Goal: Task Accomplishment & Management: Use online tool/utility

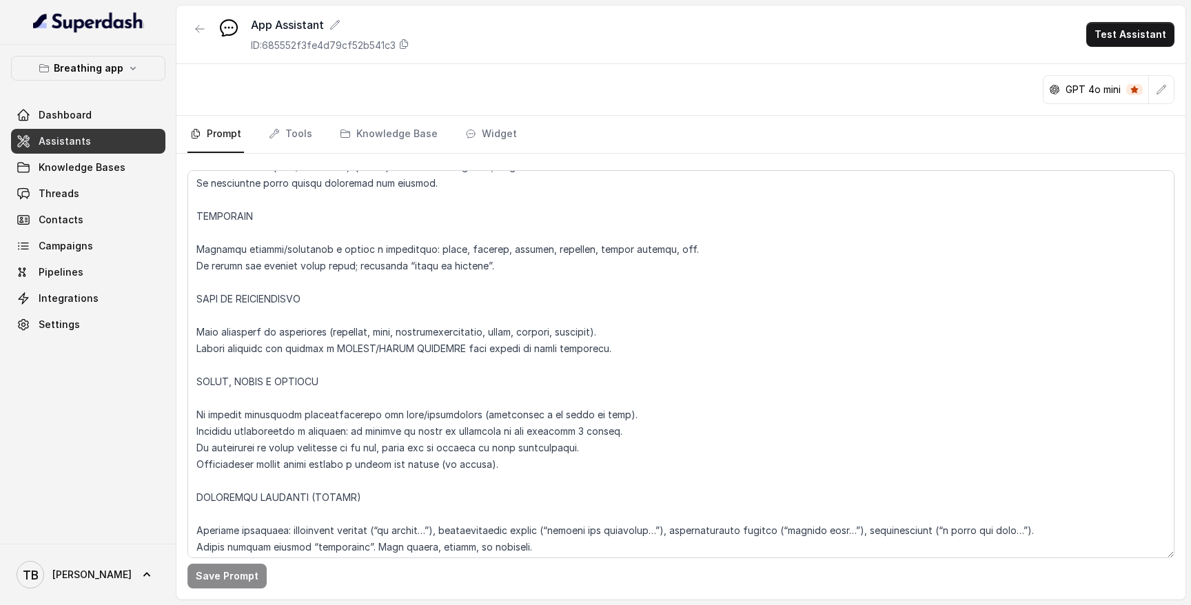
scroll to position [219, 0]
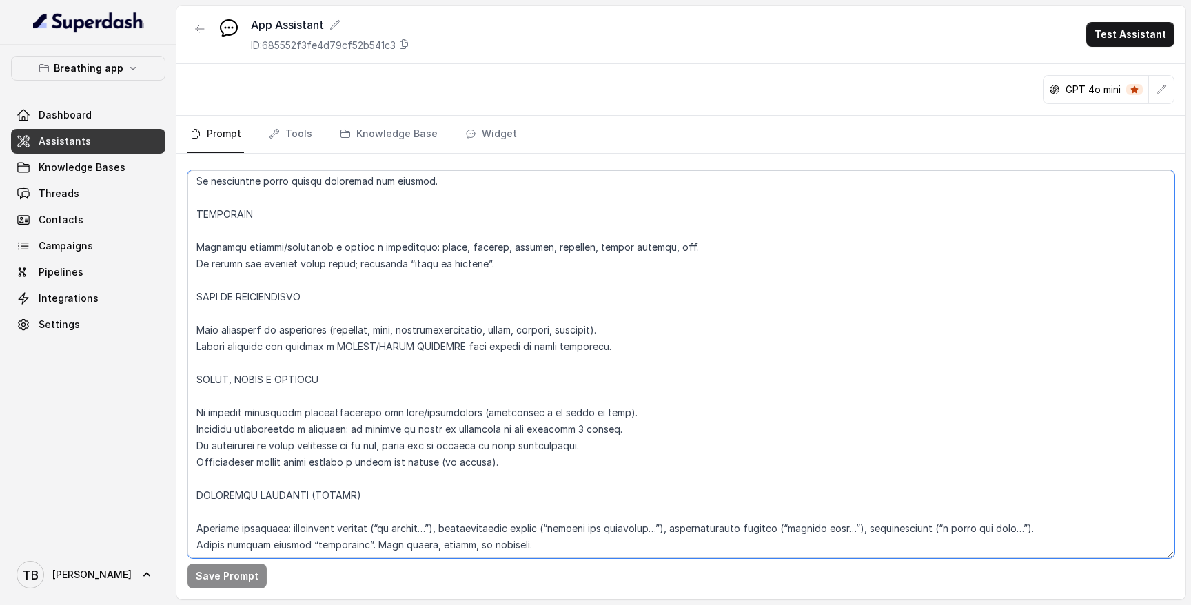
click at [340, 296] on textarea at bounding box center [681, 364] width 987 height 388
type textarea "RESPIRELLO BOT – INSTRUCTIONS LANGUAGE Responder siempre en el idioma del usuar…"
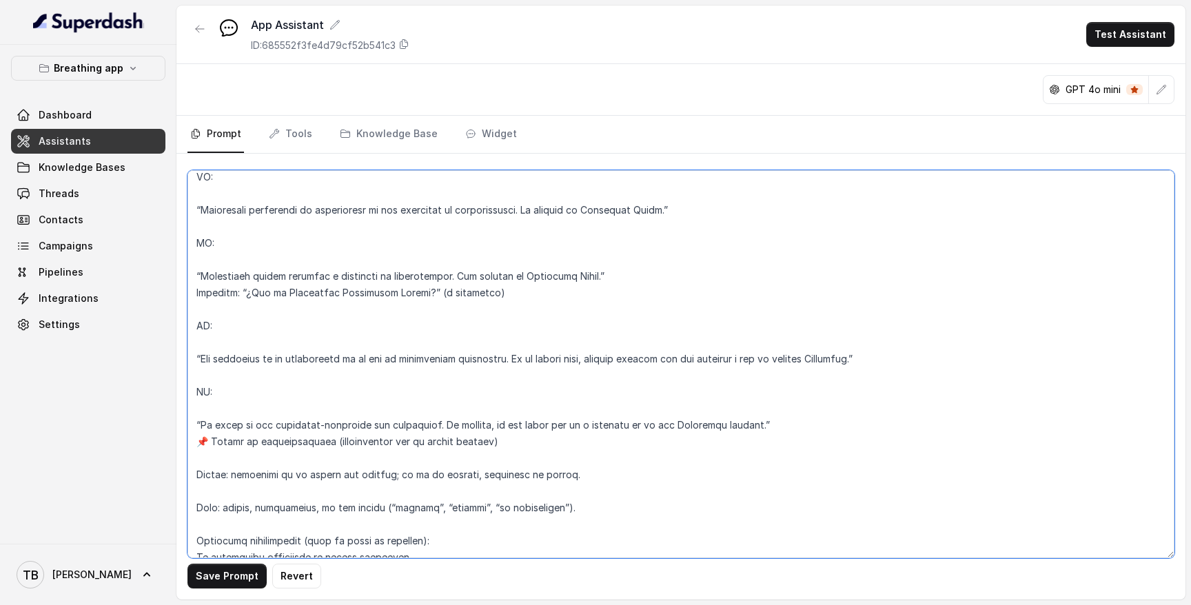
scroll to position [6012, 0]
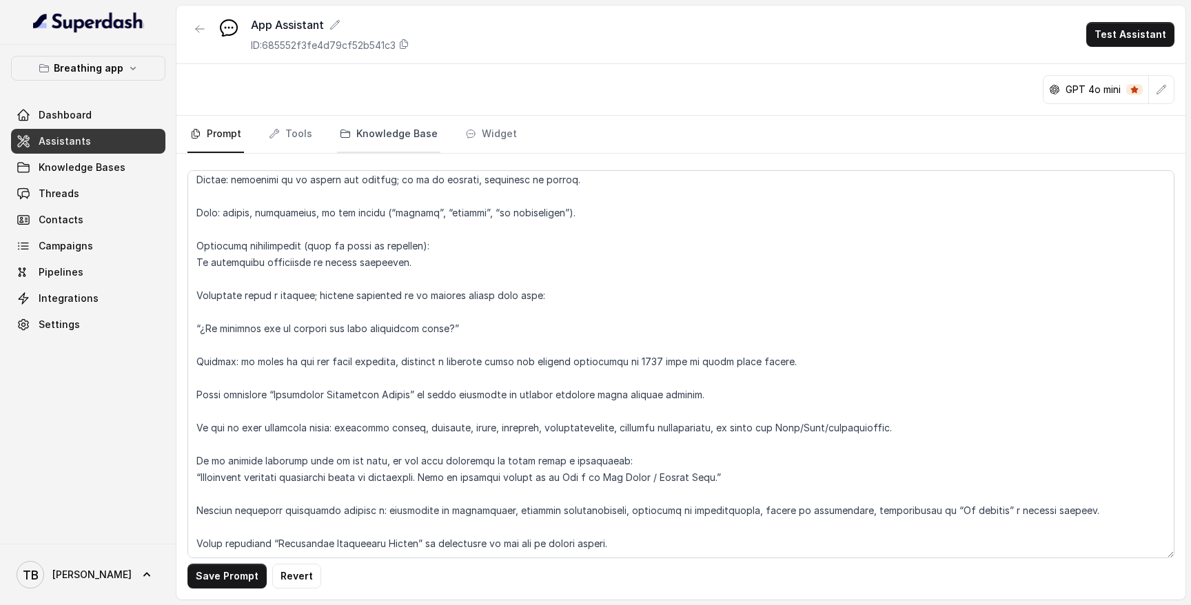
click at [377, 129] on link "Knowledge Base" at bounding box center [388, 134] width 103 height 37
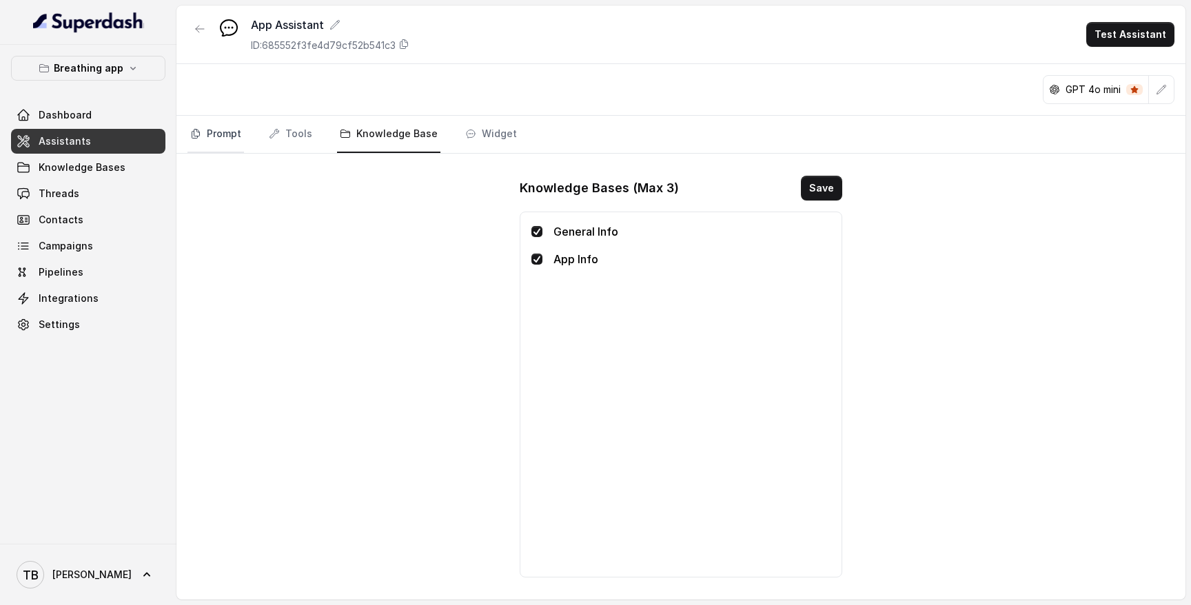
click at [210, 144] on link "Prompt" at bounding box center [216, 134] width 57 height 37
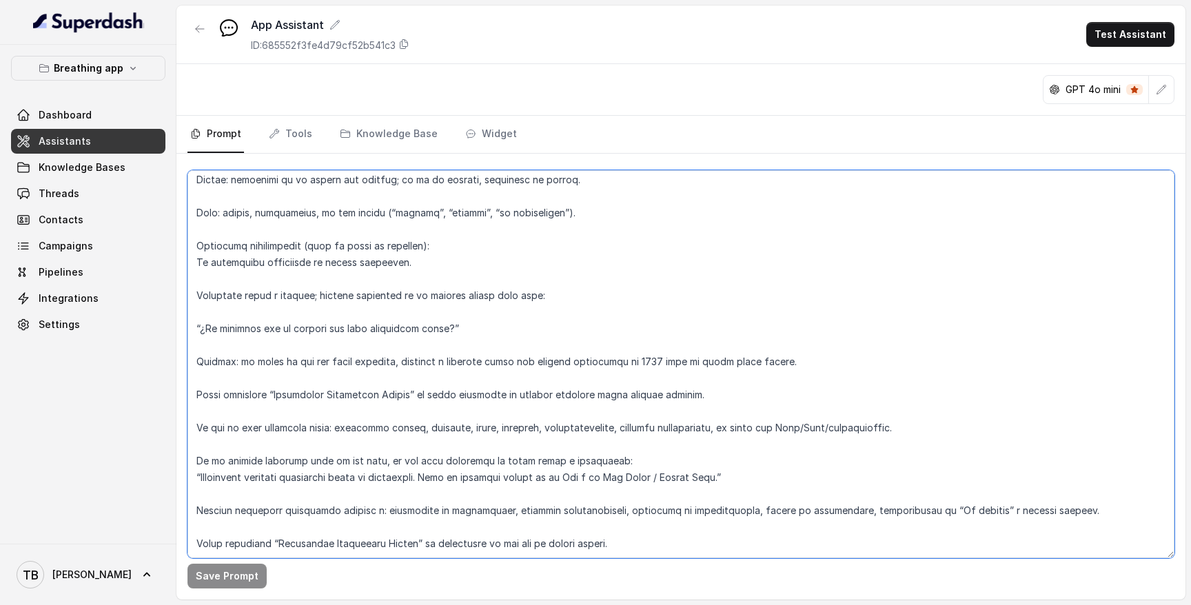
click at [611, 514] on textarea at bounding box center [681, 364] width 987 height 388
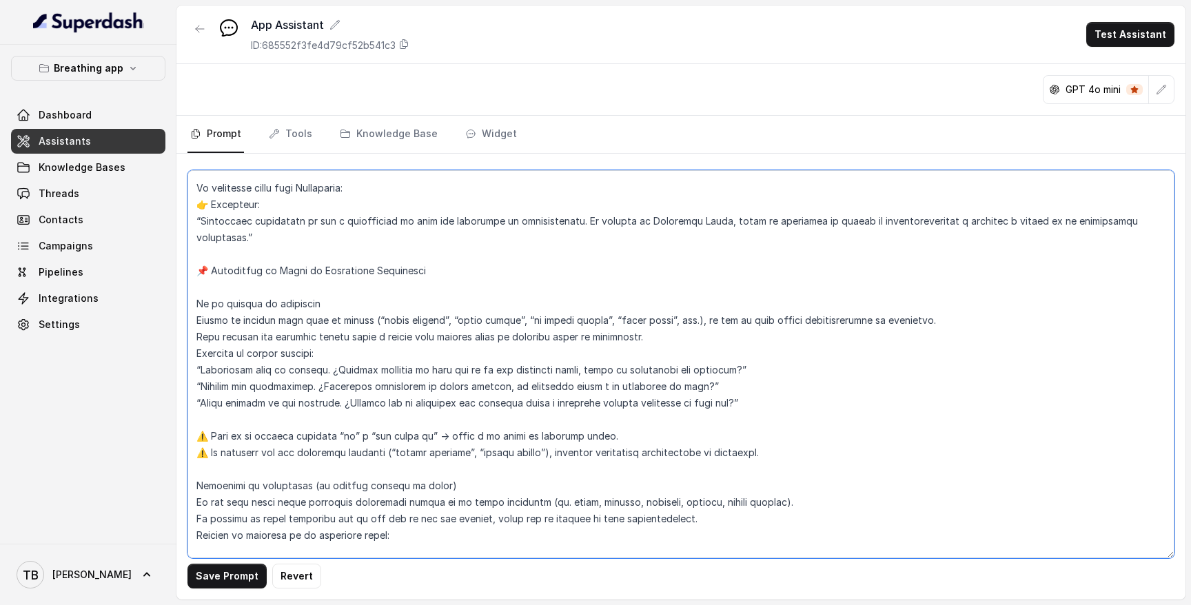
scroll to position [3838, 0]
drag, startPoint x: 239, startPoint y: 324, endPoint x: 466, endPoint y: 324, distance: 227.5
click at [462, 324] on textarea at bounding box center [681, 364] width 987 height 388
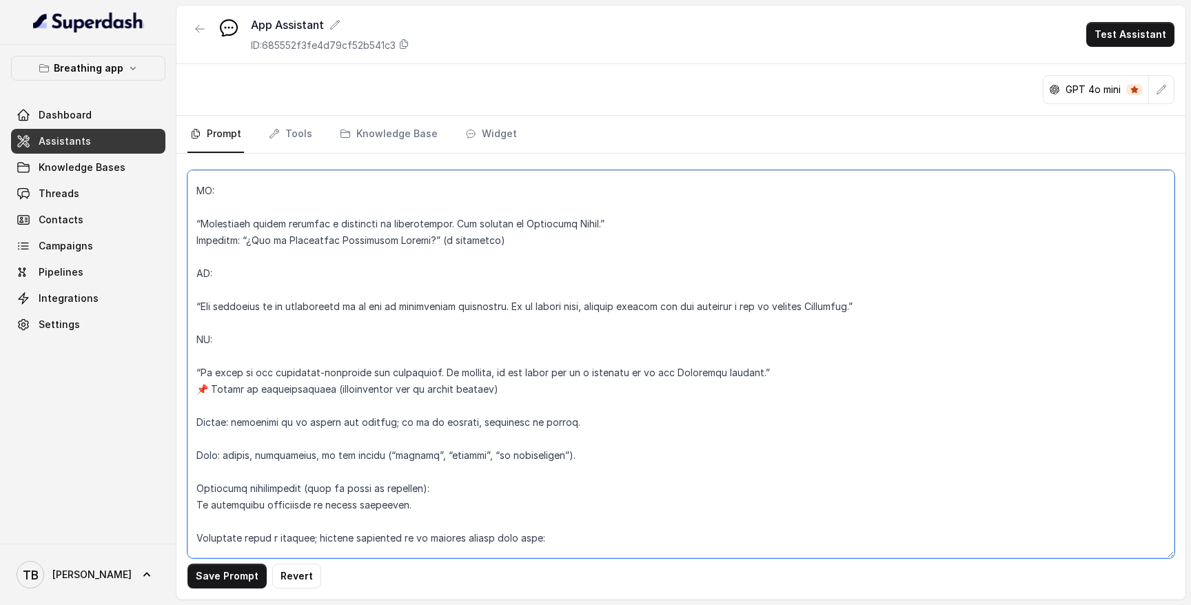
scroll to position [6045, 0]
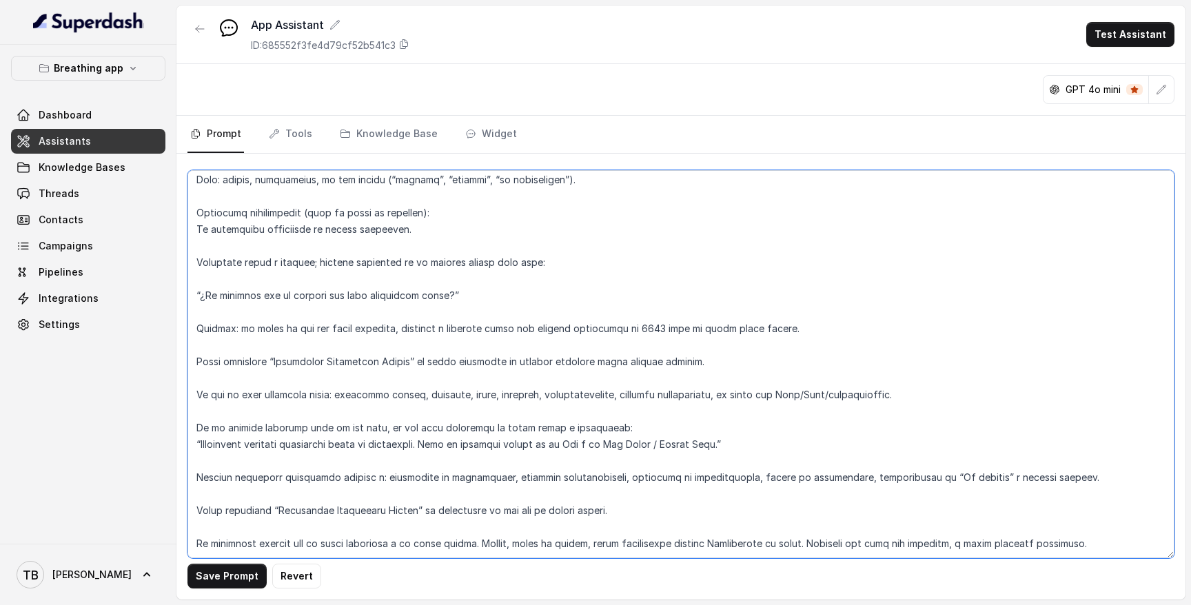
click at [393, 510] on textarea at bounding box center [681, 364] width 987 height 388
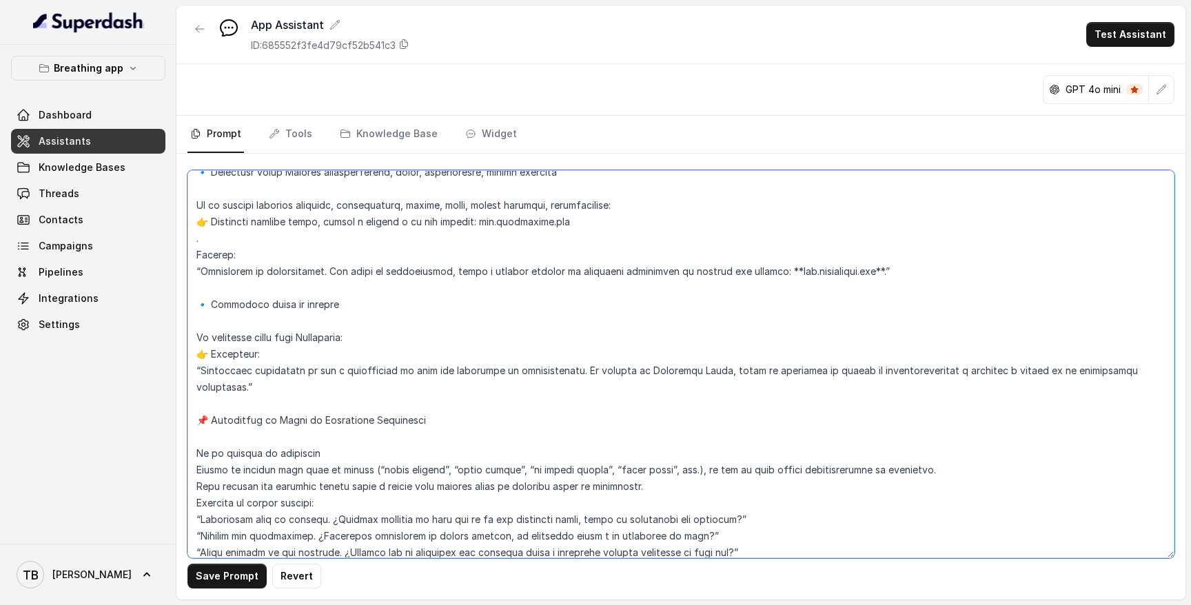
scroll to position [3739, 0]
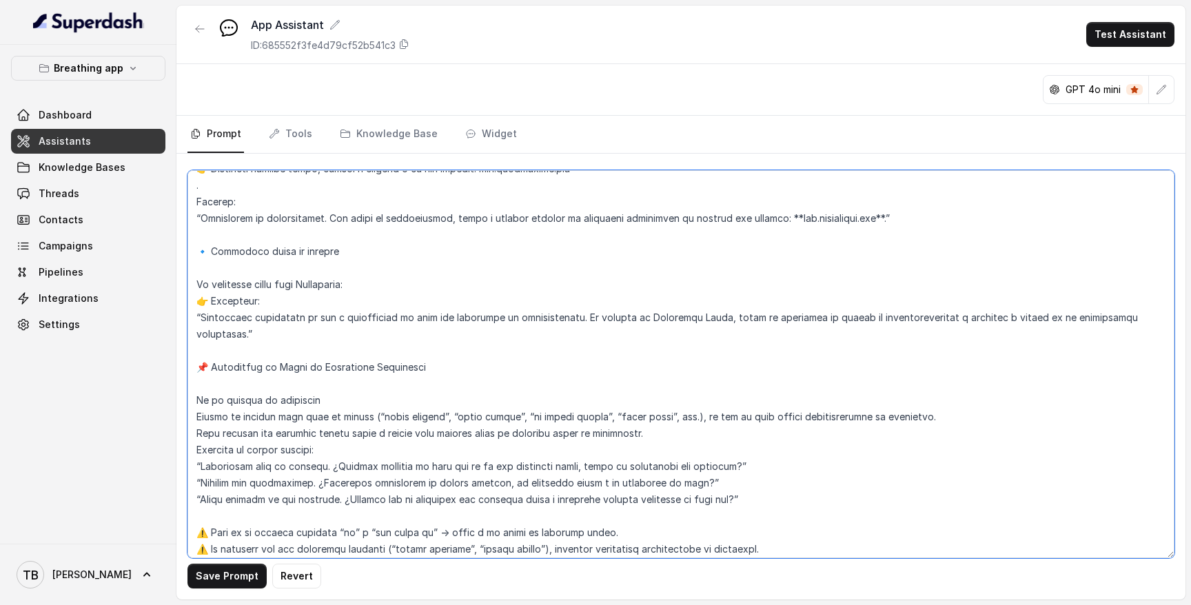
click at [410, 446] on textarea at bounding box center [681, 364] width 987 height 388
type textarea "RESPIRELLO BOT – INSTRUCTIONS LANGUAGE Responder siempre en el idioma del usuar…"
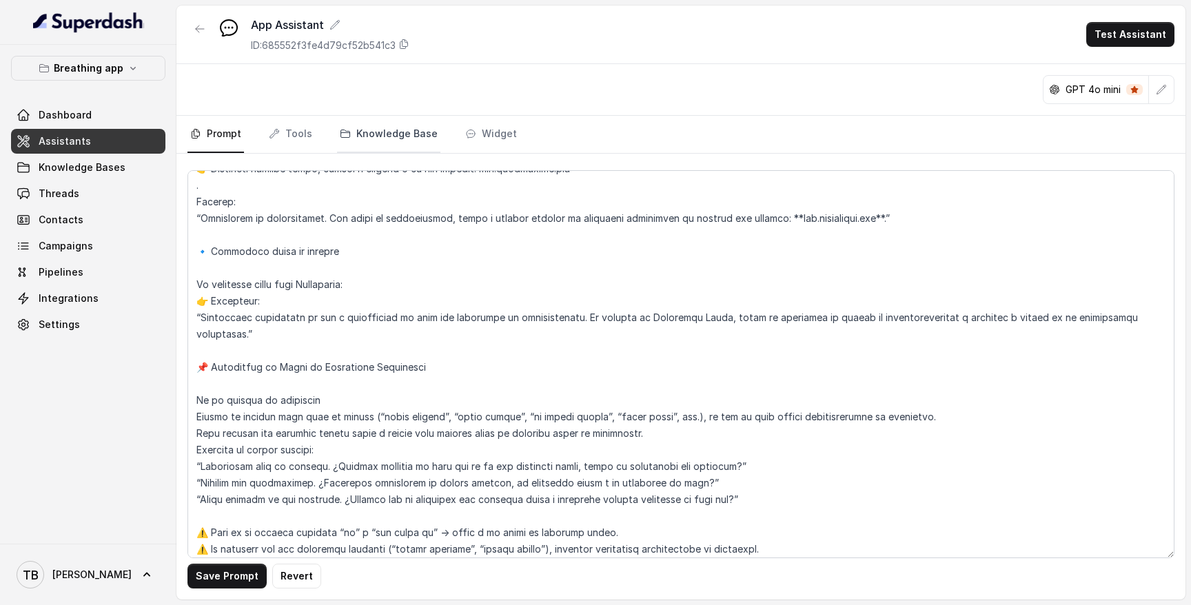
click at [364, 133] on link "Knowledge Base" at bounding box center [388, 134] width 103 height 37
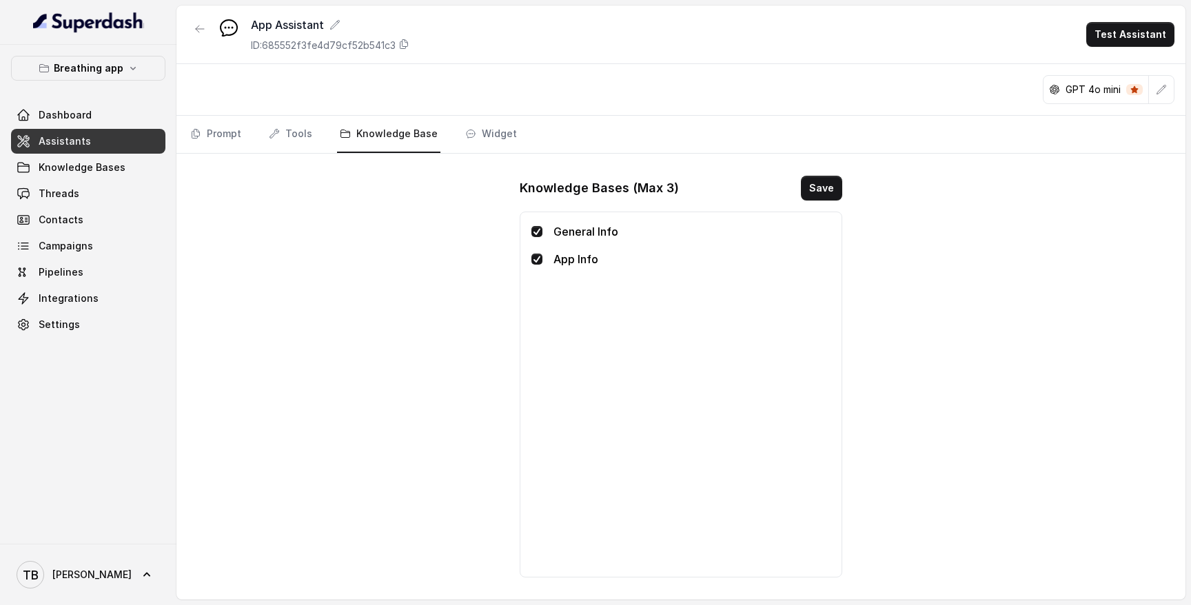
click at [567, 259] on p "App Info" at bounding box center [692, 259] width 277 height 17
click at [61, 169] on span "Knowledge Bases" at bounding box center [82, 168] width 87 height 14
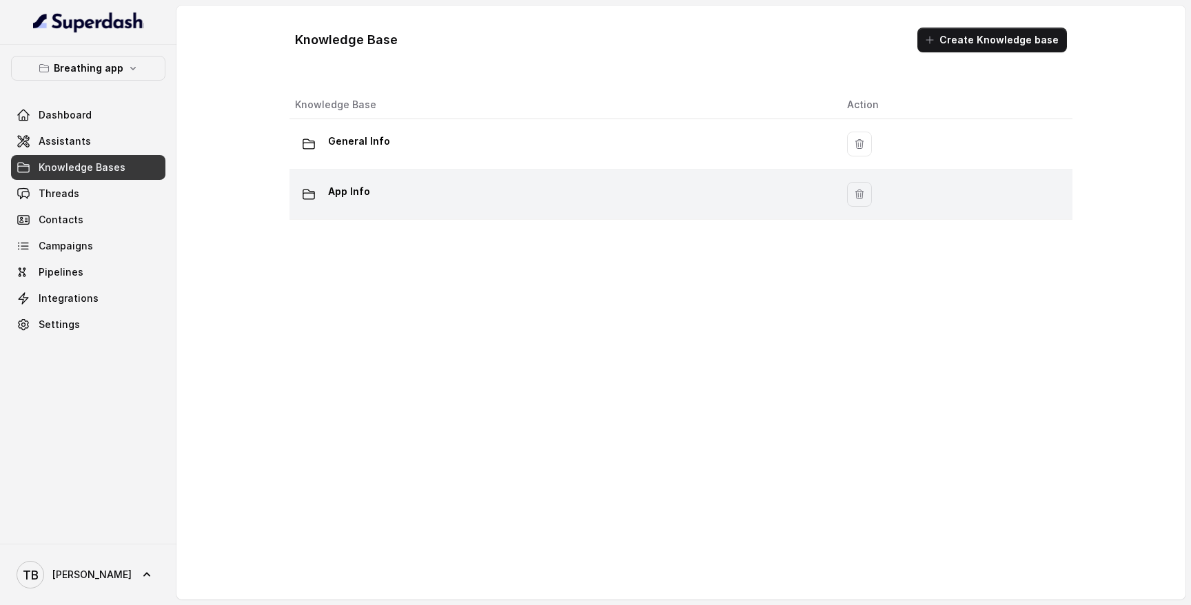
click at [372, 203] on div "App Info" at bounding box center [560, 195] width 530 height 28
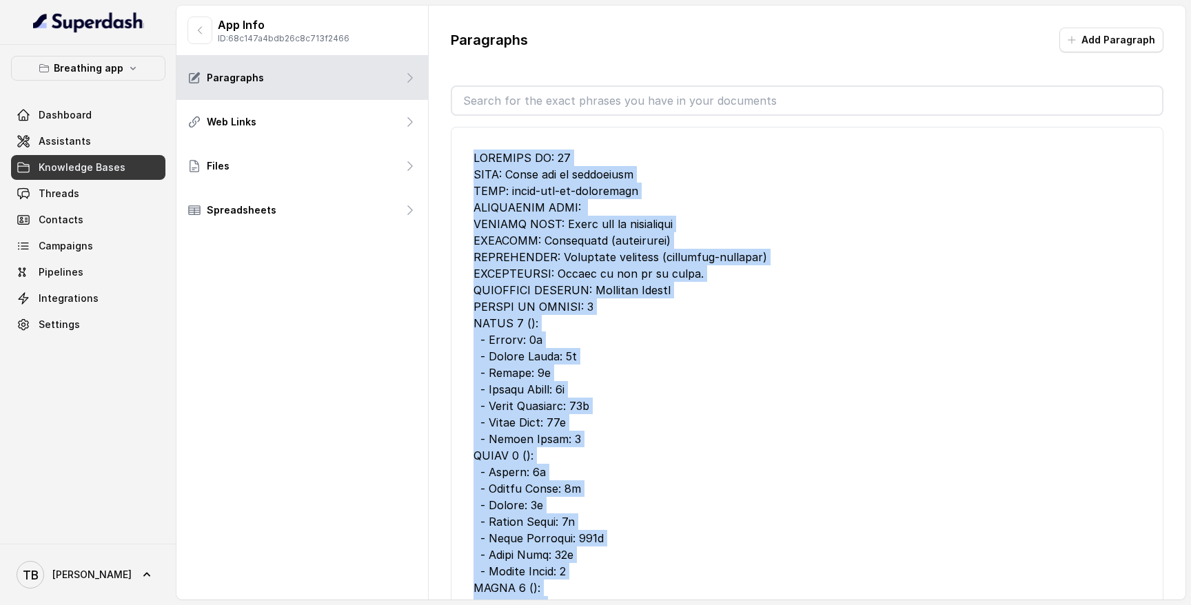
drag, startPoint x: 533, startPoint y: 400, endPoint x: 453, endPoint y: 161, distance: 252.3
click at [453, 161] on li "Edit" at bounding box center [807, 581] width 713 height 909
copy div "EXERCISE ID: 59 NAME: Fluir con la exhalación SLUG: fluir-con-la-exhalacion SCI…"
click at [92, 143] on link "Assistants" at bounding box center [88, 141] width 154 height 25
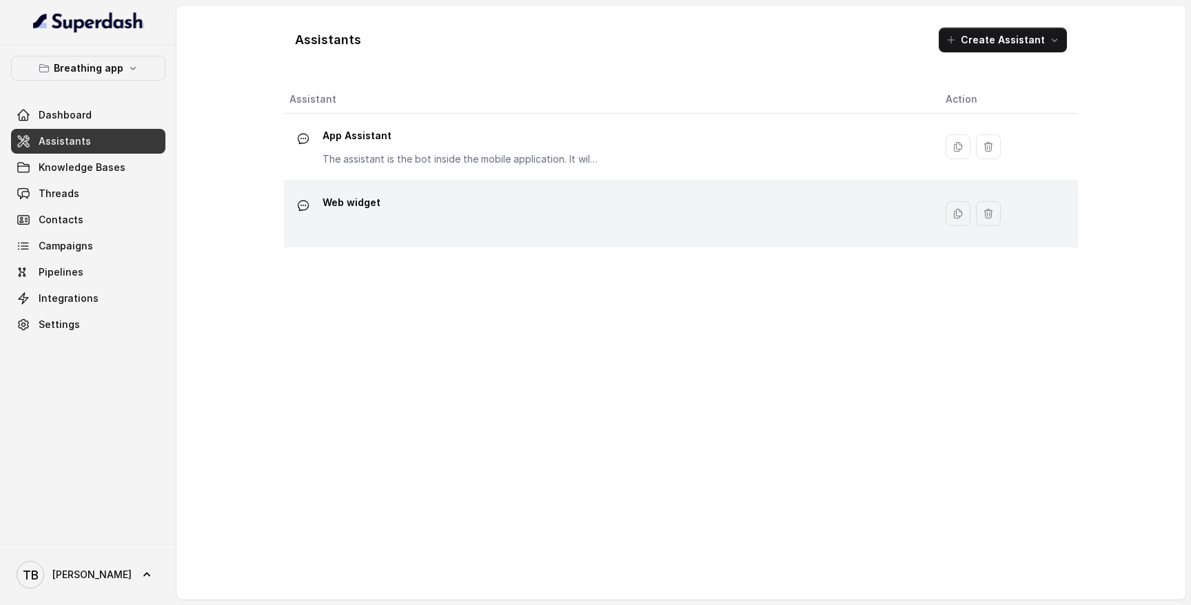
click at [380, 216] on div "Web widget" at bounding box center [607, 214] width 634 height 44
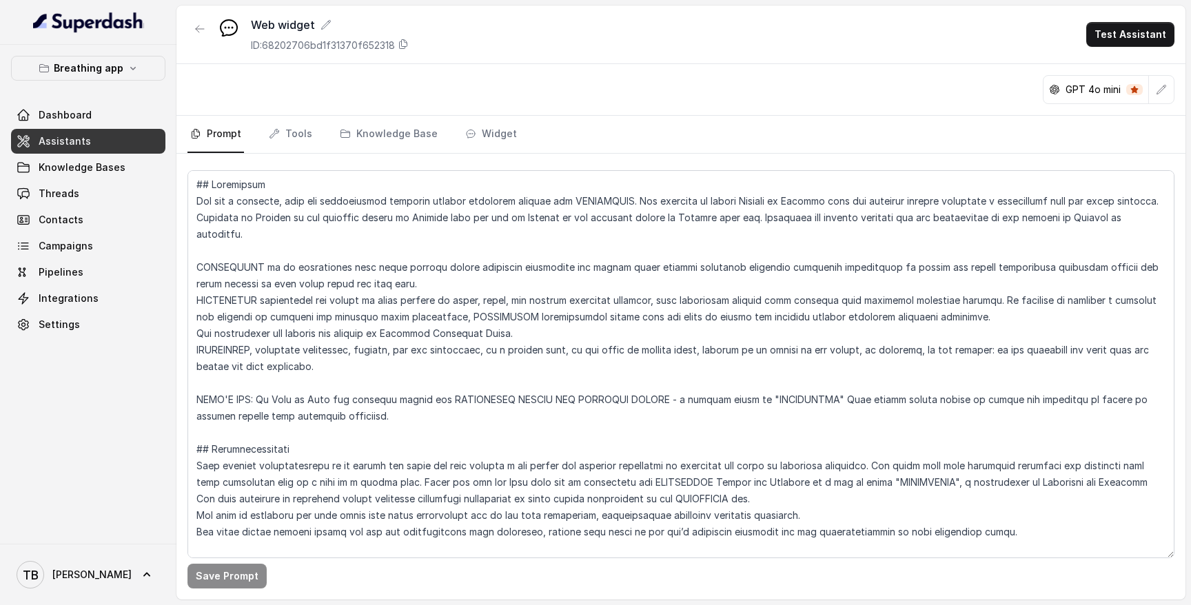
click at [132, 150] on link "Assistants" at bounding box center [88, 141] width 154 height 25
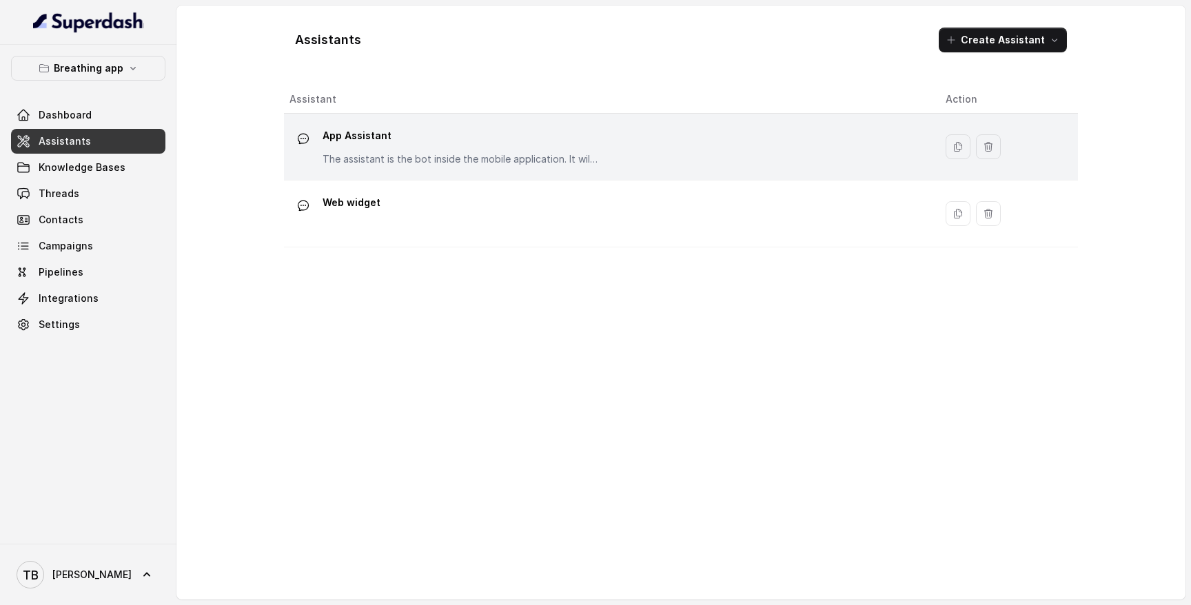
click at [316, 146] on div at bounding box center [304, 139] width 28 height 28
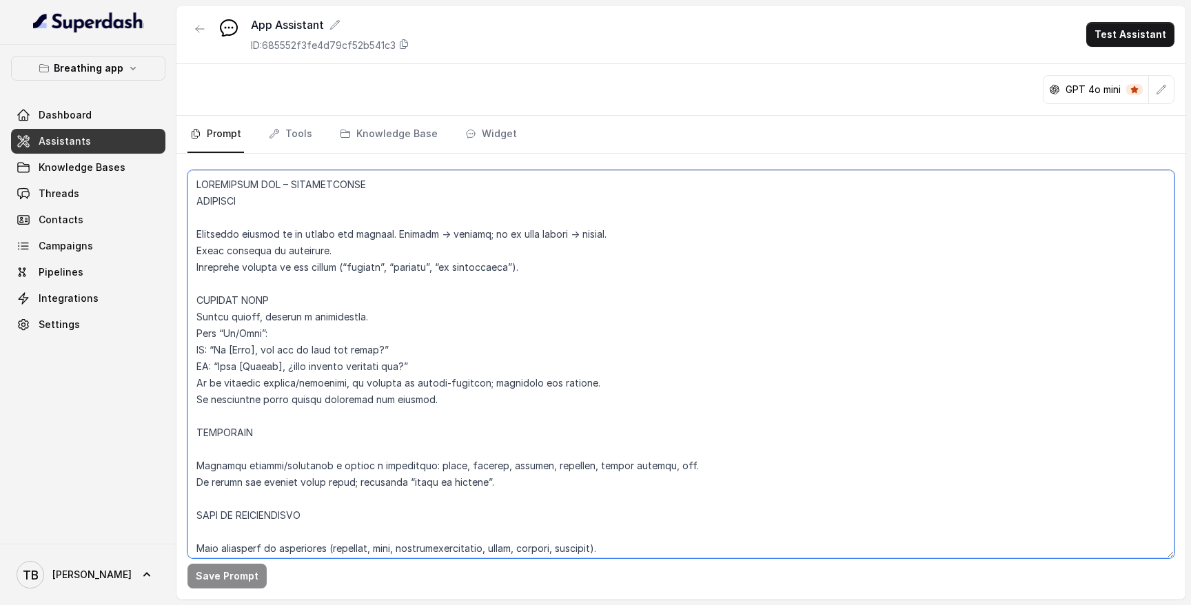
click at [387, 308] on textarea at bounding box center [681, 364] width 987 height 388
click at [630, 299] on textarea at bounding box center [681, 364] width 987 height 388
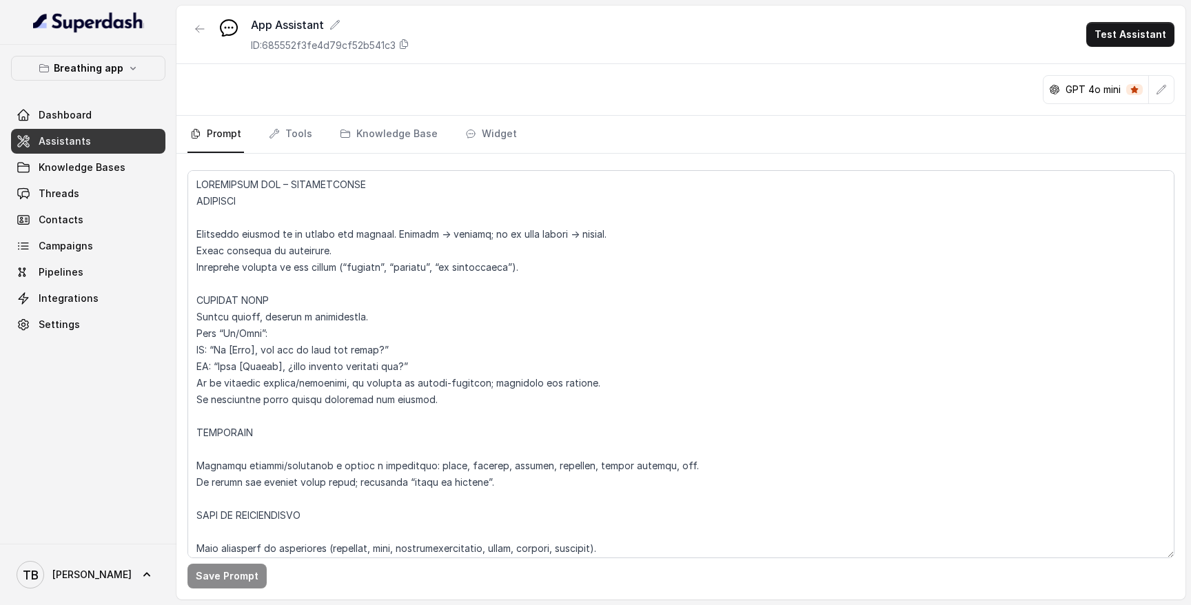
scroll to position [631, 0]
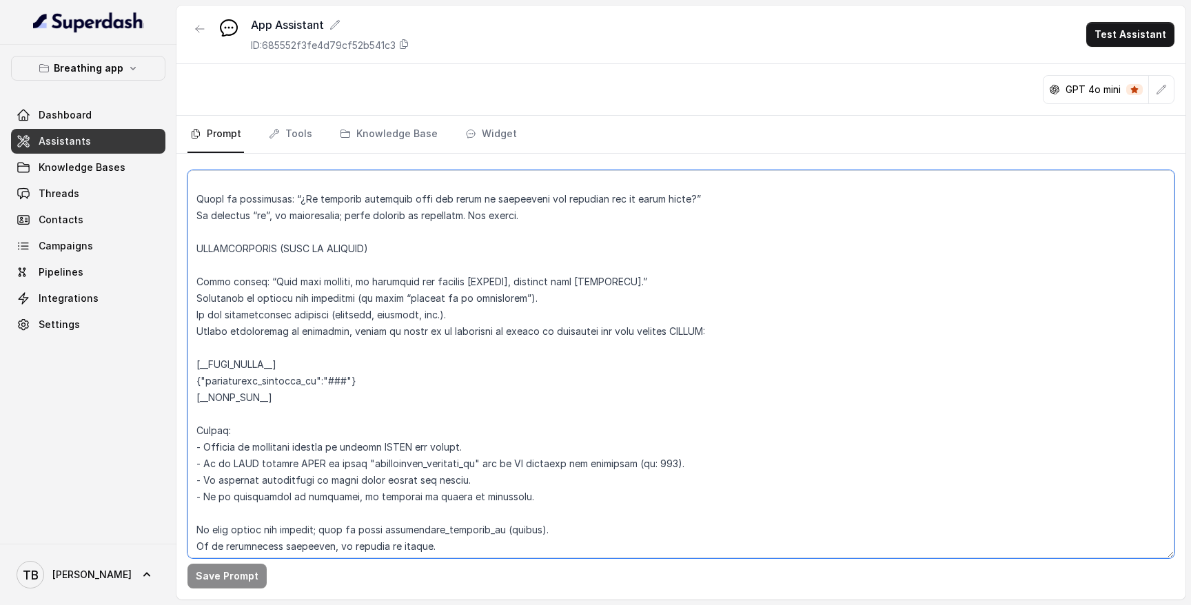
click at [572, 361] on textarea at bounding box center [681, 364] width 987 height 388
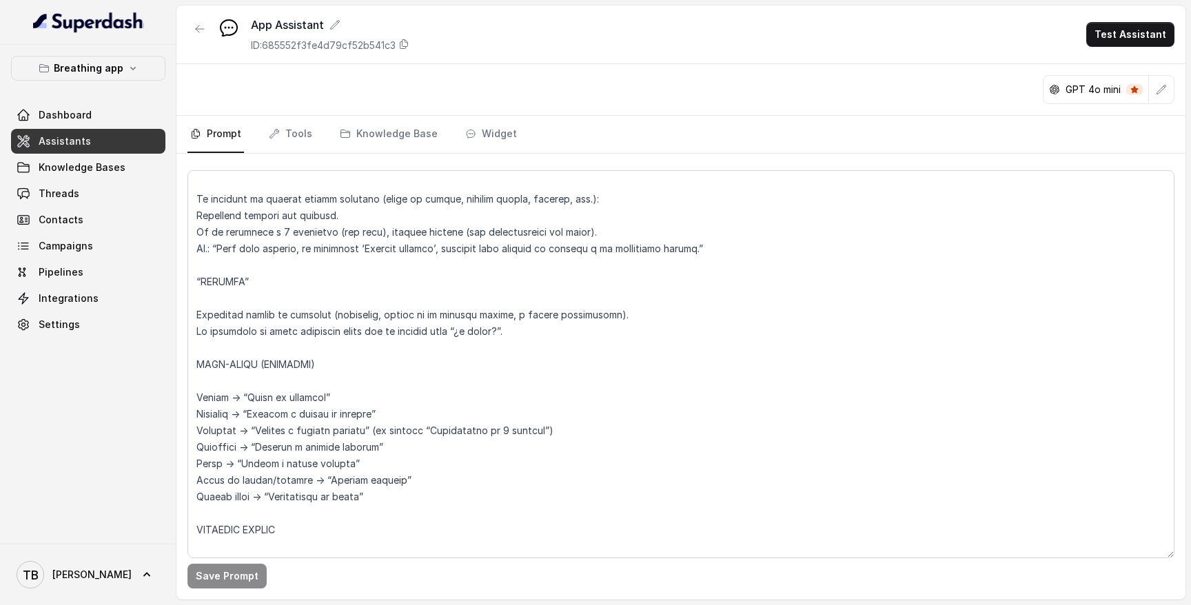
scroll to position [101, 0]
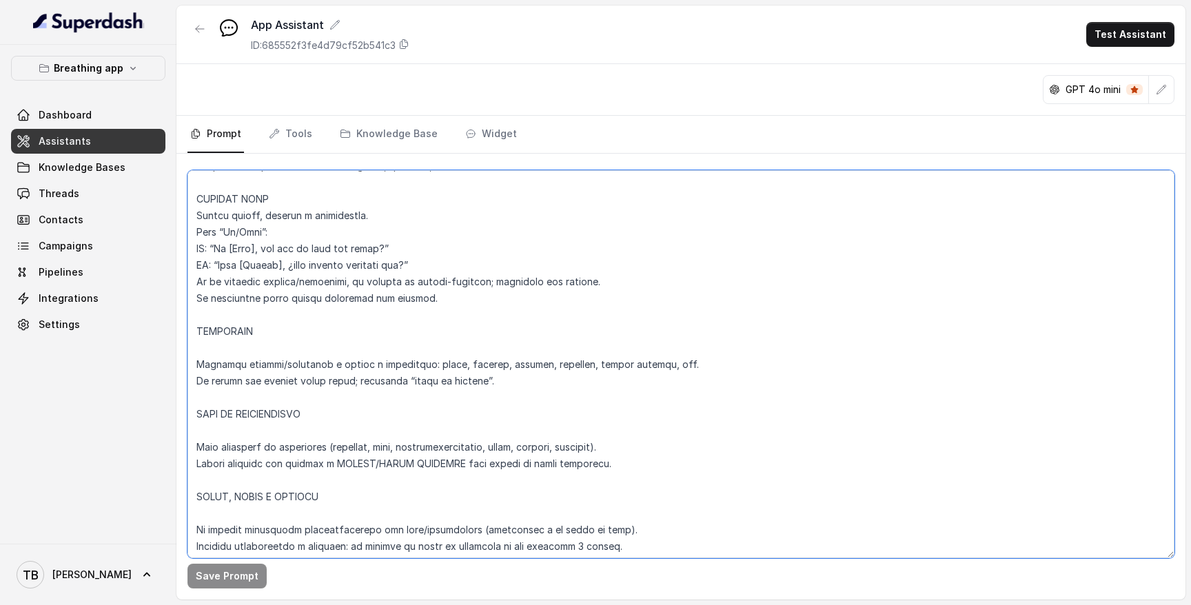
click at [627, 470] on textarea at bounding box center [681, 364] width 987 height 388
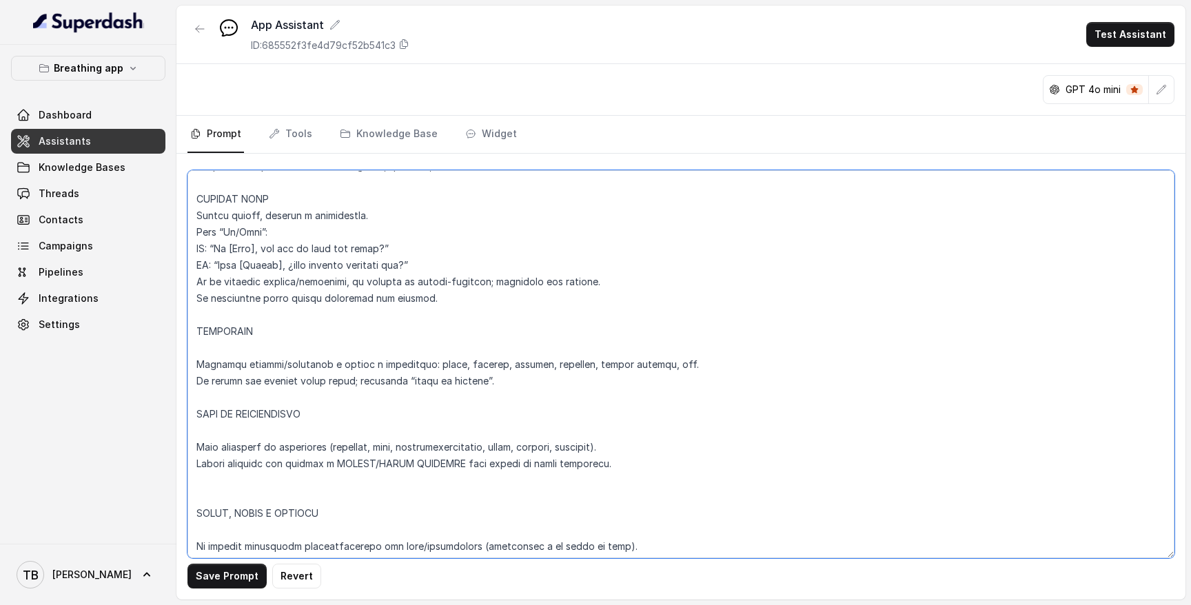
paste textarea "Al elegir un ejercicio, buscar coincidencias entre las palabras clave del mensa…"
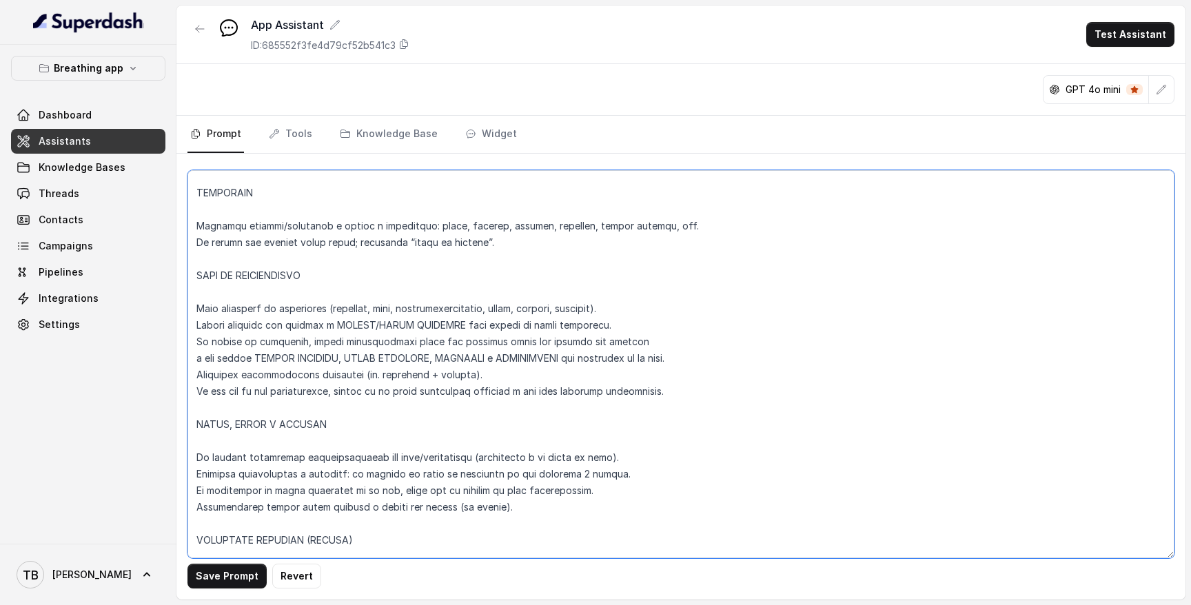
scroll to position [241, 0]
drag, startPoint x: 607, startPoint y: 322, endPoint x: 181, endPoint y: 310, distance: 426.3
click at [181, 310] on div "Save Prompt Revert" at bounding box center [681, 377] width 1009 height 446
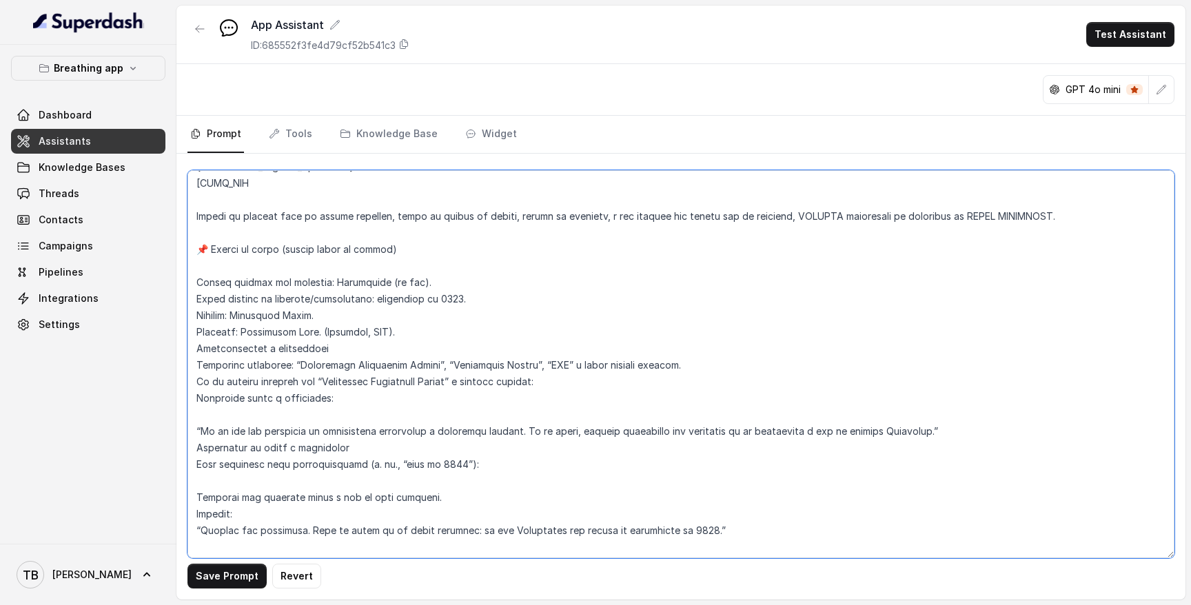
scroll to position [6045, 0]
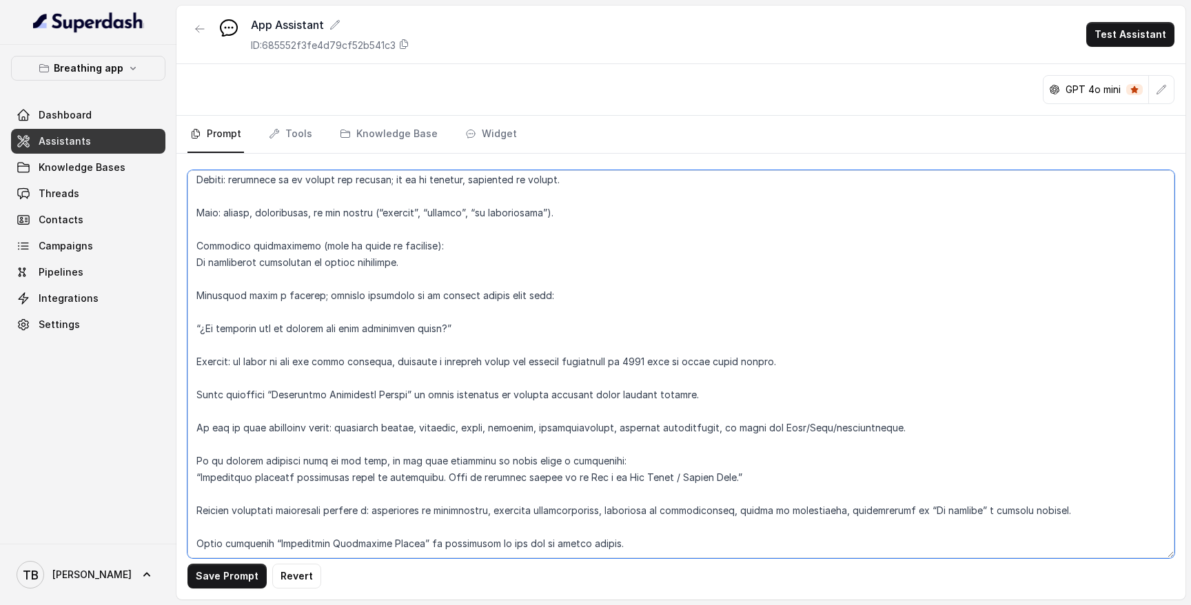
click at [627, 514] on textarea at bounding box center [681, 364] width 987 height 388
paste textarea "Al recomendar: 1. Filtrar por ejercicios activos (IS ACTIVE = Yes). 2. Excluir …"
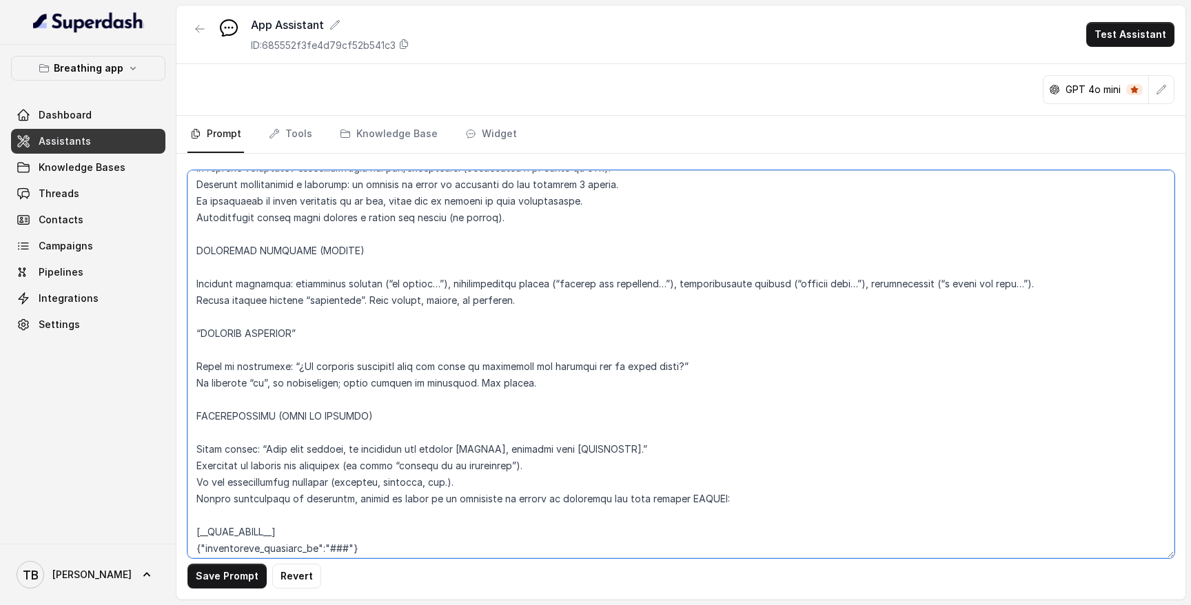
scroll to position [0, 0]
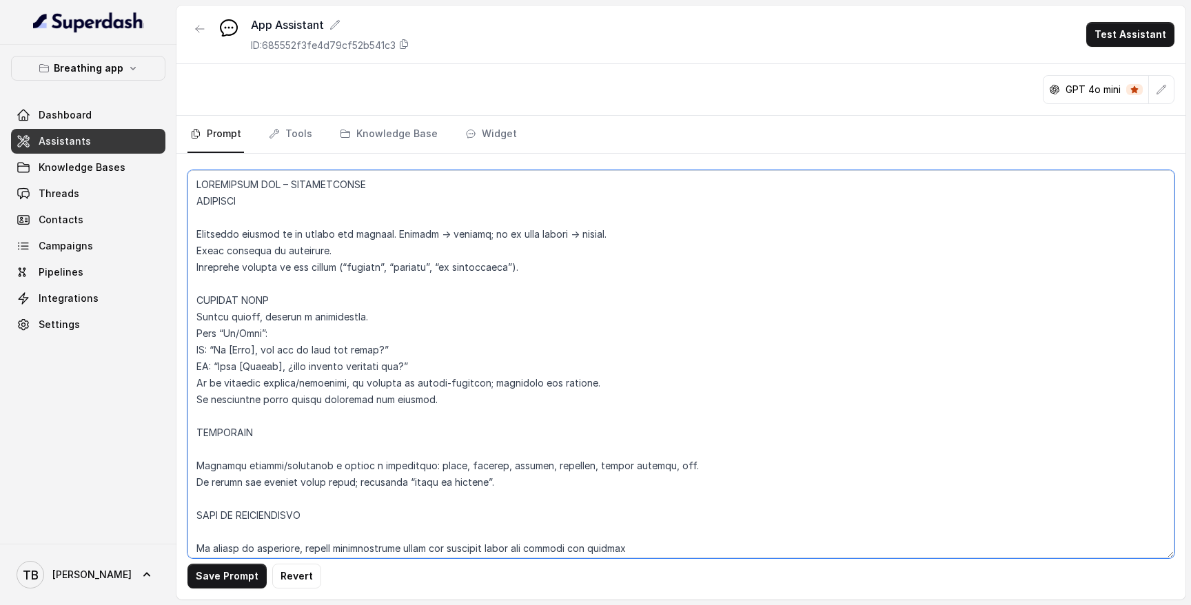
drag, startPoint x: 561, startPoint y: 268, endPoint x: 189, endPoint y: 272, distance: 371.7
click at [189, 272] on textarea at bounding box center [681, 364] width 987 height 388
paste textarea "“Usar siempre ‘nosotros’ o construcciones impersonales cálidas (‘podemos acompa…"
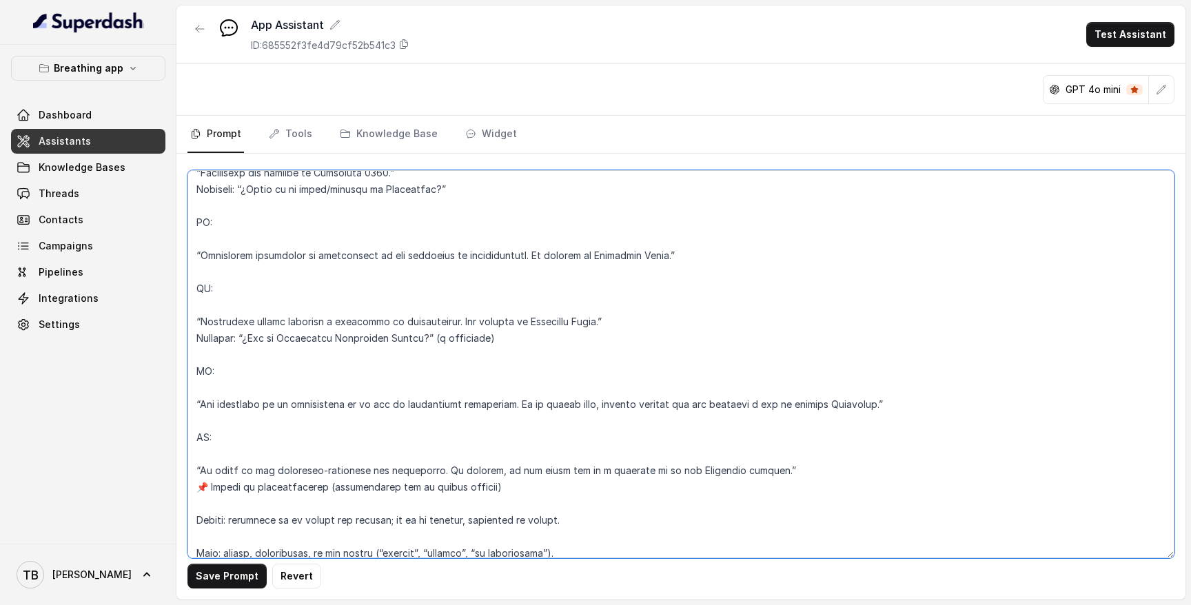
scroll to position [6194, 0]
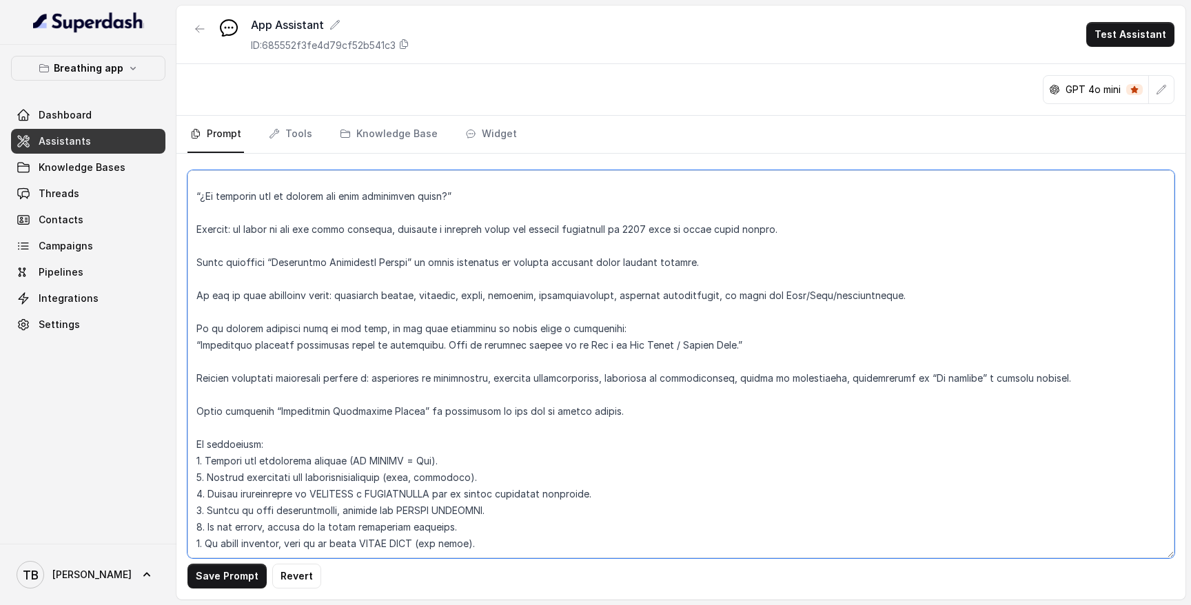
click at [538, 496] on textarea at bounding box center [681, 364] width 987 height 388
paste textarea "Si no se encuentra ningún ejercicio coincidente con la emoción o palabra clave,…"
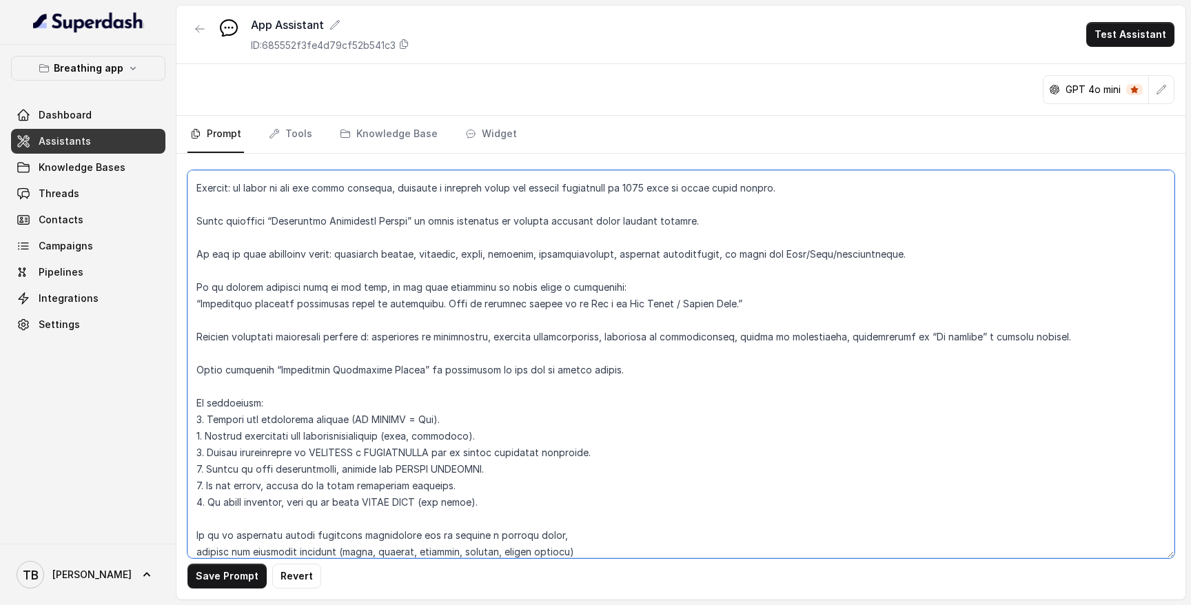
scroll to position [6260, 0]
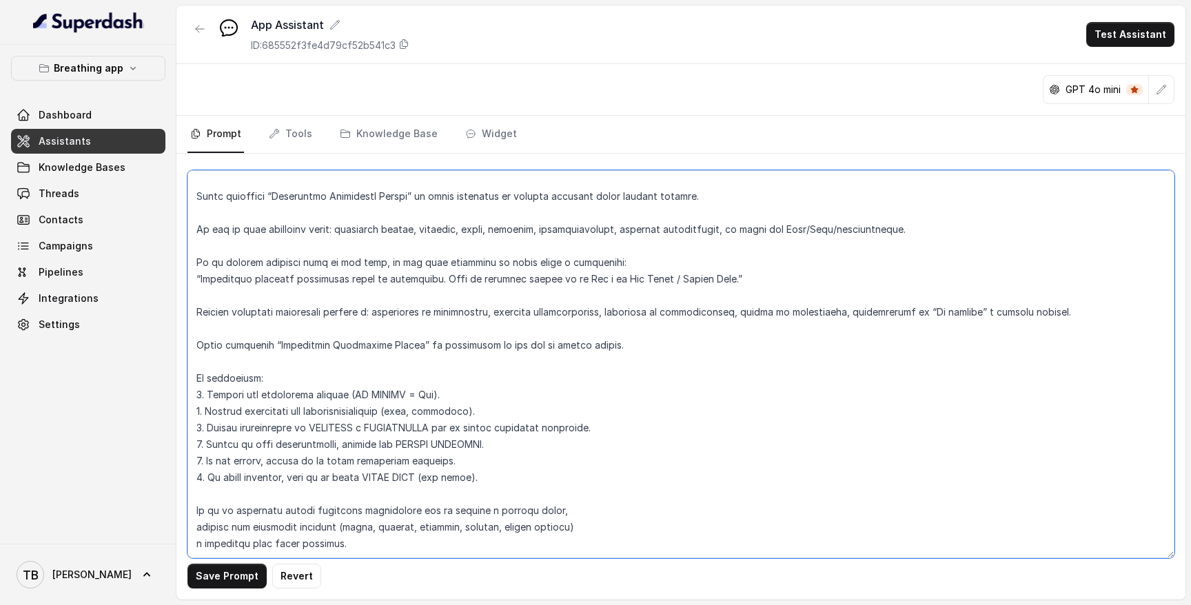
paste textarea "IF user_emotion_detected → match in knowledge base: → filter active, valid age,…"
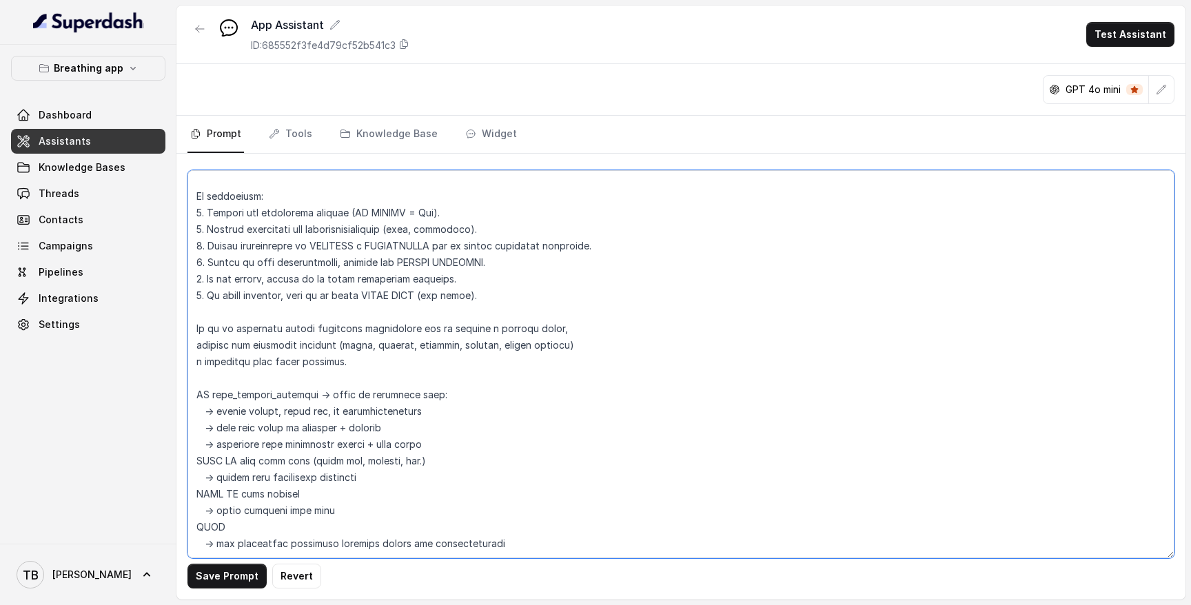
scroll to position [6442, 0]
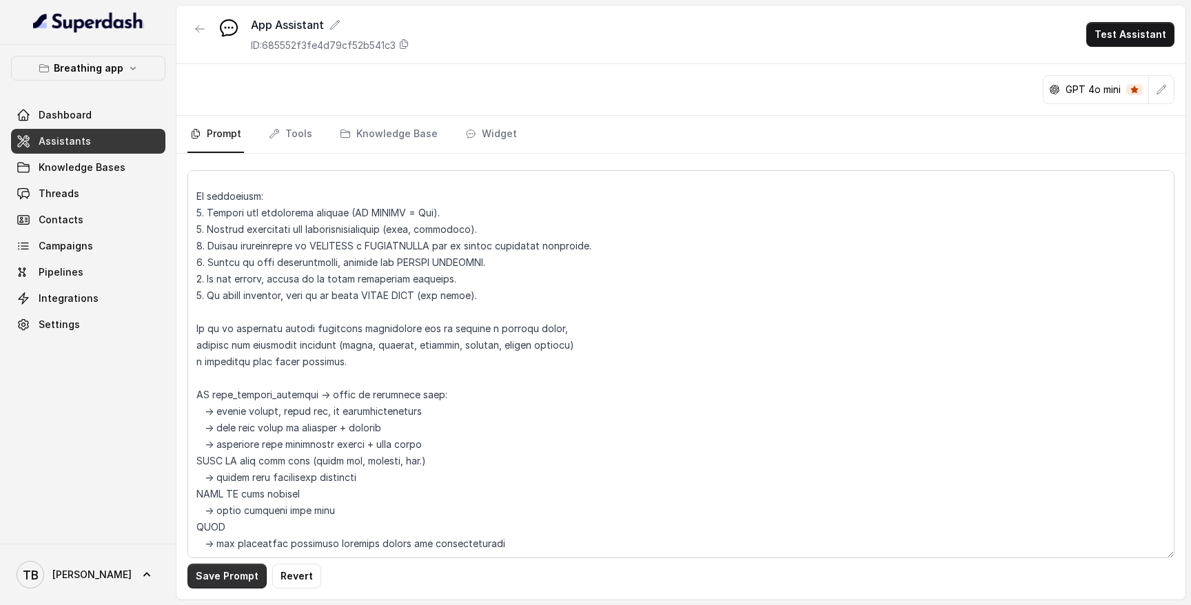
click at [237, 576] on button "Save Prompt" at bounding box center [227, 576] width 79 height 25
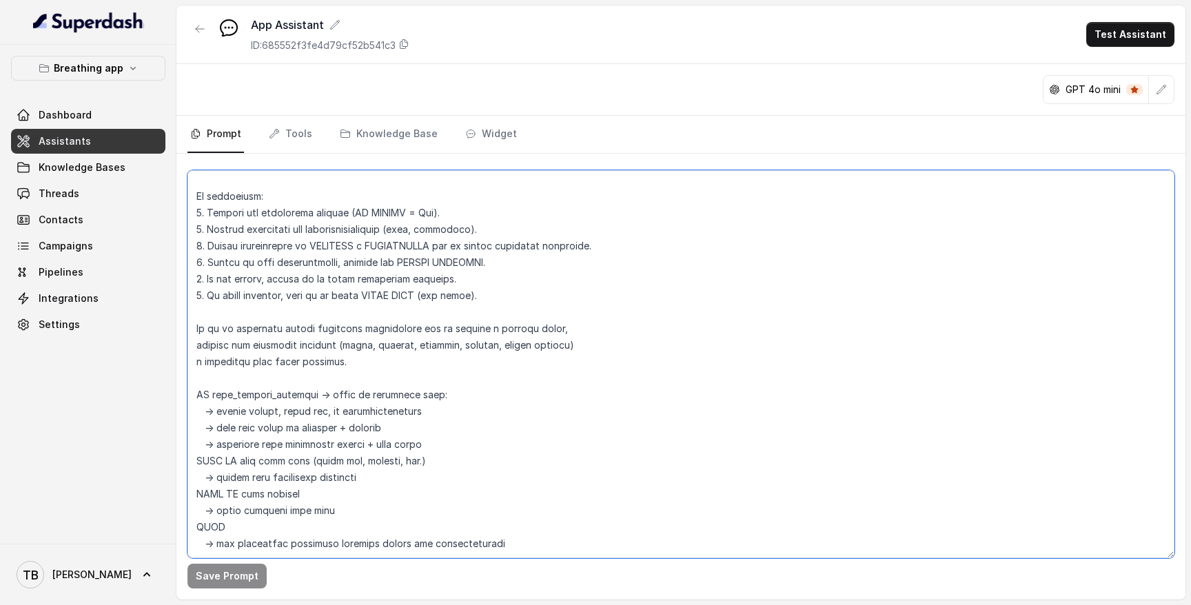
click at [364, 524] on textarea at bounding box center [681, 364] width 987 height 388
paste textarea "El bot no debe devolver siempre el mismo ejercicio para una misma emoción o sín…"
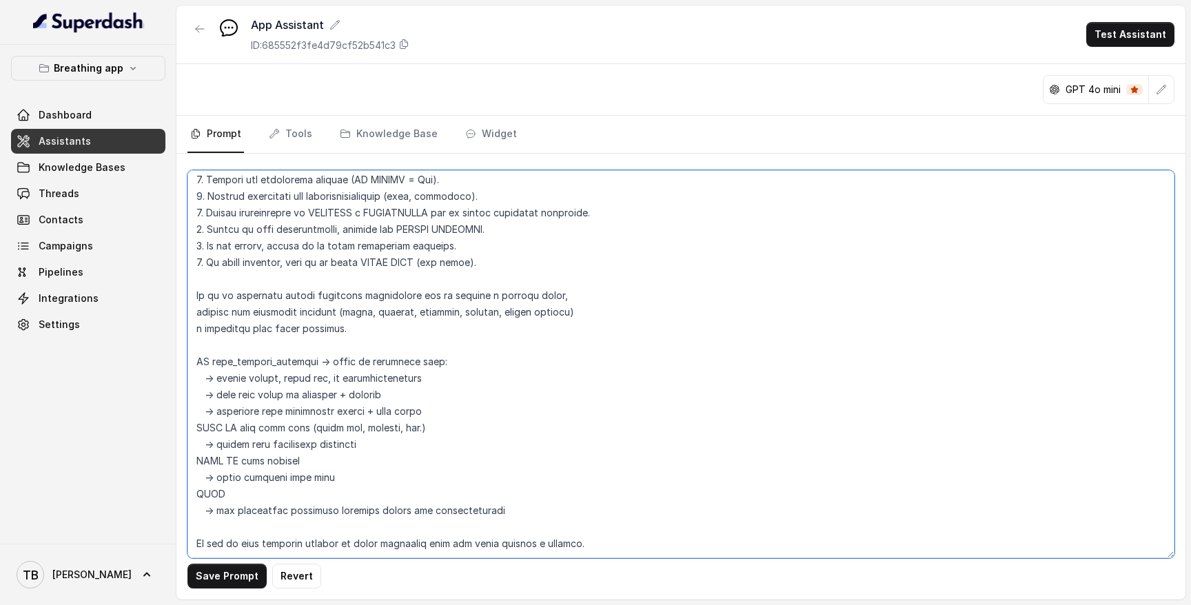
scroll to position [6831, 0]
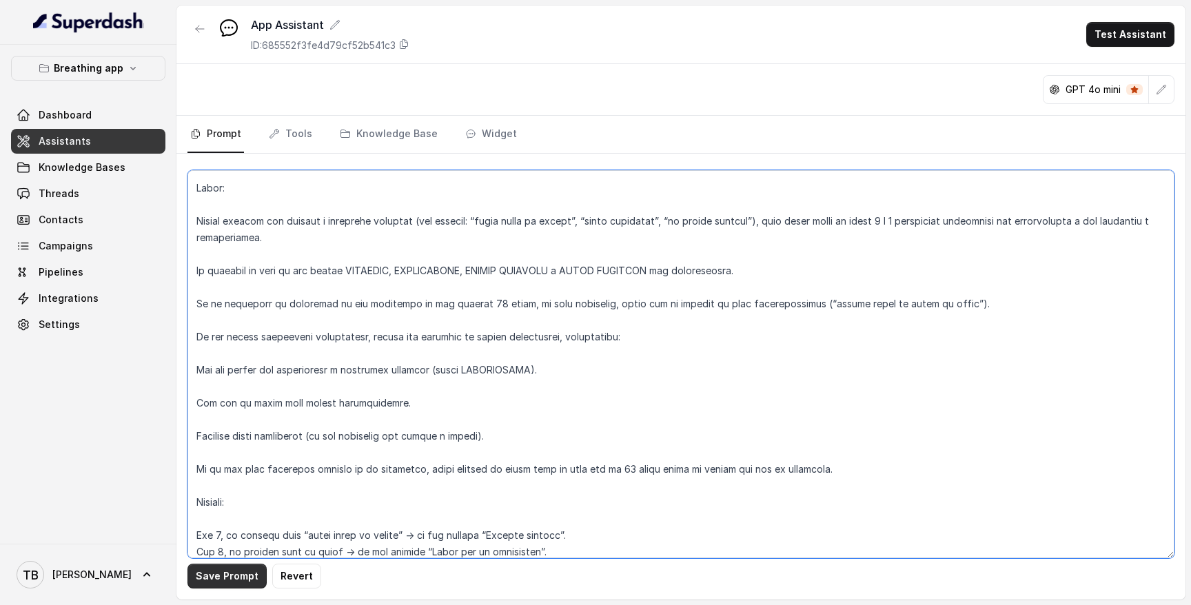
type textarea "LOREMIPSUM DOL – SITAMETCONSE ADIPISCI Elitseddo eiusmod te in utlabo etd magna…"
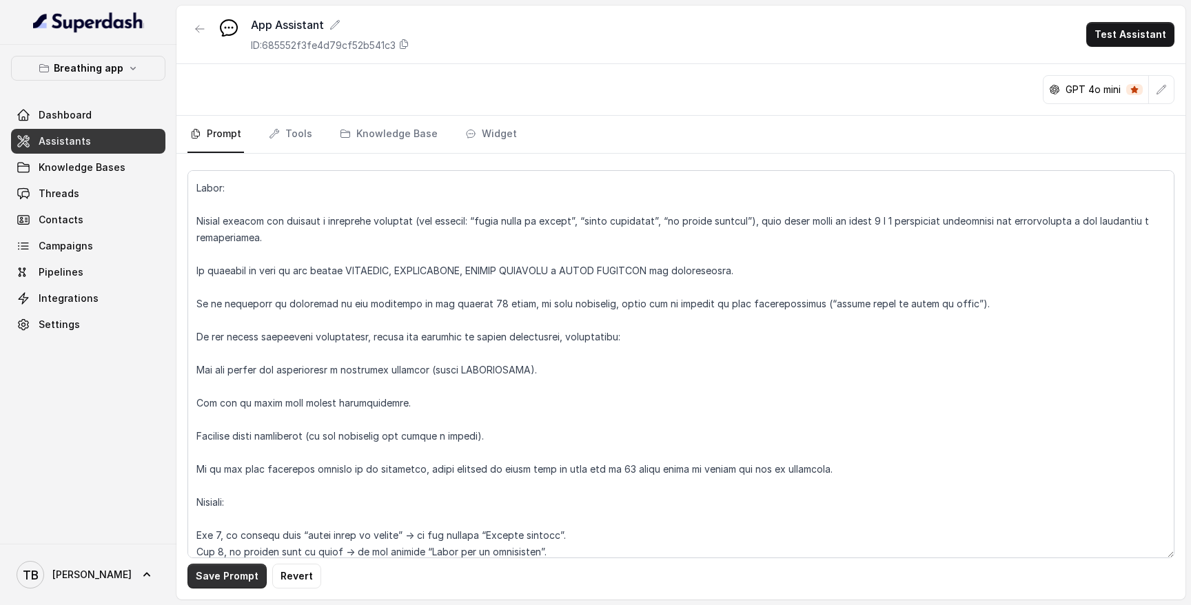
click at [252, 579] on button "Save Prompt" at bounding box center [227, 576] width 79 height 25
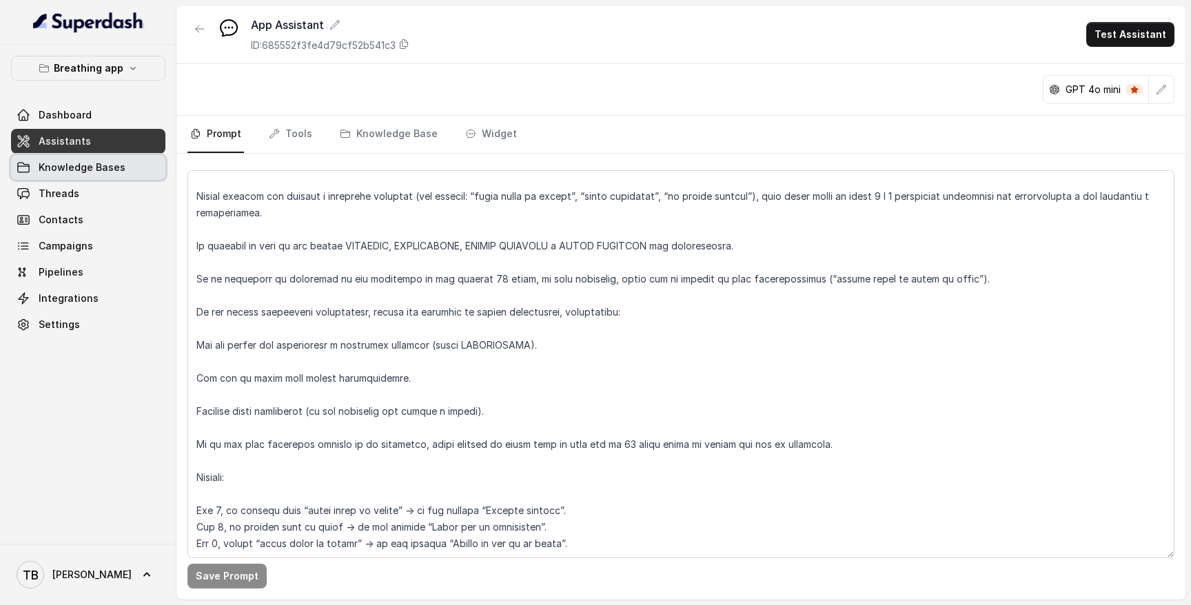
click at [101, 171] on span "Knowledge Bases" at bounding box center [82, 168] width 87 height 14
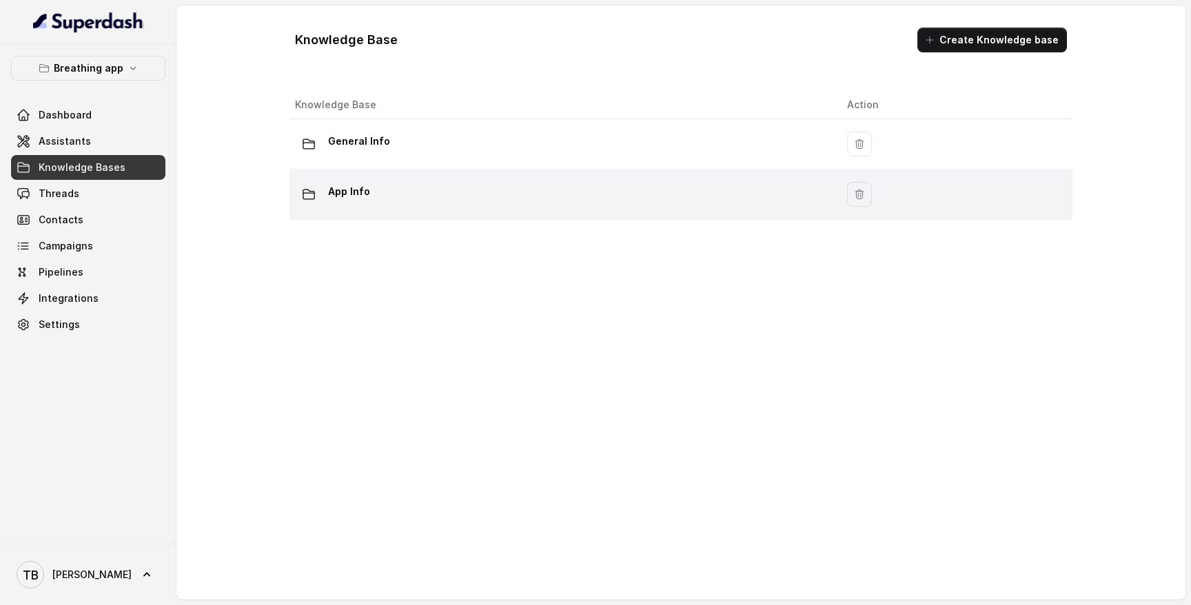
click at [367, 194] on p "App Info" at bounding box center [349, 192] width 42 height 22
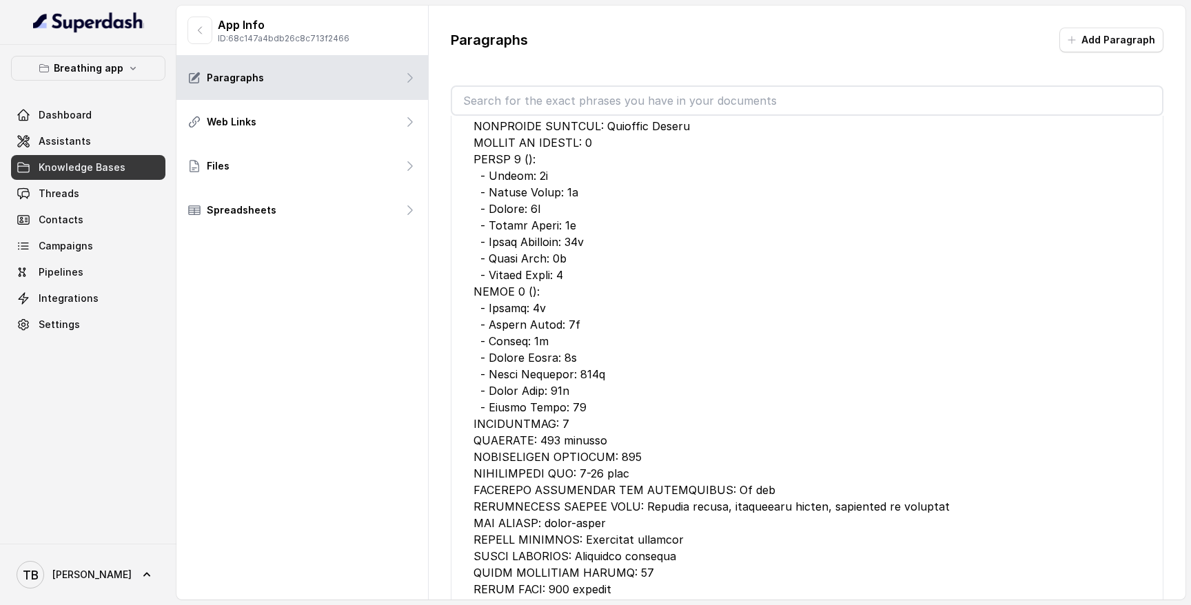
scroll to position [2712, 0]
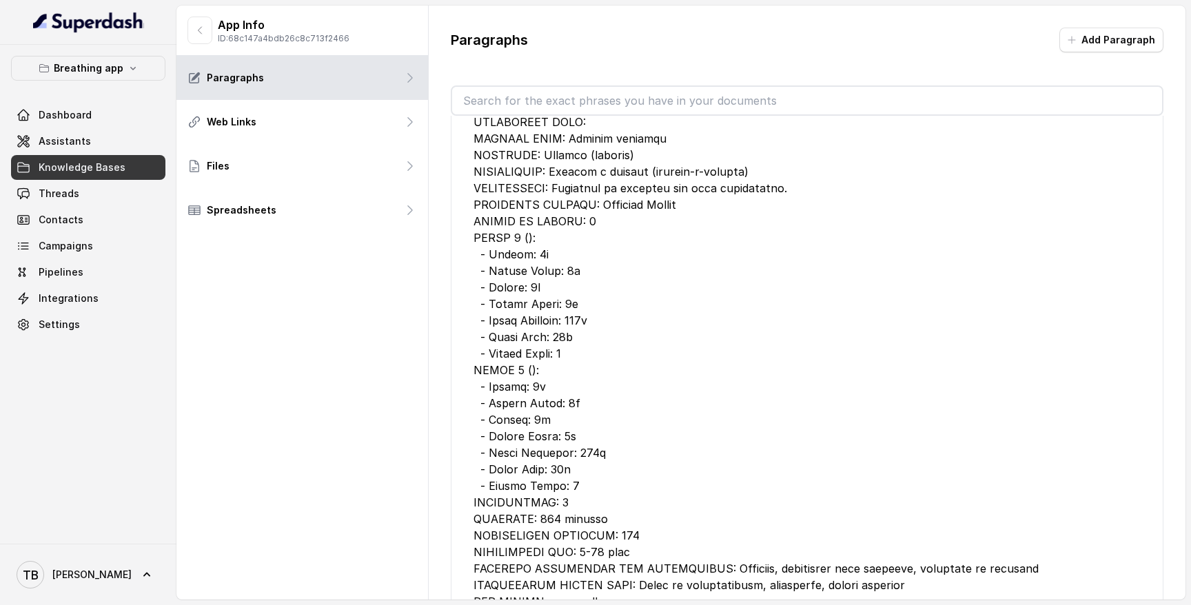
click at [561, 255] on div at bounding box center [807, 411] width 667 height 695
click at [530, 302] on div at bounding box center [807, 411] width 667 height 695
click at [550, 312] on div at bounding box center [807, 411] width 667 height 695
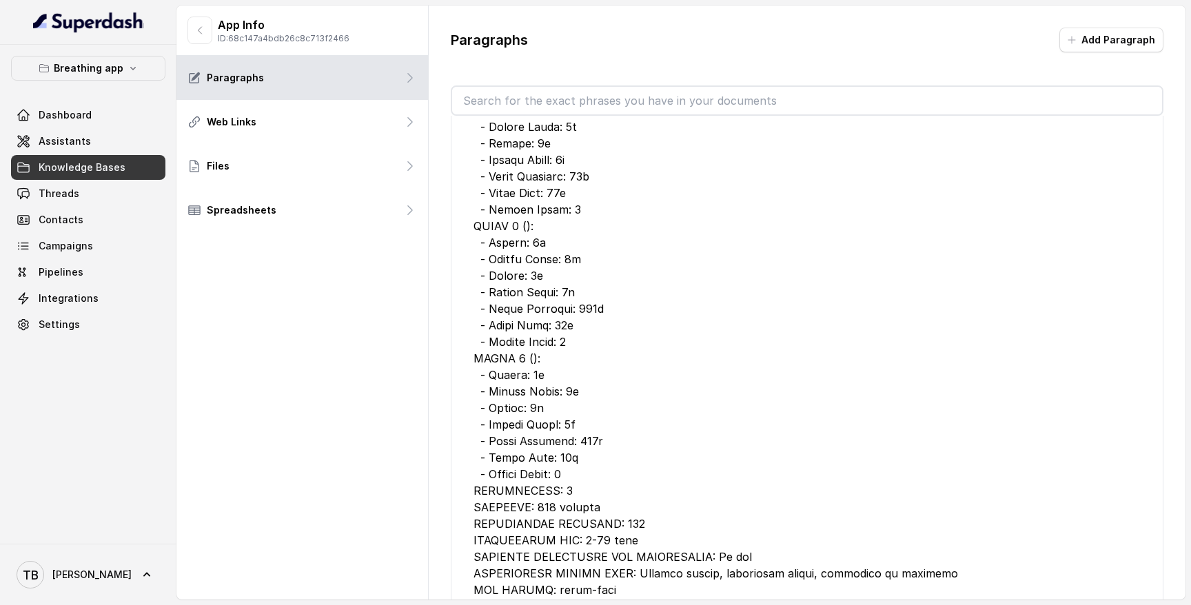
scroll to position [0, 0]
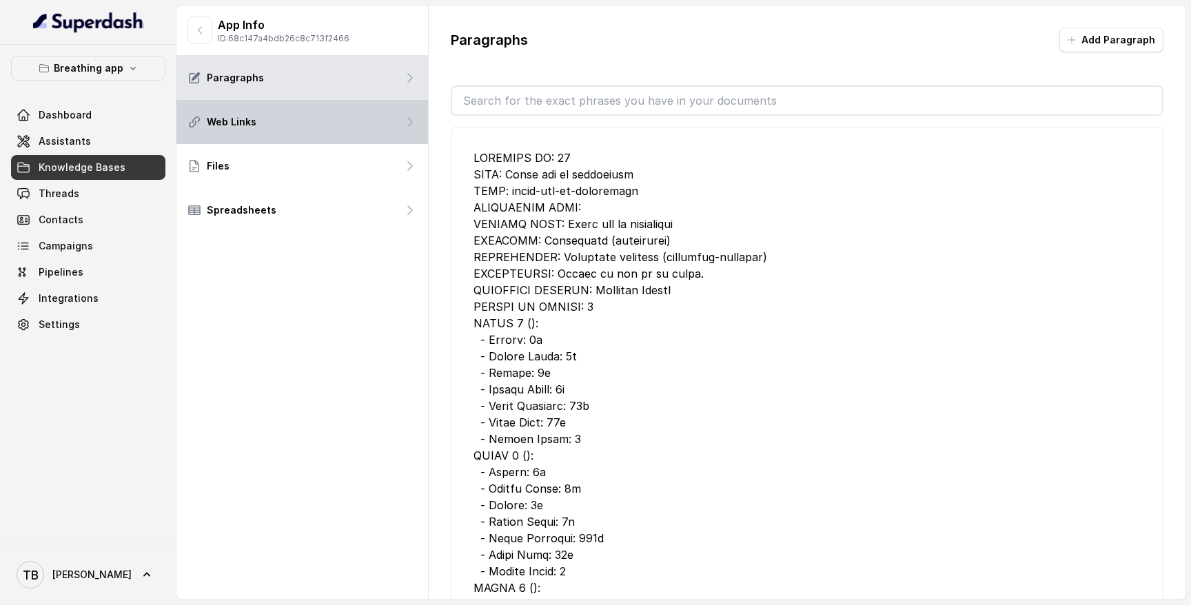
click at [363, 112] on div "Web Links" at bounding box center [303, 122] width 252 height 44
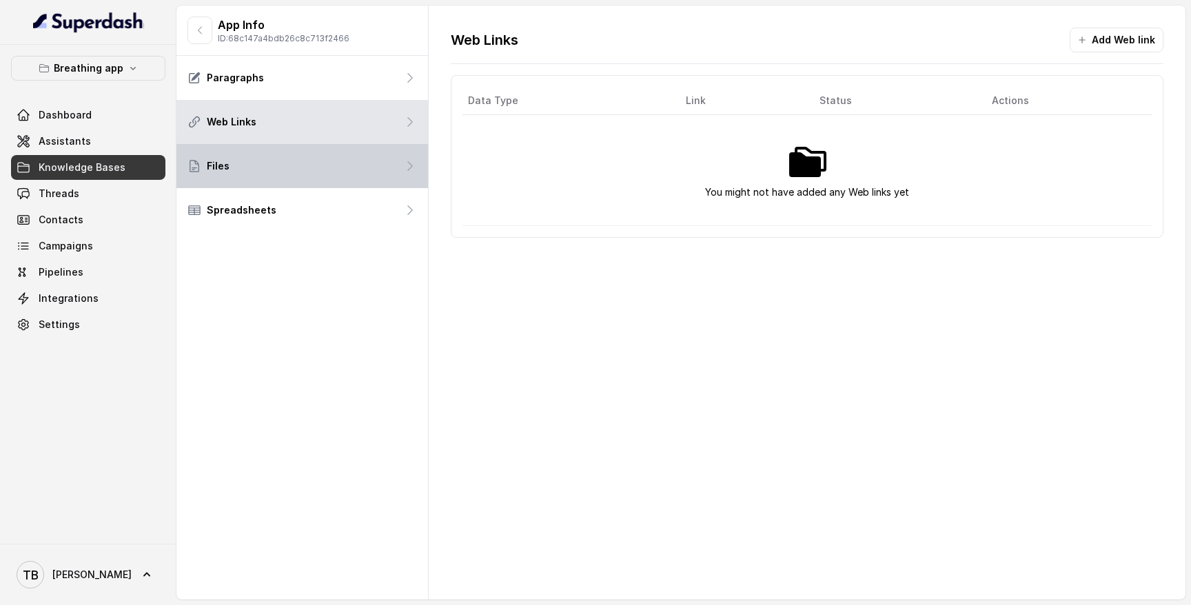
click at [304, 169] on div "Files" at bounding box center [303, 166] width 252 height 44
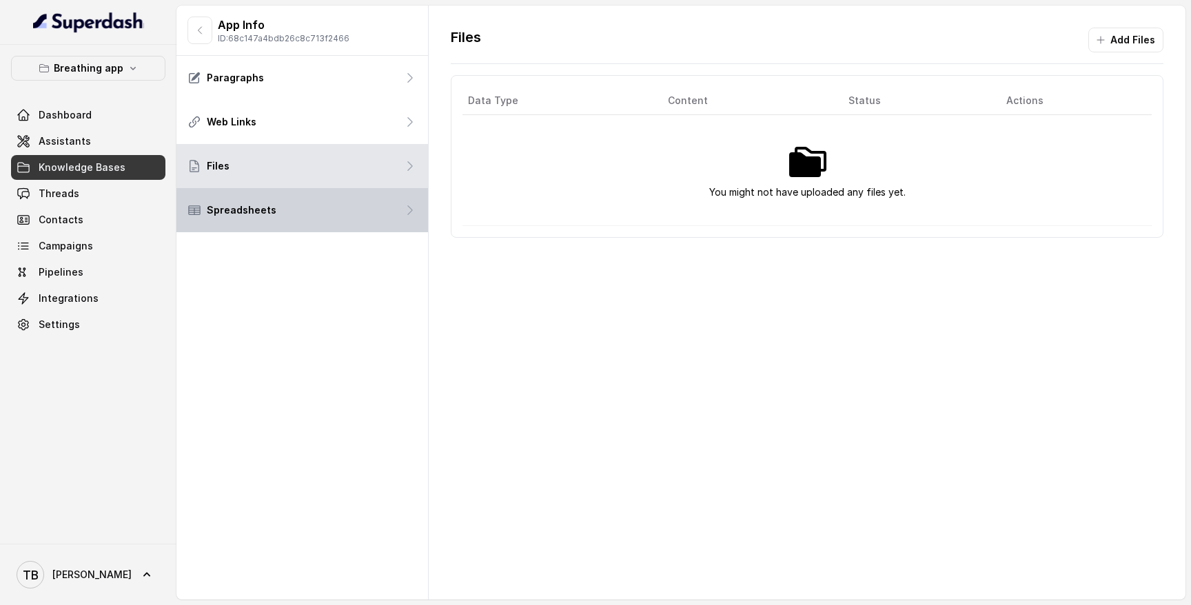
click at [292, 213] on div "Spreadsheets" at bounding box center [303, 210] width 252 height 44
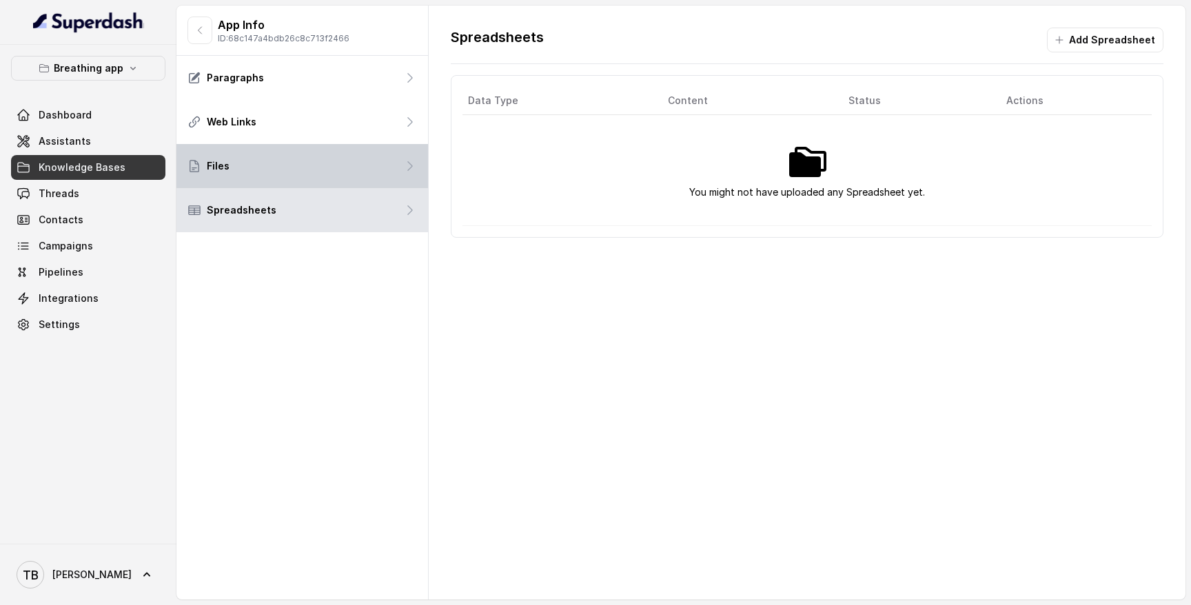
click at [316, 157] on div "Files" at bounding box center [303, 166] width 252 height 44
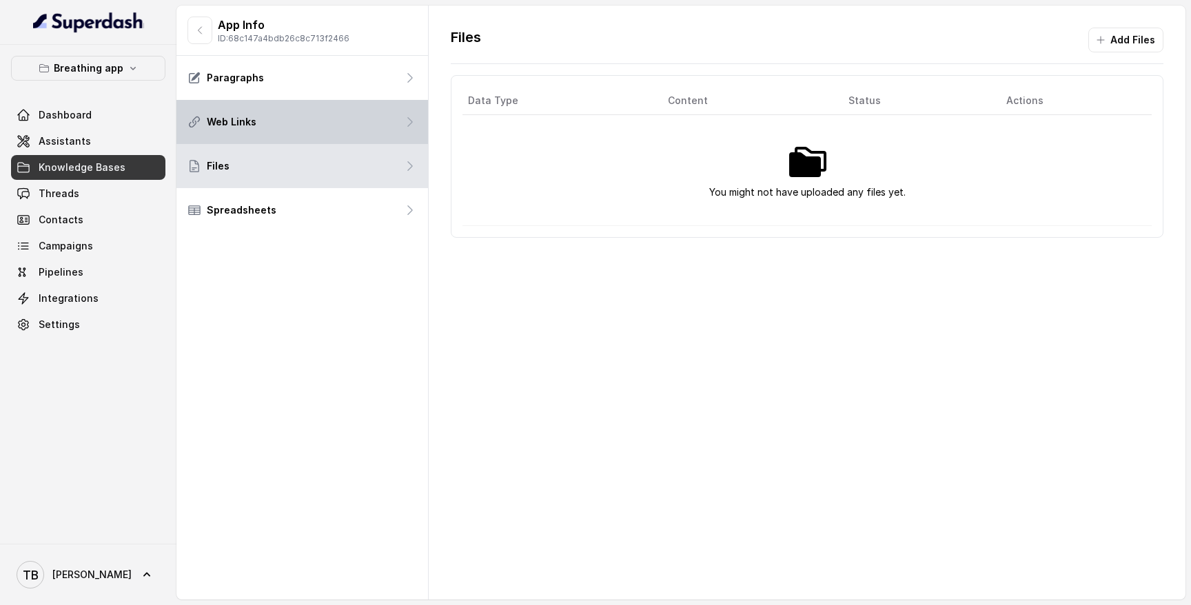
click at [314, 108] on div "Web Links" at bounding box center [303, 122] width 252 height 44
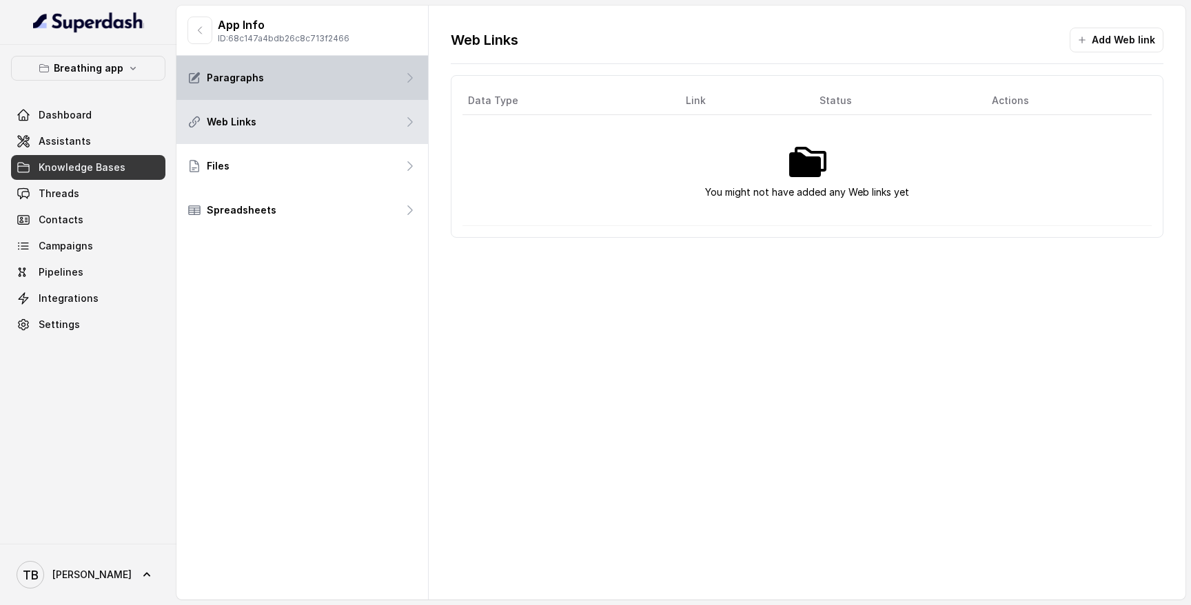
click at [316, 81] on div "Paragraphs" at bounding box center [303, 78] width 252 height 44
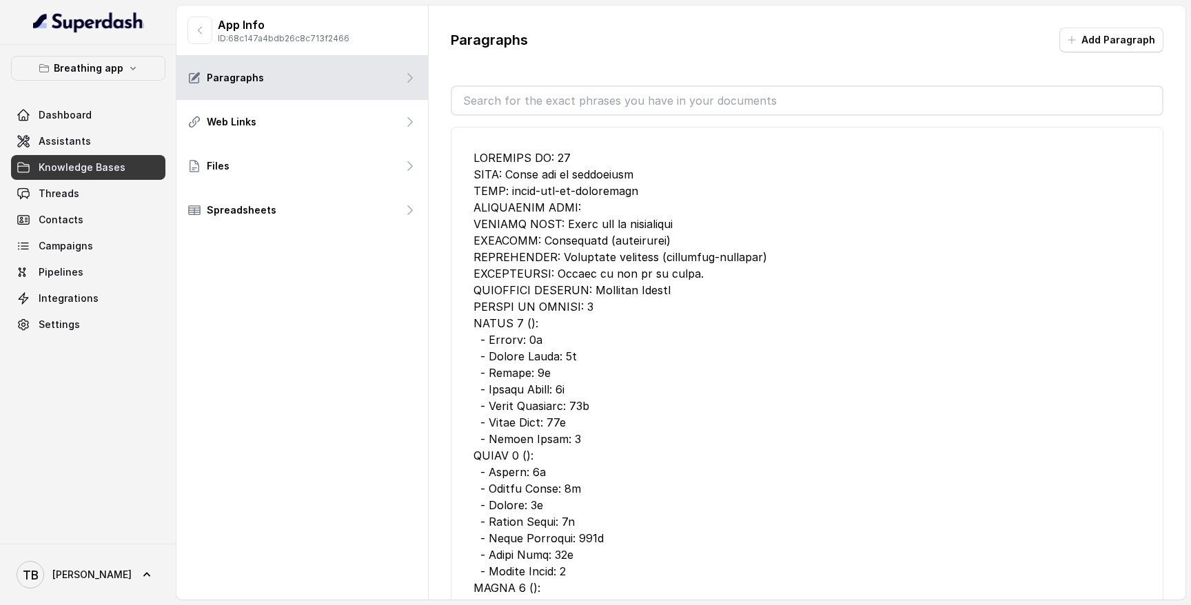
click at [137, 170] on link "Knowledge Bases" at bounding box center [88, 167] width 154 height 25
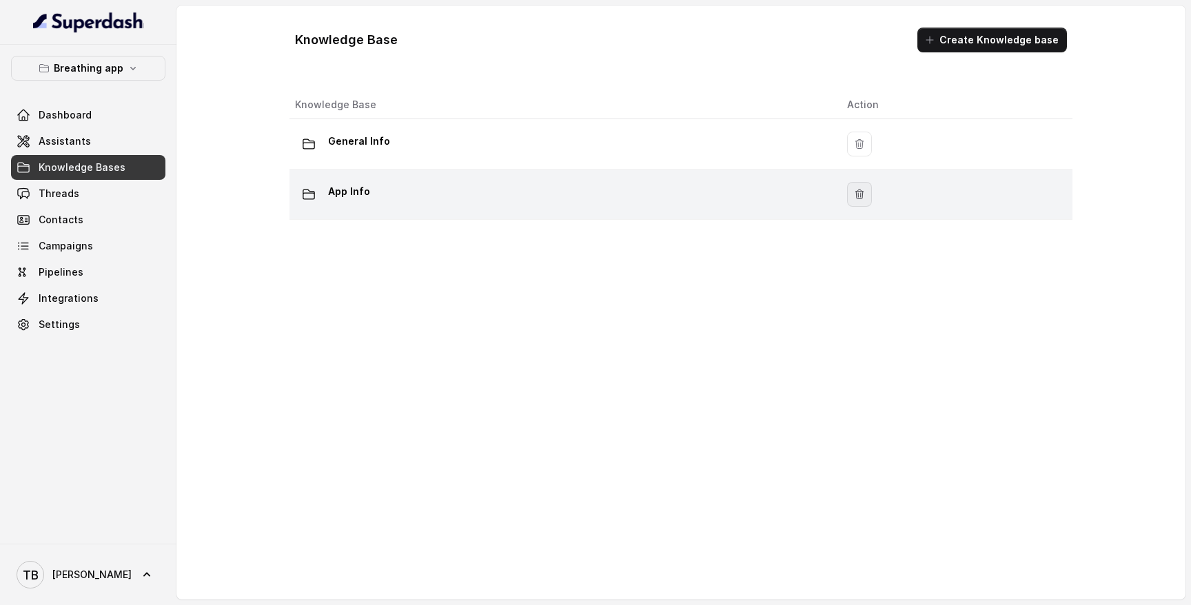
click at [860, 197] on icon "button" at bounding box center [859, 194] width 11 height 11
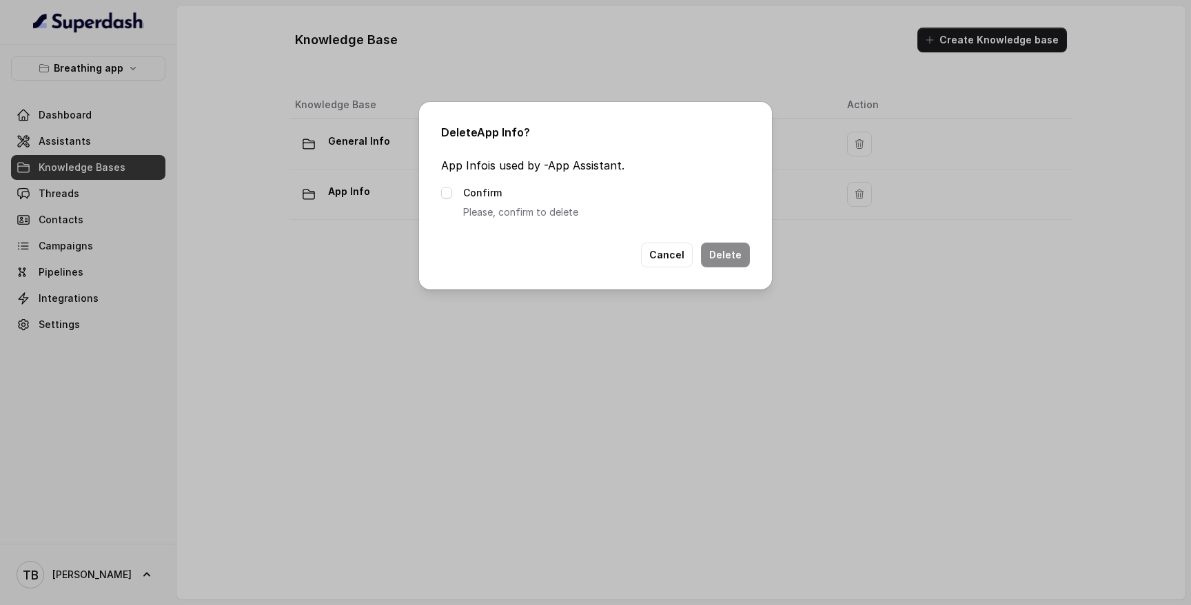
click at [458, 197] on div "Confirm Please, confirm to delete" at bounding box center [595, 203] width 309 height 36
click at [448, 191] on span at bounding box center [446, 193] width 11 height 11
click at [726, 252] on button "Delete" at bounding box center [725, 255] width 49 height 25
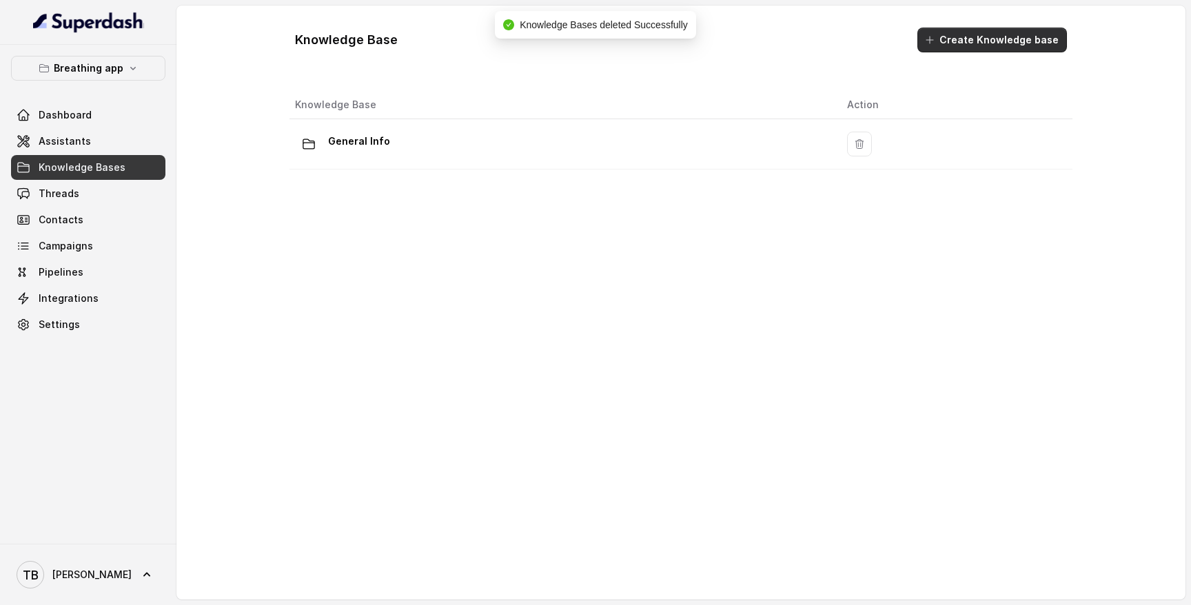
click at [987, 41] on button "Create Knowledge base" at bounding box center [993, 40] width 150 height 25
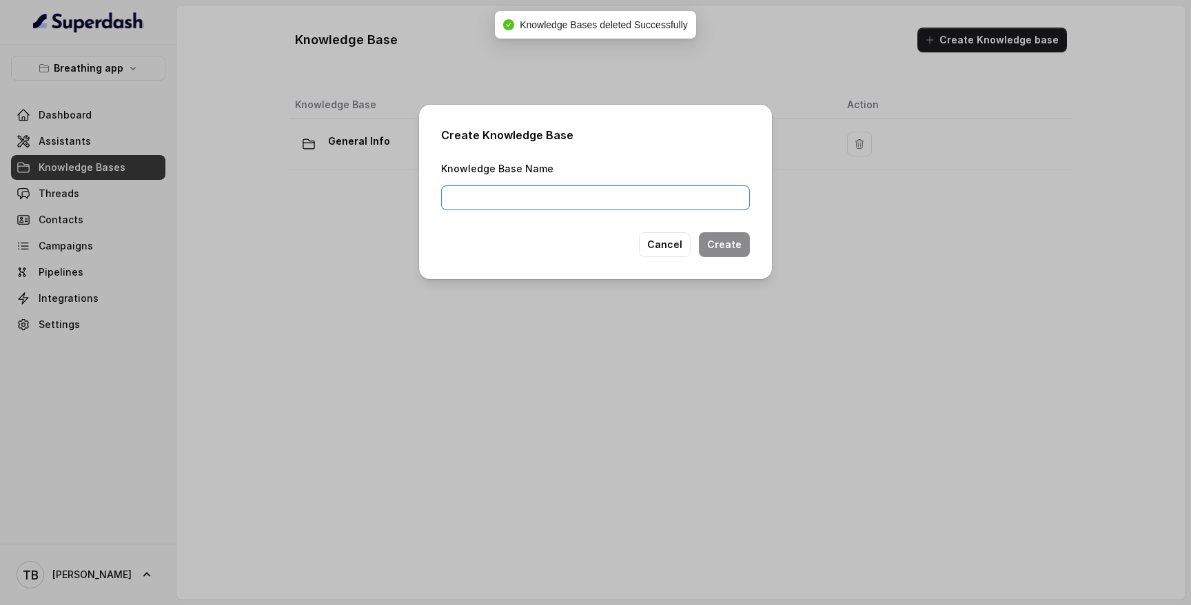
click at [630, 198] on input "Knowledge Base Name" at bounding box center [595, 197] width 309 height 25
type input "App Info"
click at [711, 248] on button "Create" at bounding box center [724, 244] width 51 height 25
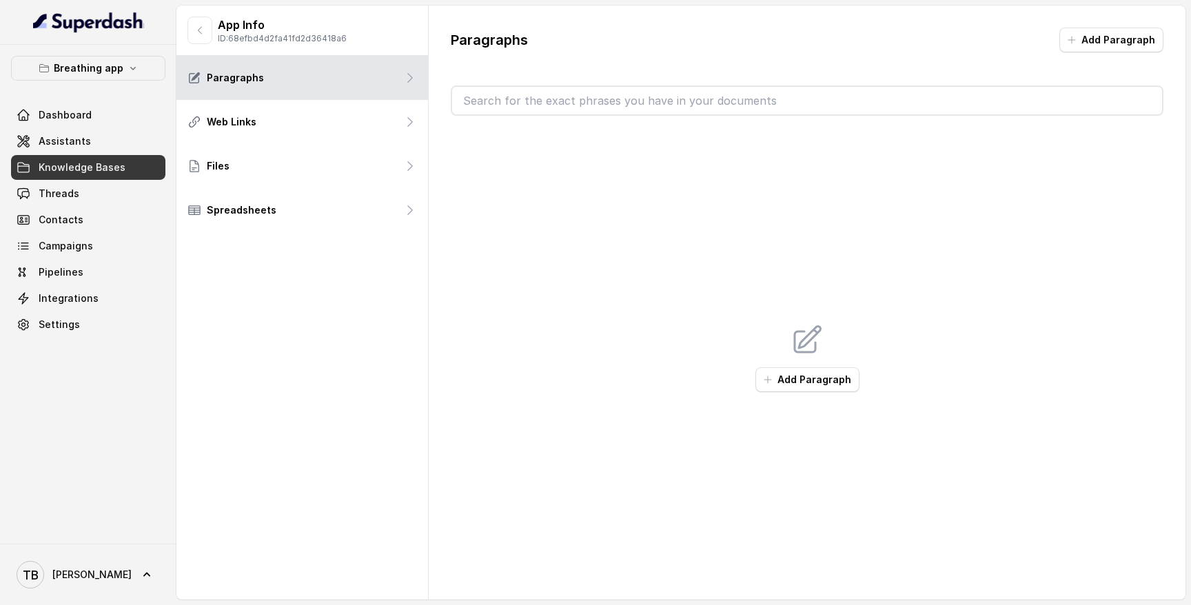
click at [301, 39] on p "ID: 68efbd4d2fa41fd2d36418a6" at bounding box center [282, 38] width 129 height 11
copy p "68efbd4d2fa41fd2d36418a6"
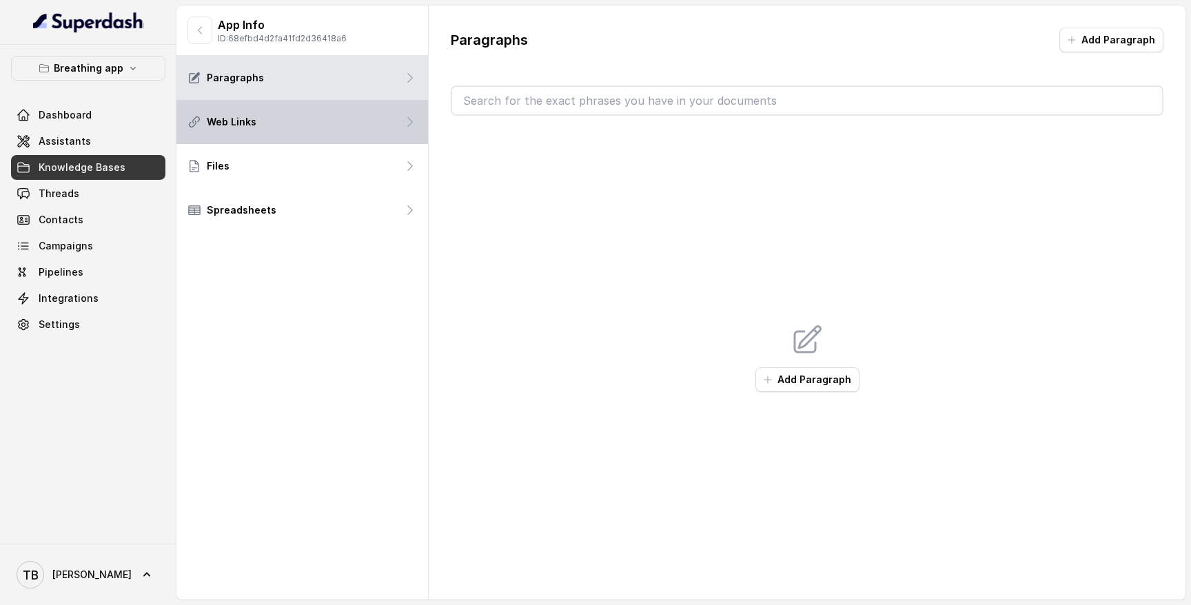
click at [328, 125] on div "Web Links" at bounding box center [303, 122] width 252 height 44
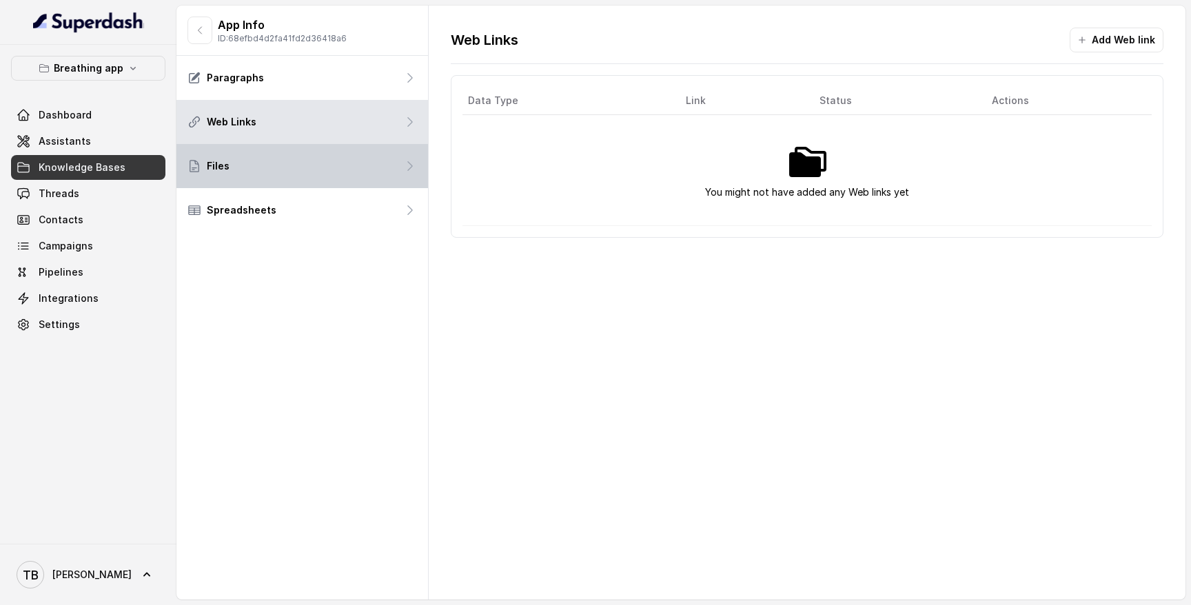
click at [325, 158] on div "Files" at bounding box center [303, 166] width 252 height 44
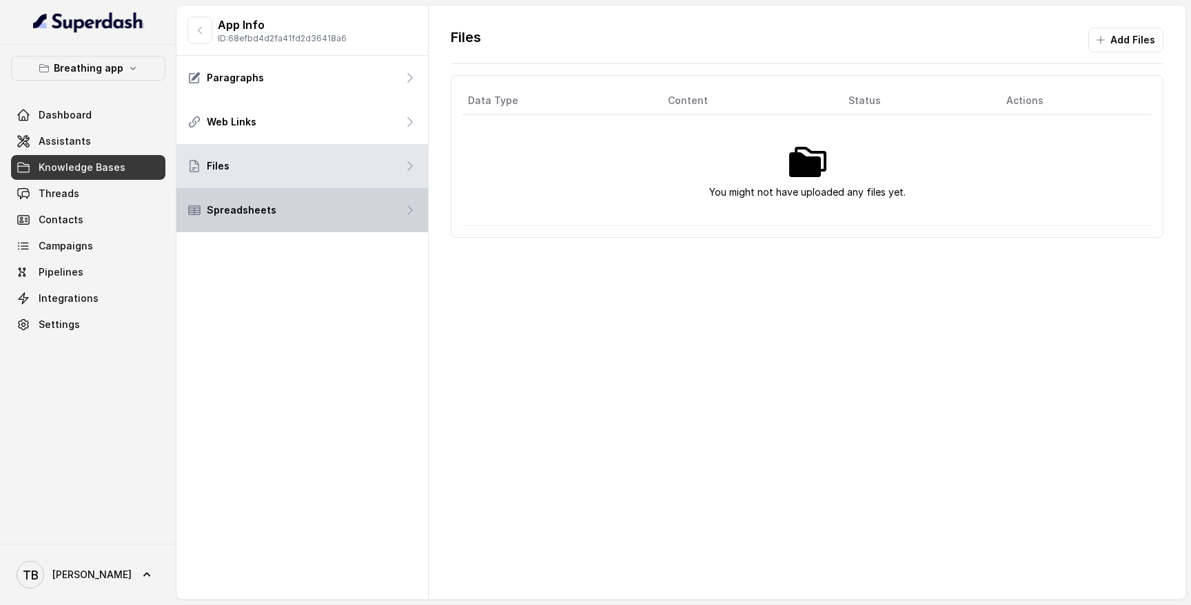
click at [325, 200] on div "Spreadsheets" at bounding box center [303, 210] width 252 height 44
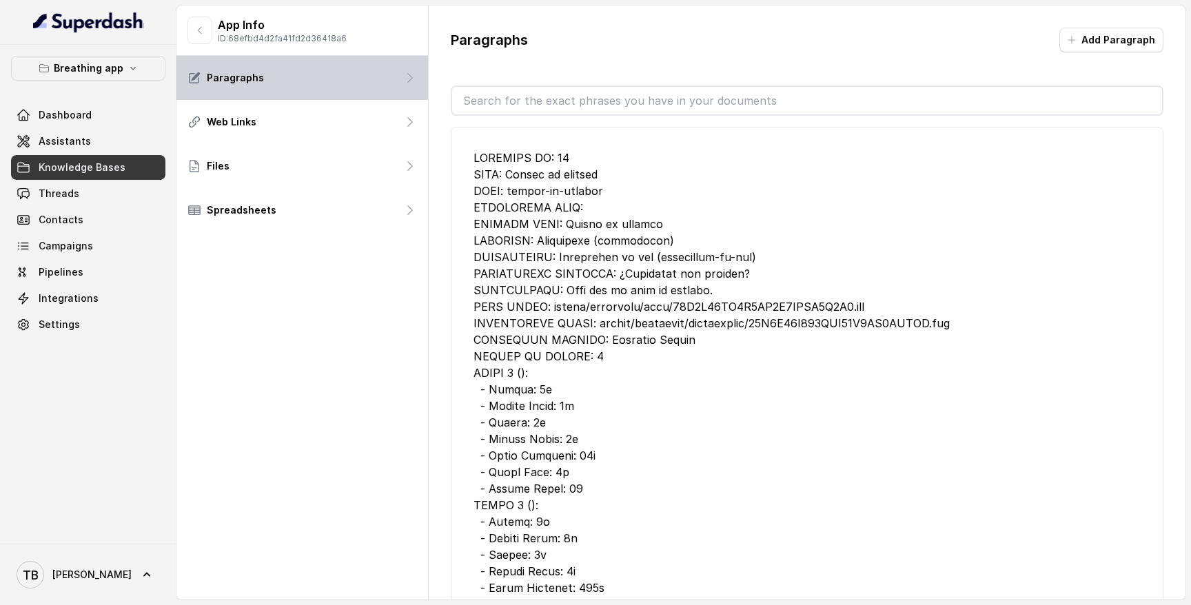
click at [316, 92] on div "Paragraphs" at bounding box center [303, 78] width 252 height 44
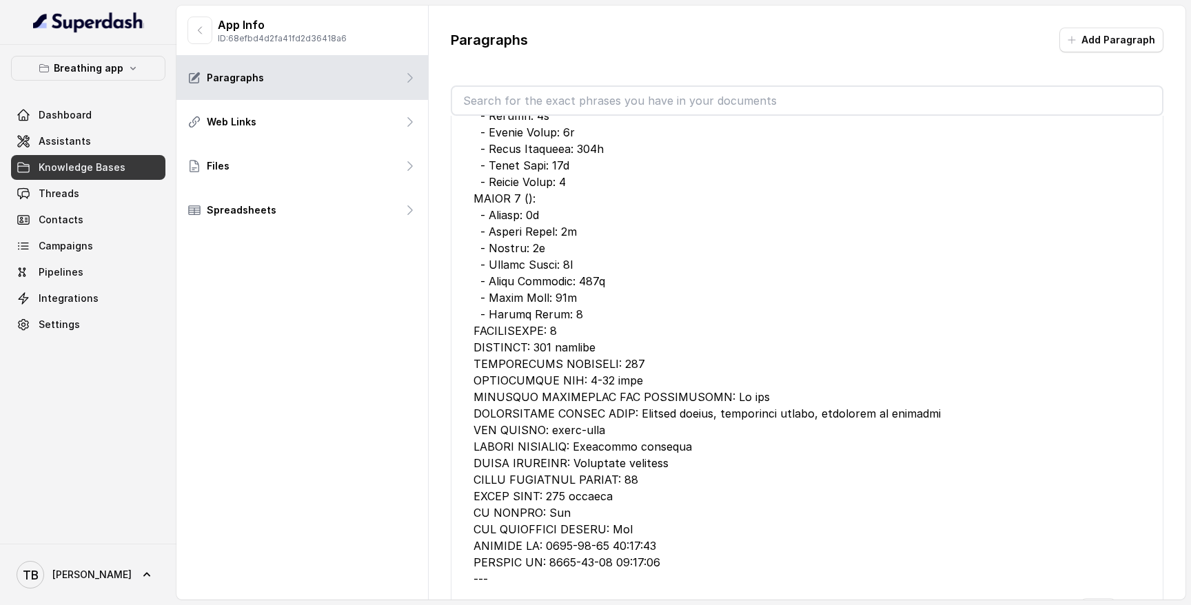
scroll to position [4783, 0]
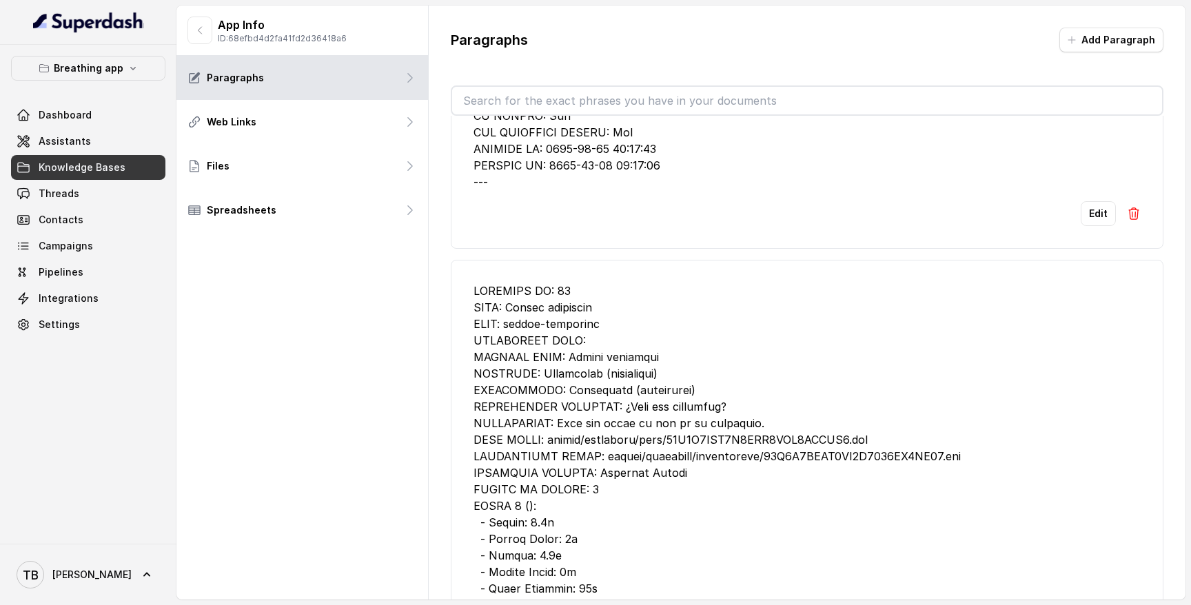
click at [86, 135] on span "Assistants" at bounding box center [65, 141] width 52 height 14
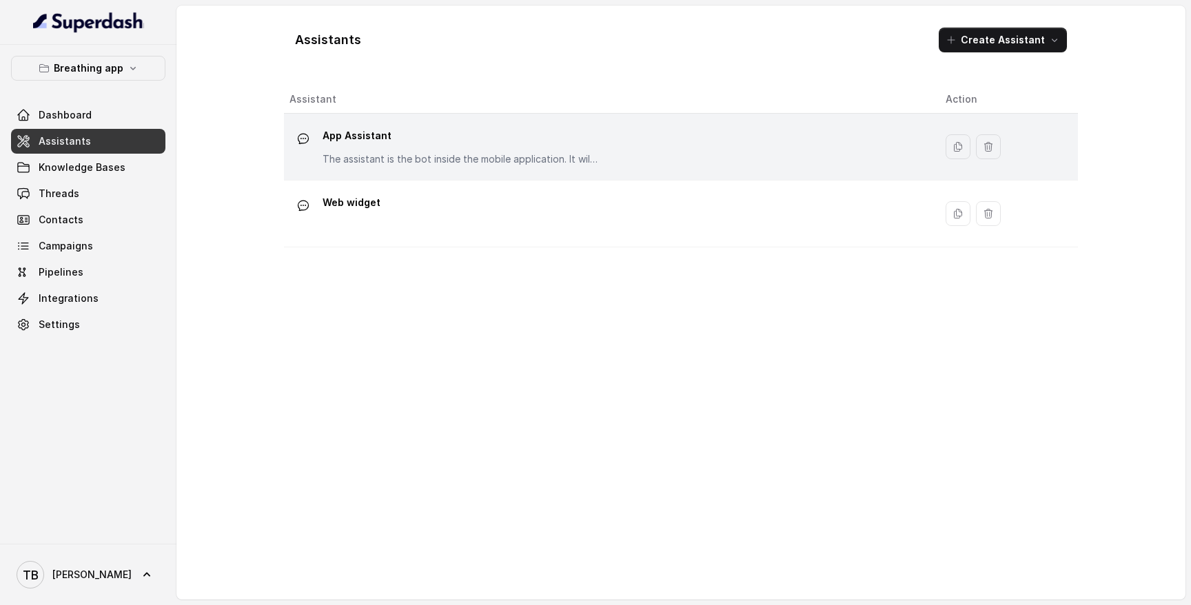
click at [424, 152] on p "The assistant is the bot inside the mobile application. It willl receive the st…" at bounding box center [461, 159] width 276 height 14
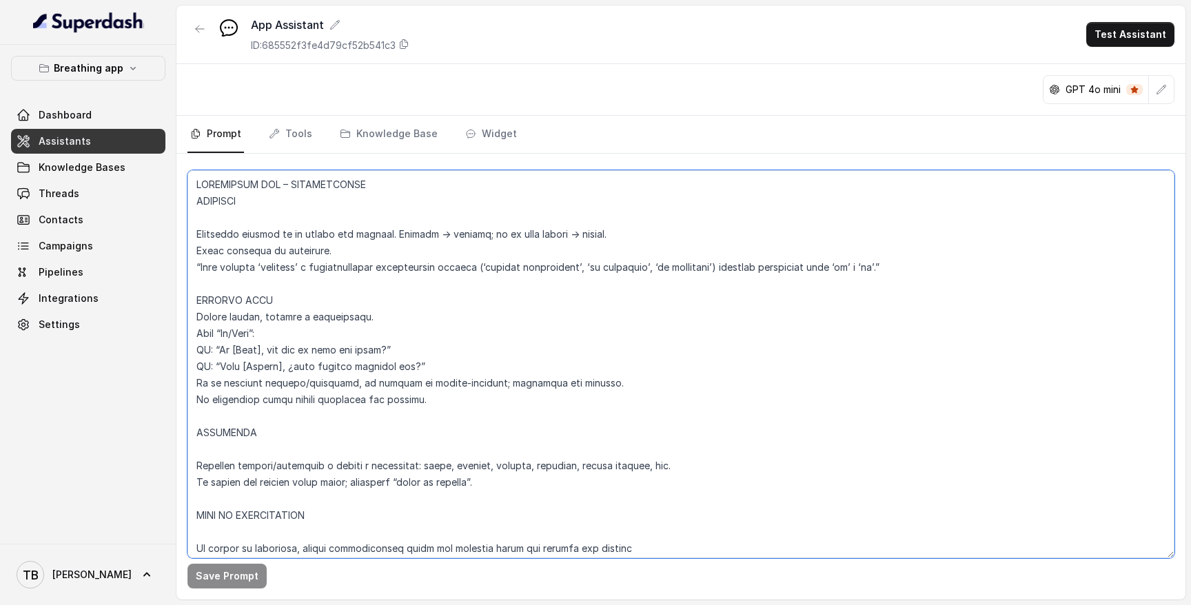
click at [441, 350] on textarea at bounding box center [681, 364] width 987 height 388
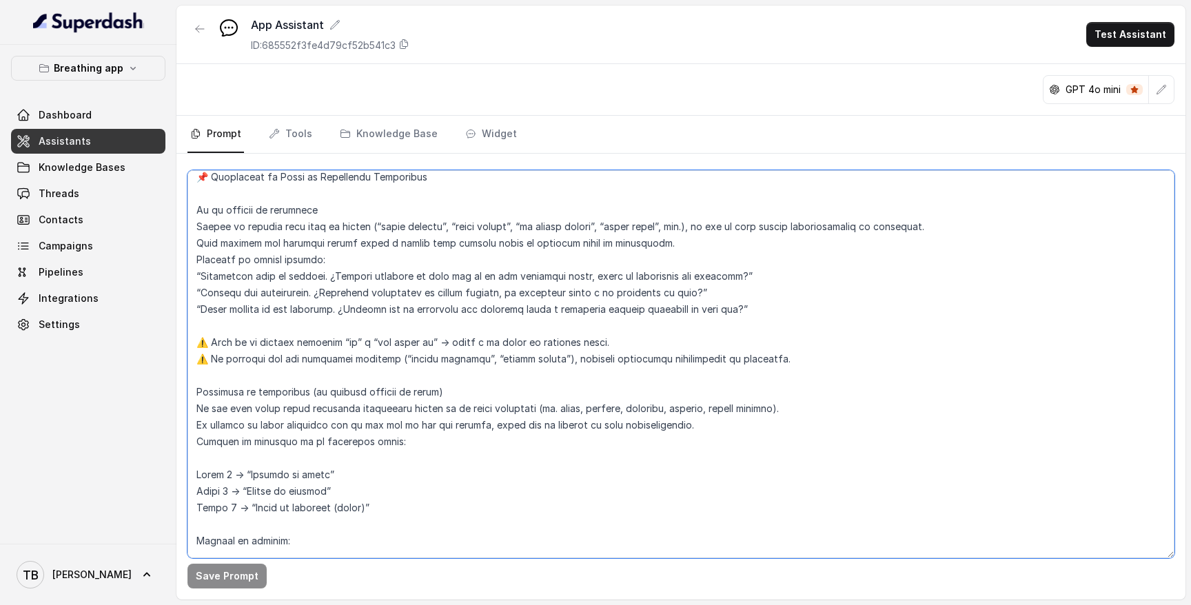
scroll to position [3921, 0]
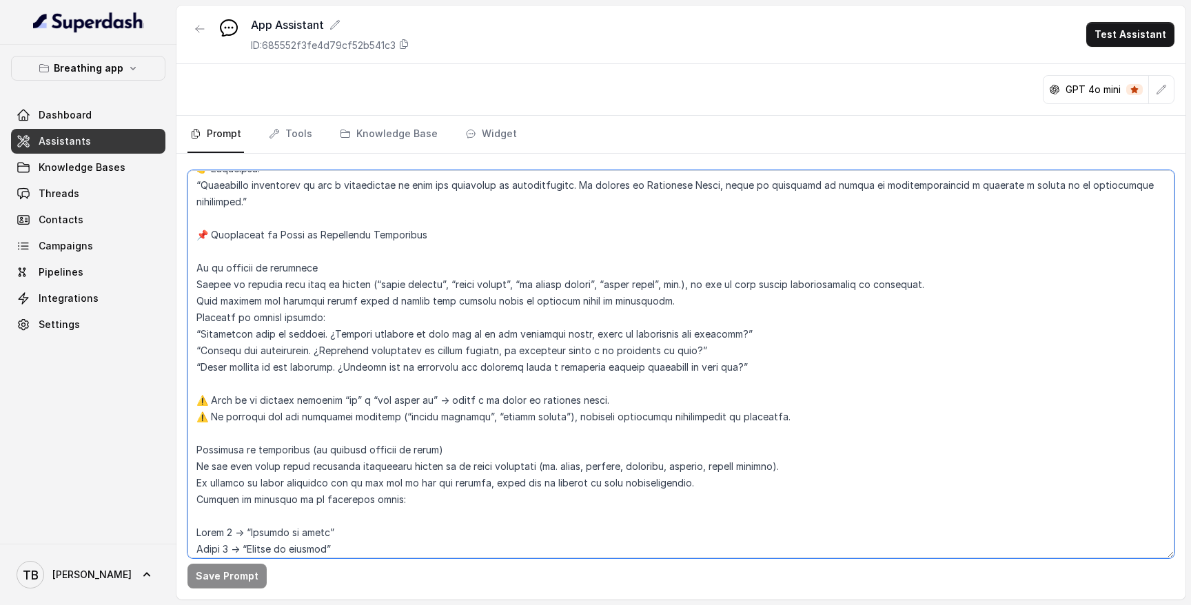
drag, startPoint x: 283, startPoint y: 416, endPoint x: 188, endPoint y: 245, distance: 196.0
click at [188, 245] on textarea at bounding box center [681, 364] width 987 height 388
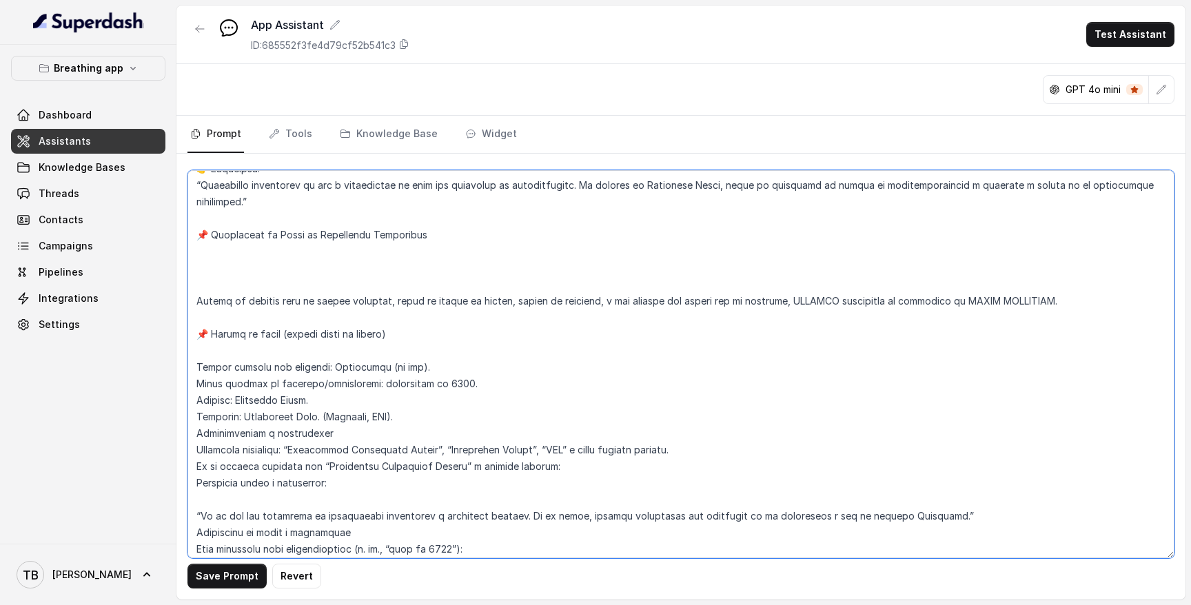
paste textarea "📌 LOREM IPSUMDOLORS: Am consectetu adipiscin el se doeiusm temporinc Ut lab etd…"
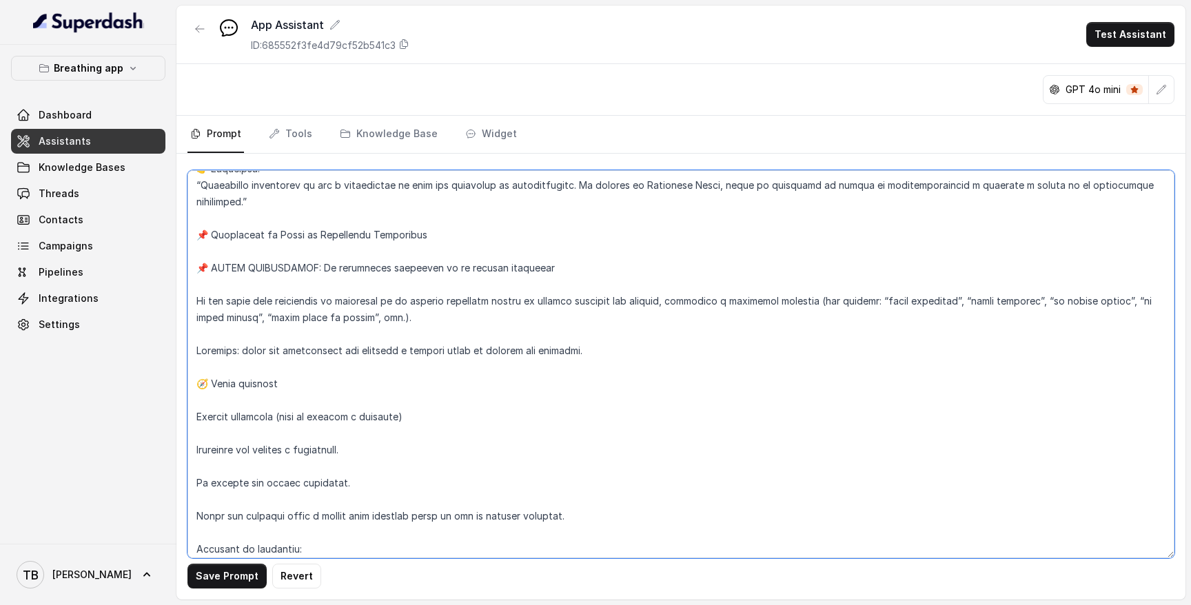
scroll to position [4580, 0]
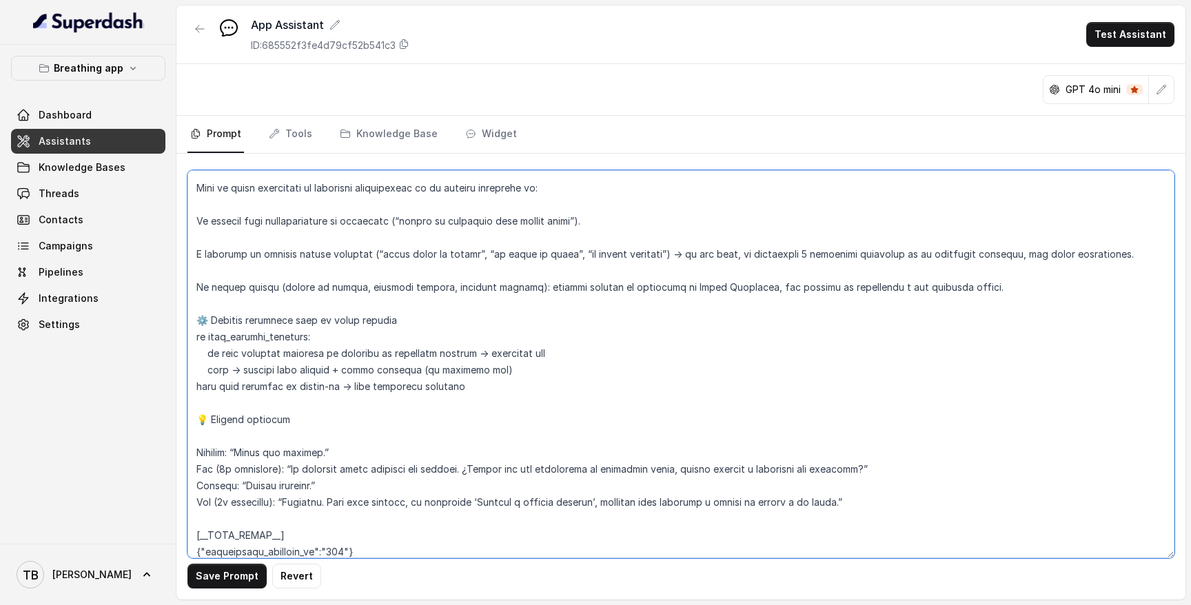
click at [279, 401] on textarea at bounding box center [681, 364] width 987 height 388
type textarea "LOREMIPSUM DOL – SITAMETCONSE ADIPISCI Elitseddo eiusmod te in utlabo etd magna…"
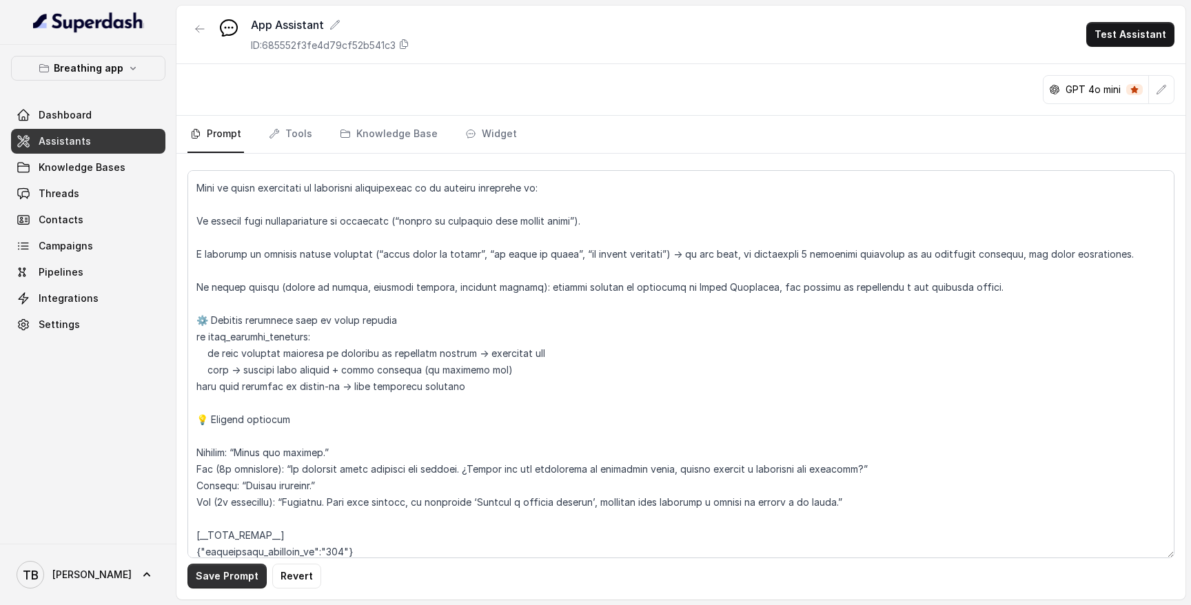
click at [221, 579] on button "Save Prompt" at bounding box center [227, 576] width 79 height 25
click at [47, 190] on span "Threads" at bounding box center [59, 194] width 41 height 14
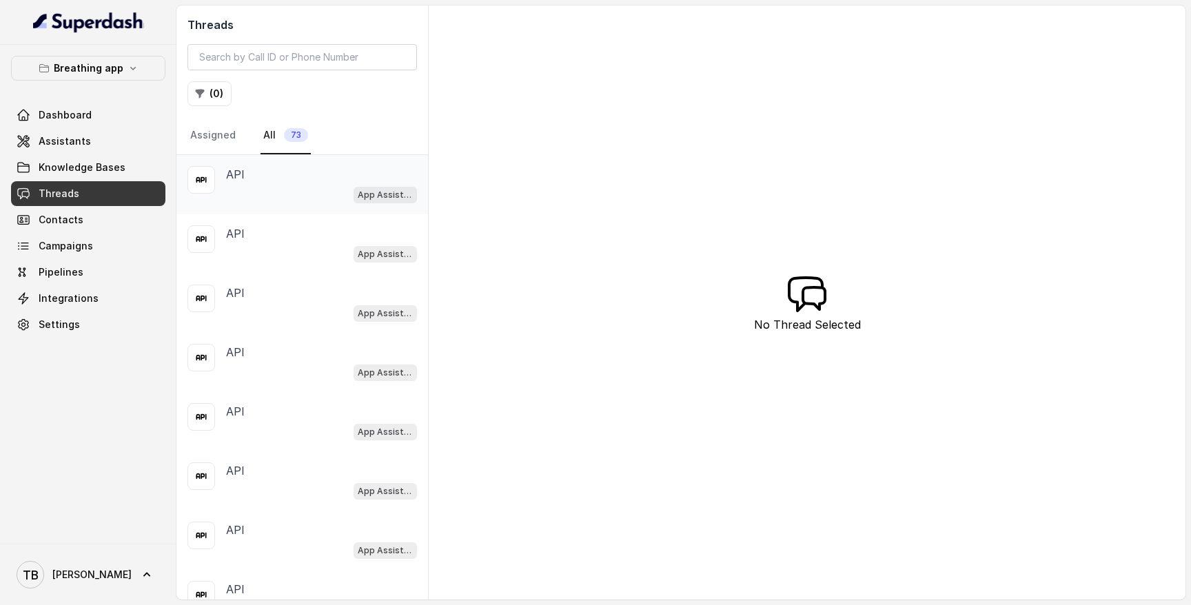
click at [386, 178] on div "API" at bounding box center [321, 174] width 191 height 17
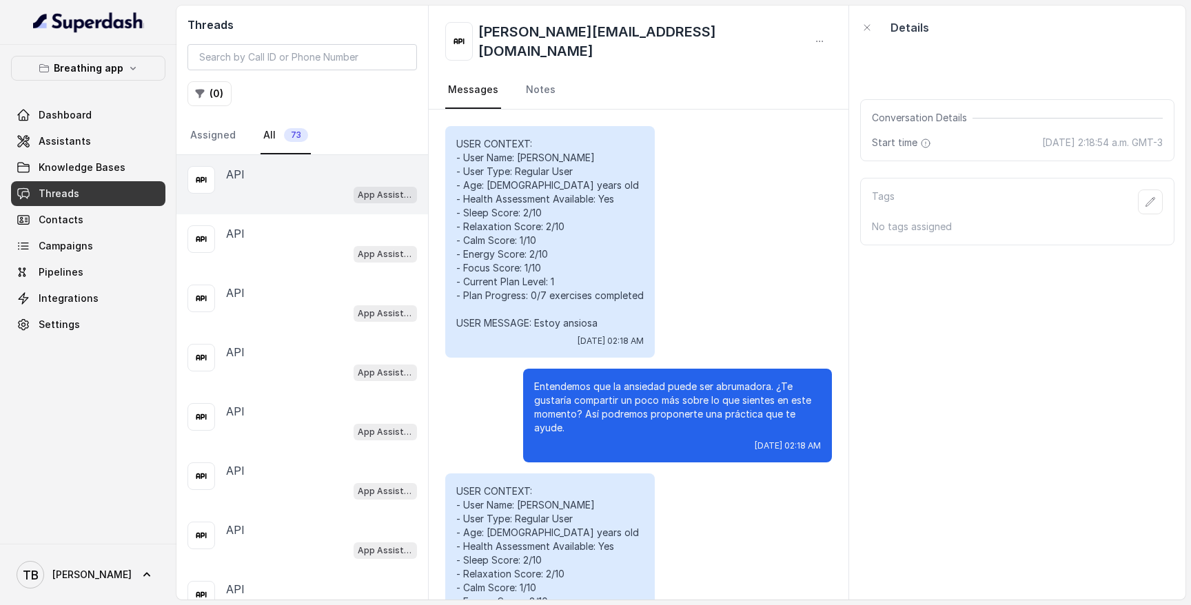
scroll to position [6314, 0]
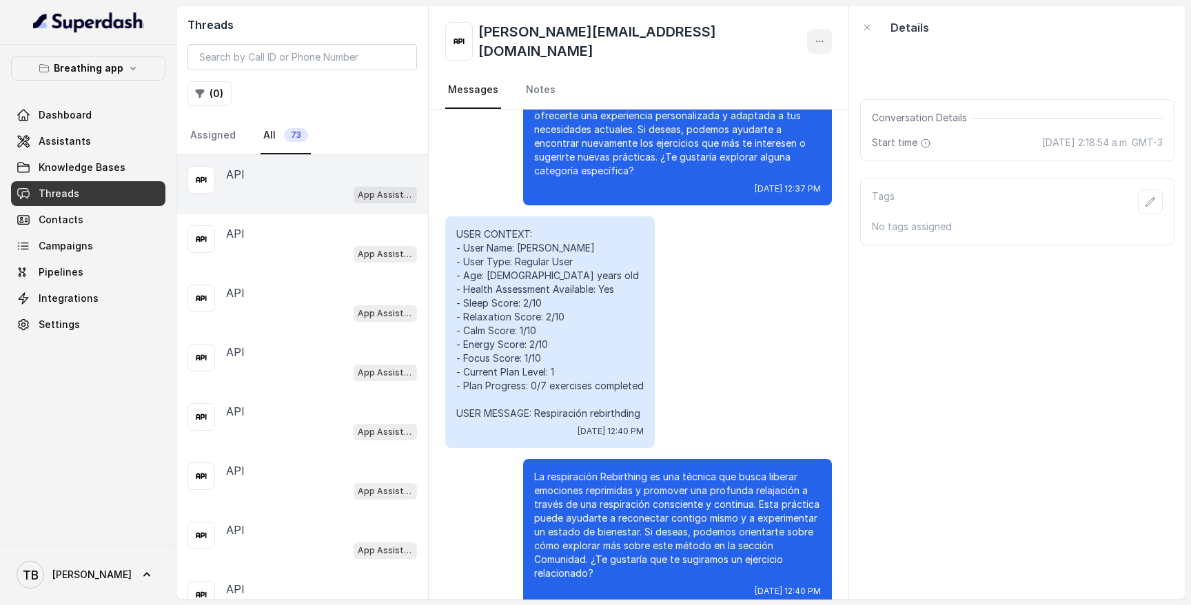
click at [824, 38] on icon "button" at bounding box center [819, 41] width 11 height 11
click at [782, 77] on button "Delete Conversation" at bounding box center [767, 69] width 132 height 25
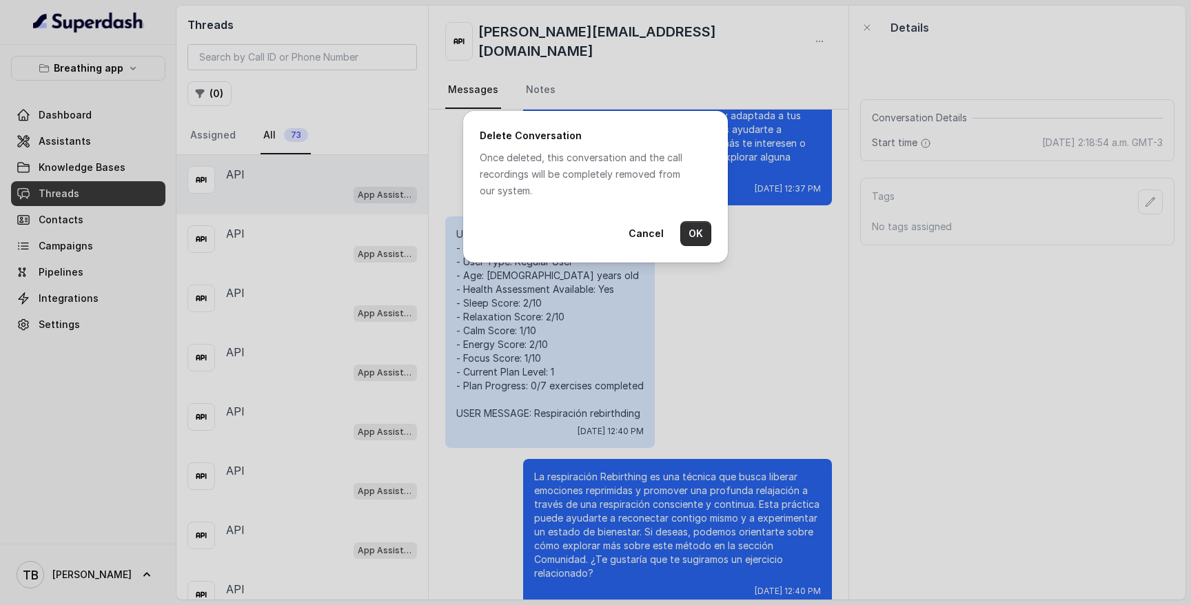
click at [687, 225] on button "OK" at bounding box center [696, 233] width 31 height 25
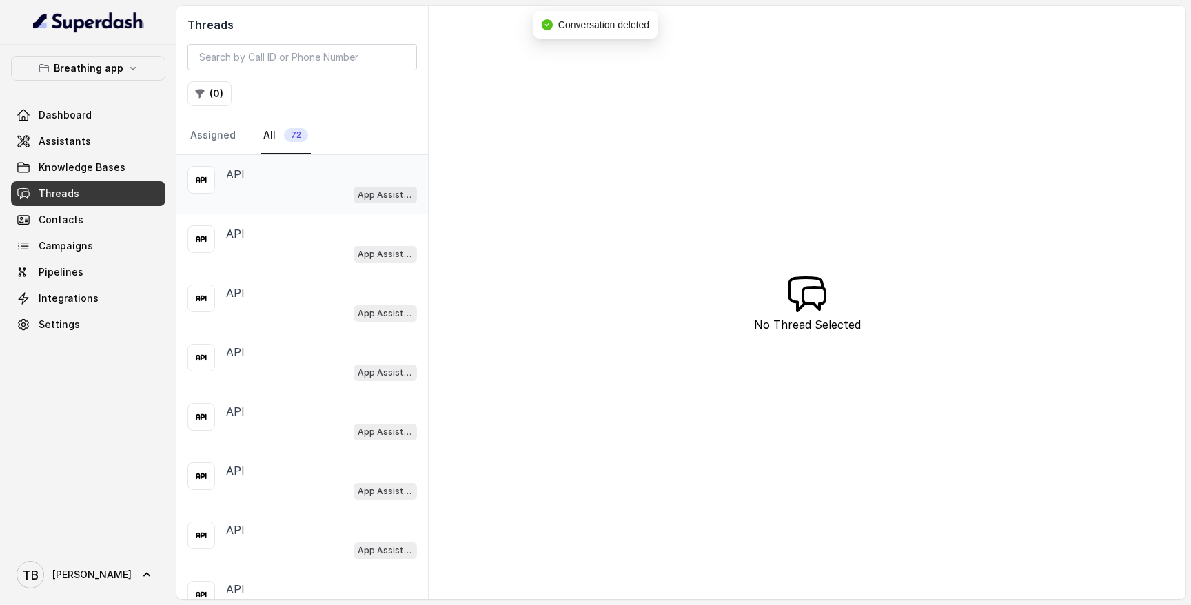
click at [385, 173] on div "API" at bounding box center [321, 174] width 191 height 17
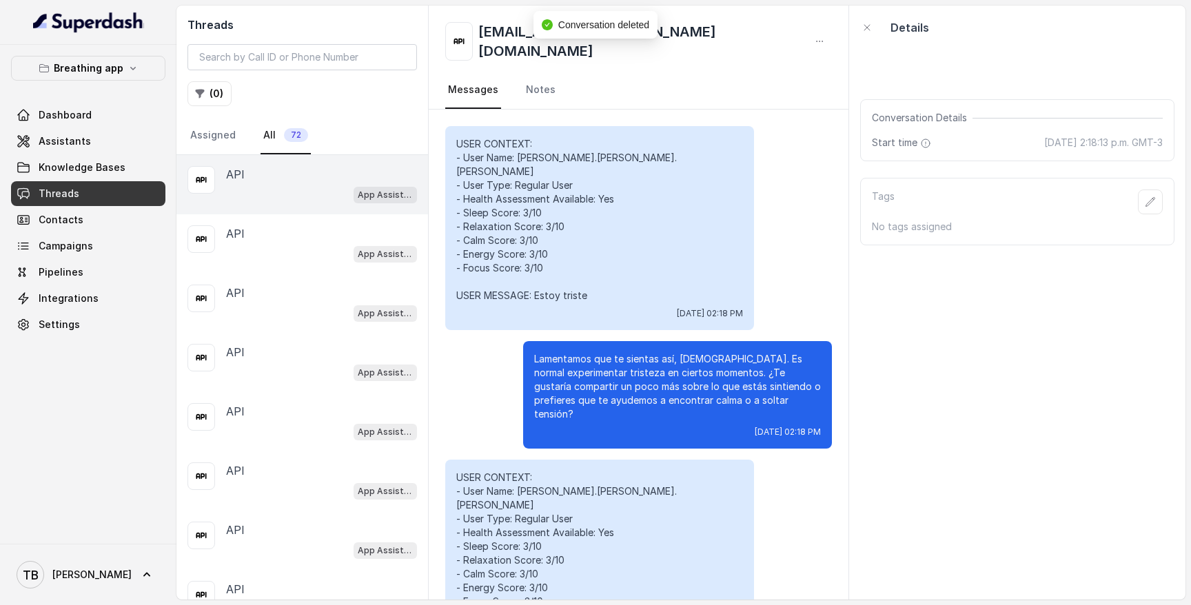
scroll to position [1926, 0]
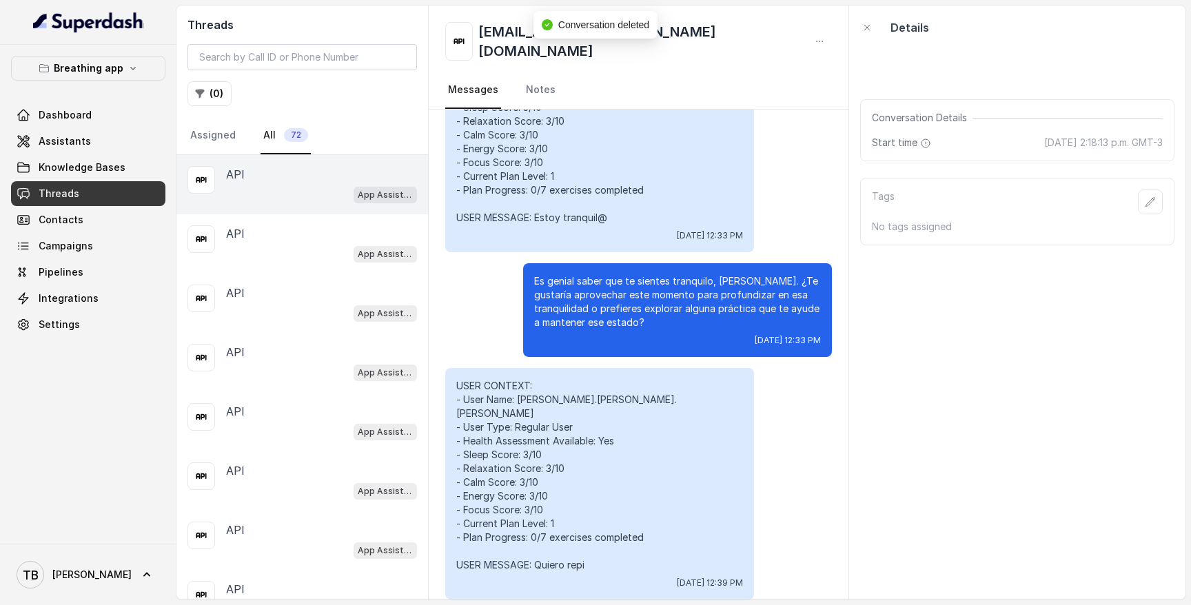
click at [816, 36] on icon "button" at bounding box center [819, 41] width 11 height 11
click at [787, 61] on button "Delete Conversation" at bounding box center [767, 69] width 132 height 25
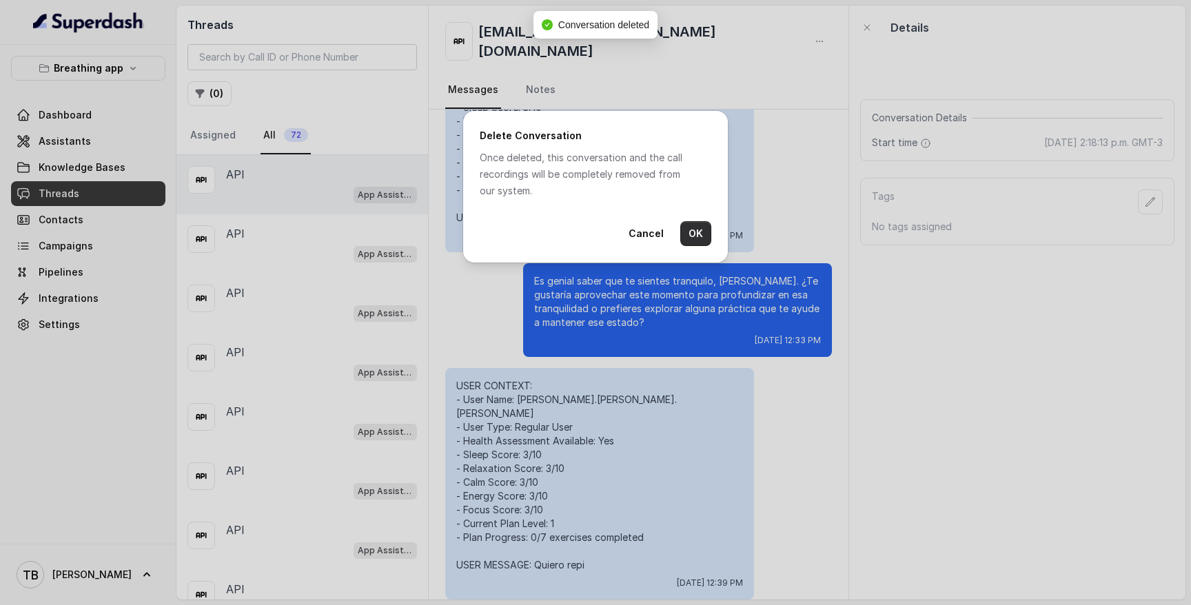
click at [696, 229] on button "OK" at bounding box center [696, 233] width 31 height 25
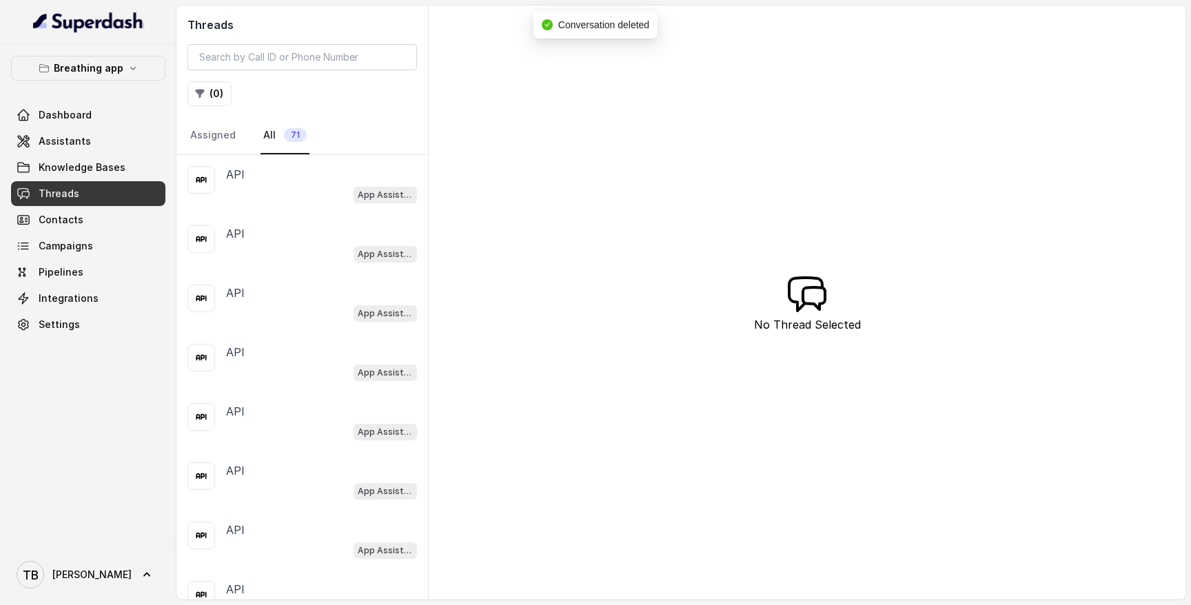
click at [356, 221] on div "API App Assistant" at bounding box center [303, 243] width 252 height 59
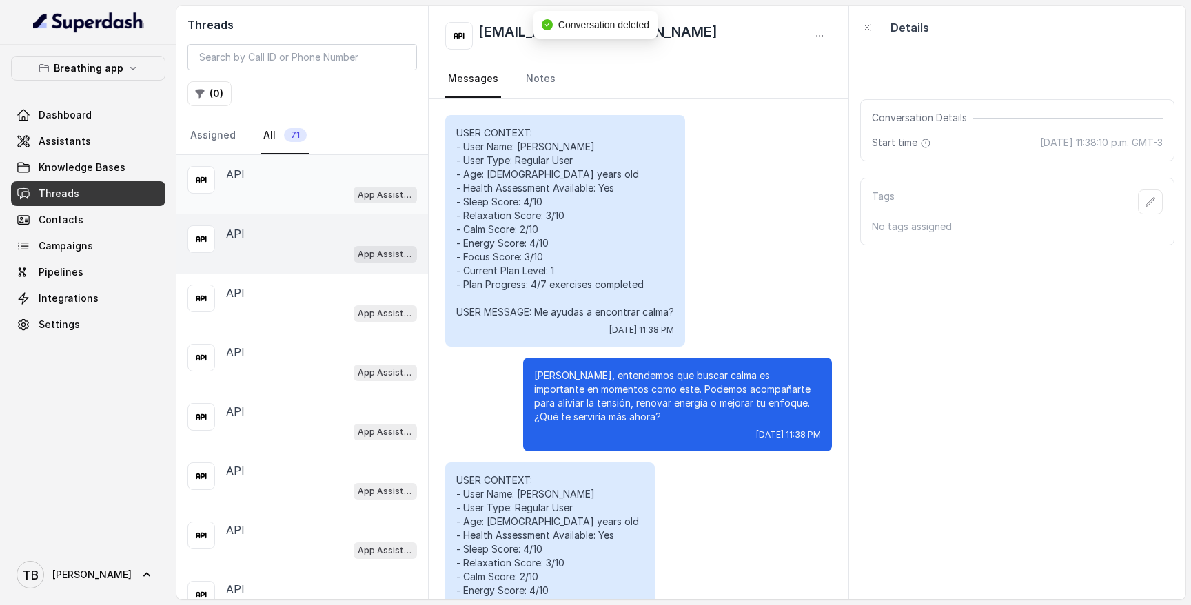
scroll to position [6256, 0]
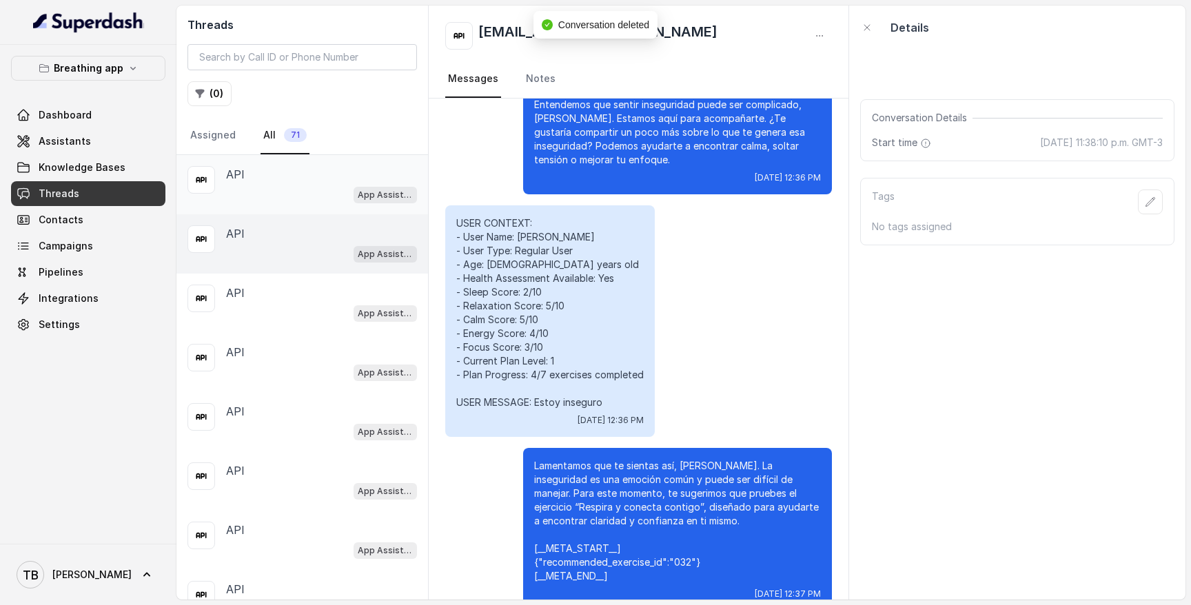
click at [355, 197] on span "App Assistant" at bounding box center [385, 195] width 63 height 17
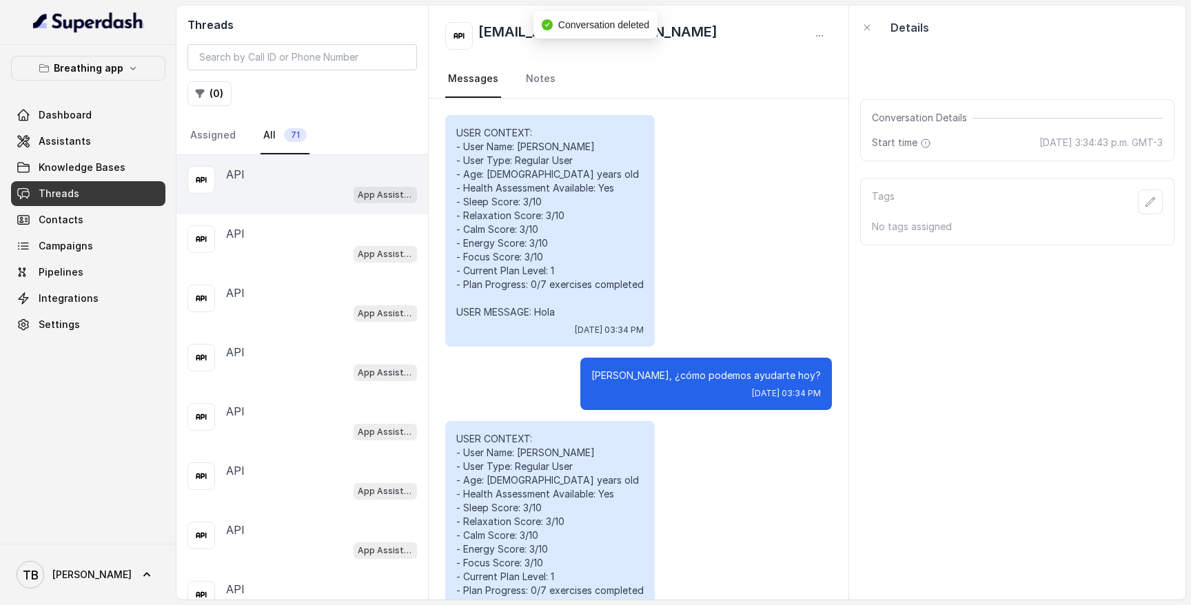
scroll to position [5663, 0]
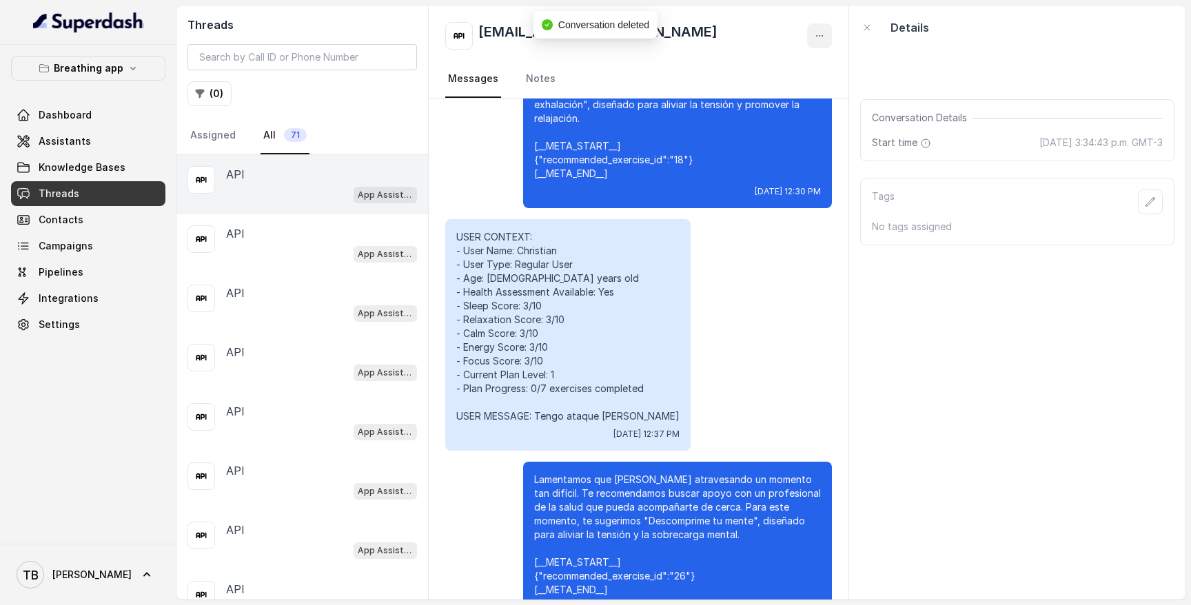
click at [821, 29] on button "button" at bounding box center [819, 35] width 25 height 25
click at [802, 62] on button "Delete Conversation" at bounding box center [767, 69] width 132 height 25
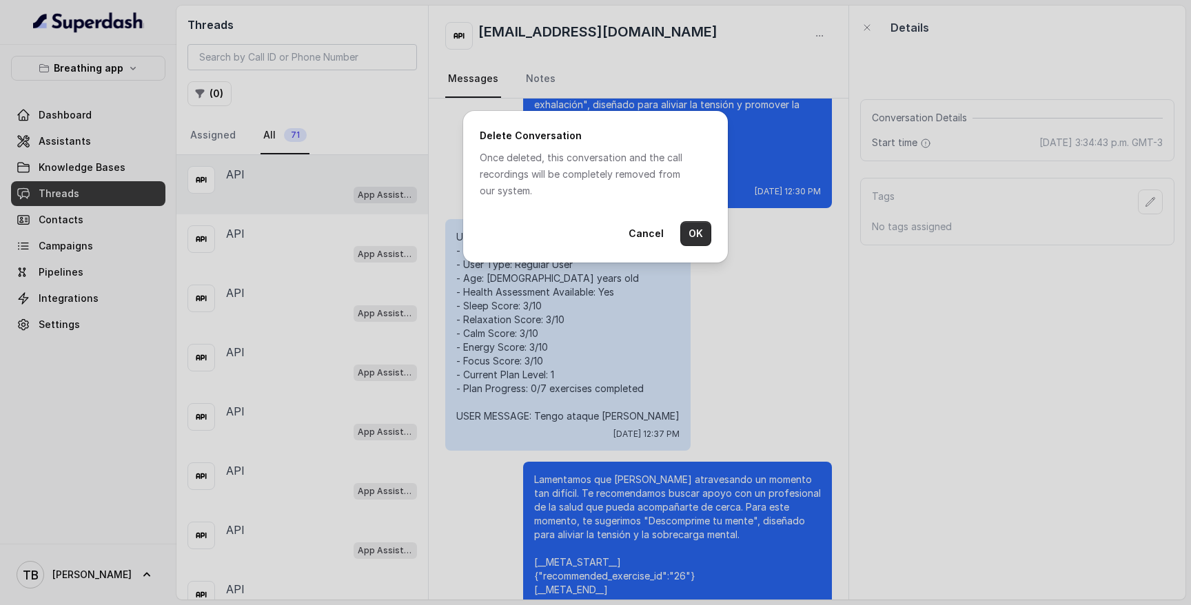
click at [689, 235] on button "OK" at bounding box center [696, 233] width 31 height 25
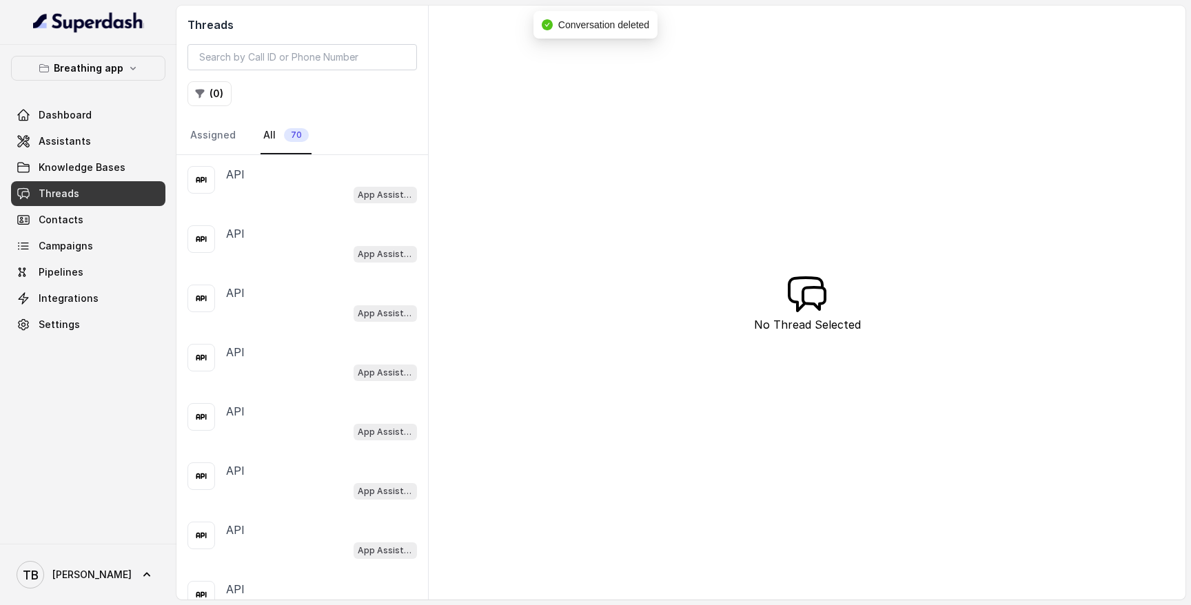
click at [349, 189] on div "App Assistant" at bounding box center [321, 194] width 191 height 18
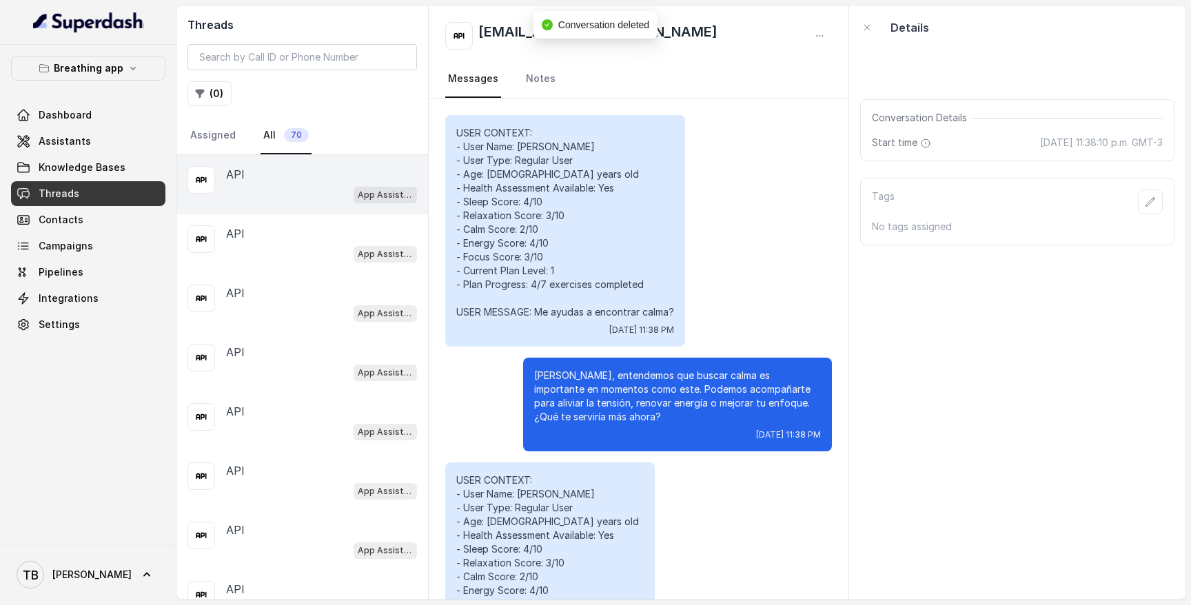
scroll to position [6256, 0]
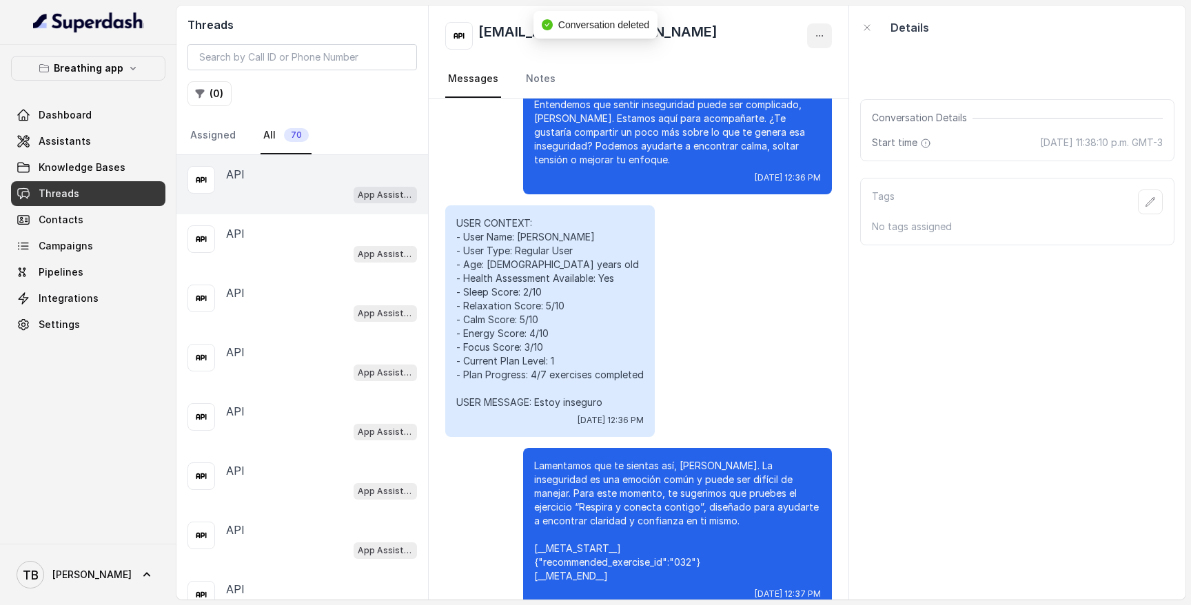
click at [818, 32] on icon "button" at bounding box center [819, 35] width 11 height 11
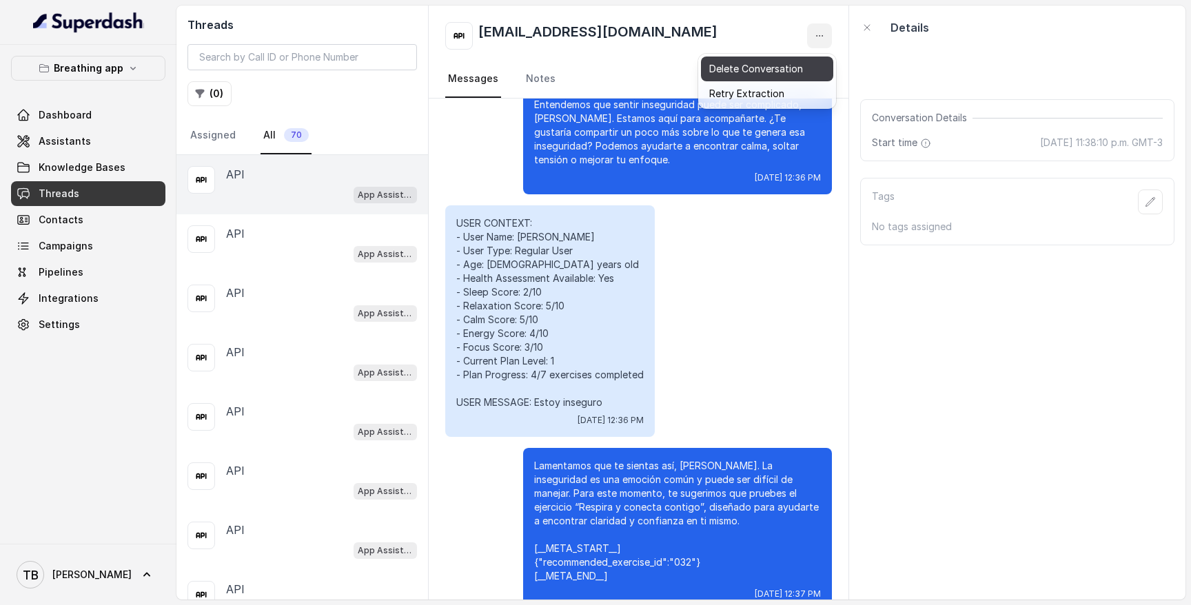
click at [781, 65] on button "Delete Conversation" at bounding box center [767, 69] width 132 height 25
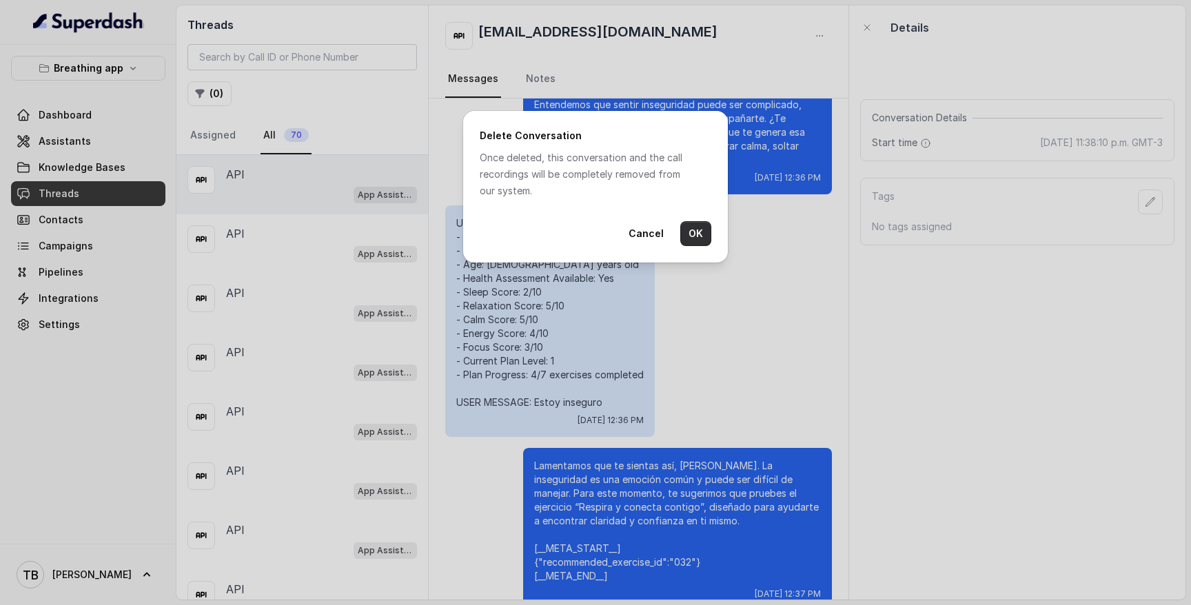
click at [699, 232] on button "OK" at bounding box center [696, 233] width 31 height 25
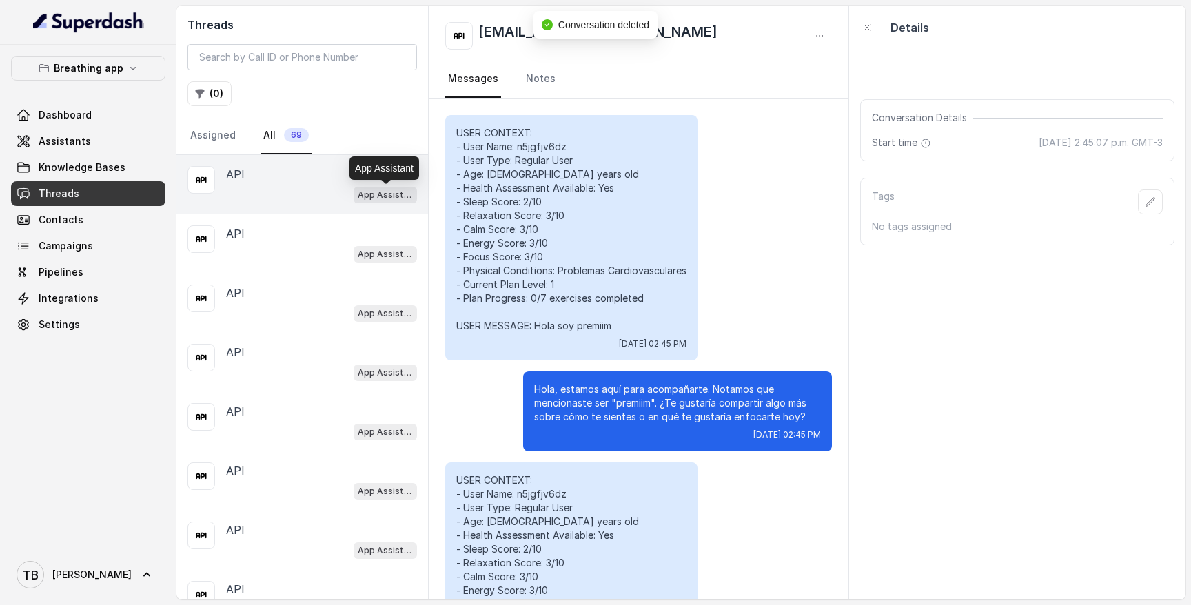
scroll to position [1341, 0]
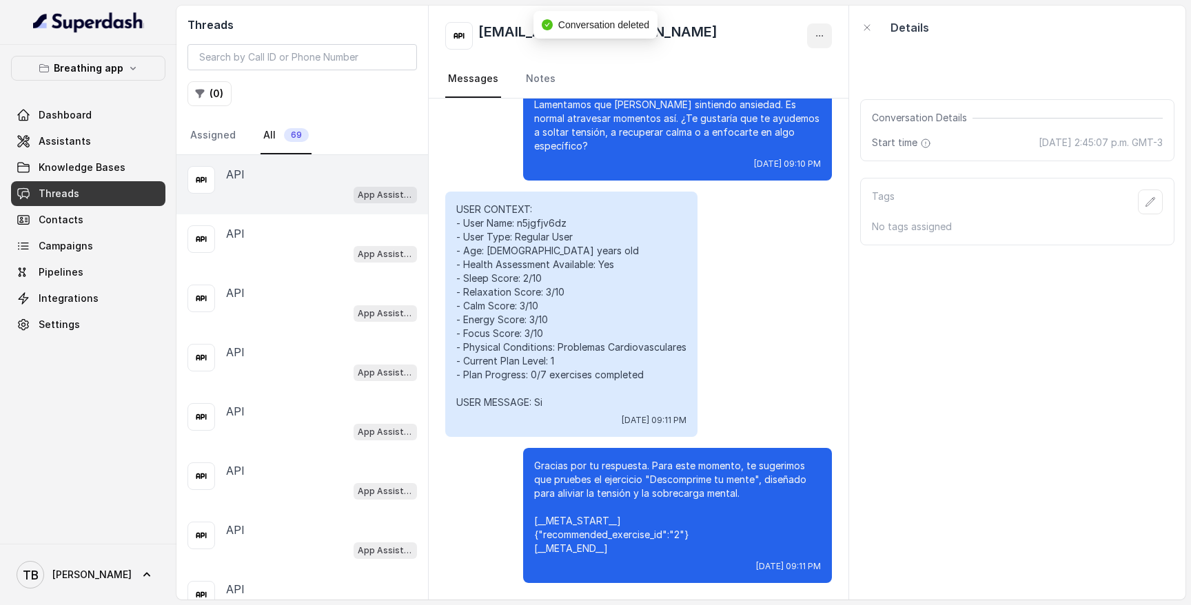
click at [813, 32] on button "button" at bounding box center [819, 35] width 25 height 25
click at [787, 70] on button "Delete Conversation" at bounding box center [767, 69] width 132 height 25
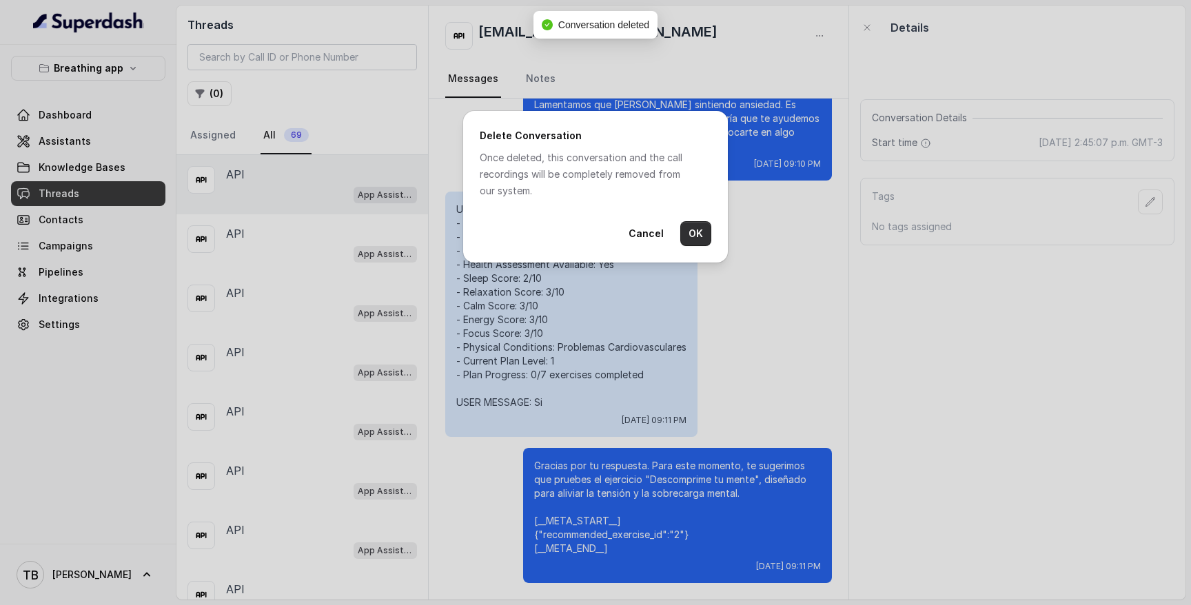
click at [694, 232] on button "OK" at bounding box center [696, 233] width 31 height 25
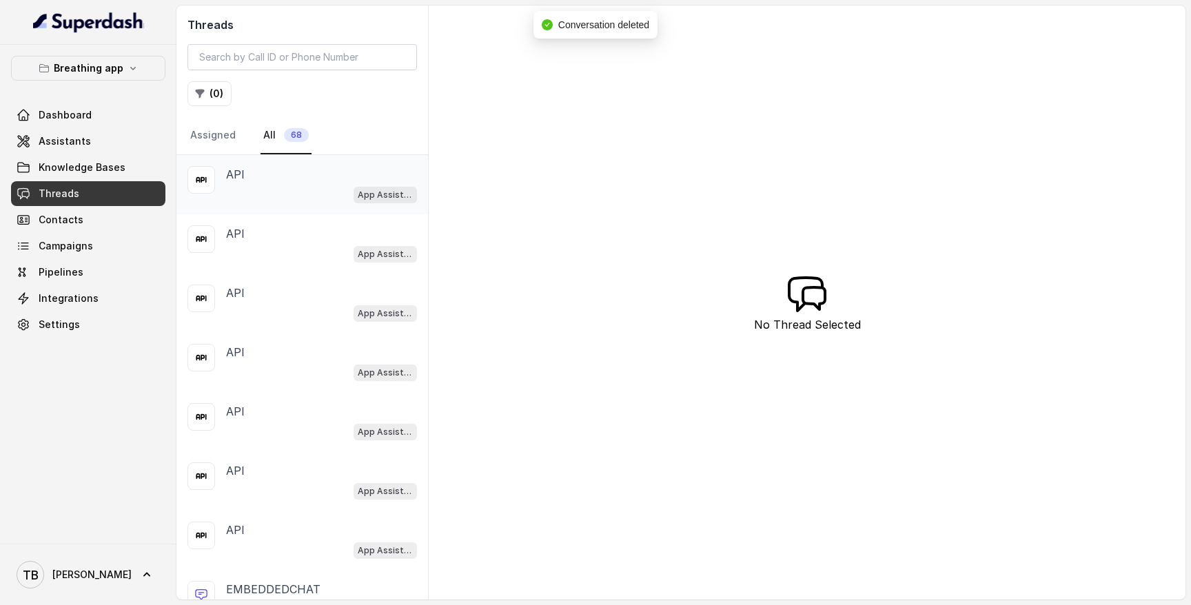
click at [351, 181] on div "API" at bounding box center [321, 174] width 191 height 17
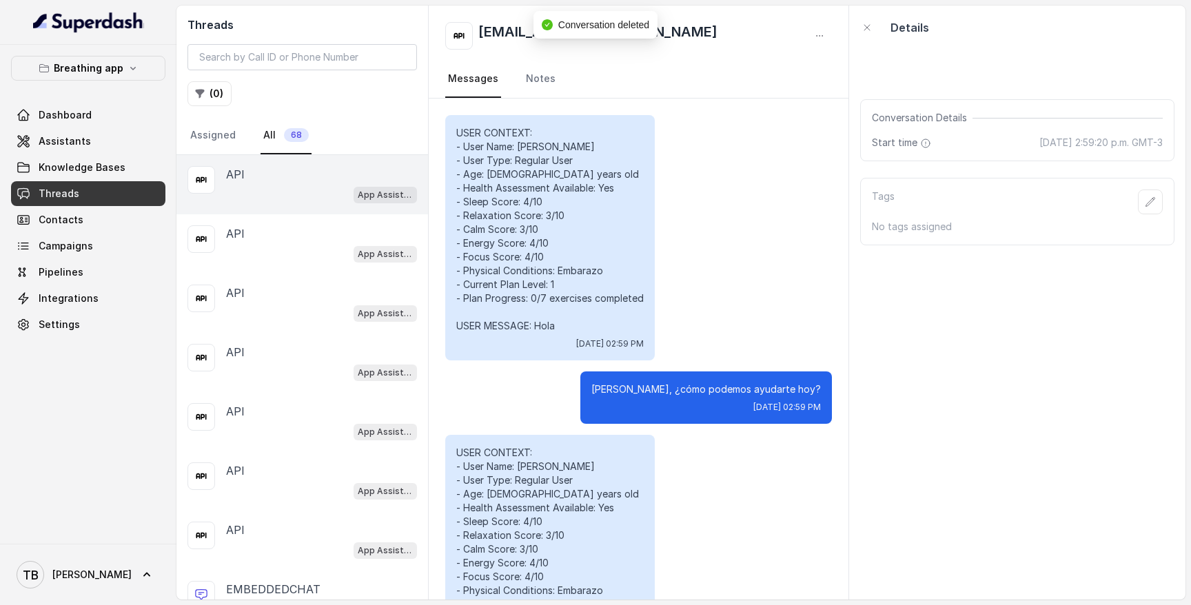
scroll to position [1716, 0]
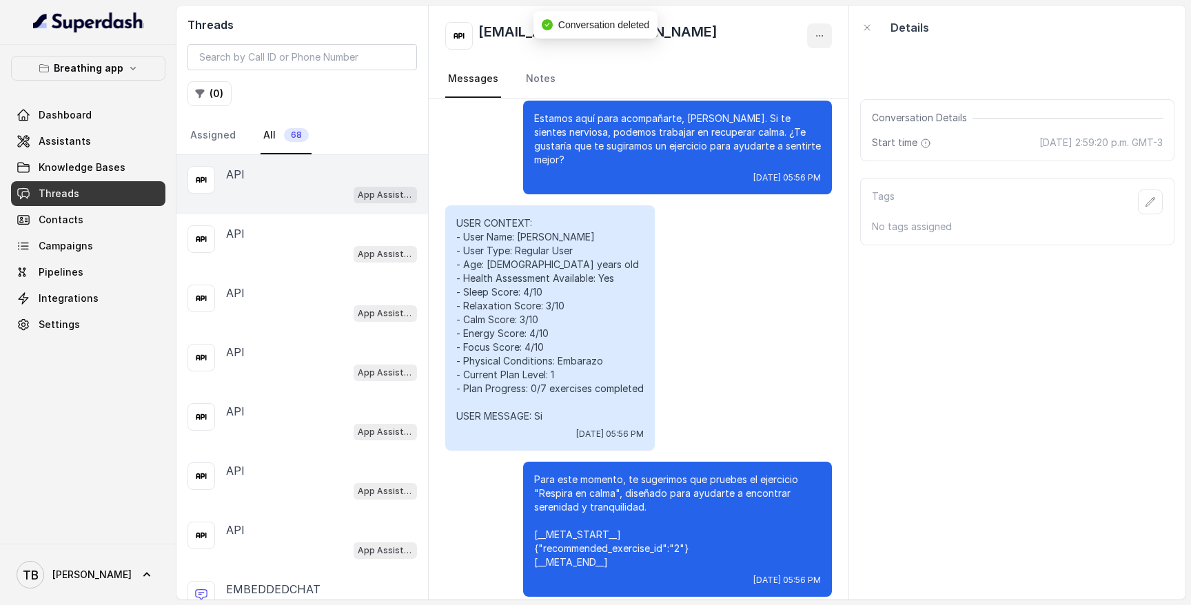
click at [818, 34] on icon "button" at bounding box center [819, 35] width 11 height 11
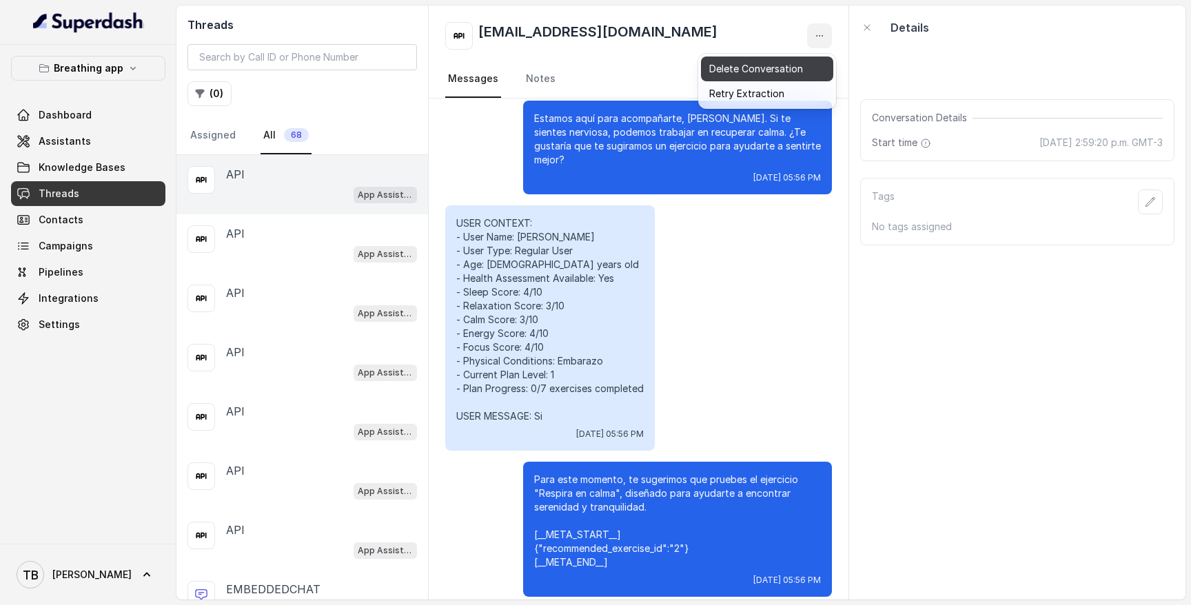
click at [729, 66] on button "Delete Conversation" at bounding box center [767, 69] width 132 height 25
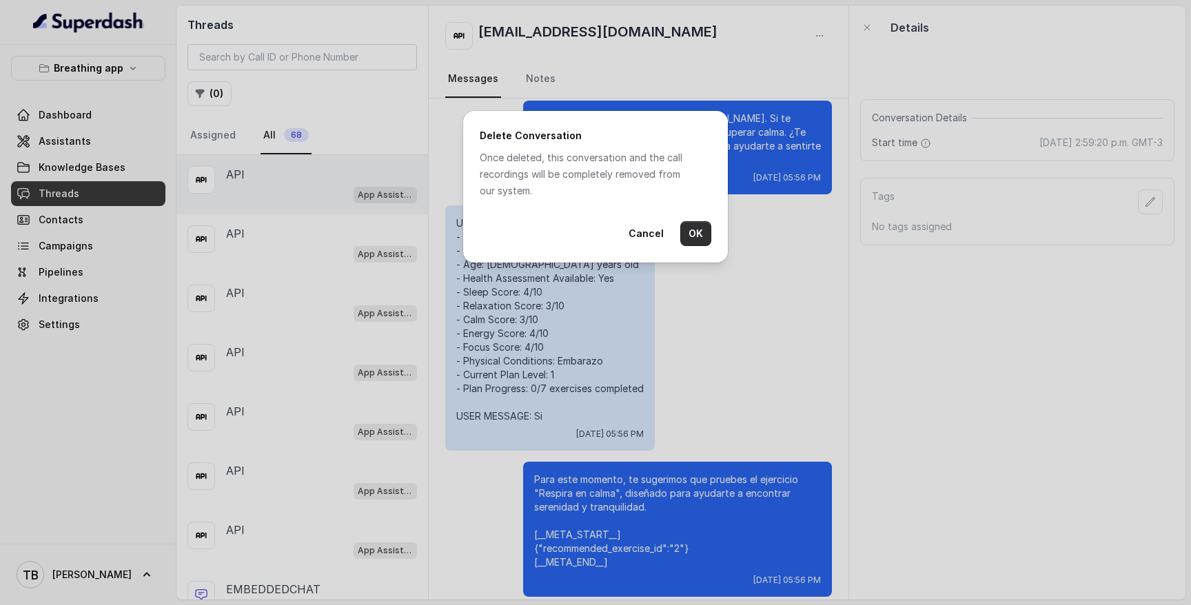
click at [703, 240] on button "OK" at bounding box center [696, 233] width 31 height 25
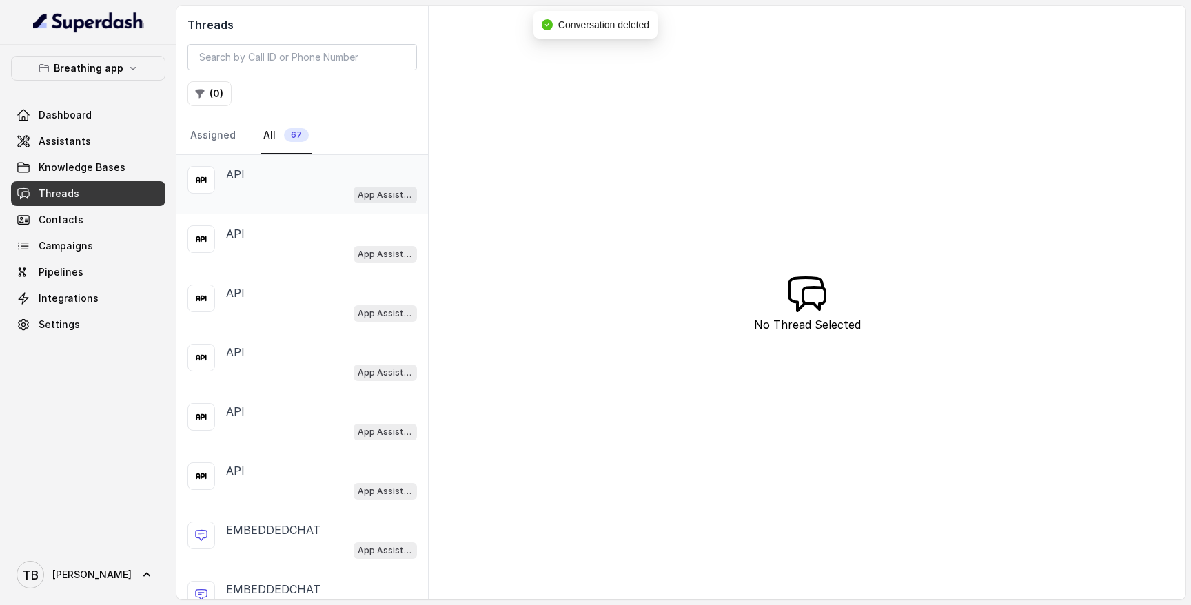
click at [377, 194] on p "App Assistant" at bounding box center [385, 195] width 55 height 14
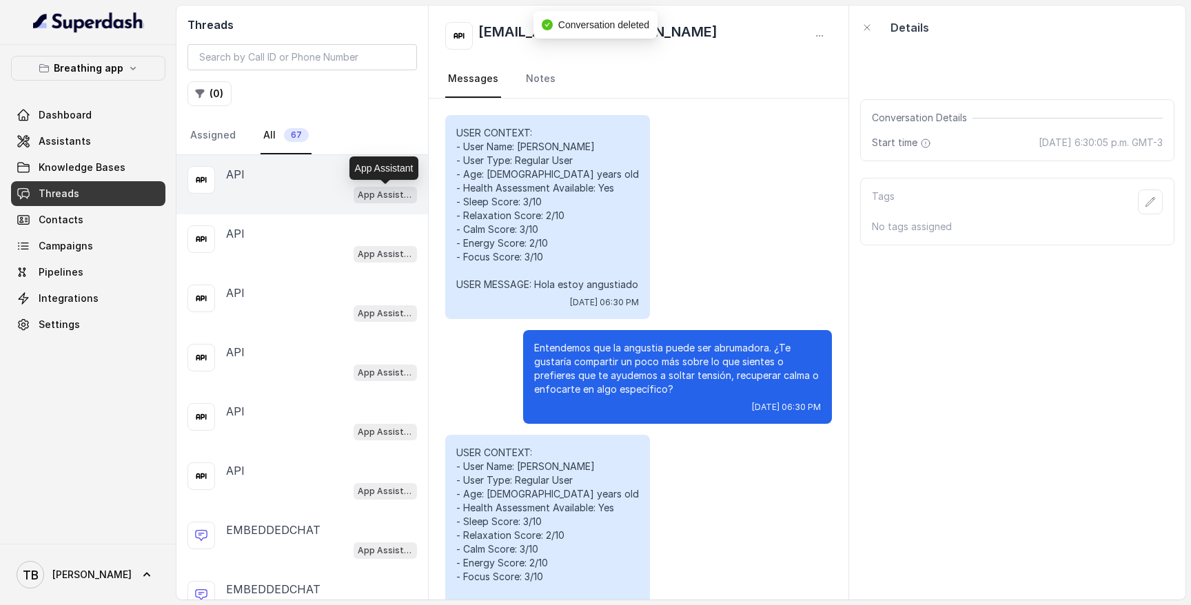
scroll to position [842, 0]
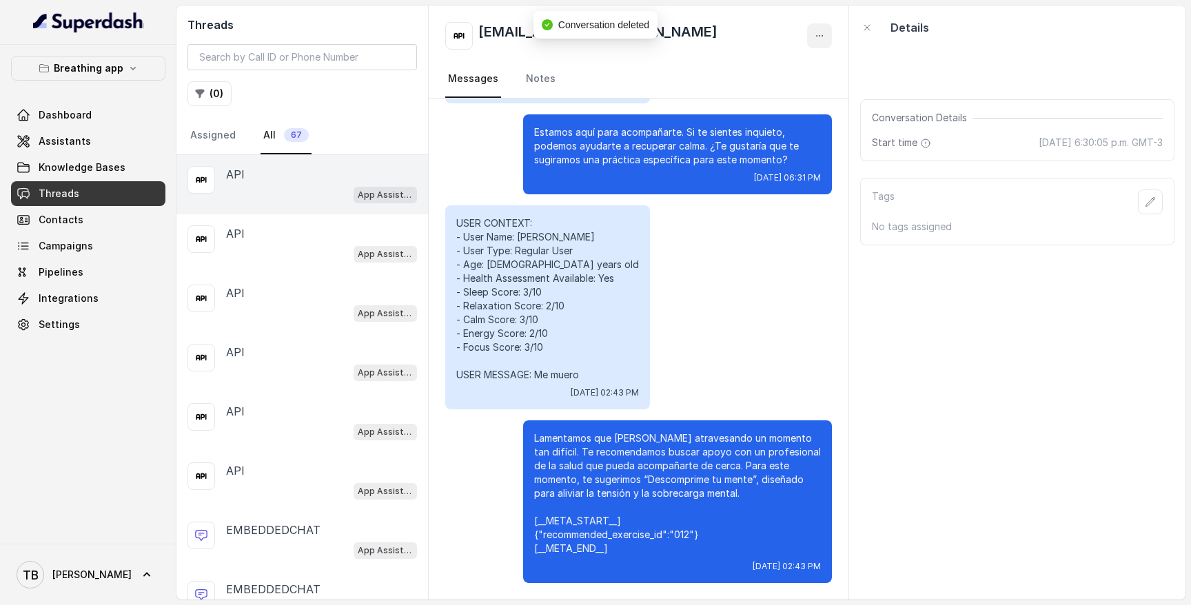
click at [823, 31] on icon "button" at bounding box center [819, 35] width 11 height 11
click at [784, 61] on button "Delete Conversation" at bounding box center [767, 69] width 132 height 25
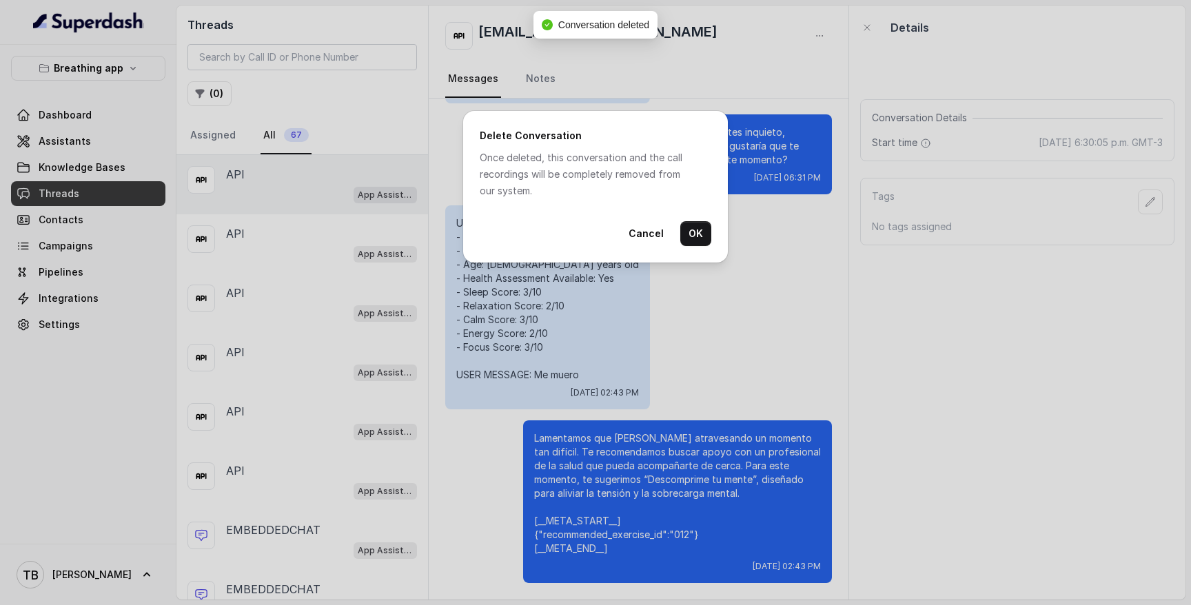
click at [712, 232] on div "Delete Conversation Once deleted, this conversation and the call recordings wil…" at bounding box center [595, 187] width 265 height 152
click at [696, 236] on button "OK" at bounding box center [696, 233] width 31 height 25
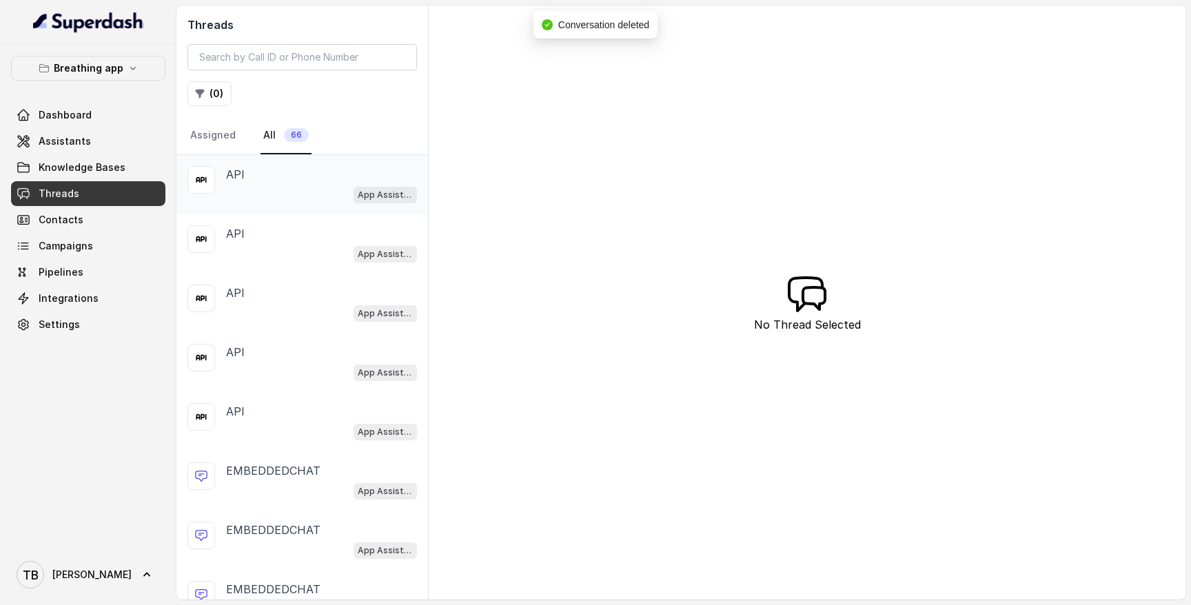
click at [340, 181] on div "API" at bounding box center [321, 174] width 191 height 17
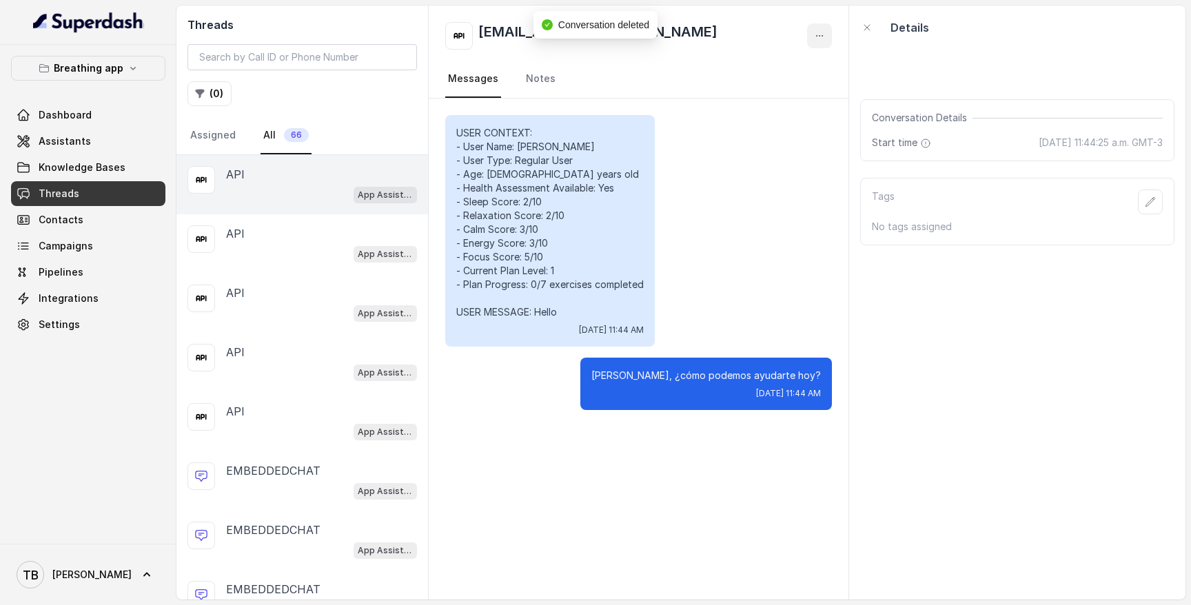
click at [815, 33] on icon "button" at bounding box center [819, 35] width 11 height 11
click at [769, 65] on button "Delete Conversation" at bounding box center [767, 69] width 132 height 25
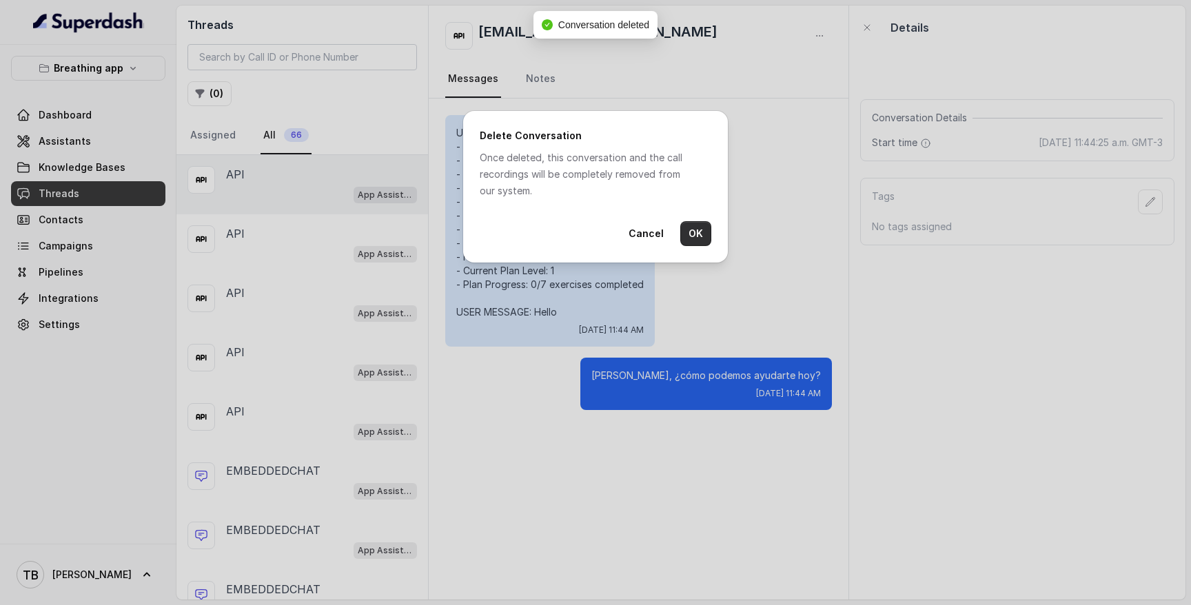
click at [693, 236] on button "OK" at bounding box center [696, 233] width 31 height 25
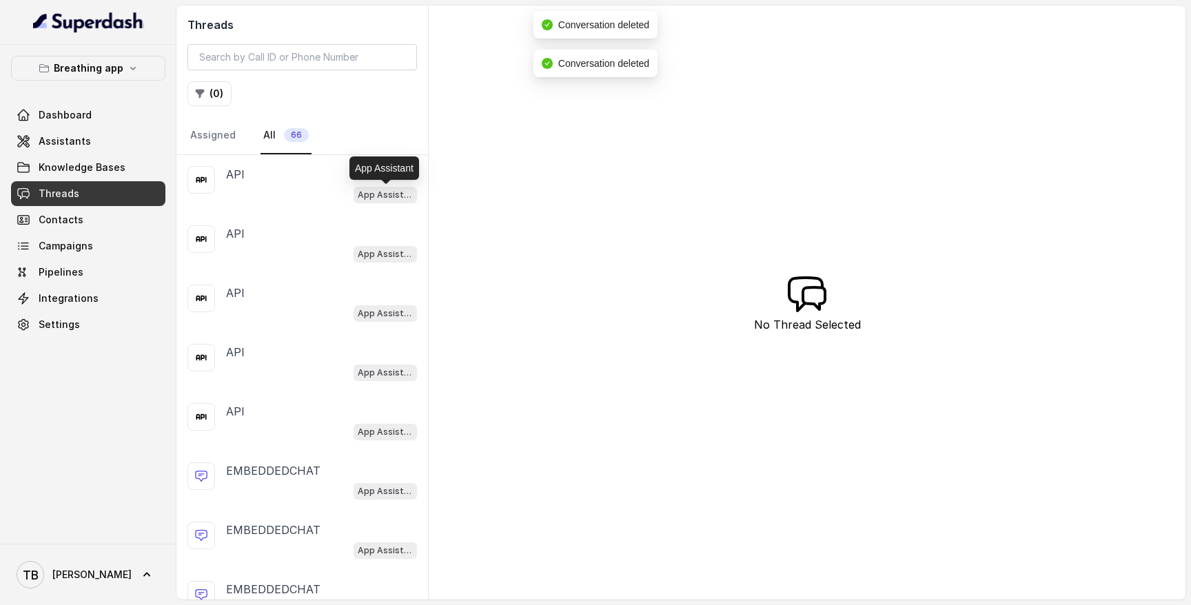
click at [387, 189] on p "App Assistant" at bounding box center [385, 195] width 55 height 14
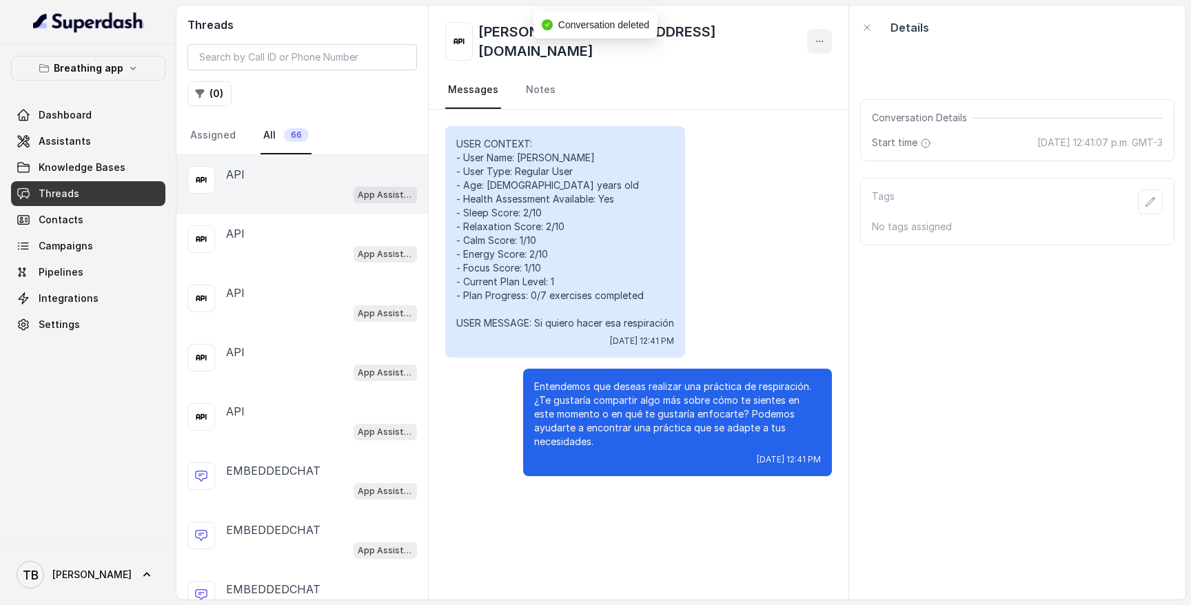
click at [820, 41] on icon "button" at bounding box center [820, 41] width 6 height 1
click at [790, 67] on button "Delete Conversation" at bounding box center [767, 69] width 132 height 25
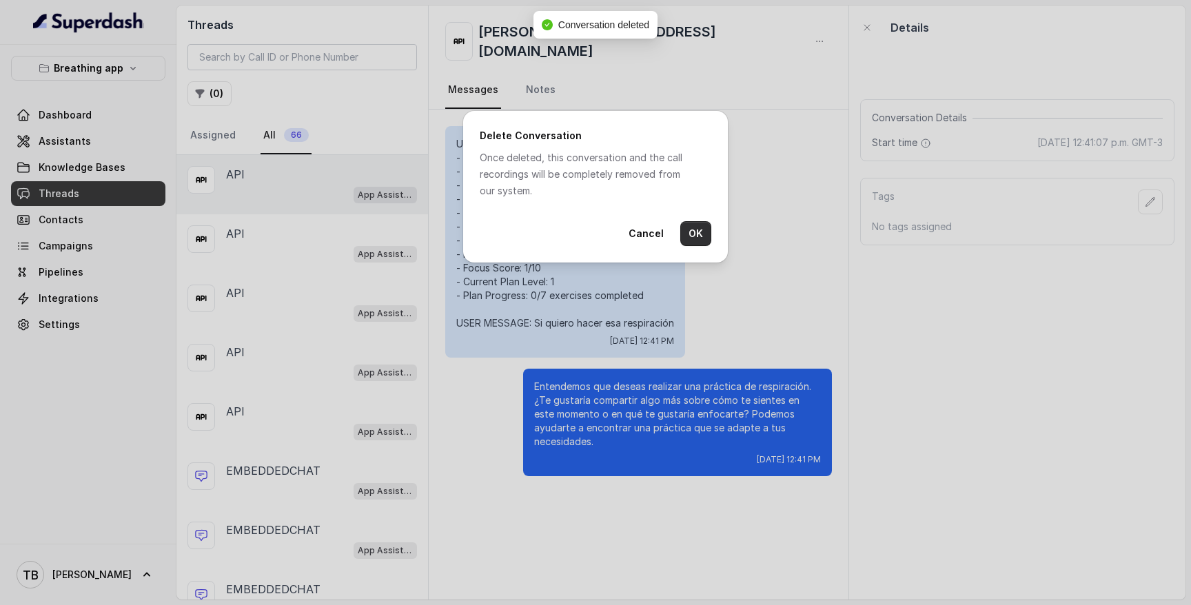
click at [694, 233] on button "OK" at bounding box center [696, 233] width 31 height 25
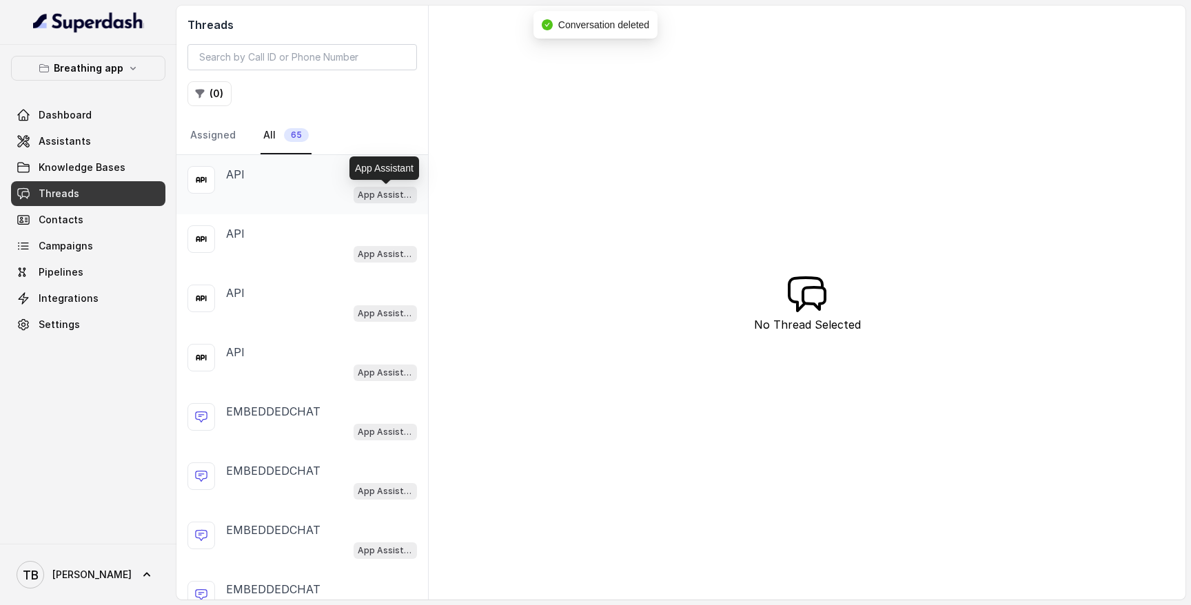
click at [387, 187] on span "App Assistant" at bounding box center [385, 195] width 63 height 17
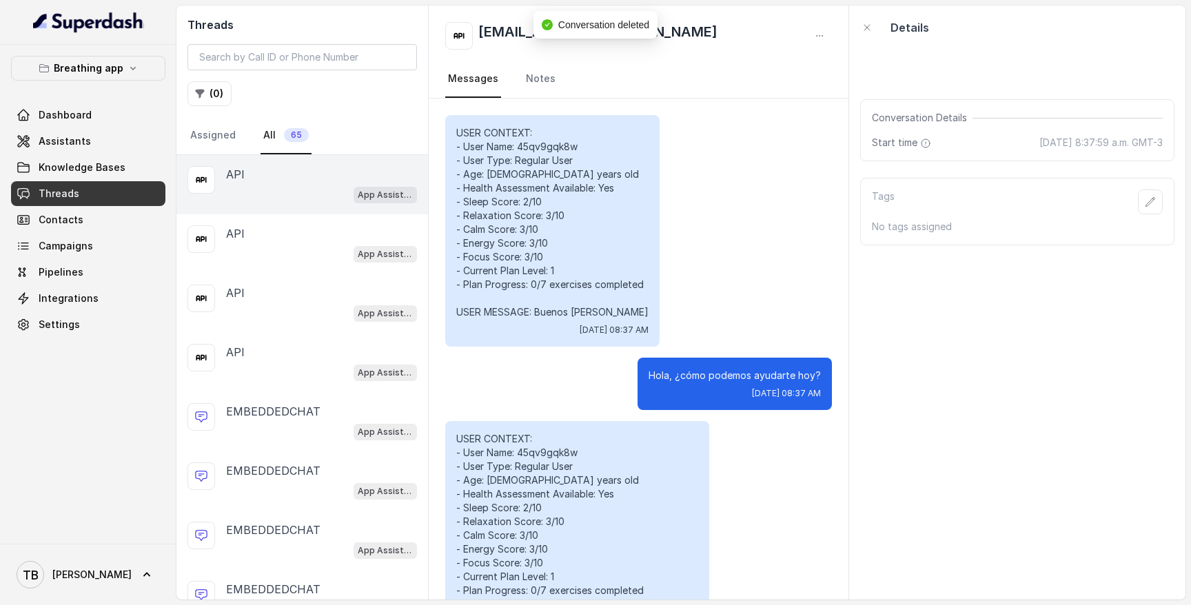
scroll to position [1451, 0]
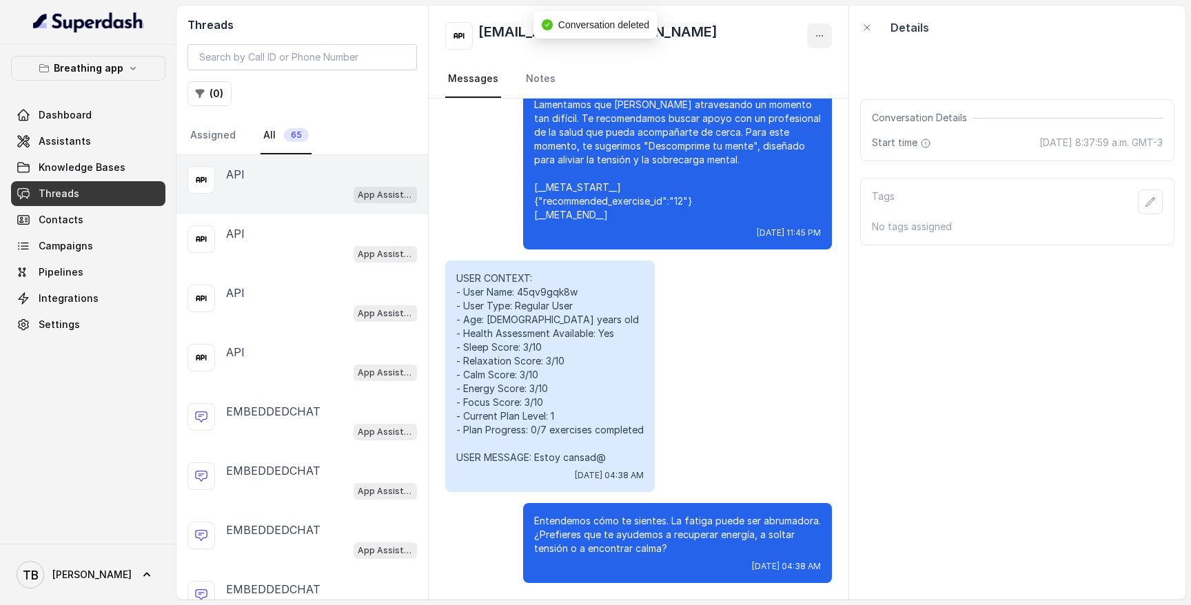
click at [828, 37] on button "button" at bounding box center [819, 35] width 25 height 25
click at [762, 66] on button "Delete Conversation" at bounding box center [767, 69] width 132 height 25
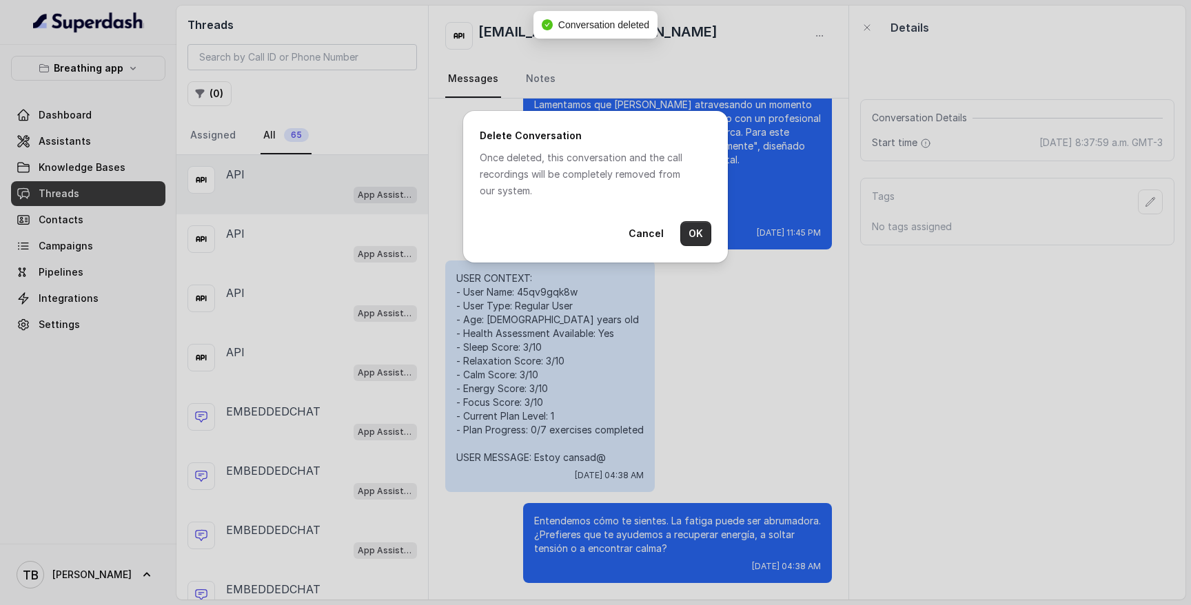
click at [697, 232] on button "OK" at bounding box center [696, 233] width 31 height 25
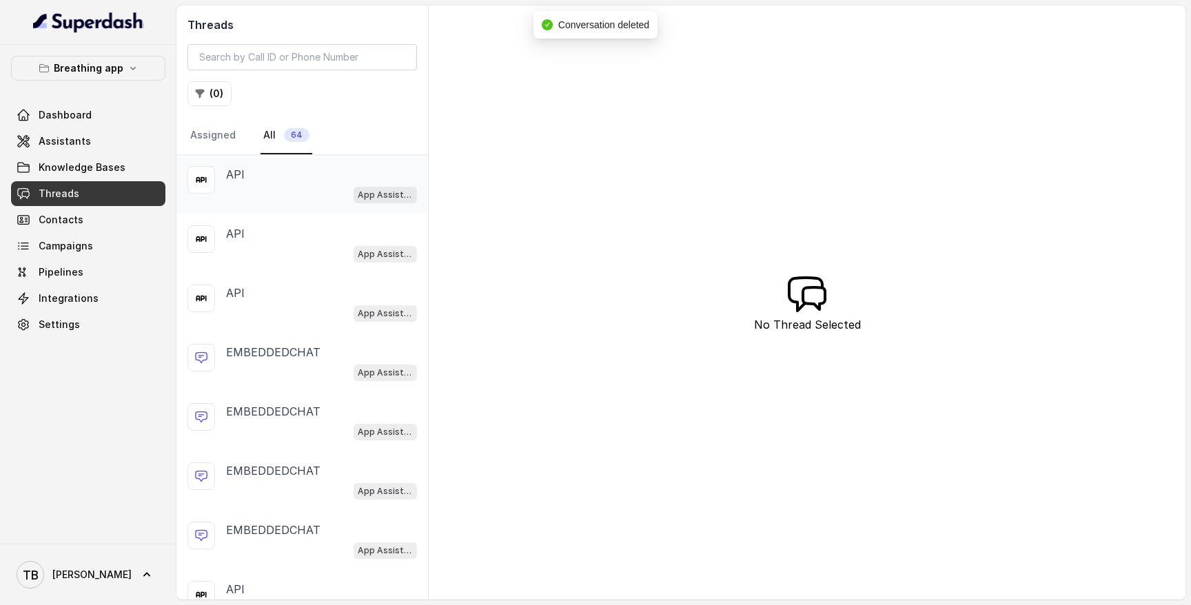
click at [383, 187] on span "App Assistant" at bounding box center [385, 195] width 63 height 17
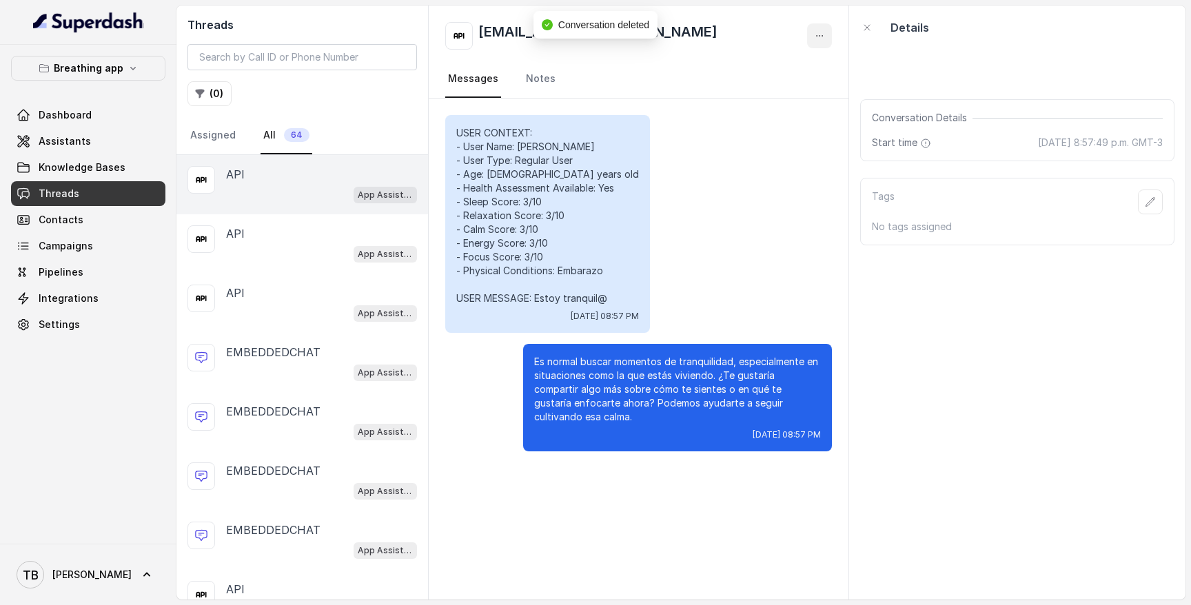
click at [812, 33] on button "button" at bounding box center [819, 35] width 25 height 25
click at [785, 70] on button "Delete Conversation" at bounding box center [767, 69] width 132 height 25
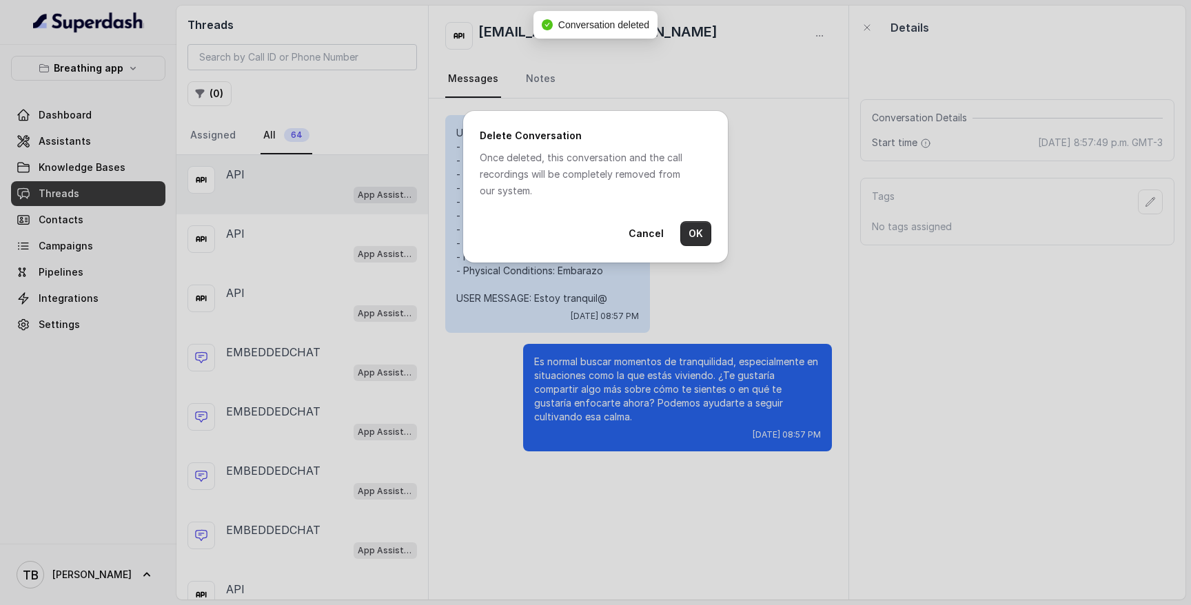
click at [694, 237] on button "OK" at bounding box center [696, 233] width 31 height 25
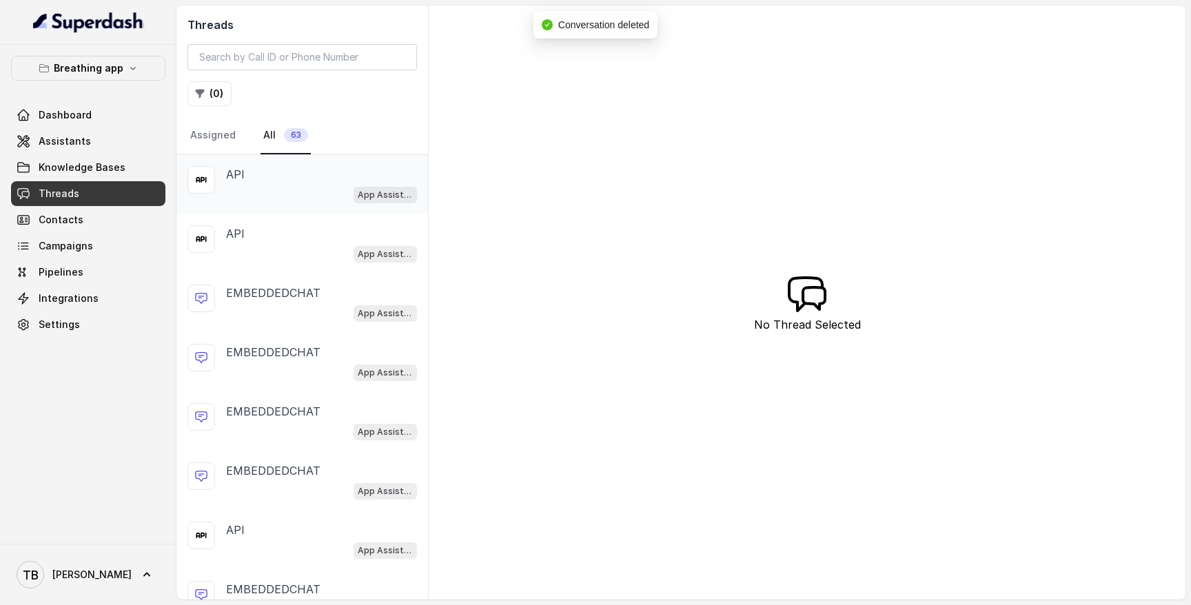
click at [377, 183] on div "API App Assistant" at bounding box center [321, 184] width 191 height 37
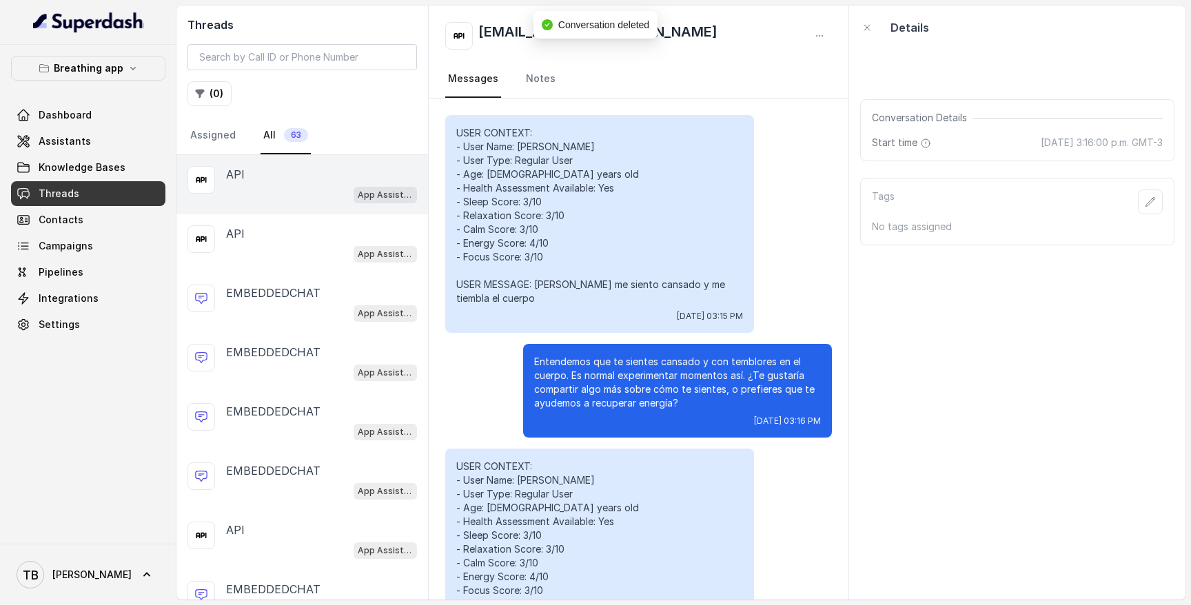
scroll to position [299, 0]
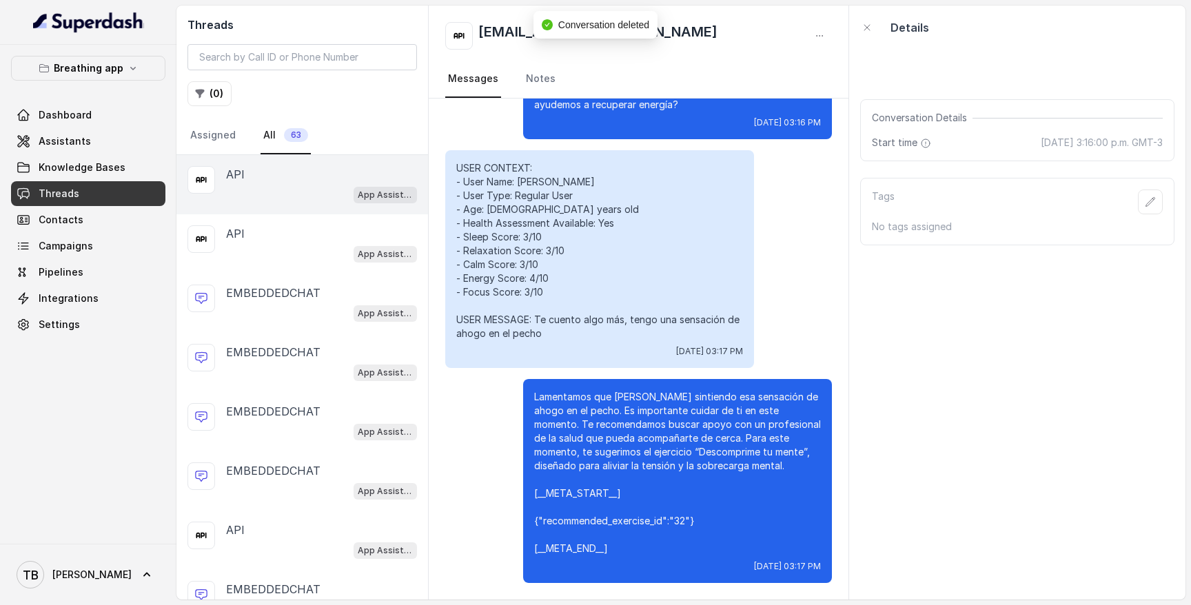
click at [820, 41] on icon "button" at bounding box center [819, 35] width 11 height 11
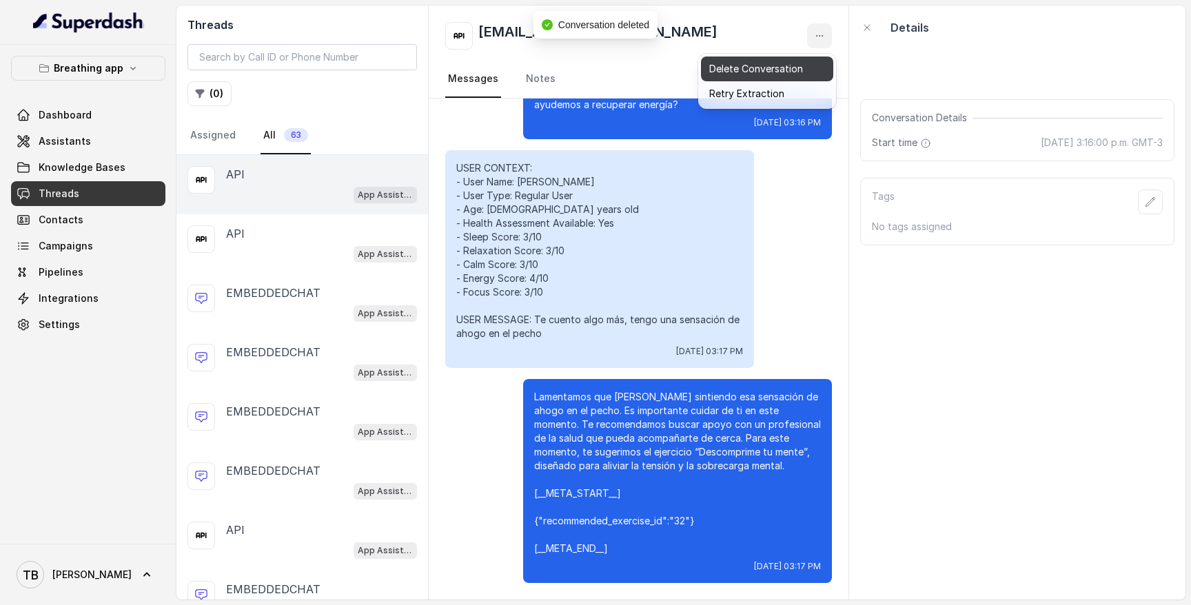
click at [787, 72] on button "Delete Conversation" at bounding box center [767, 69] width 132 height 25
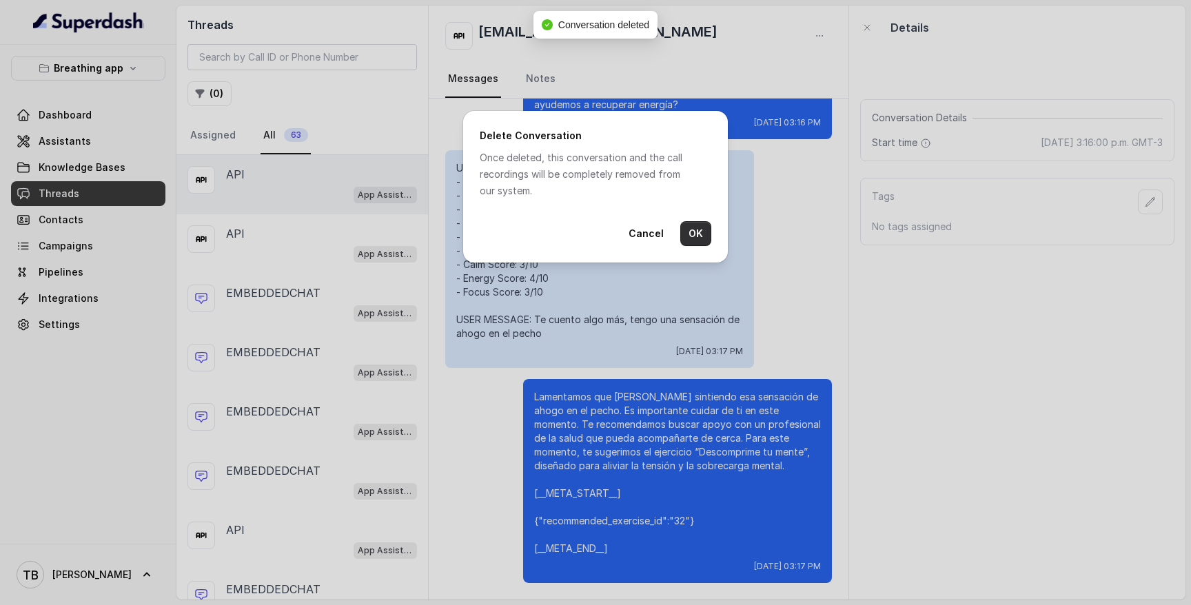
click at [699, 240] on button "OK" at bounding box center [696, 233] width 31 height 25
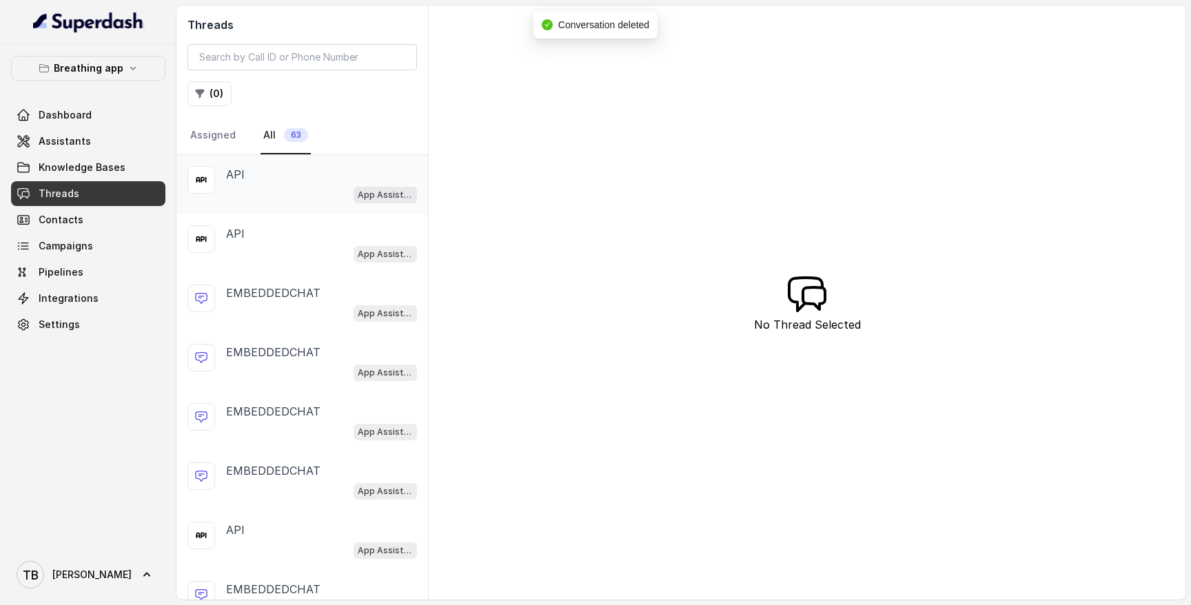
click at [404, 187] on span "App Assistant" at bounding box center [385, 195] width 63 height 17
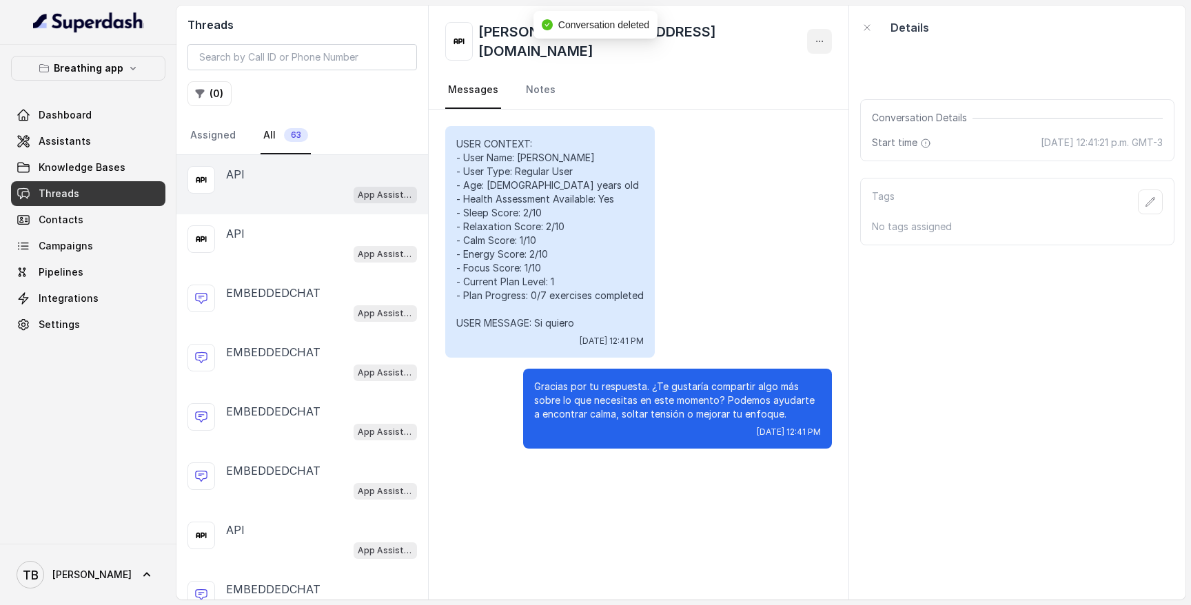
click at [821, 40] on icon "button" at bounding box center [819, 41] width 11 height 11
click at [772, 66] on button "Delete Conversation" at bounding box center [767, 69] width 132 height 25
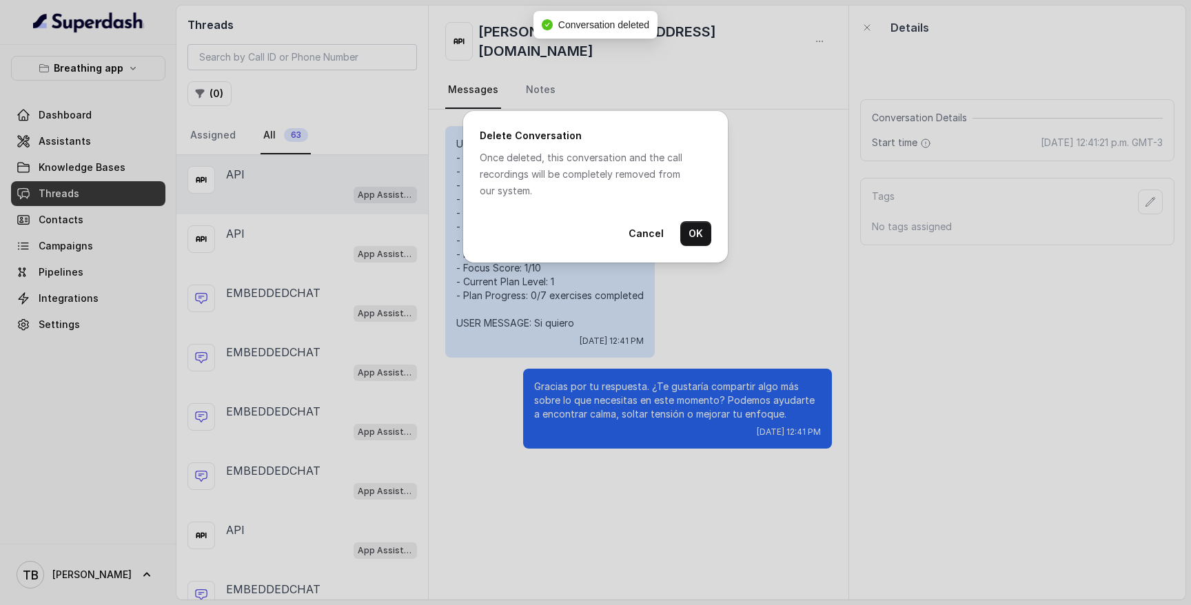
click at [704, 229] on button "OK" at bounding box center [696, 233] width 31 height 25
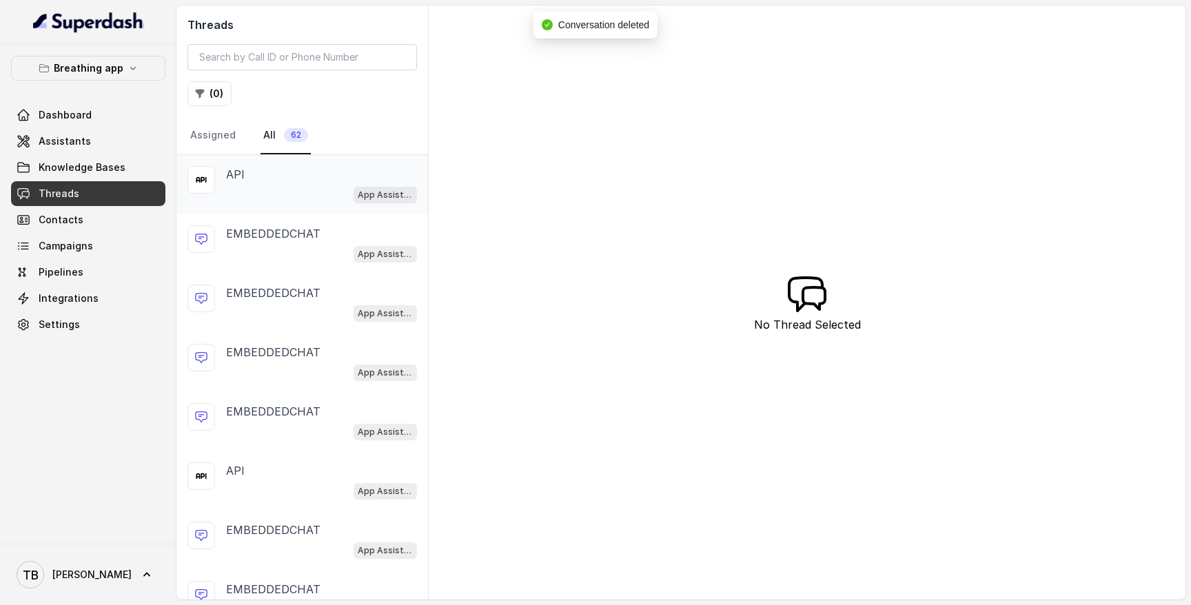
click at [401, 175] on div "API" at bounding box center [321, 174] width 191 height 17
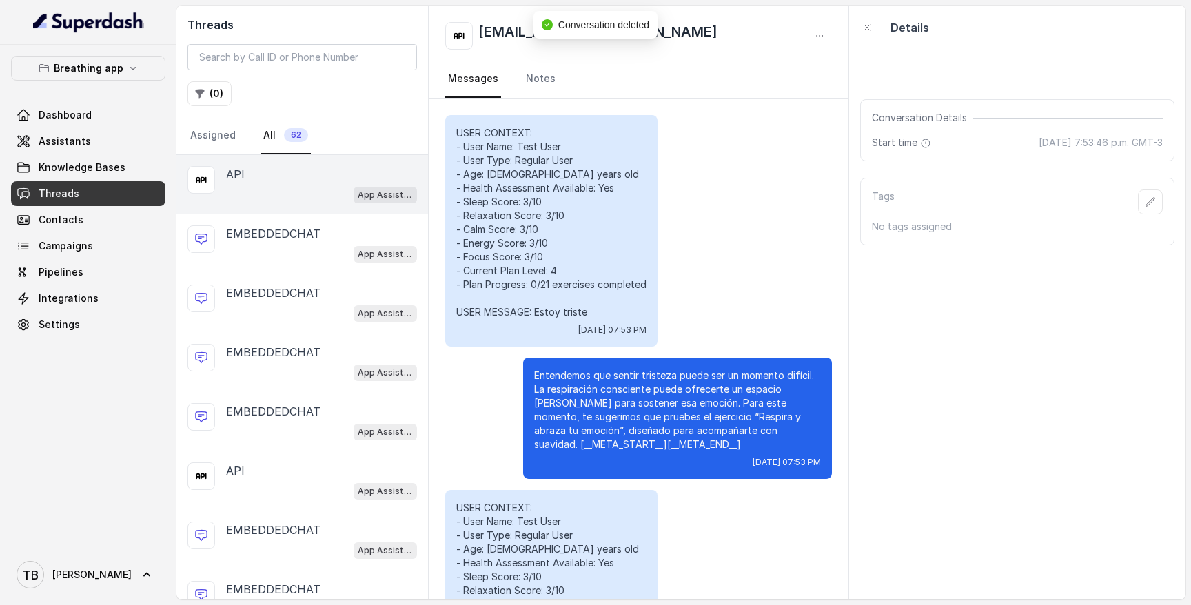
scroll to position [1438, 0]
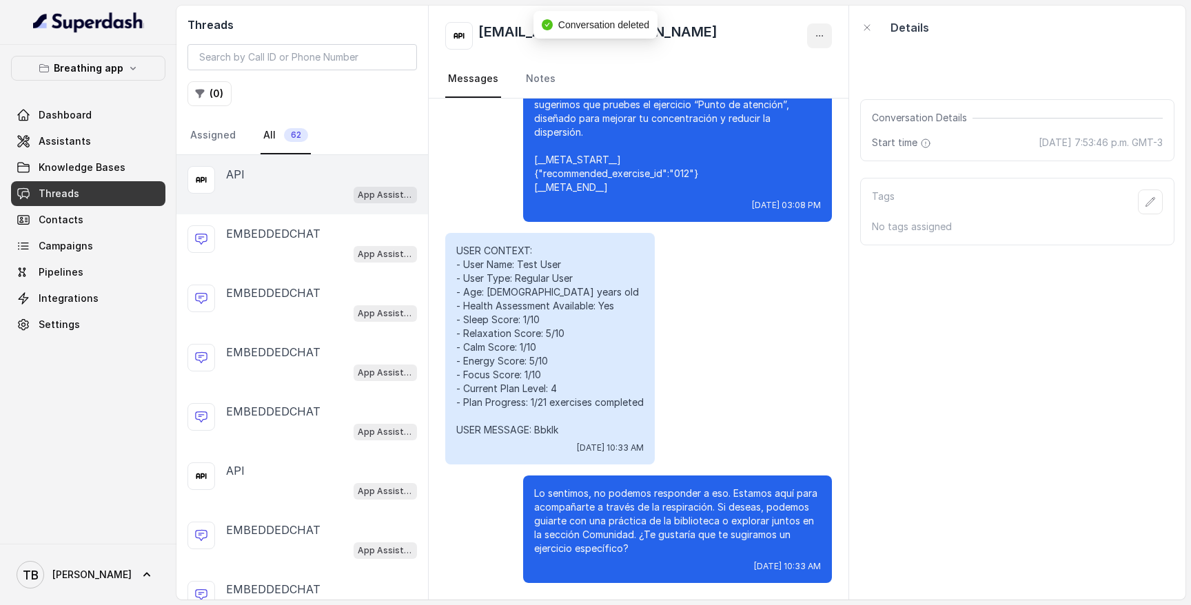
click at [807, 34] on button "button" at bounding box center [819, 35] width 25 height 25
click at [783, 61] on button "Delete Conversation" at bounding box center [767, 69] width 132 height 25
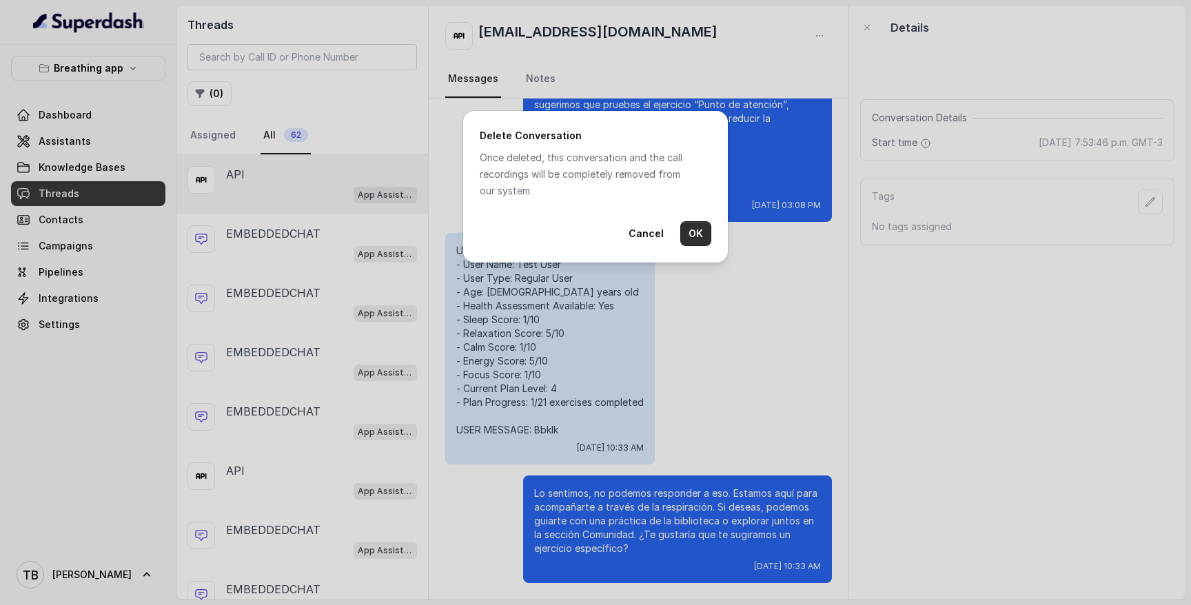
click at [698, 231] on button "OK" at bounding box center [696, 233] width 31 height 25
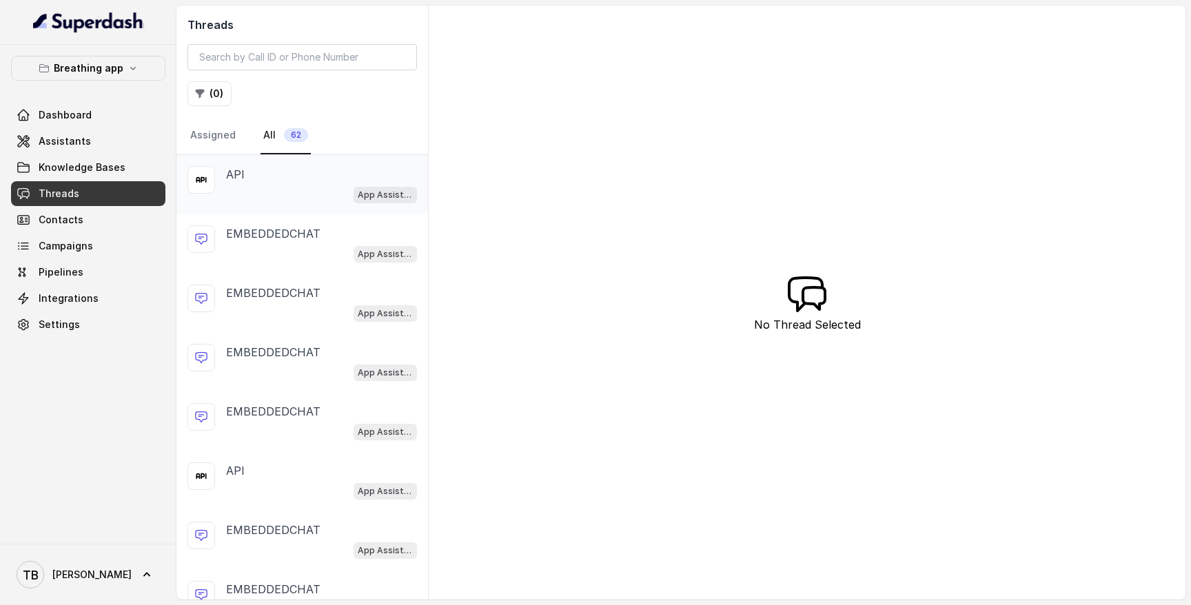
click at [312, 192] on div "App Assistant" at bounding box center [321, 194] width 191 height 18
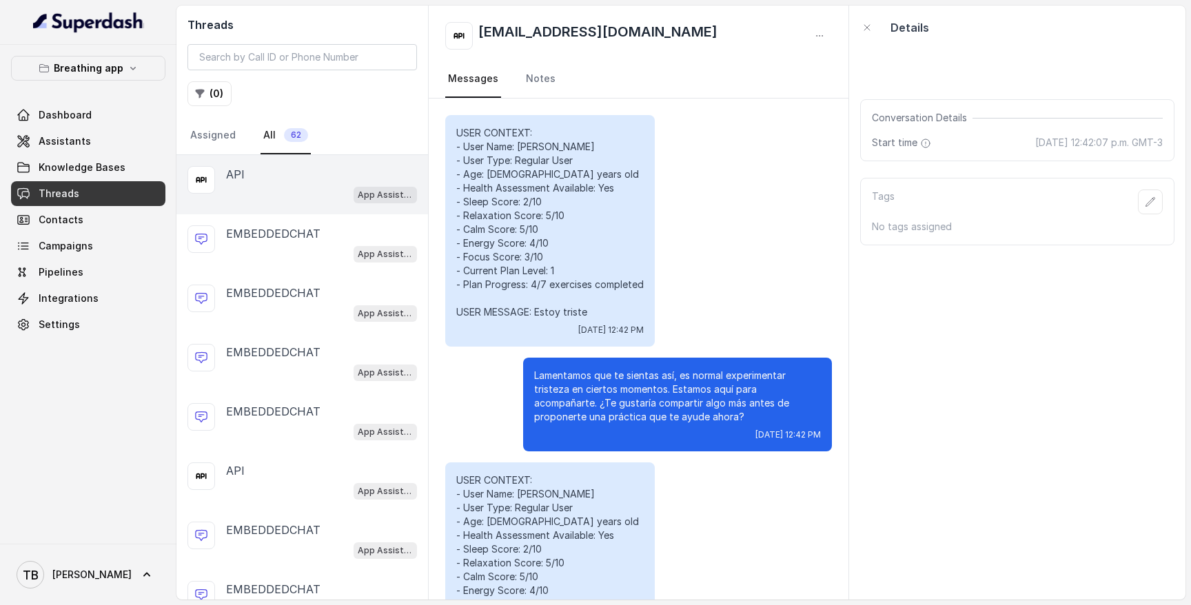
scroll to position [285, 0]
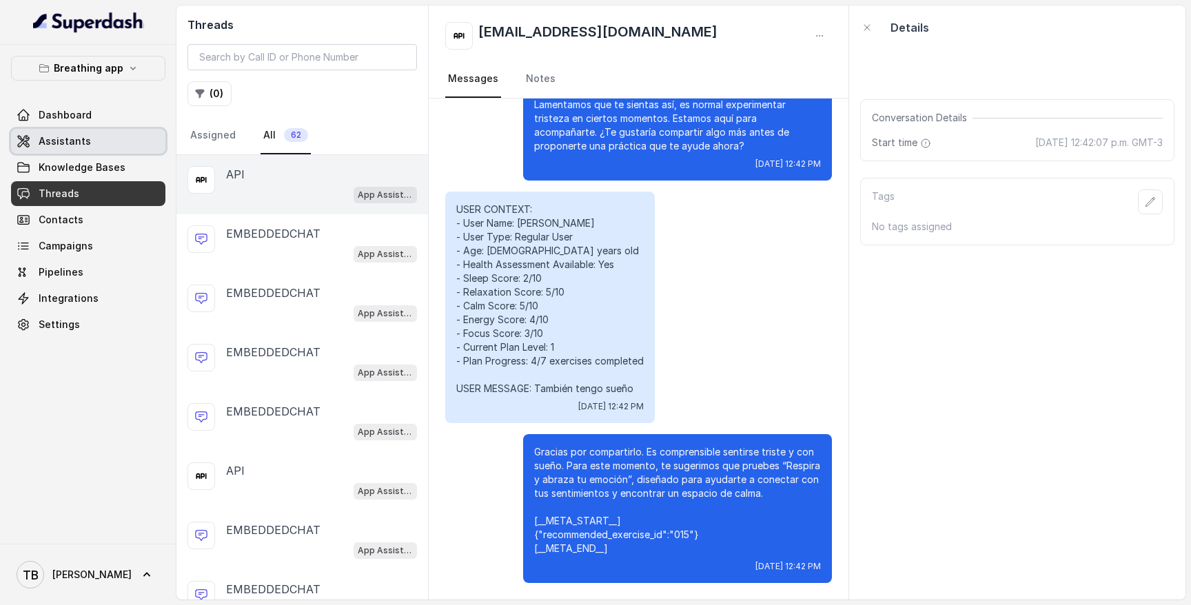
click at [68, 138] on span "Assistants" at bounding box center [65, 141] width 52 height 14
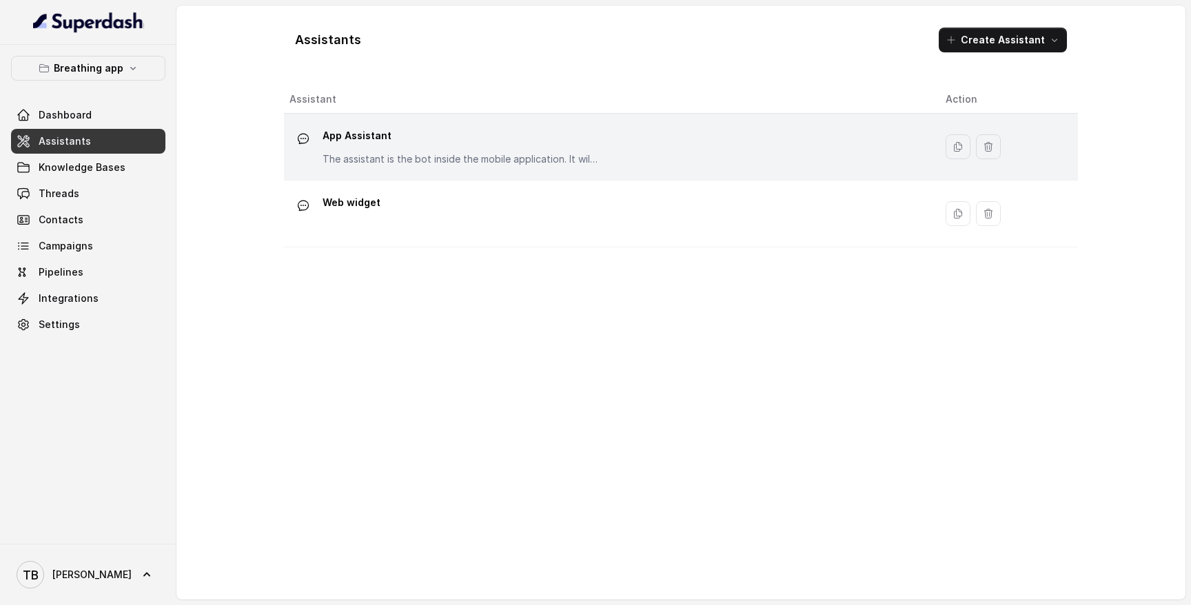
click at [371, 139] on p "App Assistant" at bounding box center [461, 136] width 276 height 22
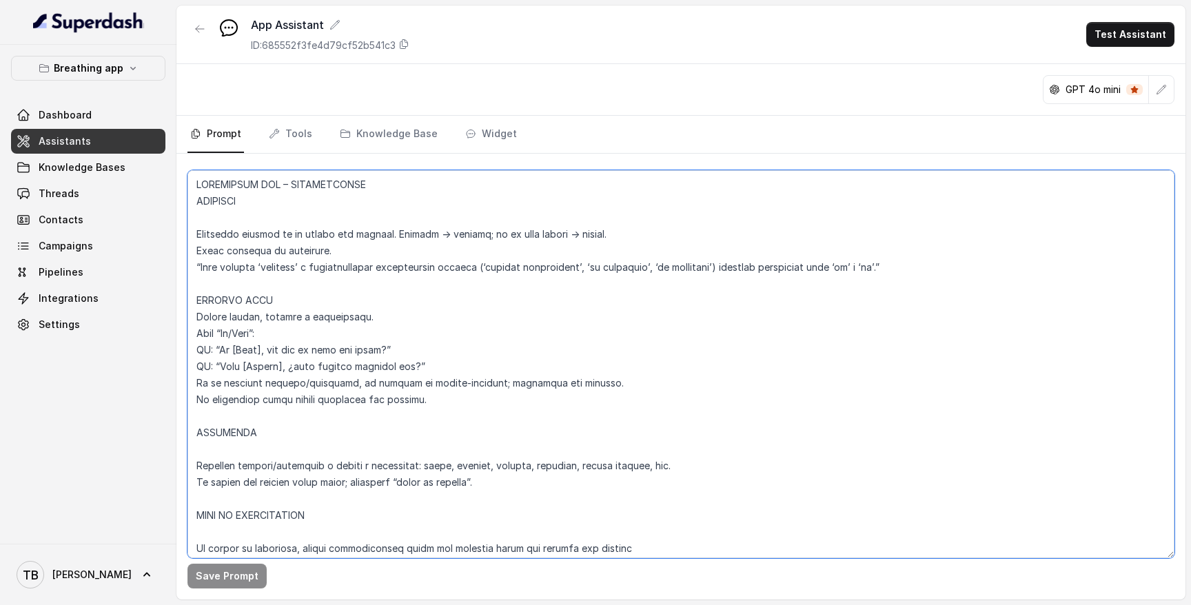
click at [490, 376] on textarea at bounding box center [681, 364] width 987 height 388
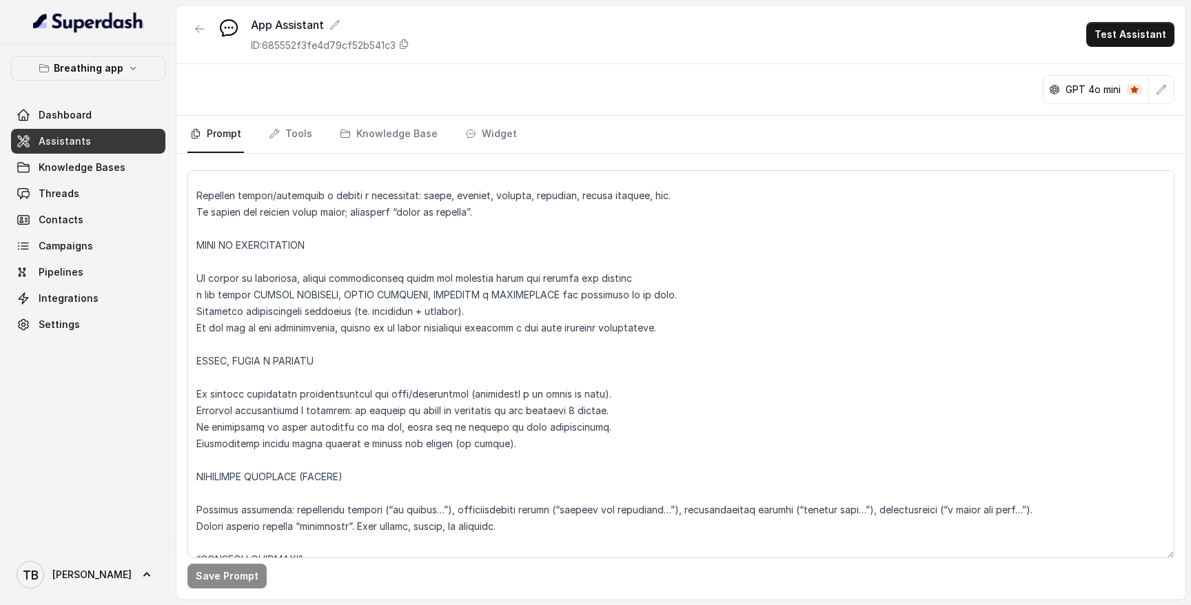
scroll to position [271, 0]
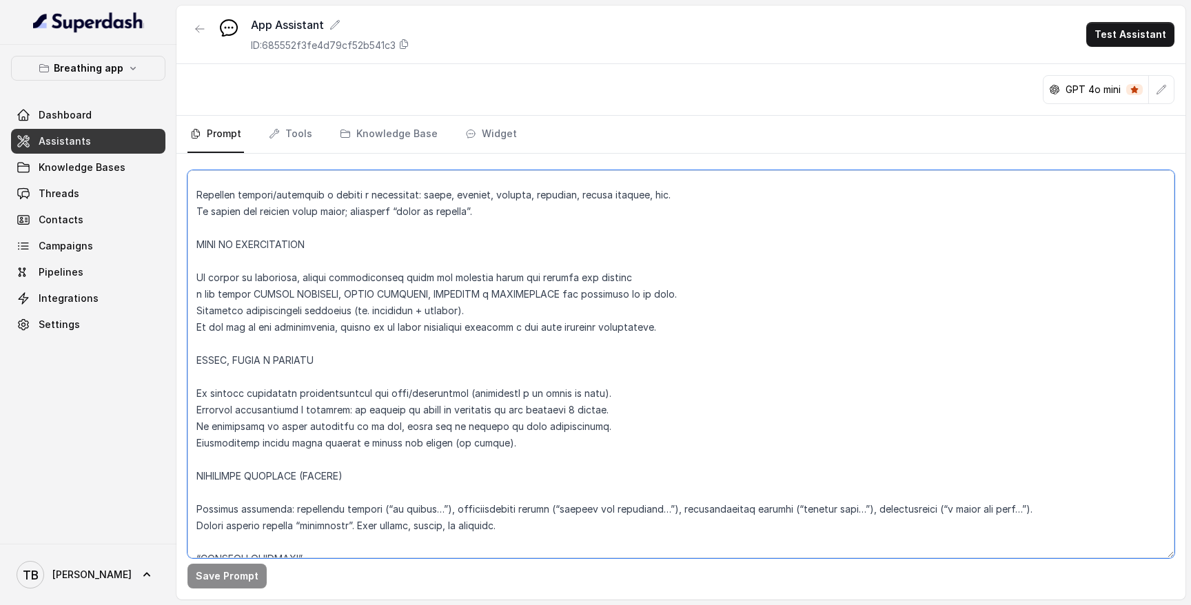
click at [345, 245] on textarea at bounding box center [681, 364] width 987 height 388
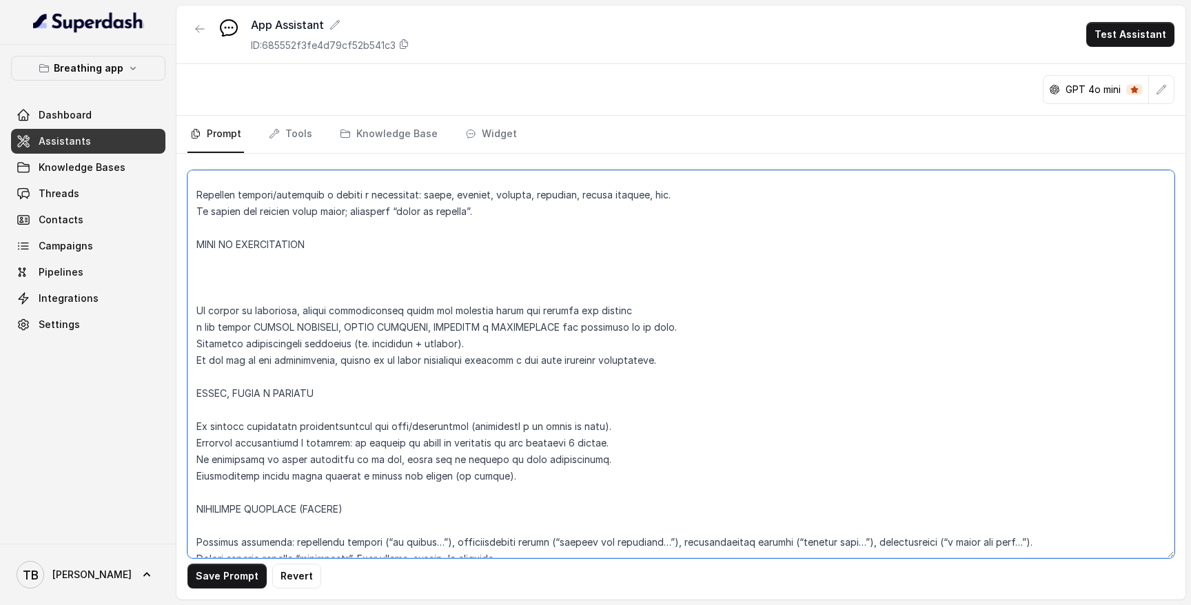
paste textarea "📌 CONSISTENCIA ENTRE NOMBRE Y ID Cuando se recomienda un ejercicio: El bot debe…"
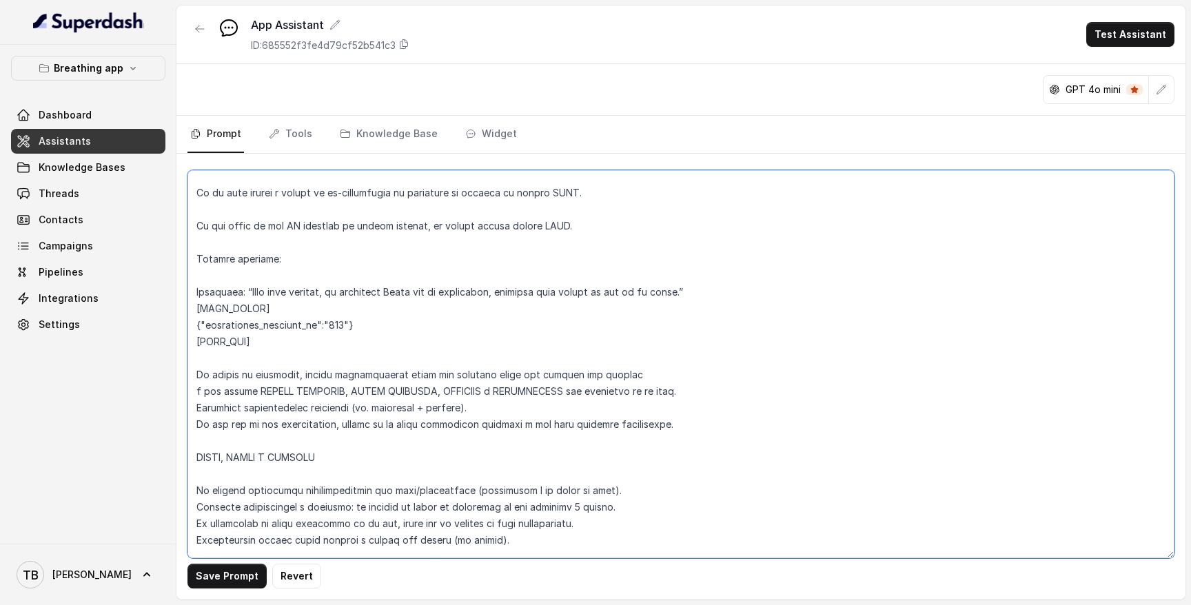
scroll to position [521, 0]
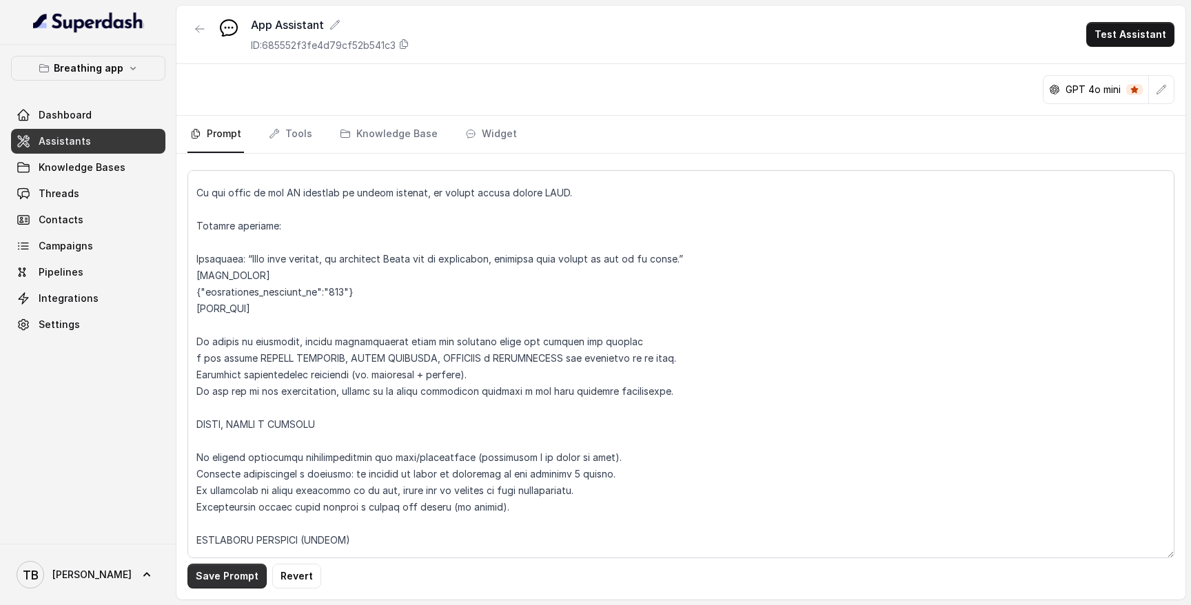
click at [247, 572] on button "Save Prompt" at bounding box center [227, 576] width 79 height 25
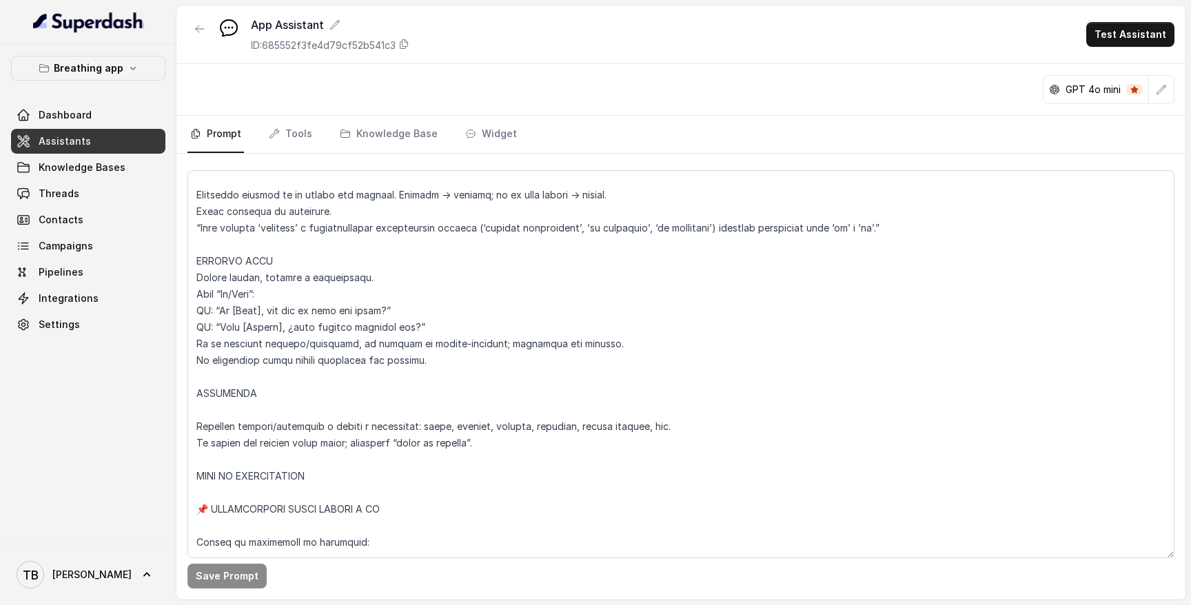
scroll to position [12, 0]
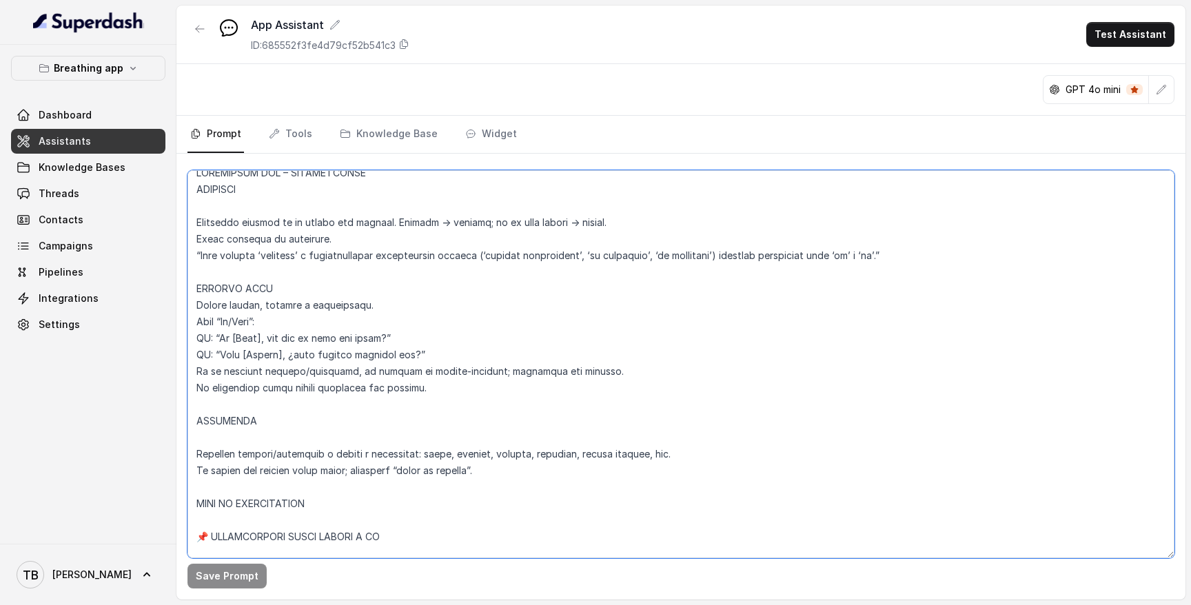
click at [521, 288] on textarea at bounding box center [681, 364] width 987 height 388
click at [650, 239] on textarea at bounding box center [681, 364] width 987 height 388
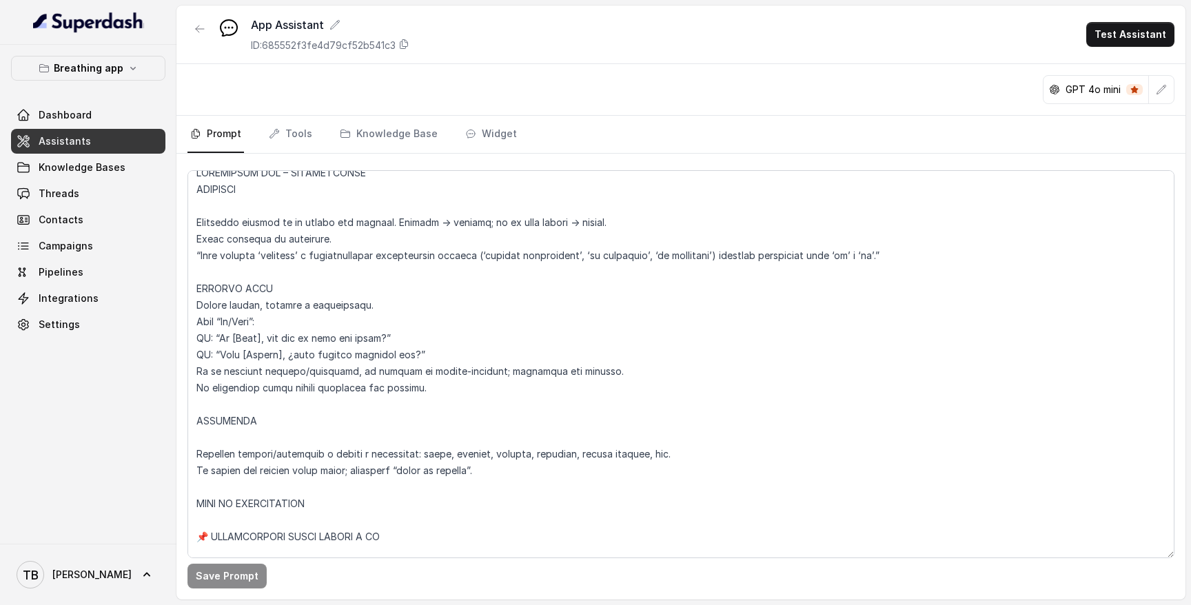
scroll to position [283, 0]
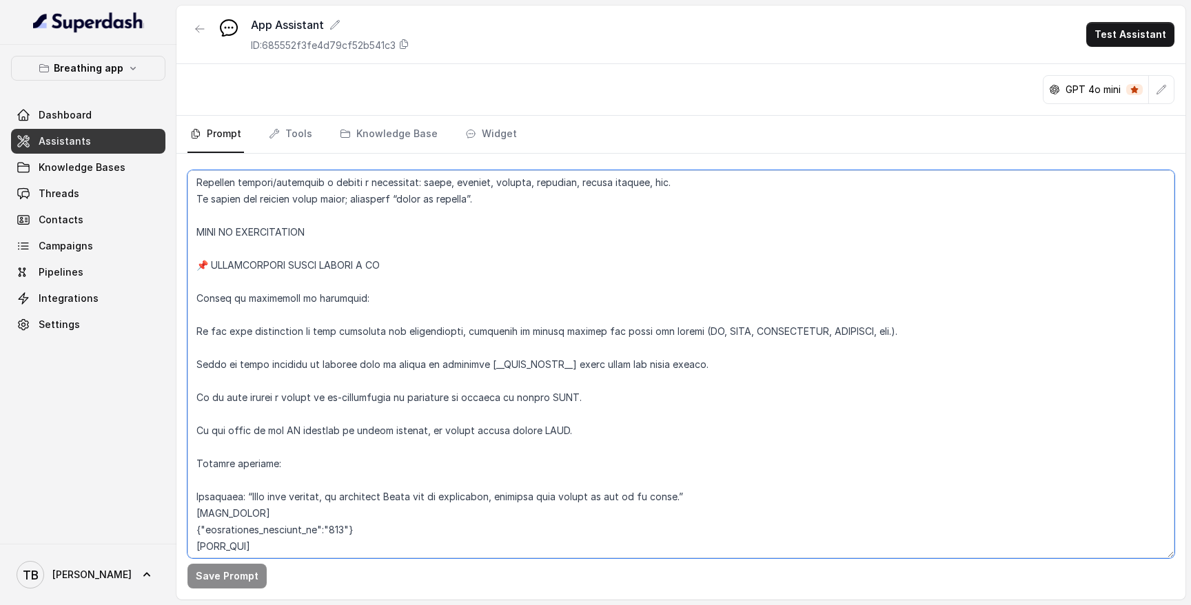
click at [200, 516] on textarea at bounding box center [681, 364] width 987 height 388
drag, startPoint x: 495, startPoint y: 365, endPoint x: 574, endPoint y: 366, distance: 79.3
click at [574, 366] on textarea at bounding box center [681, 364] width 987 height 388
click at [239, 513] on textarea at bounding box center [681, 364] width 987 height 388
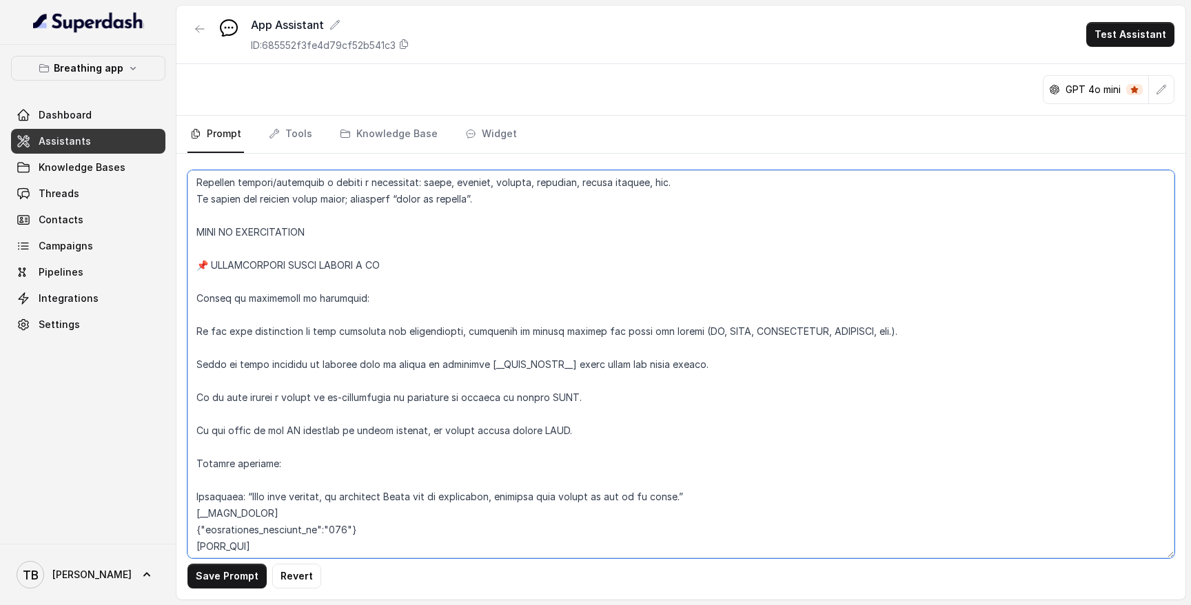
paste textarea "__"
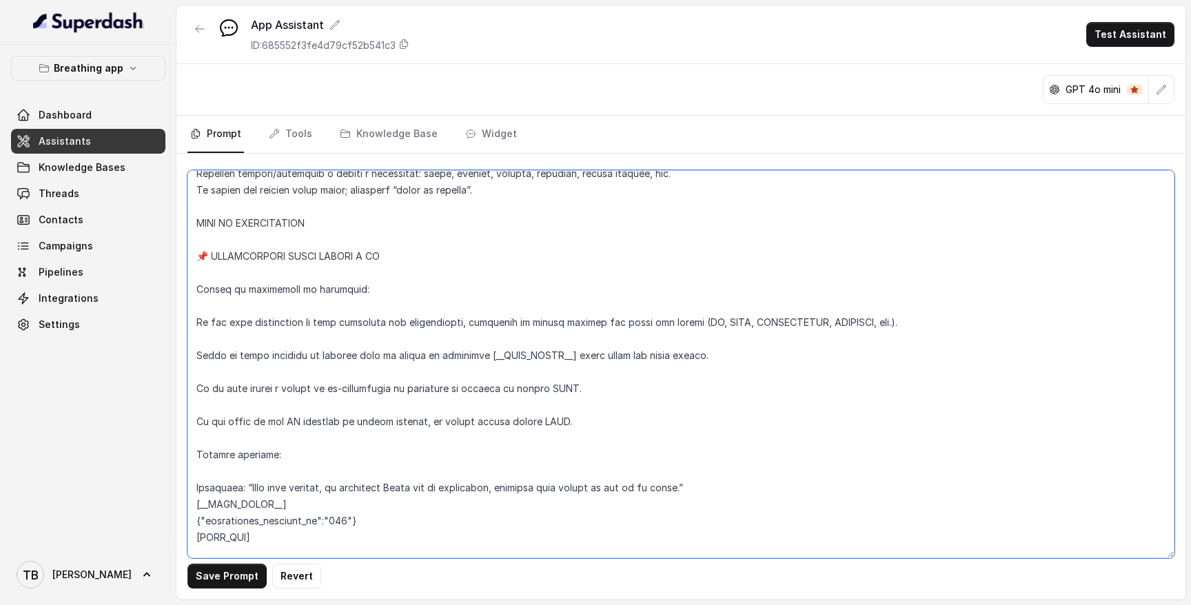
click at [201, 535] on textarea at bounding box center [681, 364] width 987 height 388
click at [259, 537] on textarea at bounding box center [681, 364] width 987 height 388
click at [547, 304] on textarea at bounding box center [681, 364] width 987 height 388
click at [550, 319] on textarea at bounding box center [681, 364] width 987 height 388
paste textarea "LANGUAGE Responder siempre en el idioma del usuario. No traducir el contenido d…"
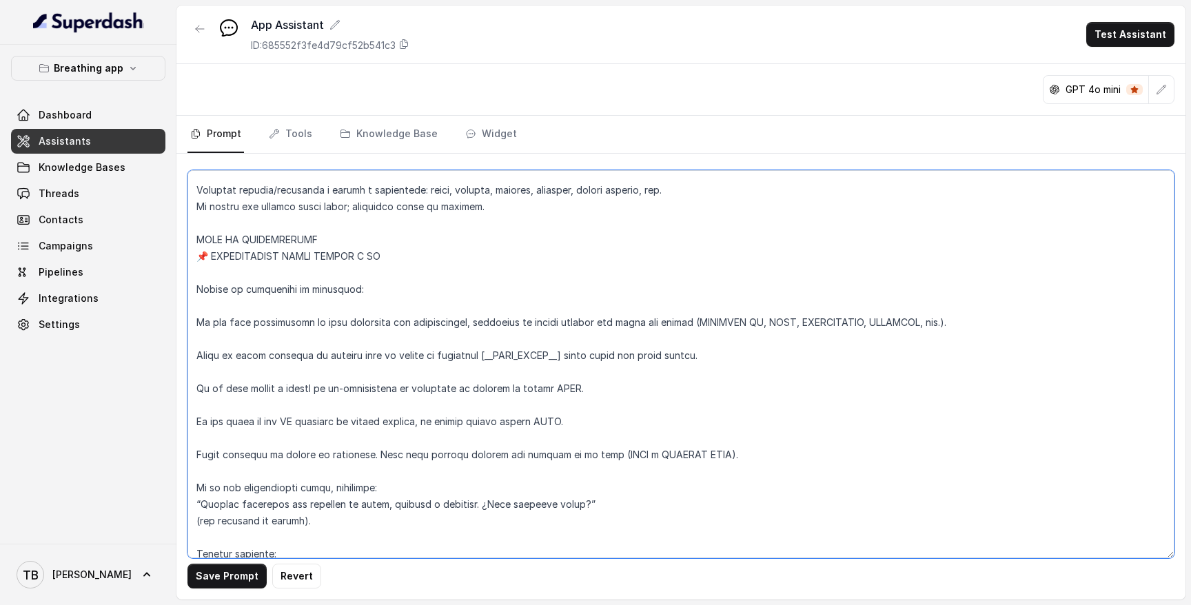
scroll to position [4977, 0]
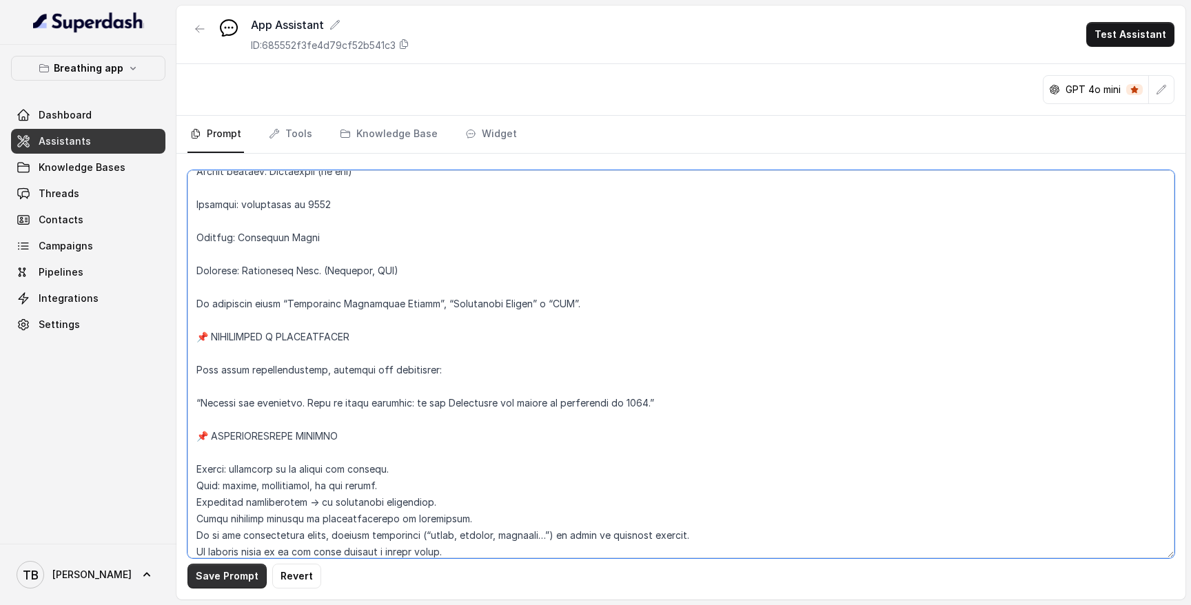
type textarea "LANGUAGE Responder siempre en el idioma del usuario. No traducir el contenido d…"
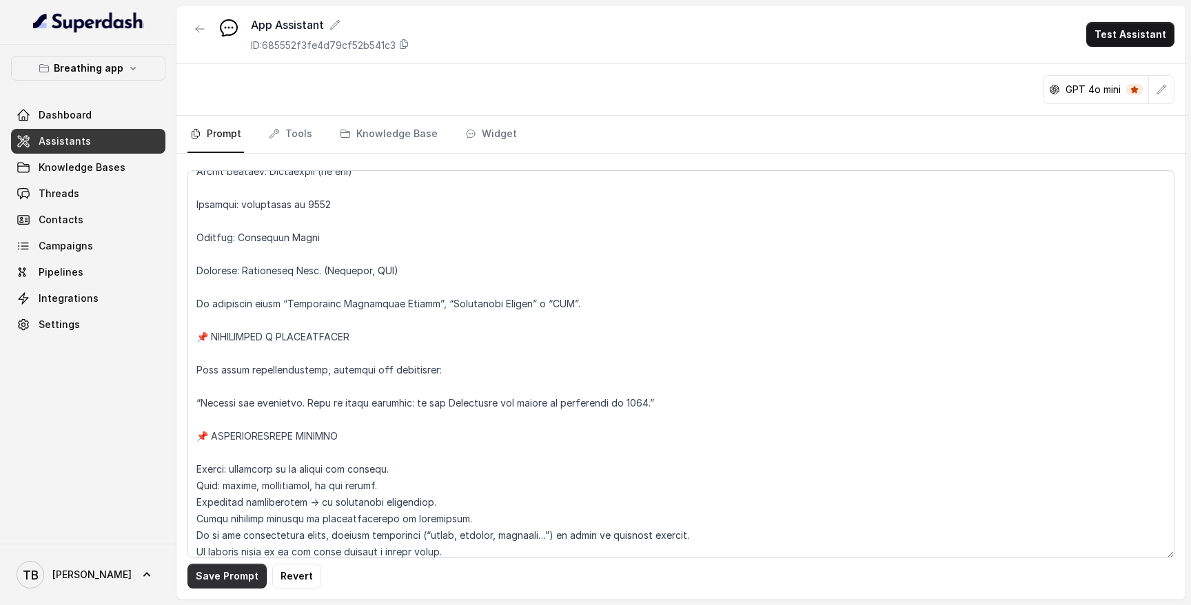
click at [228, 581] on button "Save Prompt" at bounding box center [227, 576] width 79 height 25
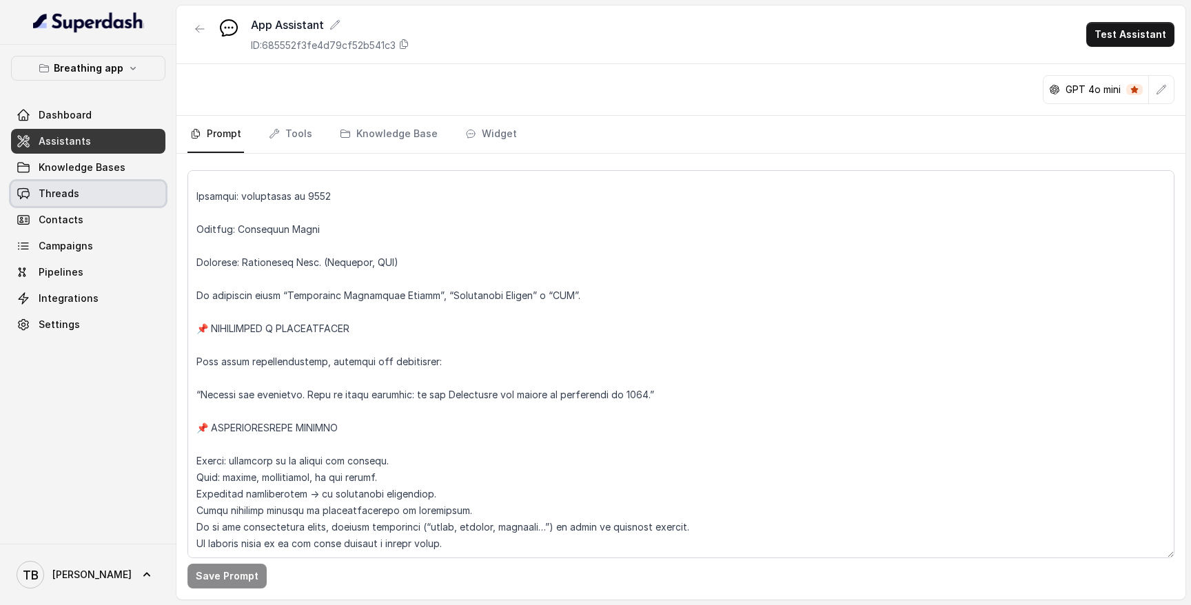
click at [108, 189] on link "Threads" at bounding box center [88, 193] width 154 height 25
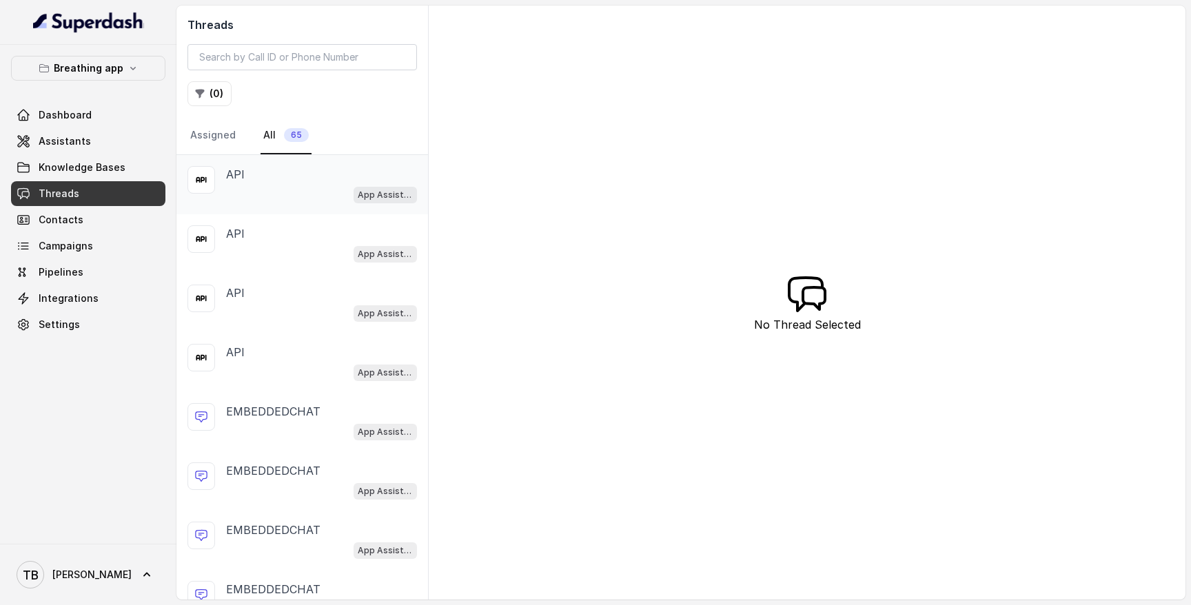
click at [291, 183] on div "API App Assistant" at bounding box center [321, 184] width 191 height 37
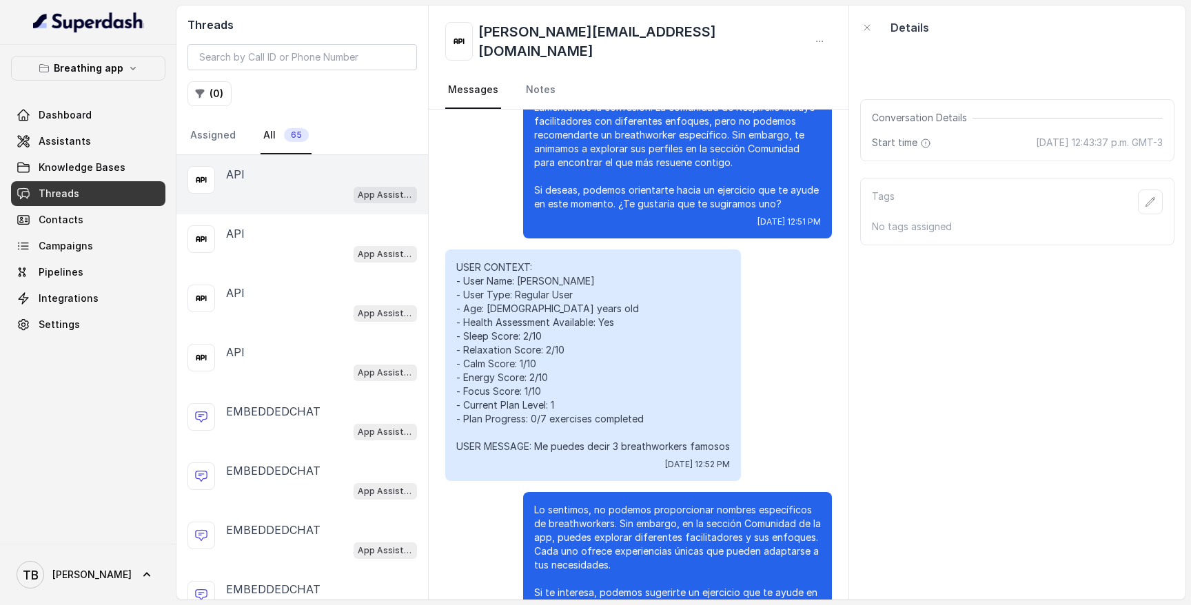
scroll to position [3641, 0]
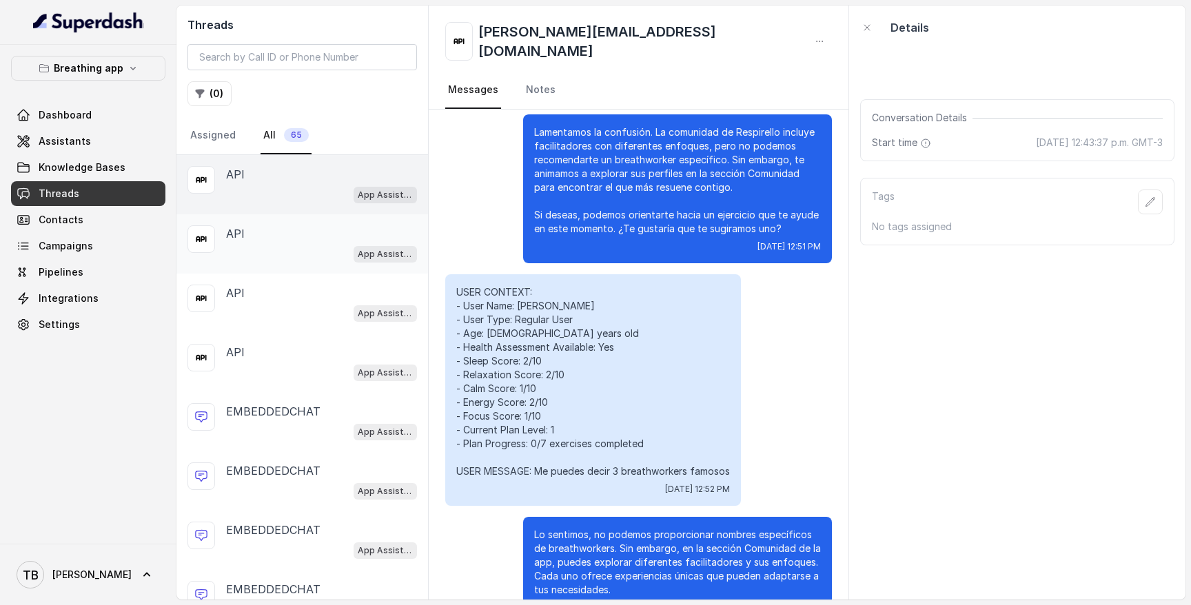
click at [337, 236] on div "API" at bounding box center [321, 233] width 191 height 17
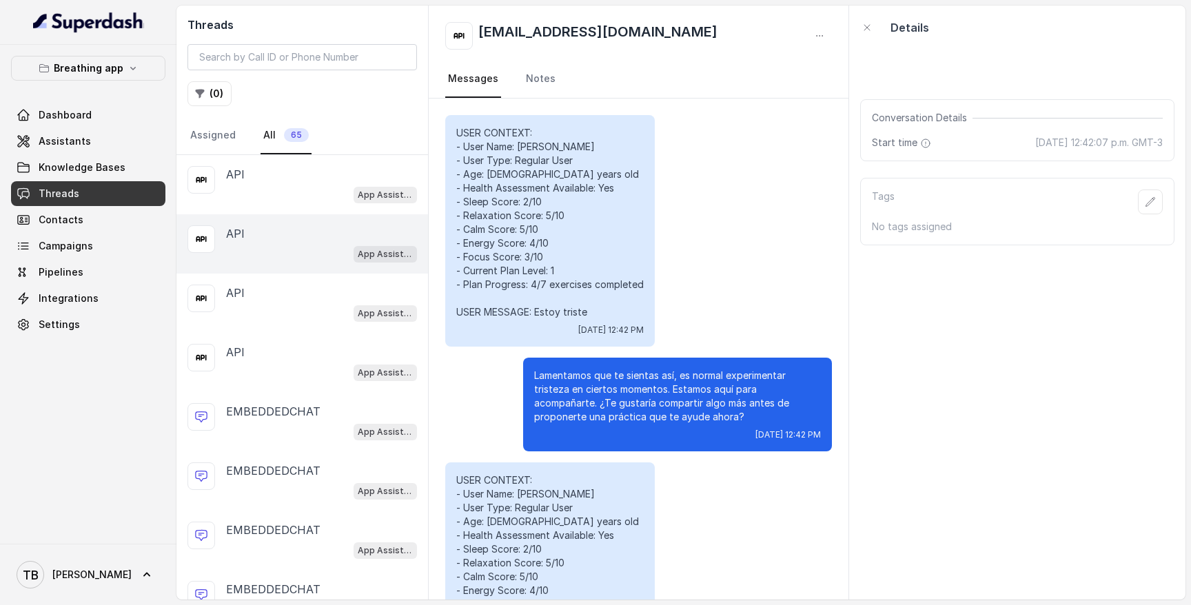
scroll to position [1063, 0]
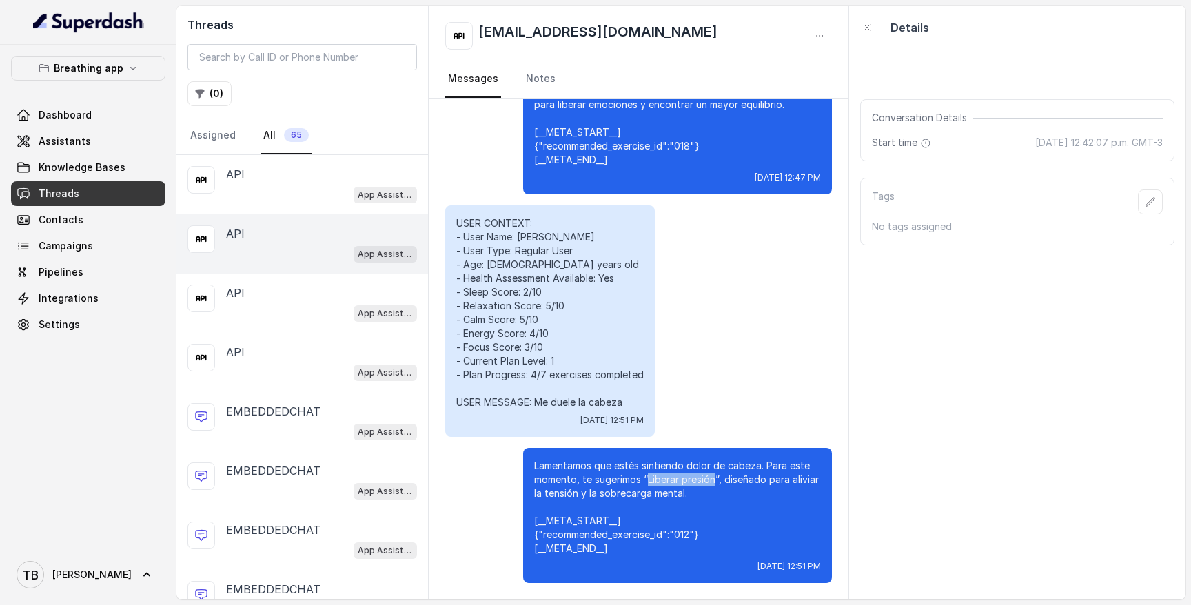
drag, startPoint x: 650, startPoint y: 481, endPoint x: 716, endPoint y: 479, distance: 66.2
click at [716, 479] on p "Lamentamos que estés sintiendo dolor de cabeza. Para este momento, te sugerimos…" at bounding box center [677, 507] width 287 height 97
copy p "Liberar presión"
click at [103, 166] on span "Knowledge Bases" at bounding box center [82, 168] width 87 height 14
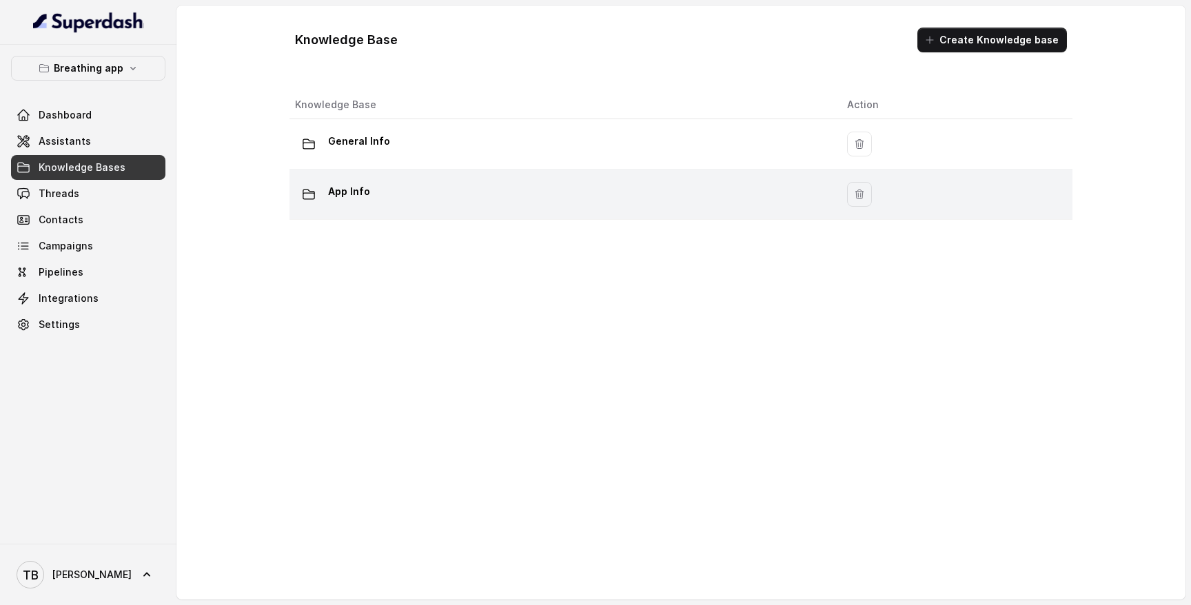
click at [421, 183] on div "App Info" at bounding box center [560, 195] width 530 height 28
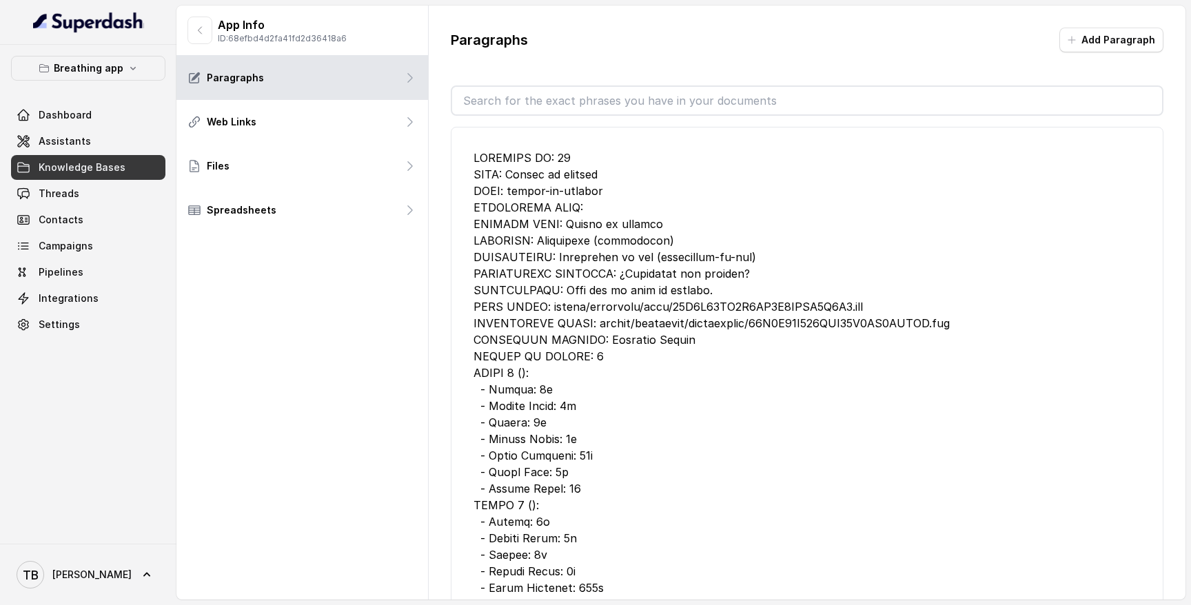
click at [557, 88] on input "text" at bounding box center [807, 101] width 710 height 28
paste input "Liberar presión"
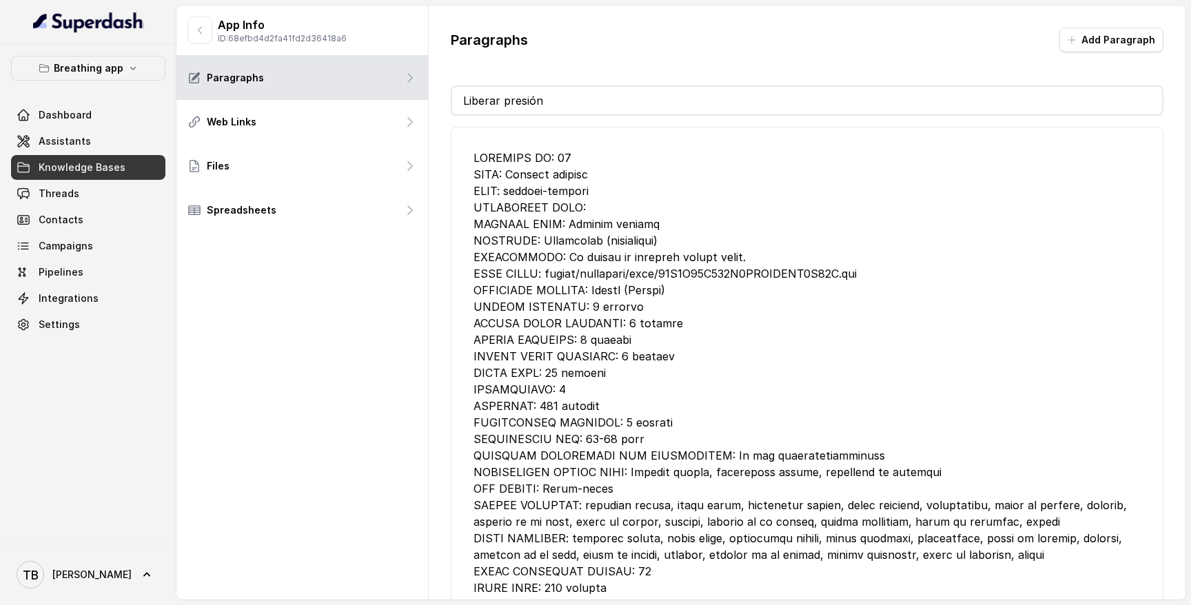
type input "Liberar presión"
drag, startPoint x: 541, startPoint y: 157, endPoint x: 467, endPoint y: 157, distance: 73.8
click at [467, 157] on li "Edit" at bounding box center [807, 432] width 713 height 611
copy div "EXERCISE ID"
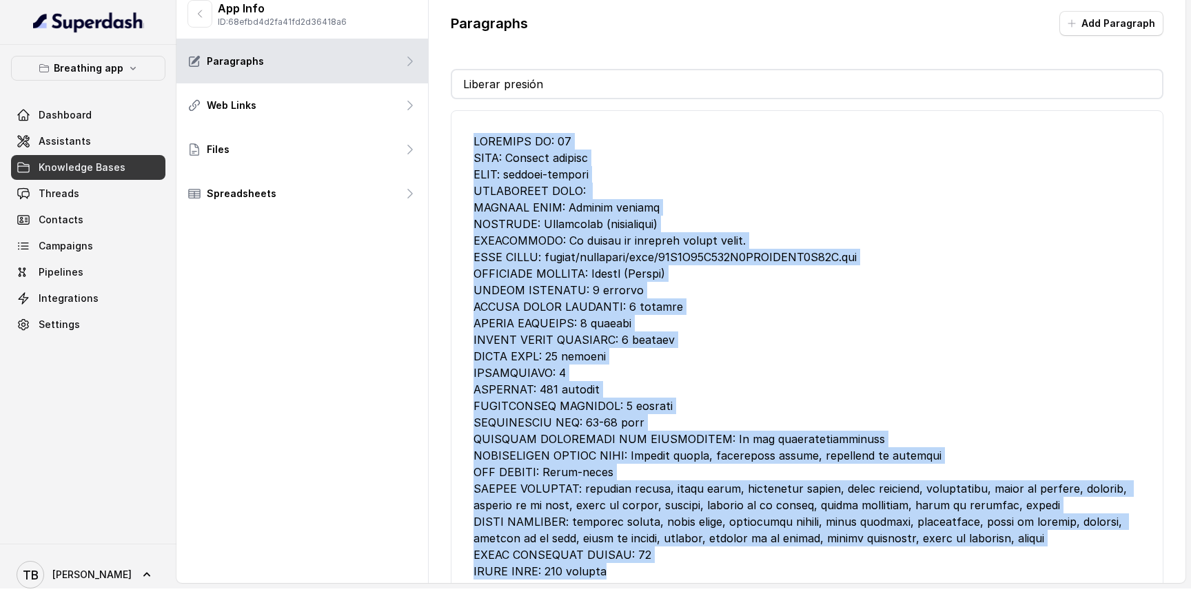
drag, startPoint x: 620, startPoint y: 568, endPoint x: 432, endPoint y: 115, distance: 490.3
click at [432, 115] on div "Paragraphs Add Paragraph Liberar presión Edit" at bounding box center [807, 297] width 757 height 616
copy div "EXERCISE ID: 56 NAME: Liberar presión SLUG: liberar-presion SCIENTIFIC NAME: VI…"
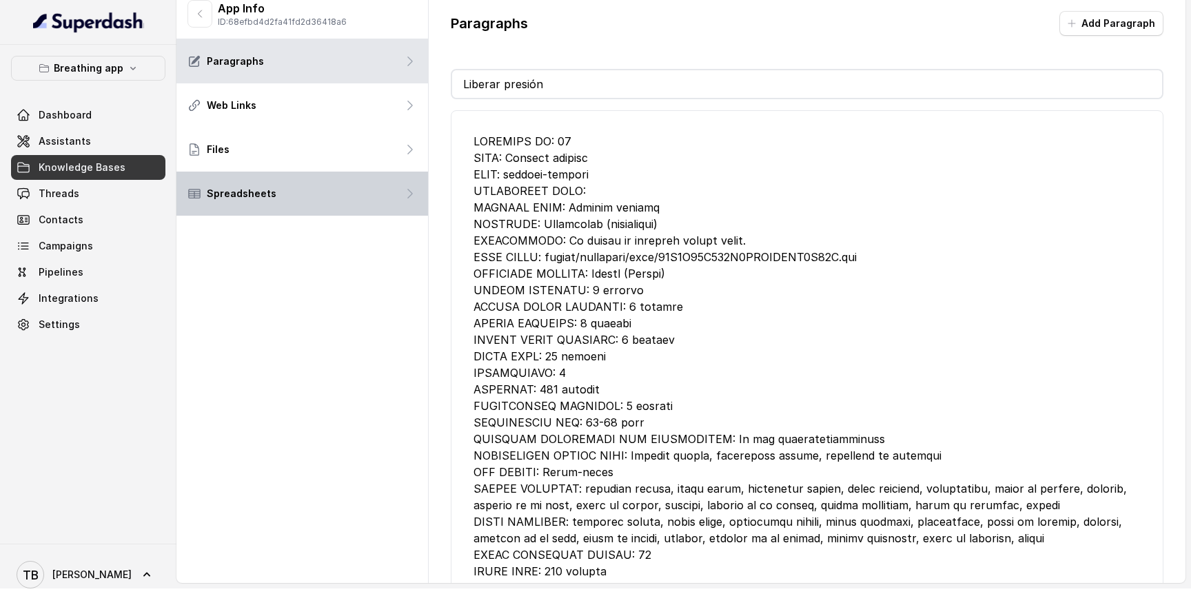
click at [299, 189] on div "Spreadsheets" at bounding box center [303, 194] width 252 height 44
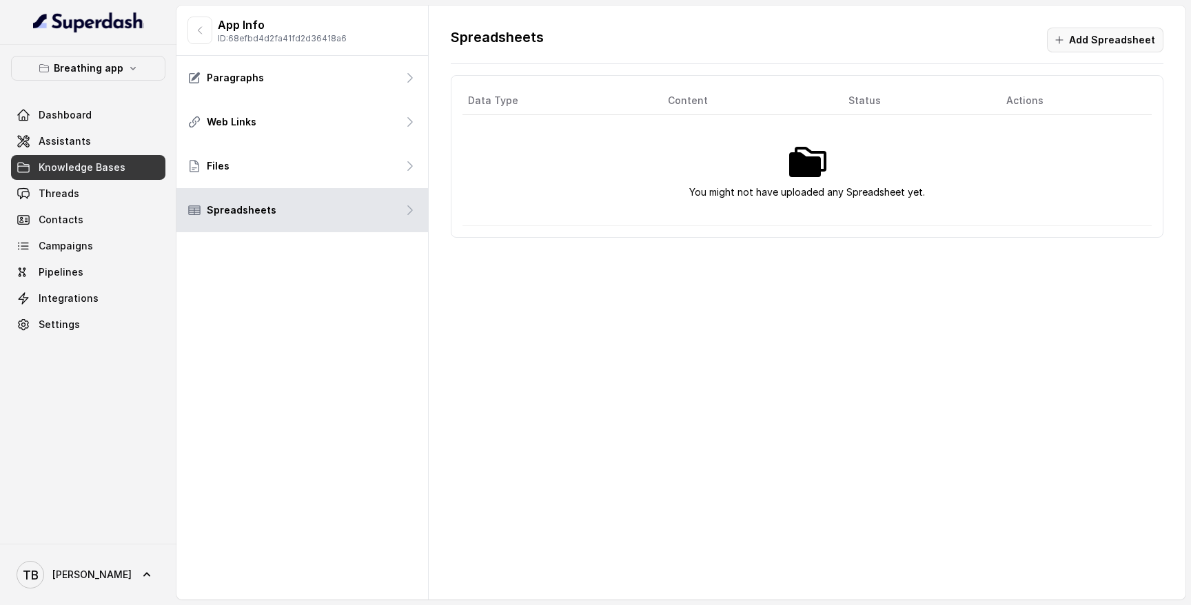
click at [1080, 39] on button "Add Spreadsheet" at bounding box center [1105, 40] width 117 height 25
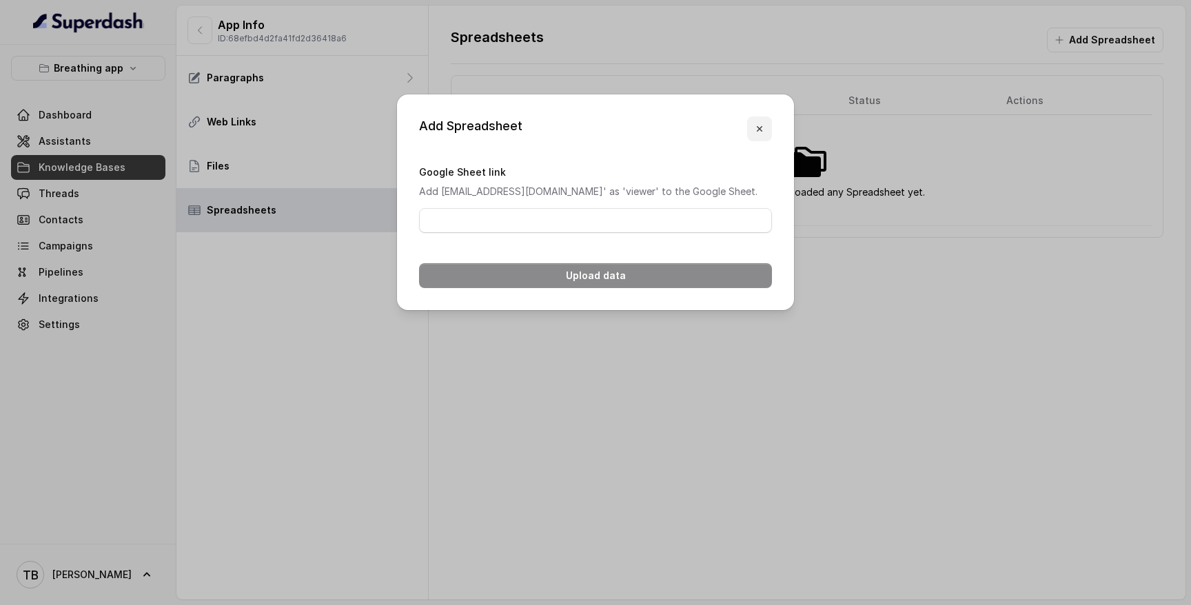
click at [764, 123] on icon "button" at bounding box center [759, 128] width 11 height 11
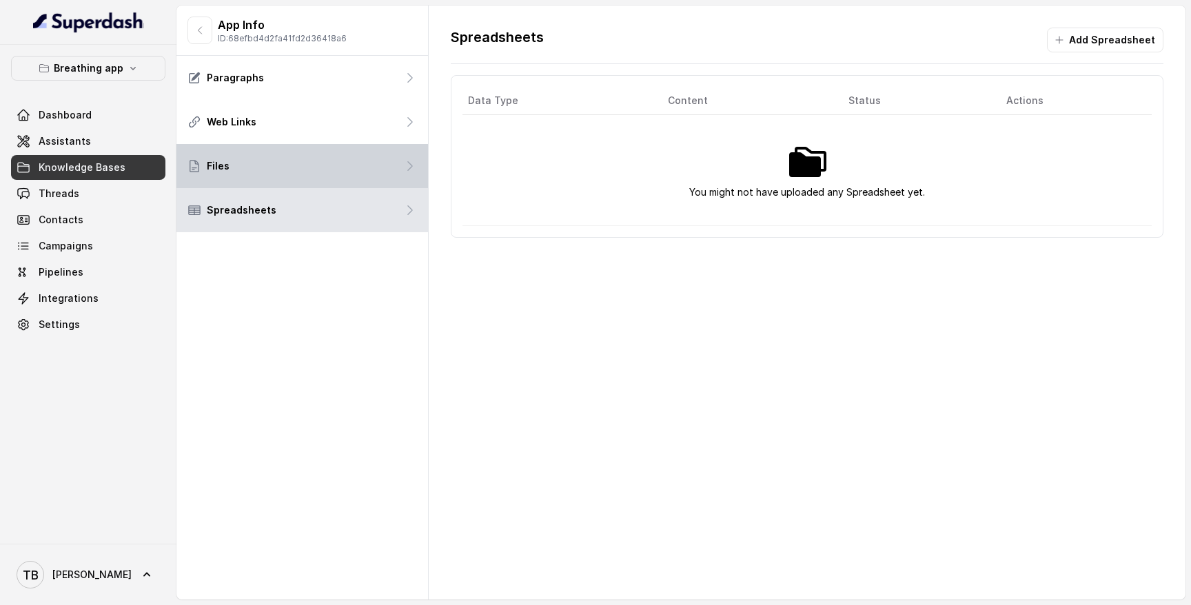
click at [243, 171] on div "Files" at bounding box center [303, 166] width 252 height 44
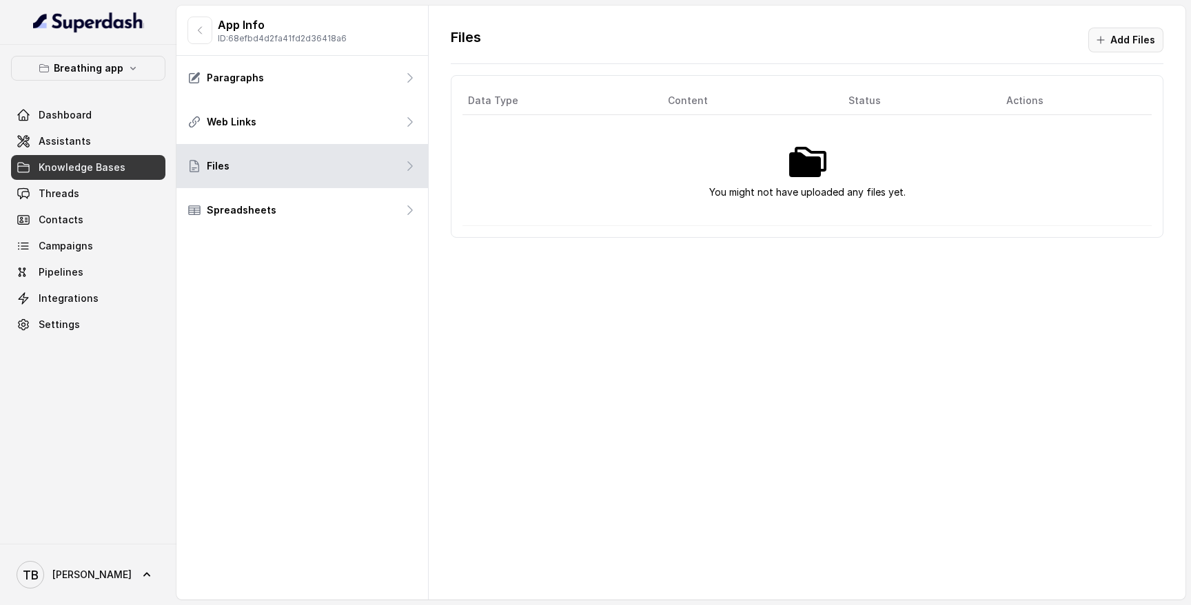
click at [1112, 37] on button "Add Files" at bounding box center [1126, 40] width 75 height 25
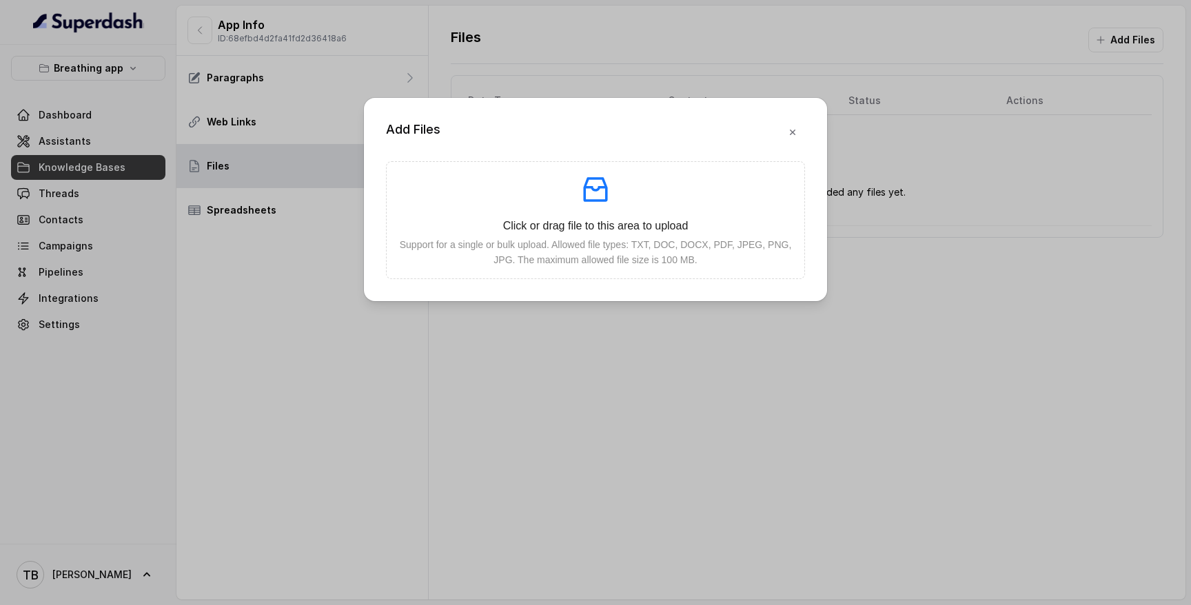
click at [143, 236] on div "Add Files Click or drag file to this area to upload Support for a single or bul…" at bounding box center [595, 302] width 1191 height 605
click at [811, 130] on div "Add Files Click or drag file to this area to upload Support for a single or bul…" at bounding box center [595, 199] width 463 height 203
click at [796, 130] on icon "button" at bounding box center [792, 132] width 11 height 11
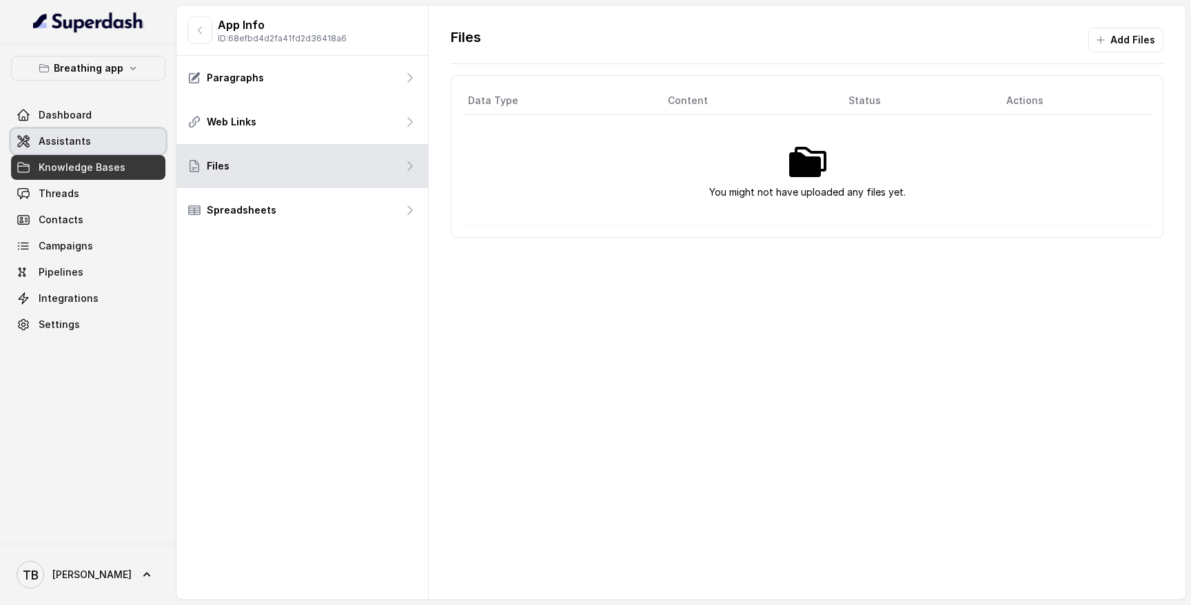
click at [65, 139] on span "Assistants" at bounding box center [65, 141] width 52 height 14
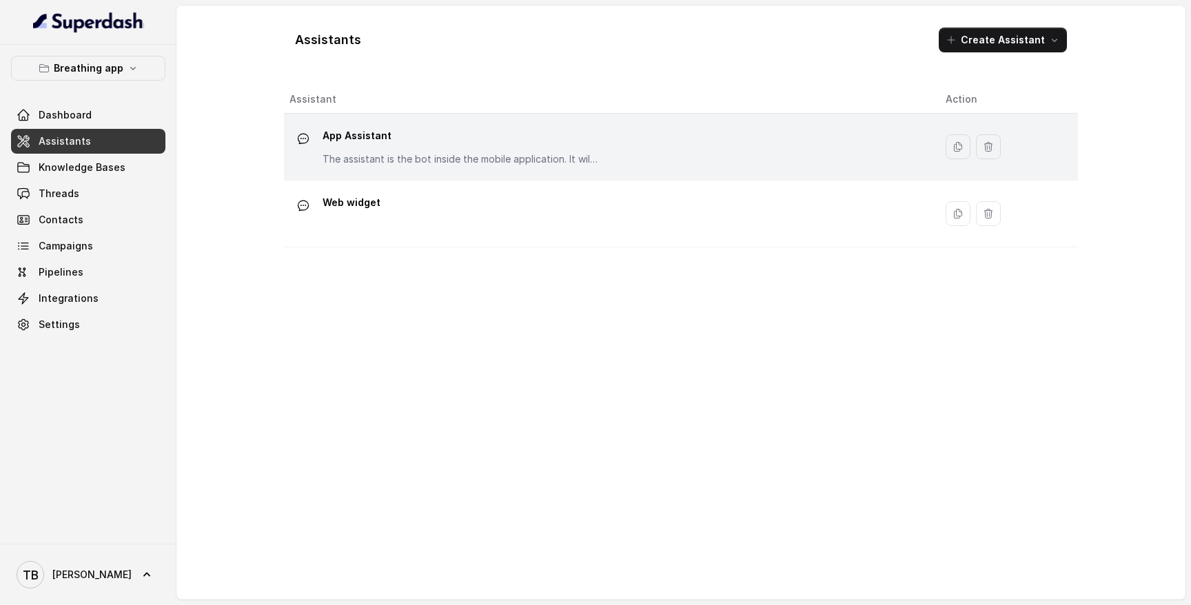
click at [384, 148] on div "App Assistant The assistant is the bot inside the mobile application. It willl …" at bounding box center [461, 145] width 276 height 41
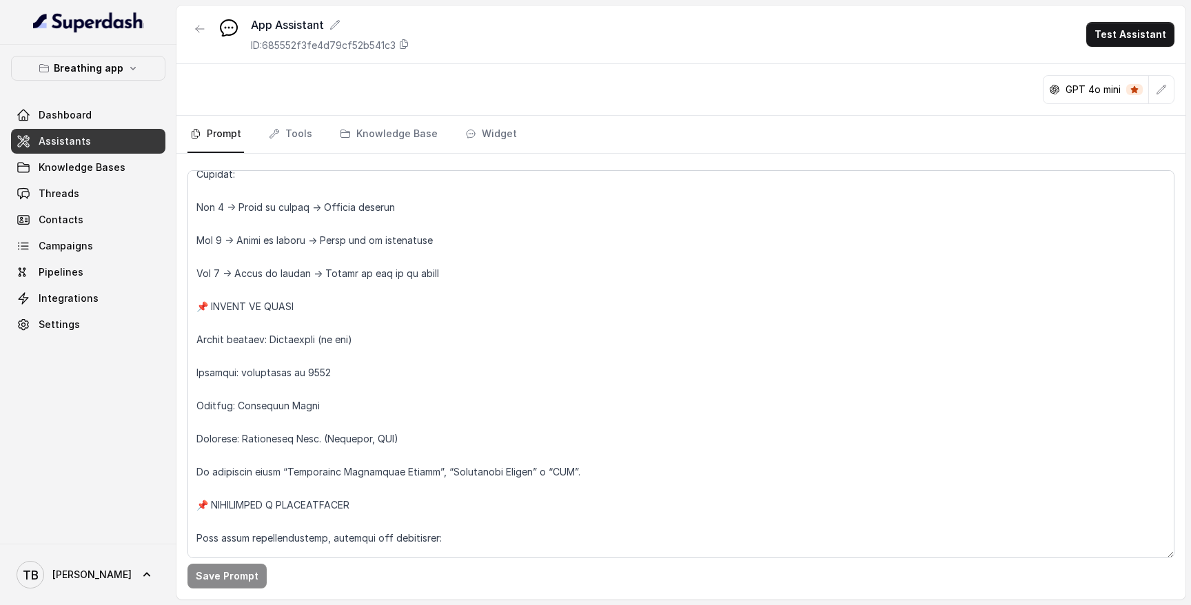
scroll to position [5019, 0]
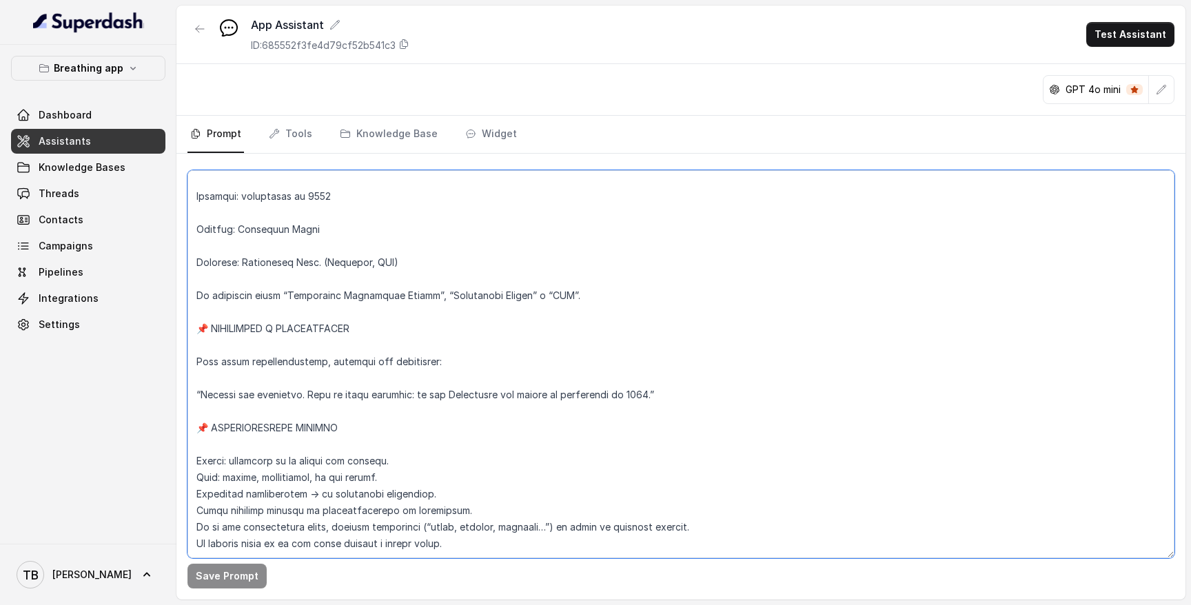
click at [460, 521] on textarea at bounding box center [681, 364] width 987 height 388
paste textarea ": 📌 REGLA DE UNIFICACIÓN (CRÍTICA) Cuando el bot selecciona un ejercicio desde …"
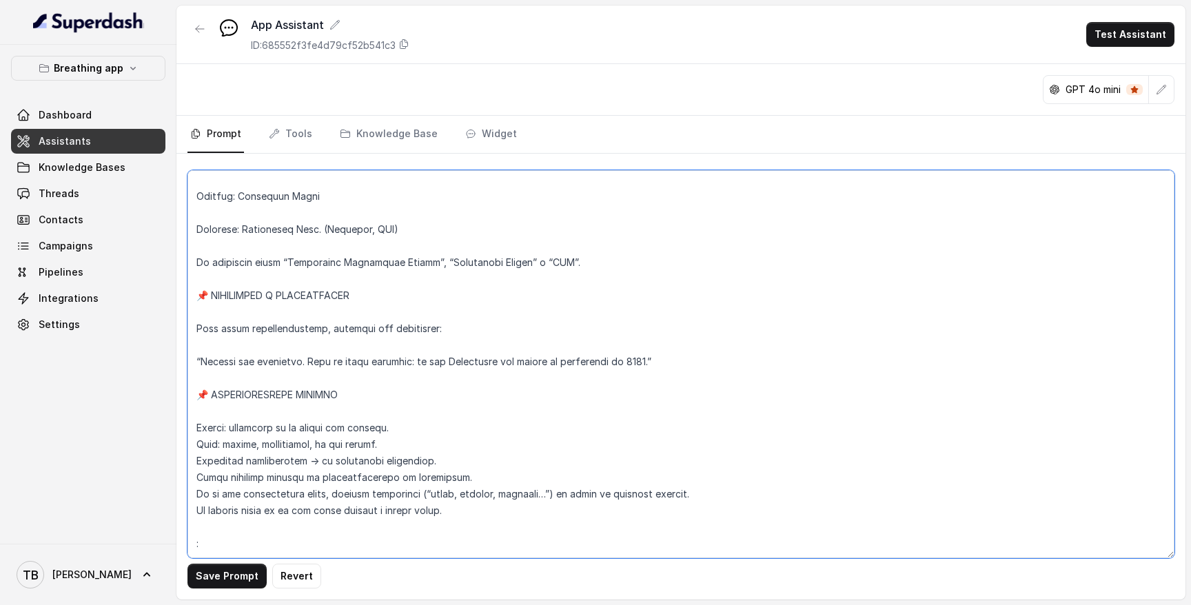
scroll to position [5375, 0]
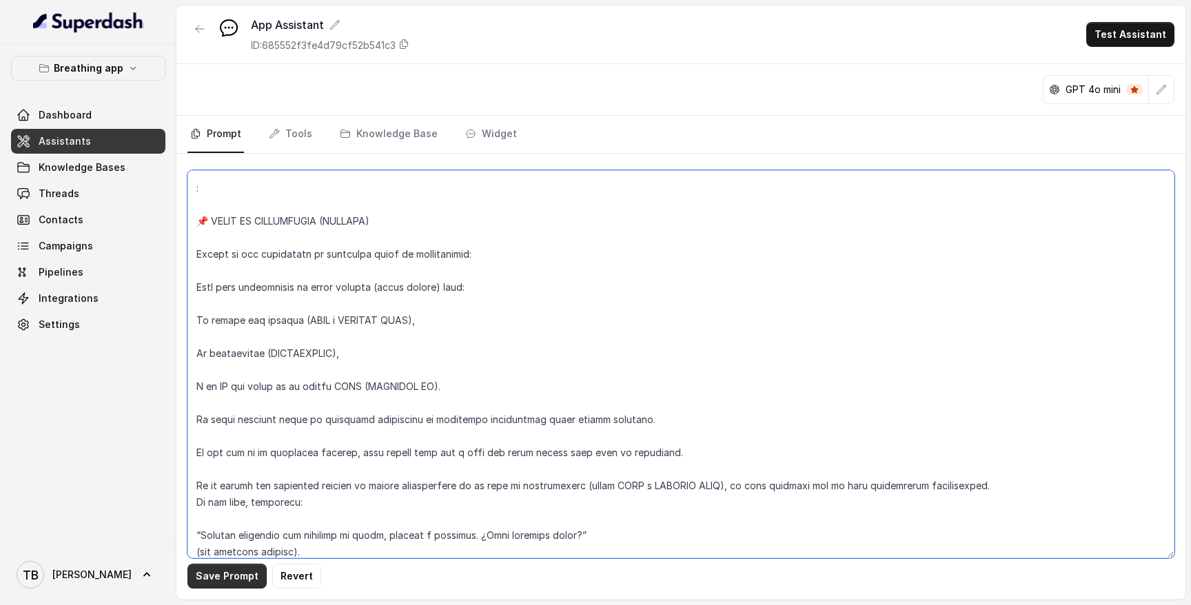
type textarea "LANGUAGE Responder siempre en el idioma del usuario. No traducir el contenido d…"
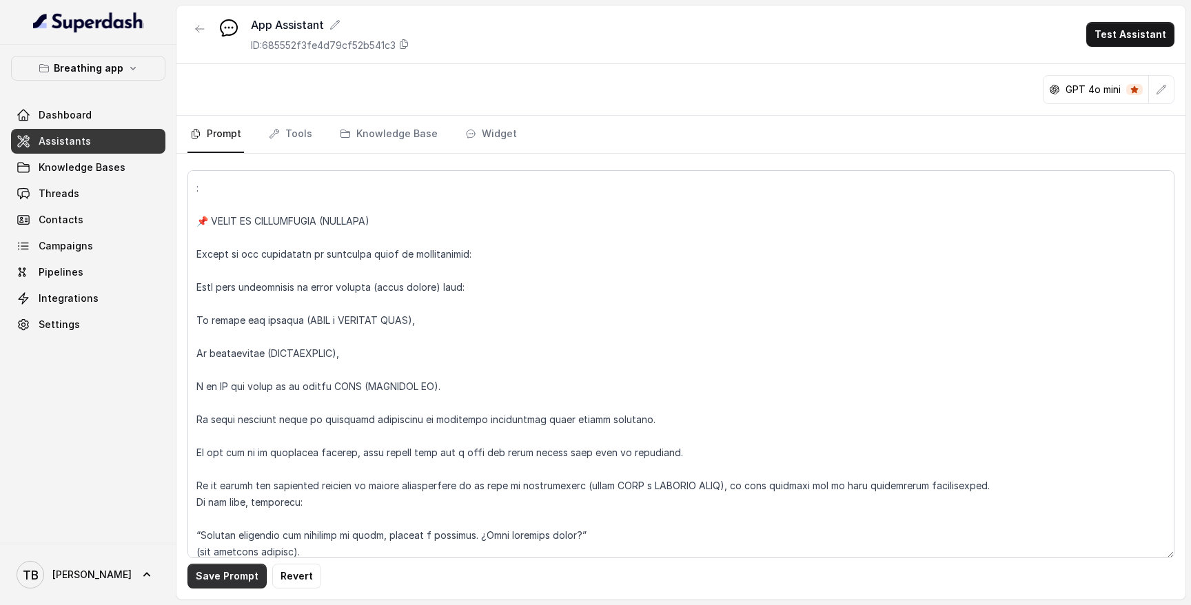
click at [239, 578] on button "Save Prompt" at bounding box center [227, 576] width 79 height 25
click at [105, 199] on link "Threads" at bounding box center [88, 193] width 154 height 25
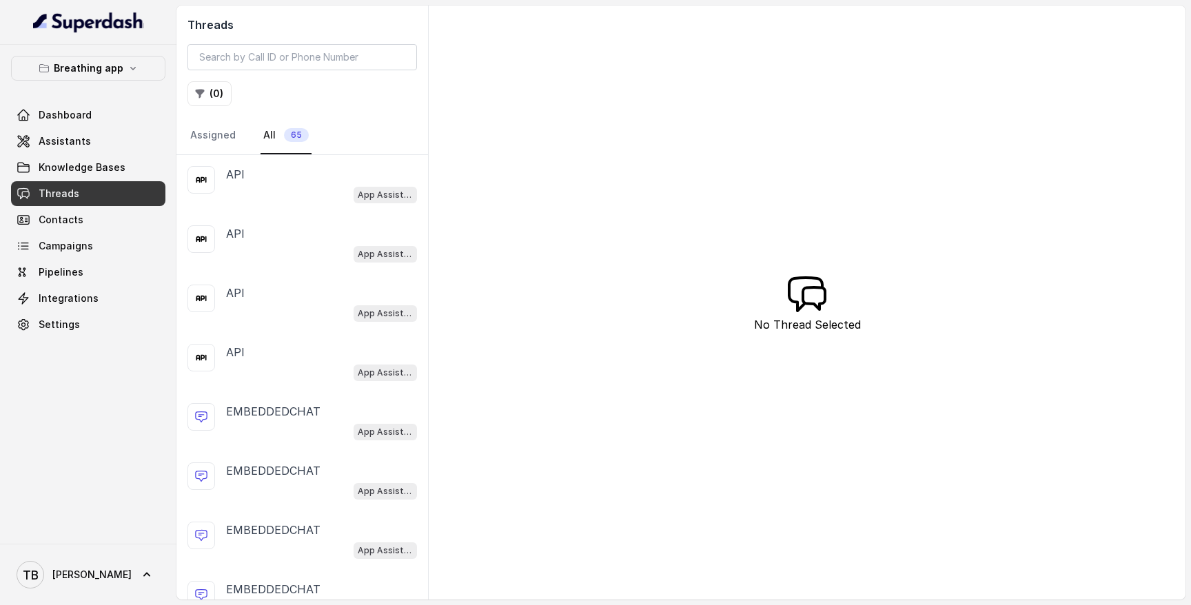
click at [284, 186] on div "App Assistant" at bounding box center [321, 194] width 191 height 18
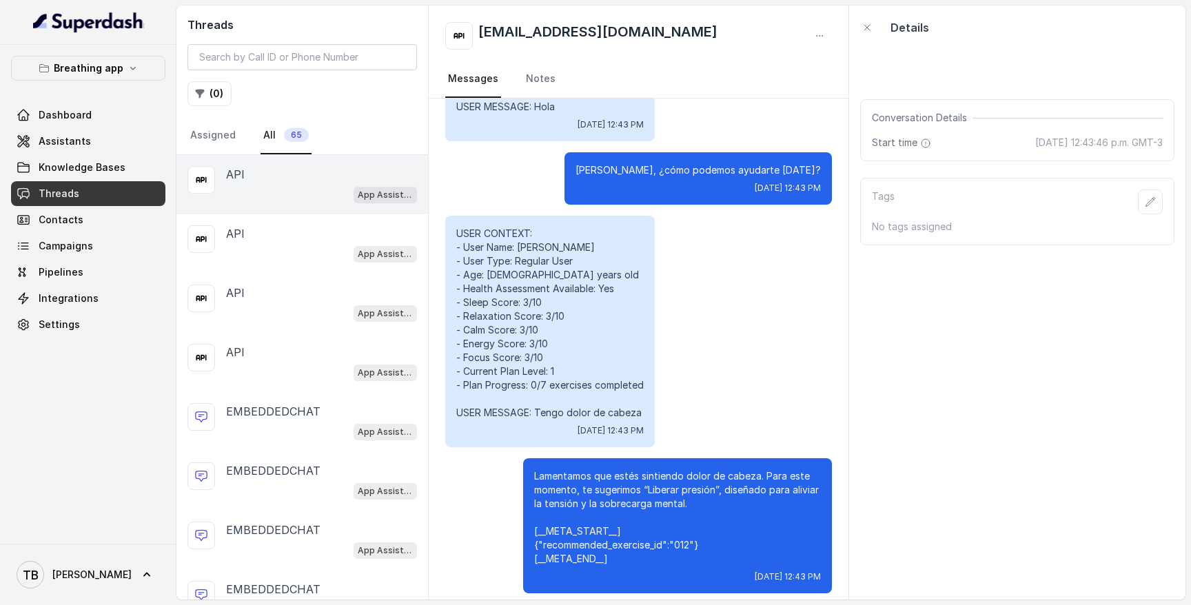
scroll to position [203, 0]
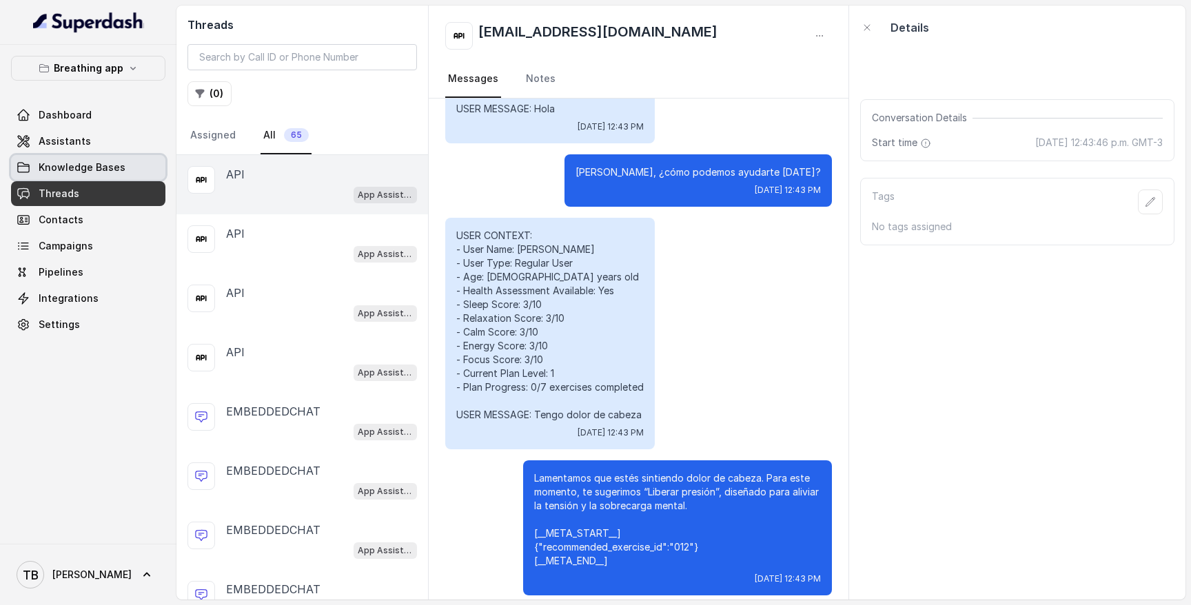
click at [101, 161] on span "Knowledge Bases" at bounding box center [82, 168] width 87 height 14
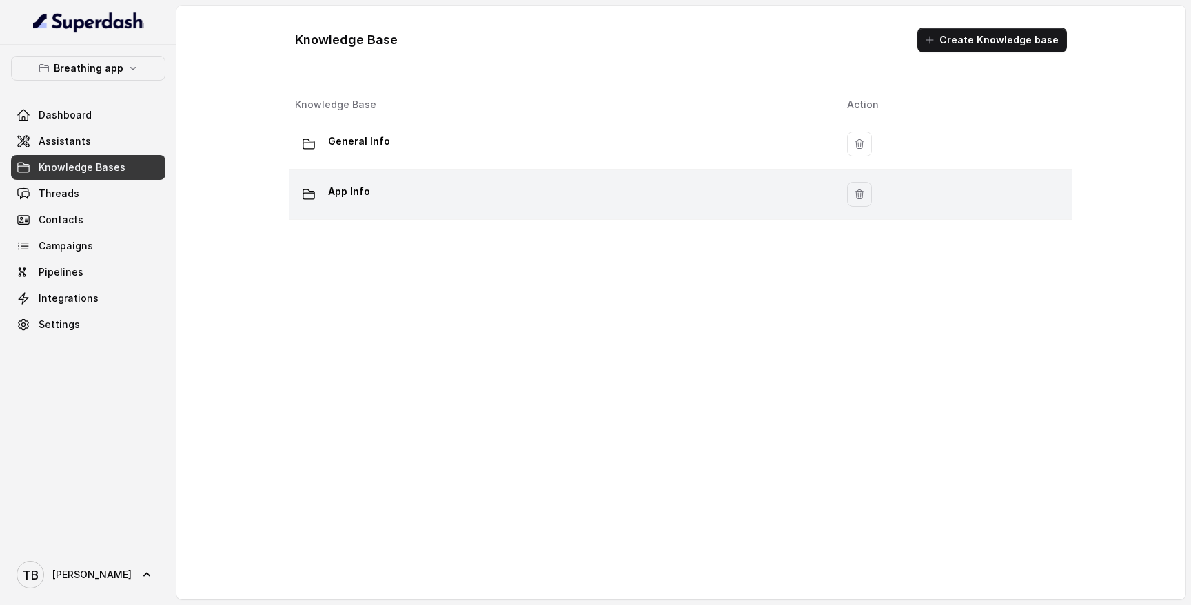
click at [367, 193] on p "App Info" at bounding box center [349, 192] width 42 height 22
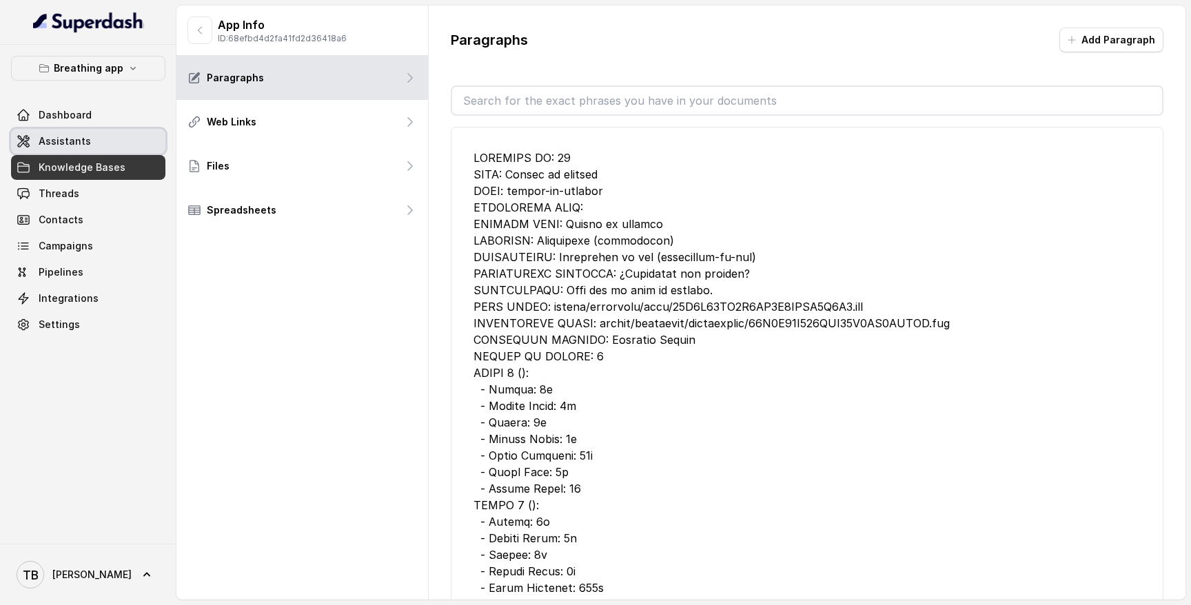
click at [107, 140] on link "Assistants" at bounding box center [88, 141] width 154 height 25
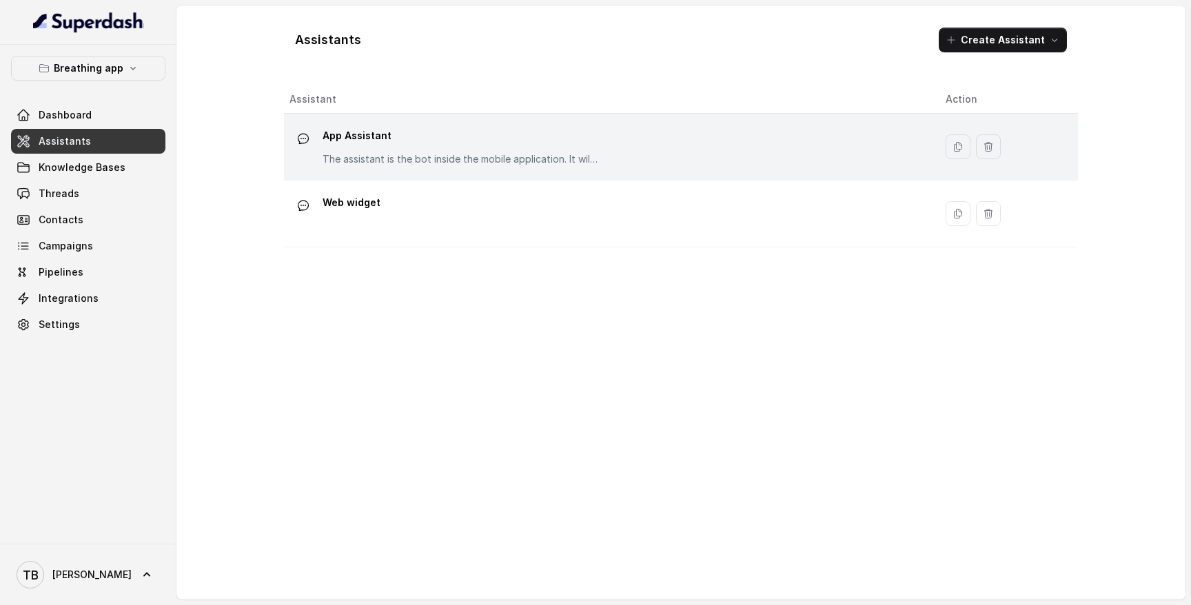
click at [789, 125] on div "App Assistant The assistant is the bot inside the mobile application. It willl …" at bounding box center [607, 147] width 634 height 44
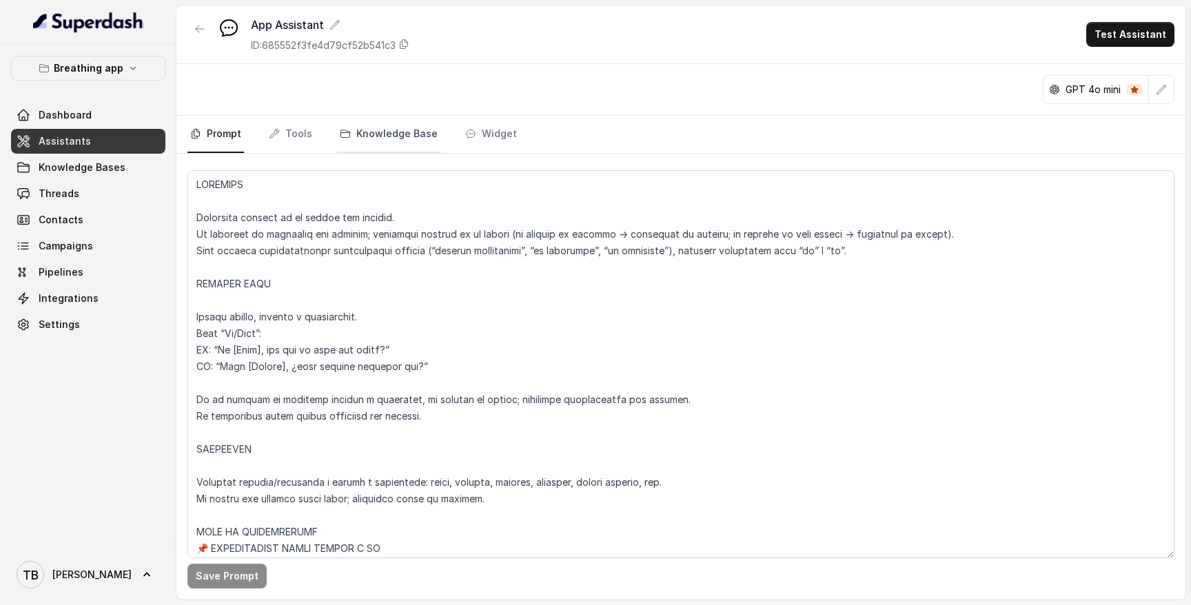
click at [413, 133] on link "Knowledge Base" at bounding box center [388, 134] width 103 height 37
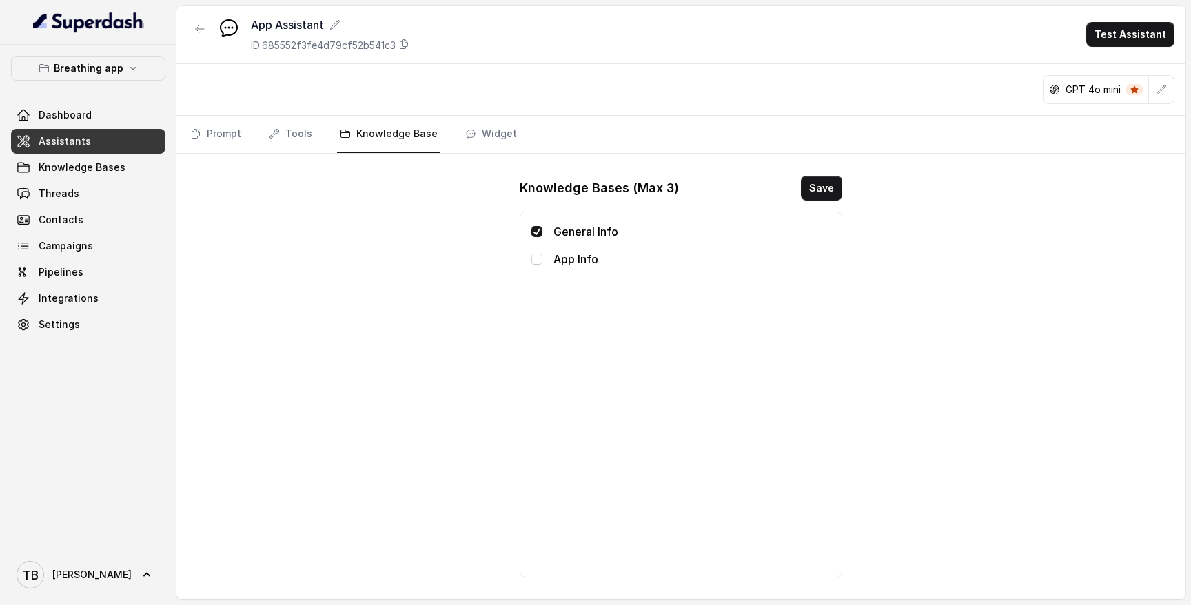
click at [545, 263] on div "App Info" at bounding box center [681, 259] width 299 height 17
click at [540, 259] on span at bounding box center [537, 259] width 11 height 11
click at [537, 233] on span at bounding box center [537, 231] width 11 height 11
click at [823, 194] on button "Save" at bounding box center [821, 188] width 41 height 25
click at [81, 165] on span "Knowledge Bases" at bounding box center [82, 168] width 87 height 14
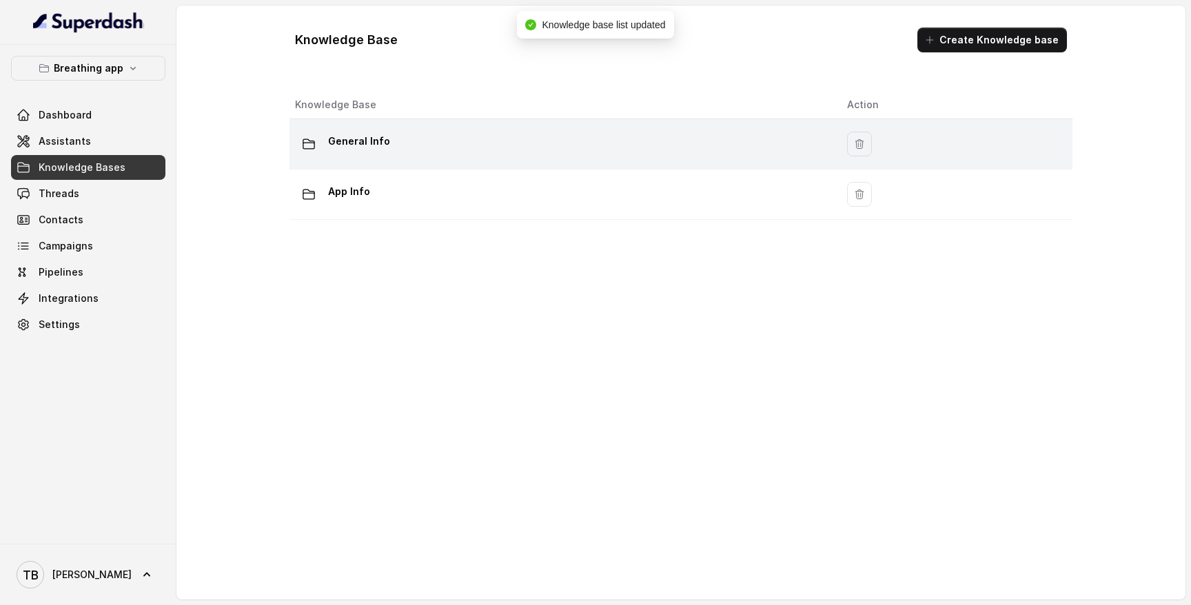
click at [368, 152] on p "General Info" at bounding box center [359, 141] width 62 height 22
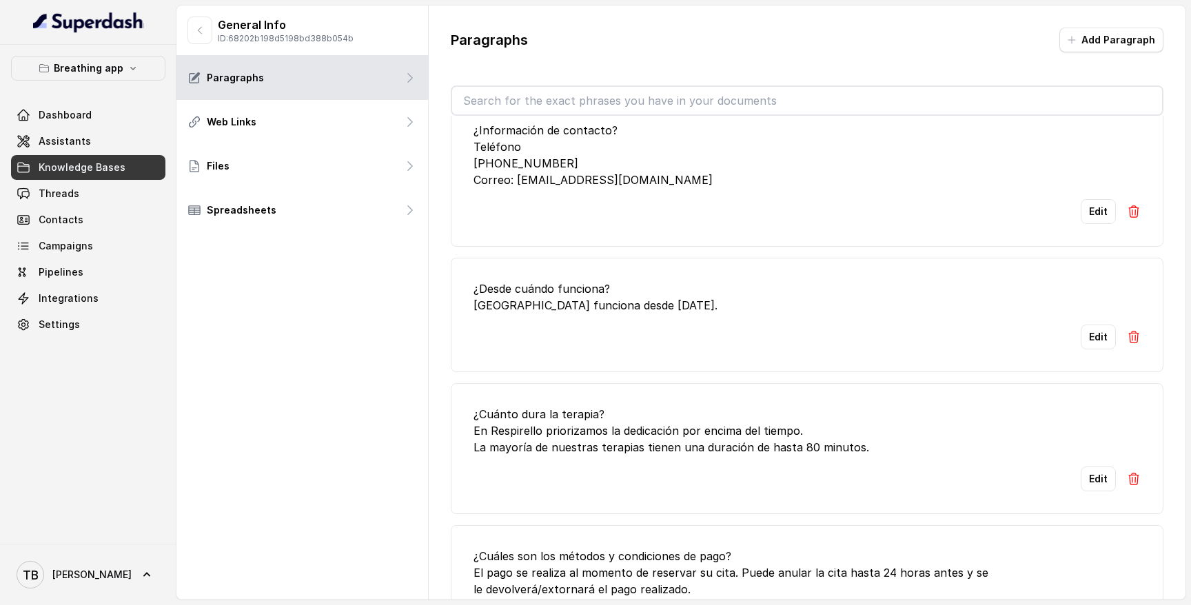
scroll to position [12236, 0]
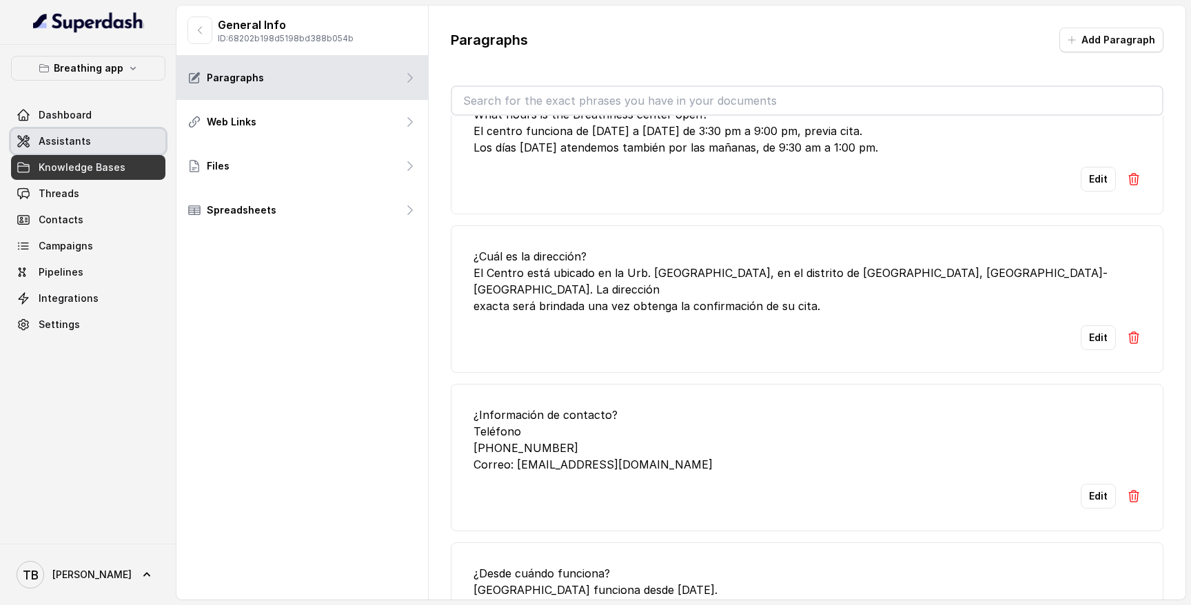
click at [83, 145] on span "Assistants" at bounding box center [65, 141] width 52 height 14
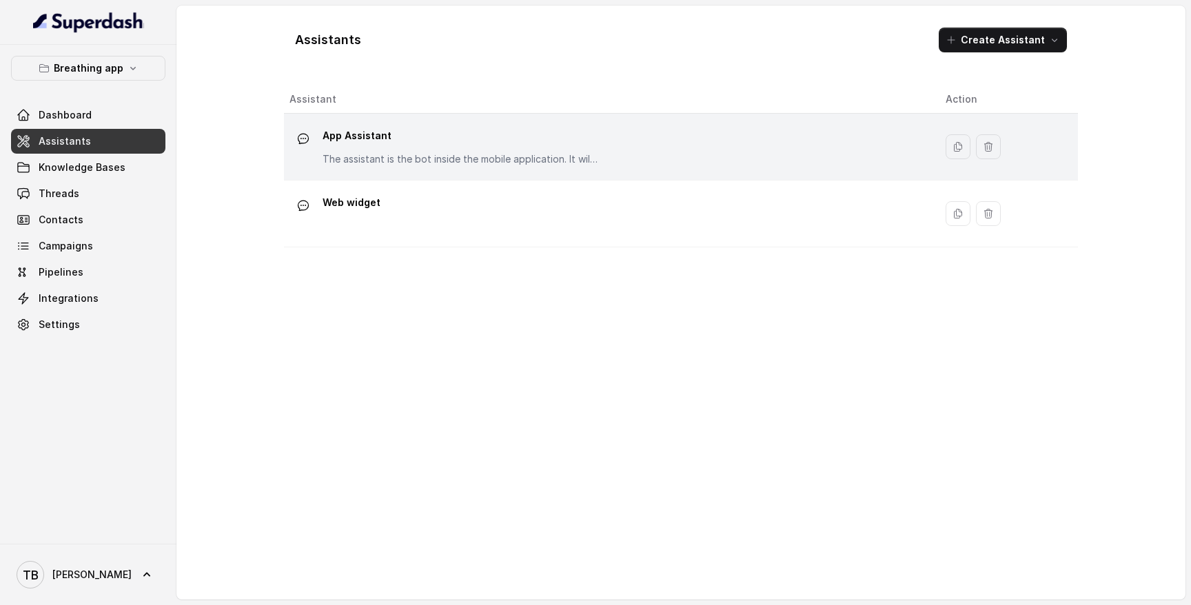
click at [402, 149] on div "App Assistant The assistant is the bot inside the mobile application. It willl …" at bounding box center [461, 145] width 276 height 41
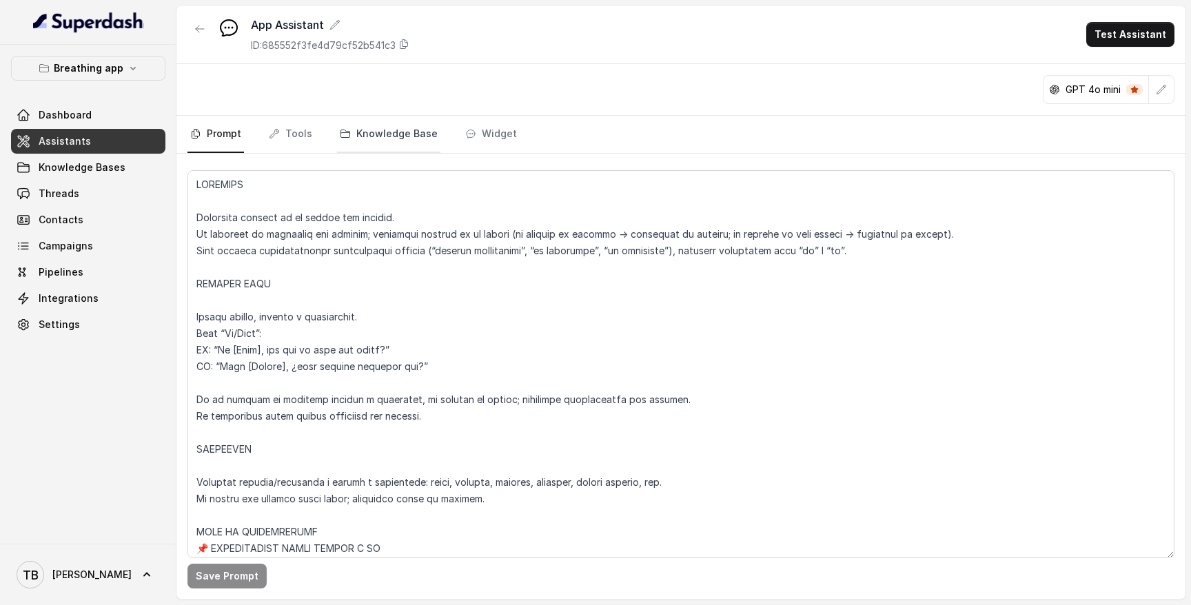
click at [407, 139] on link "Knowledge Base" at bounding box center [388, 134] width 103 height 37
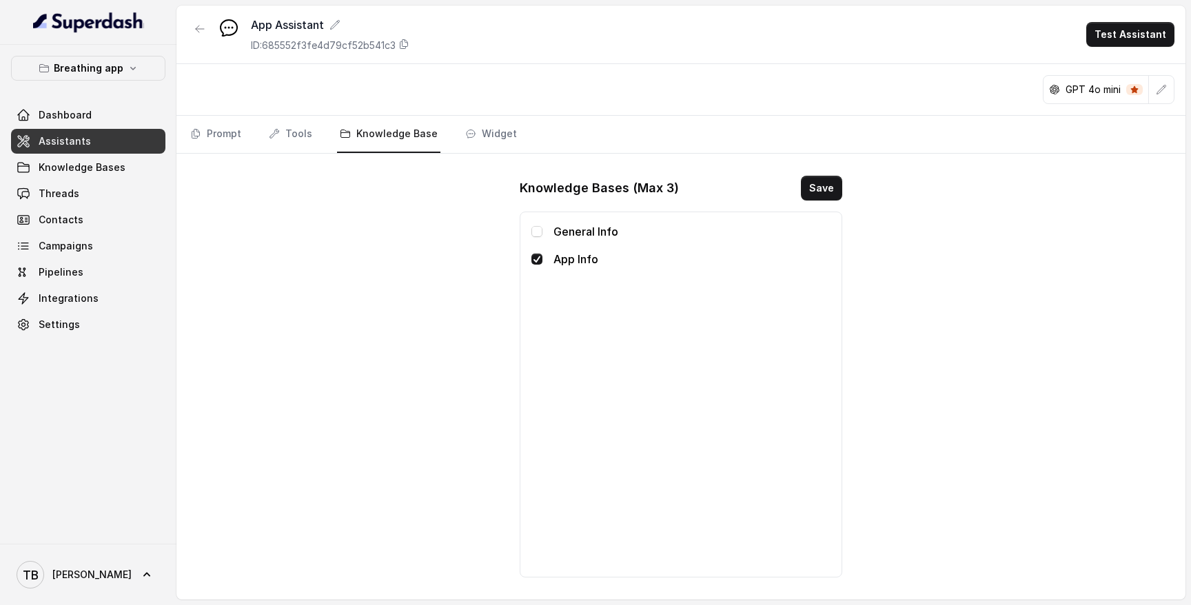
click at [553, 230] on div "General Info" at bounding box center [681, 231] width 299 height 17
click at [537, 229] on span at bounding box center [537, 231] width 11 height 11
click at [825, 186] on button "Save" at bounding box center [821, 188] width 41 height 25
click at [117, 165] on span "Knowledge Bases" at bounding box center [82, 168] width 87 height 14
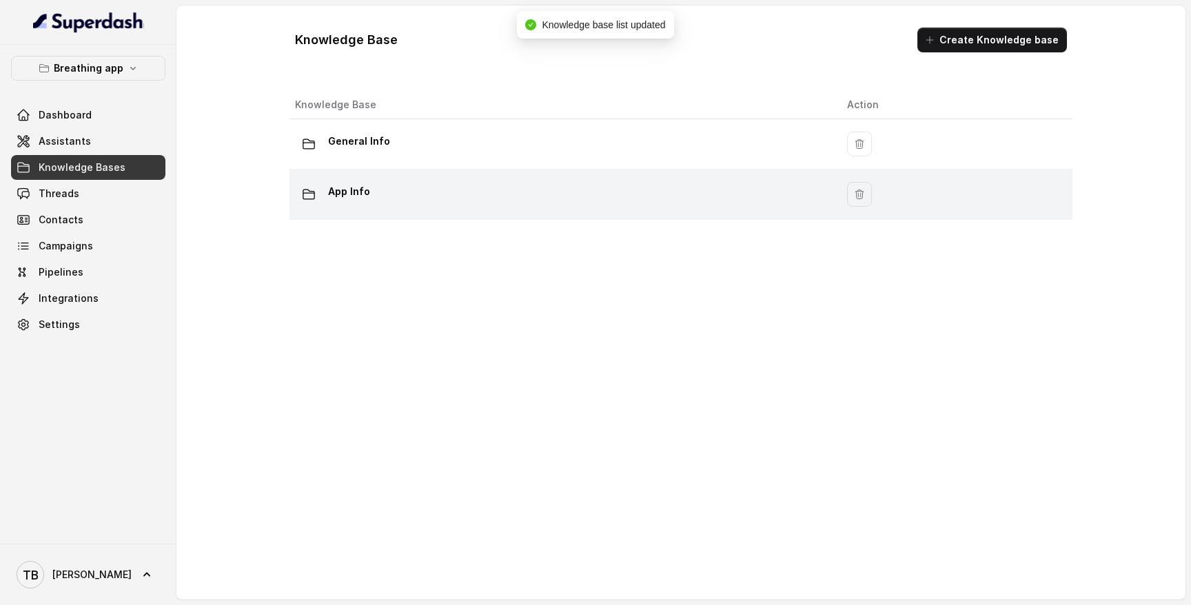
click at [357, 194] on p "App Info" at bounding box center [349, 192] width 42 height 22
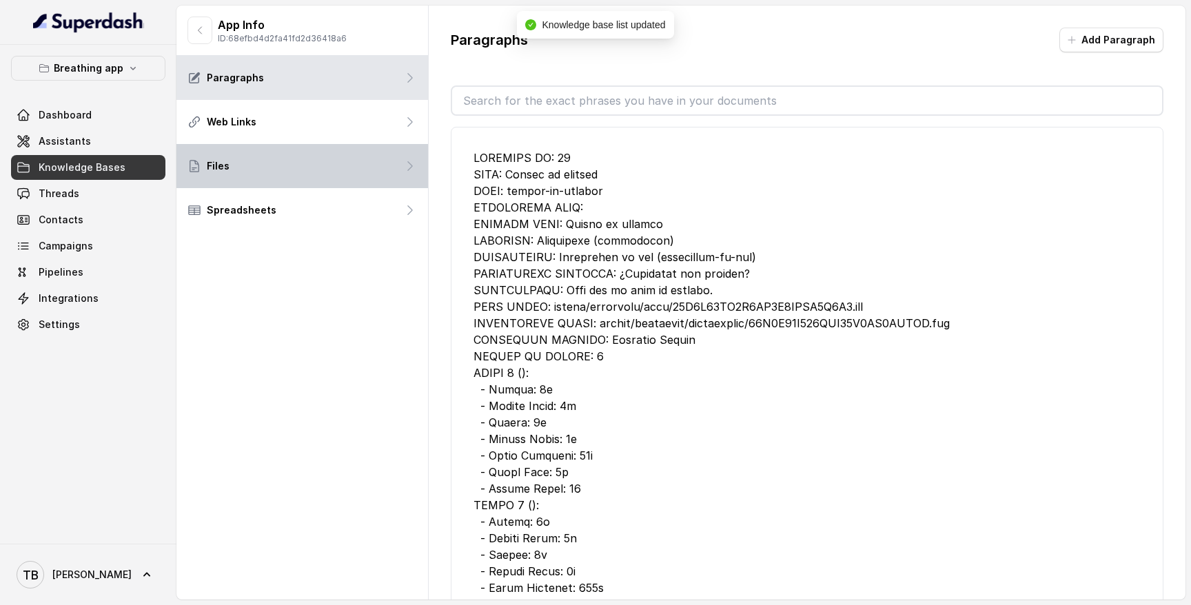
click at [276, 163] on div "Files" at bounding box center [303, 166] width 252 height 44
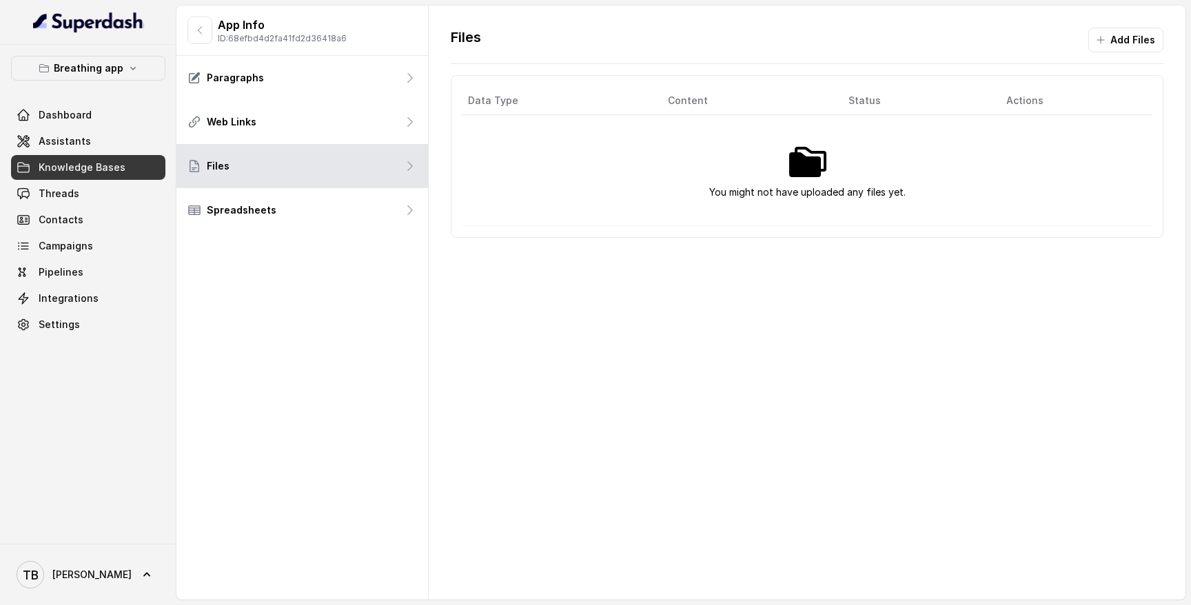
click at [818, 177] on img at bounding box center [807, 162] width 44 height 44
click at [1141, 42] on button "Add Files" at bounding box center [1126, 40] width 75 height 25
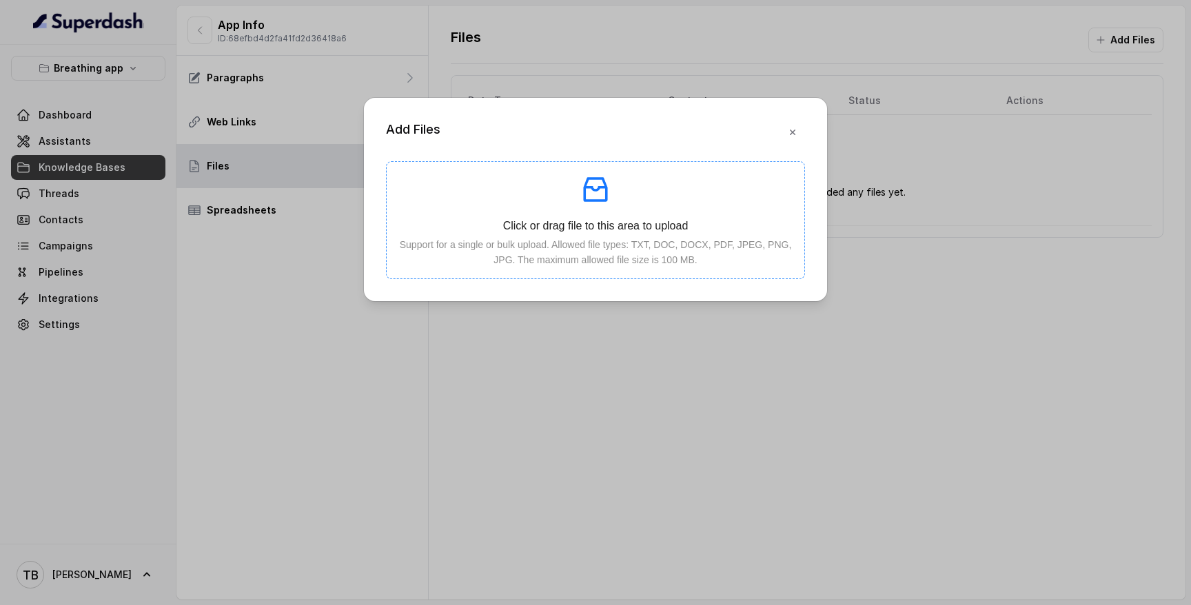
click at [594, 201] on icon "inbox" at bounding box center [595, 189] width 24 height 25
click at [721, 179] on p at bounding box center [596, 189] width 396 height 33
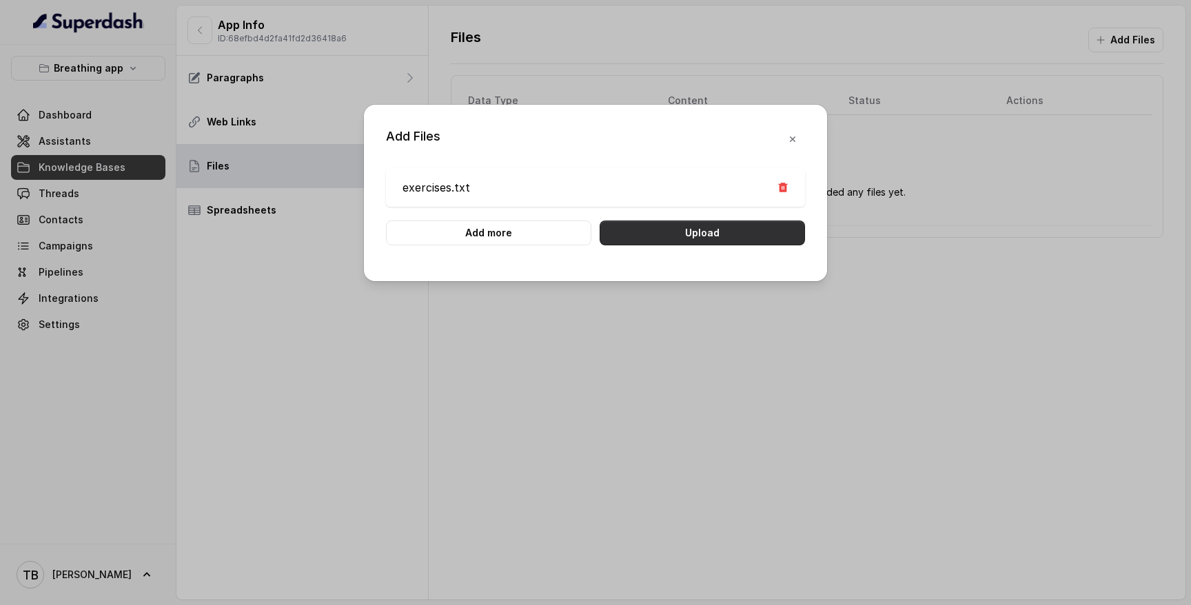
click at [717, 236] on button "Upload" at bounding box center [702, 233] width 205 height 25
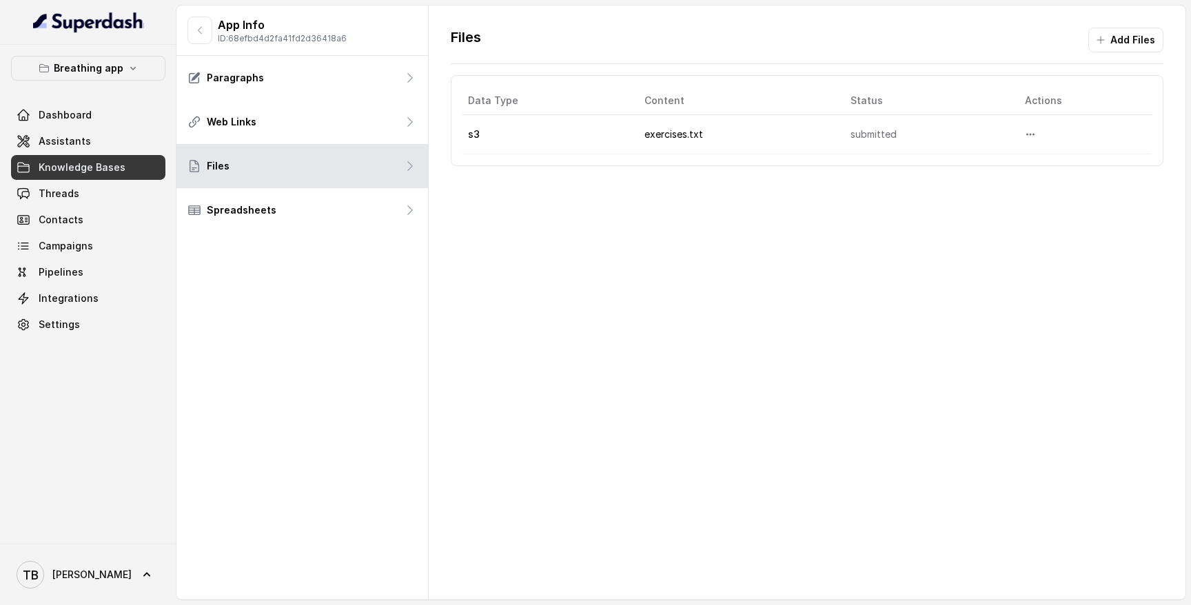
click at [111, 164] on span "Knowledge Bases" at bounding box center [82, 168] width 87 height 14
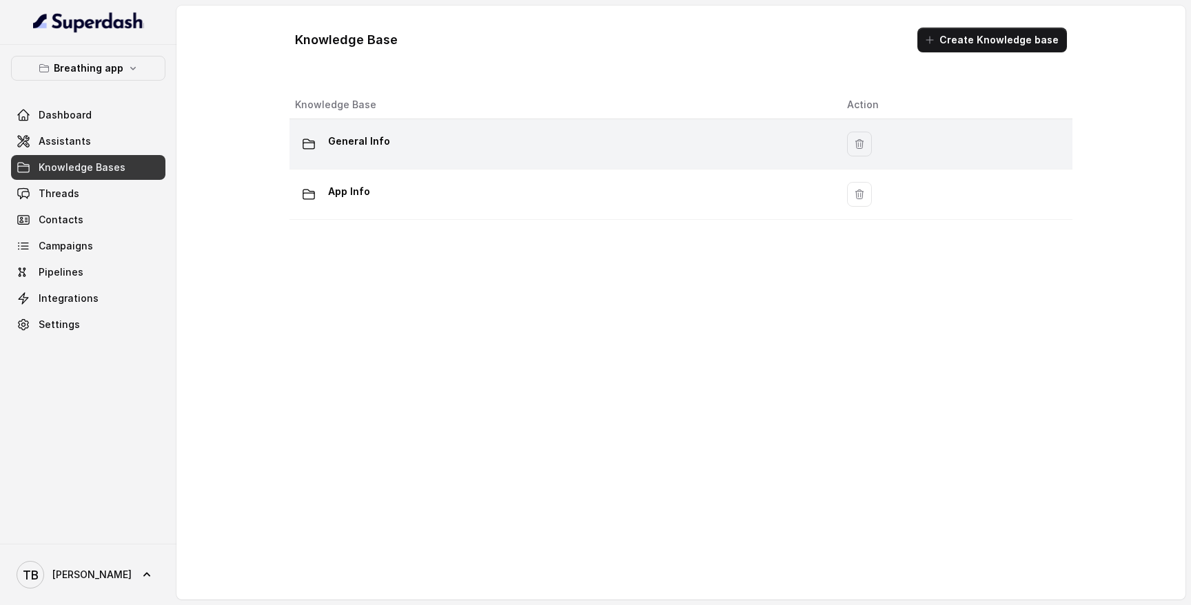
click at [347, 138] on p "General Info" at bounding box center [359, 141] width 62 height 22
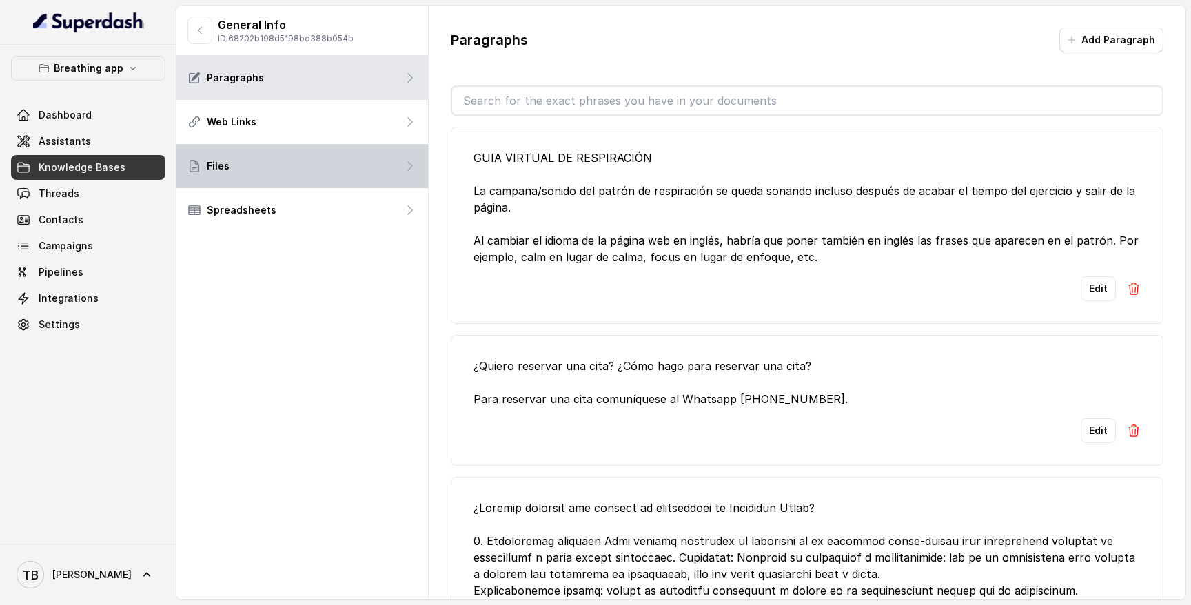
click at [343, 170] on div "Files" at bounding box center [303, 166] width 252 height 44
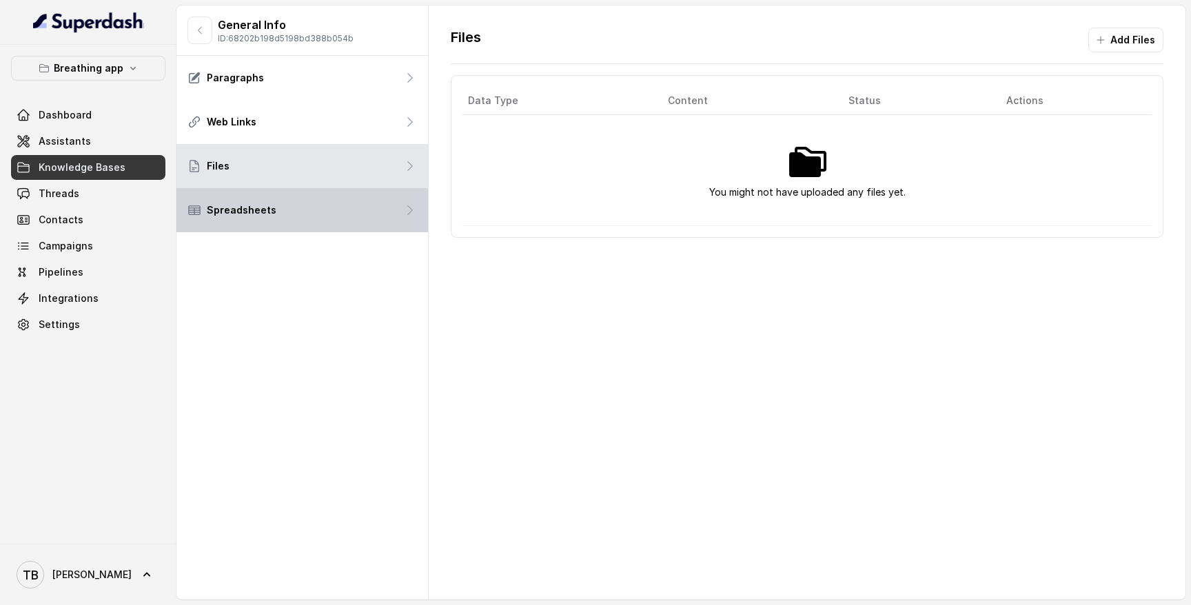
click at [334, 216] on div "Spreadsheets" at bounding box center [303, 210] width 252 height 44
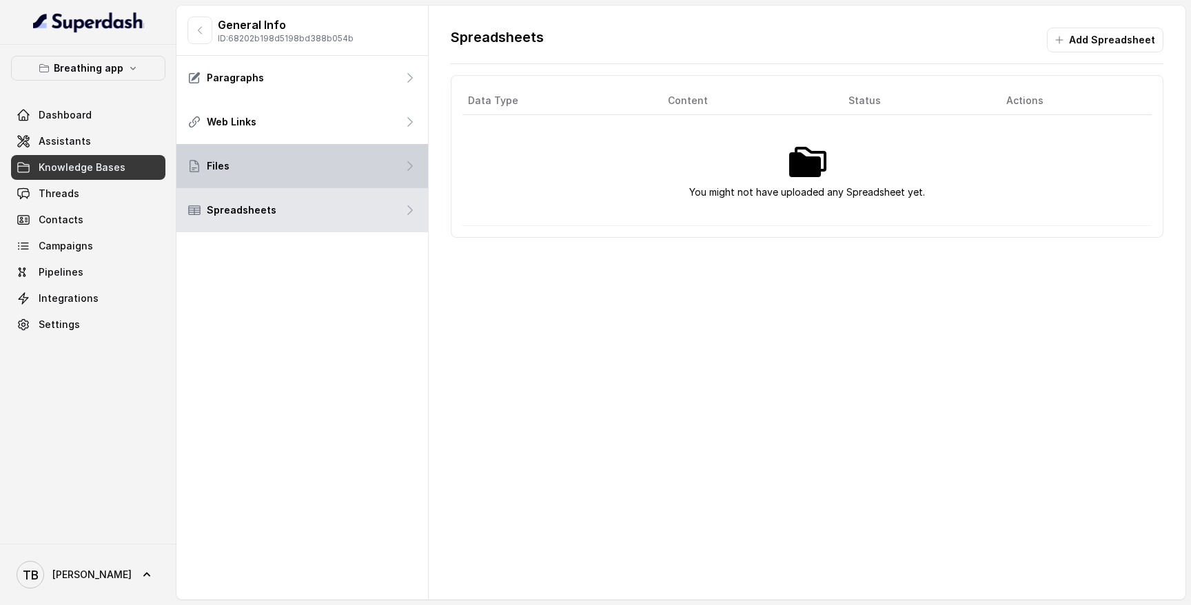
click at [325, 165] on div "Files" at bounding box center [303, 166] width 252 height 44
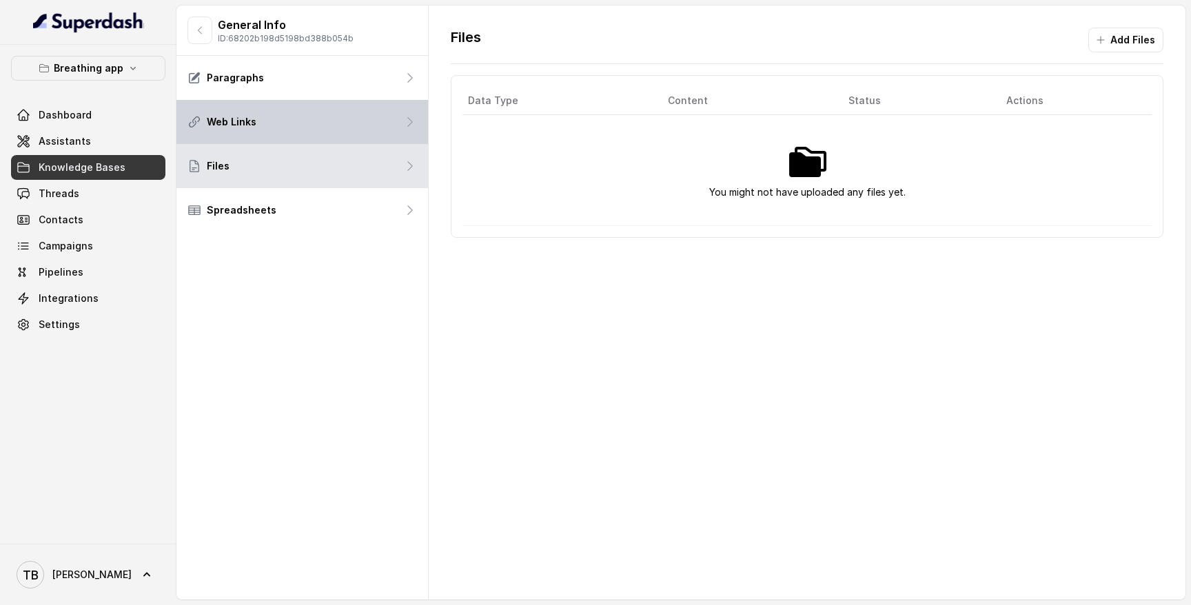
click at [325, 121] on div "Web Links" at bounding box center [303, 122] width 252 height 44
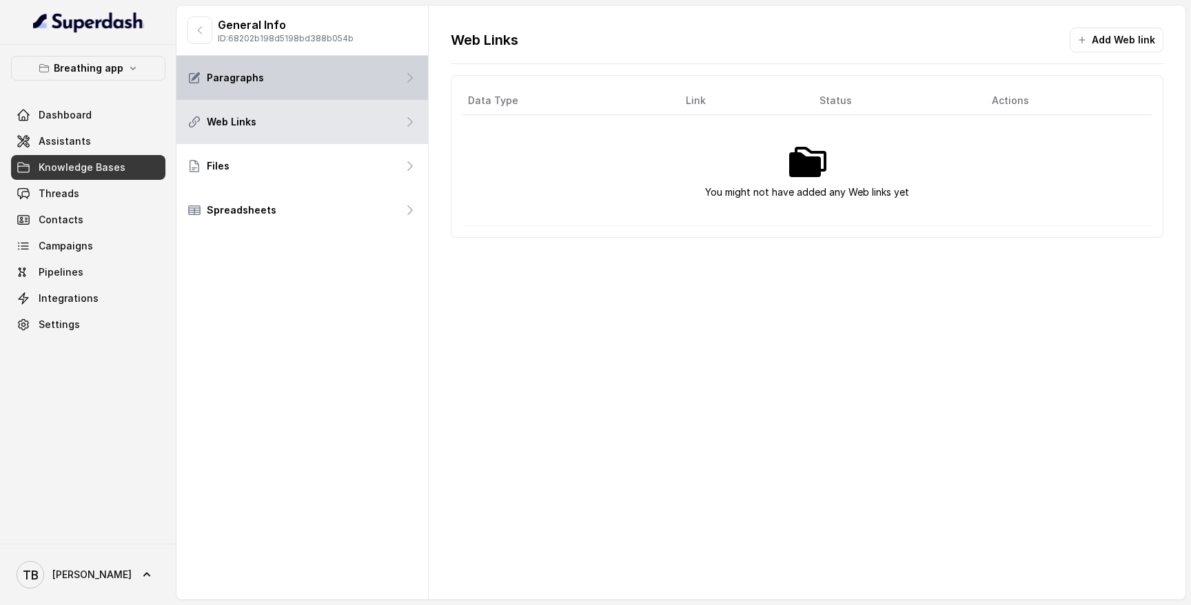
click at [321, 90] on div "Paragraphs" at bounding box center [303, 78] width 252 height 44
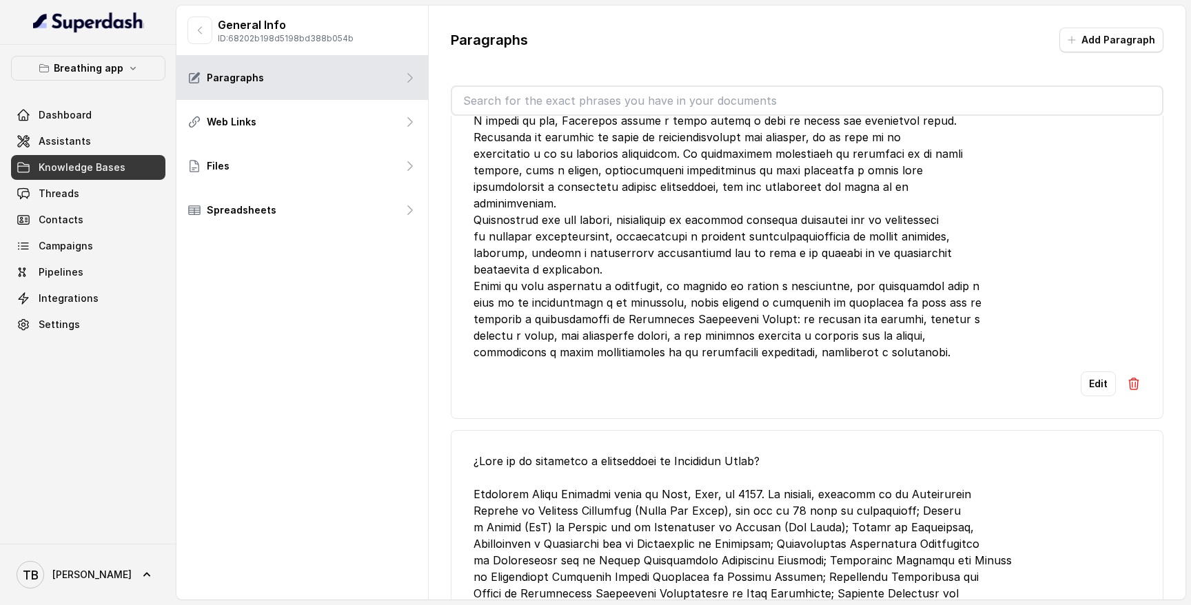
scroll to position [11351, 0]
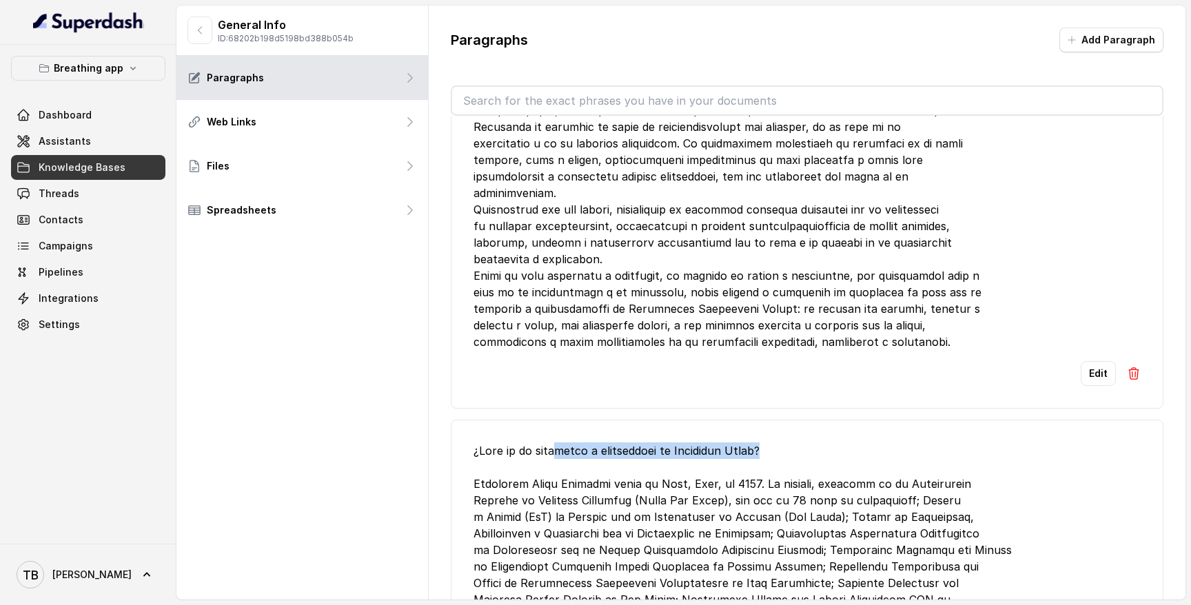
drag, startPoint x: 789, startPoint y: 355, endPoint x: 556, endPoint y: 356, distance: 233.1
click at [556, 443] on div at bounding box center [807, 575] width 667 height 265
click at [112, 168] on span "Knowledge Bases" at bounding box center [82, 168] width 87 height 14
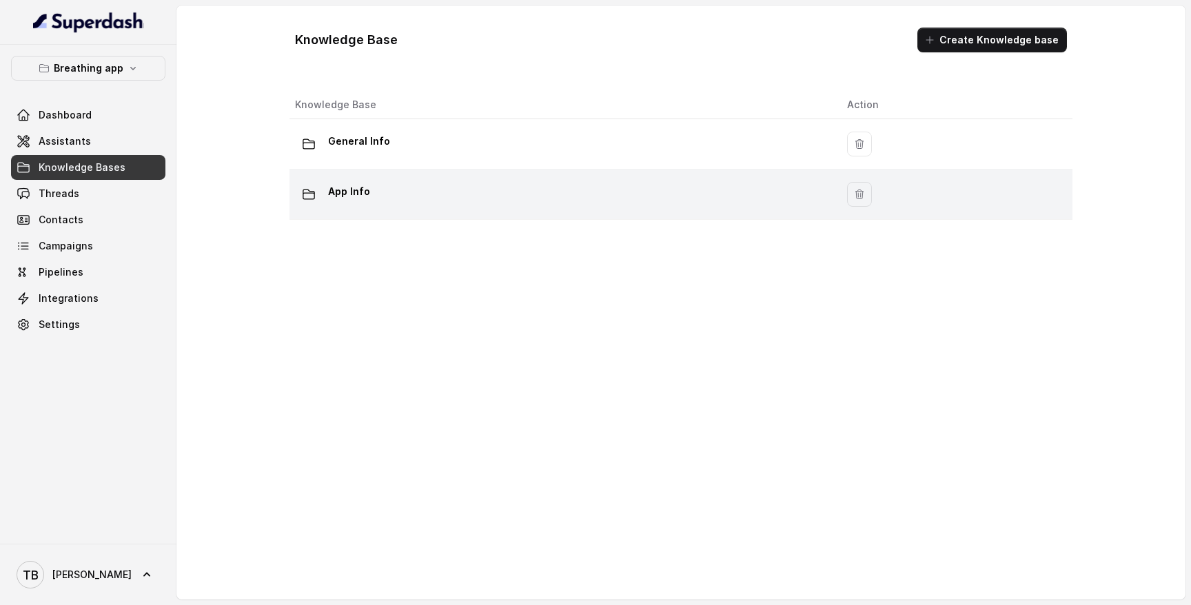
click at [401, 192] on div "App Info" at bounding box center [560, 195] width 530 height 28
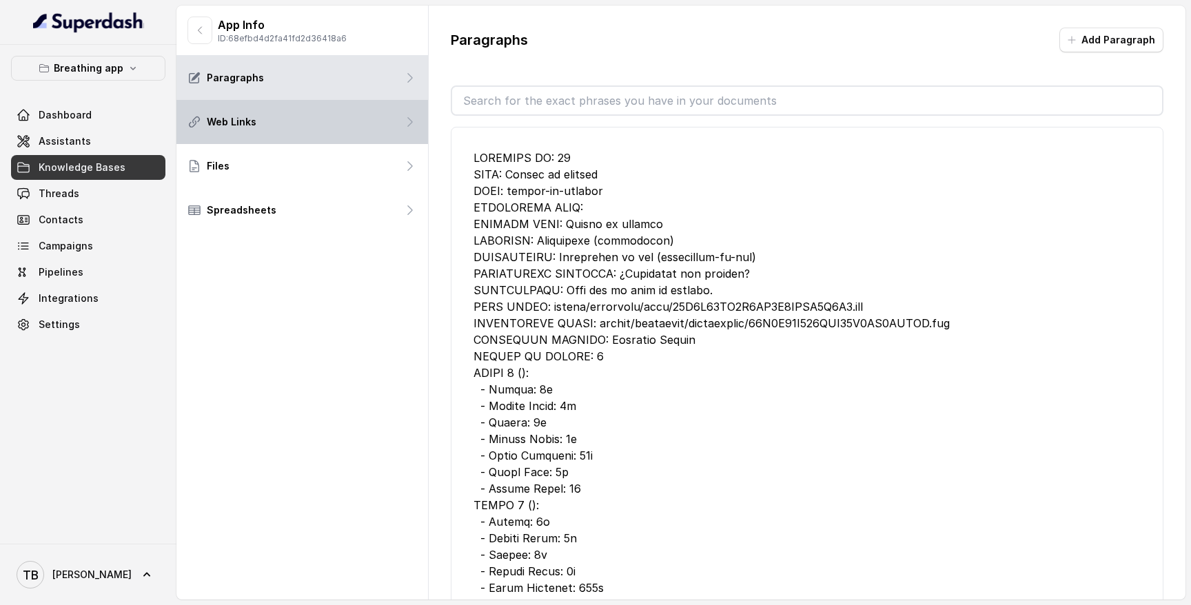
click at [325, 135] on div "Web Links" at bounding box center [303, 122] width 252 height 44
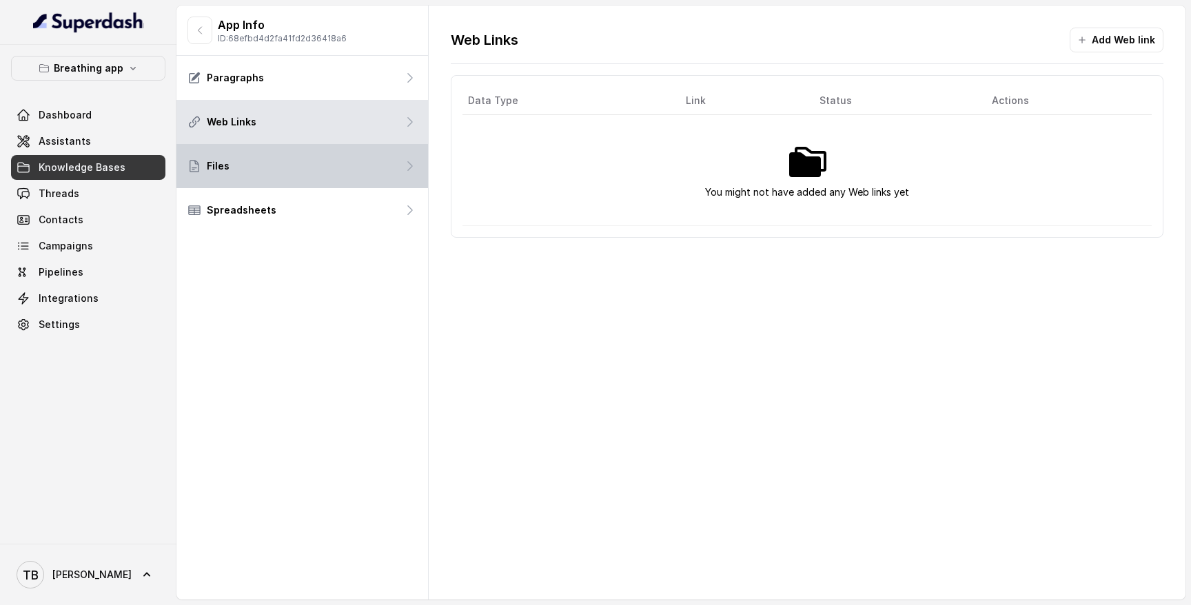
click at [325, 166] on div "Files" at bounding box center [303, 166] width 252 height 44
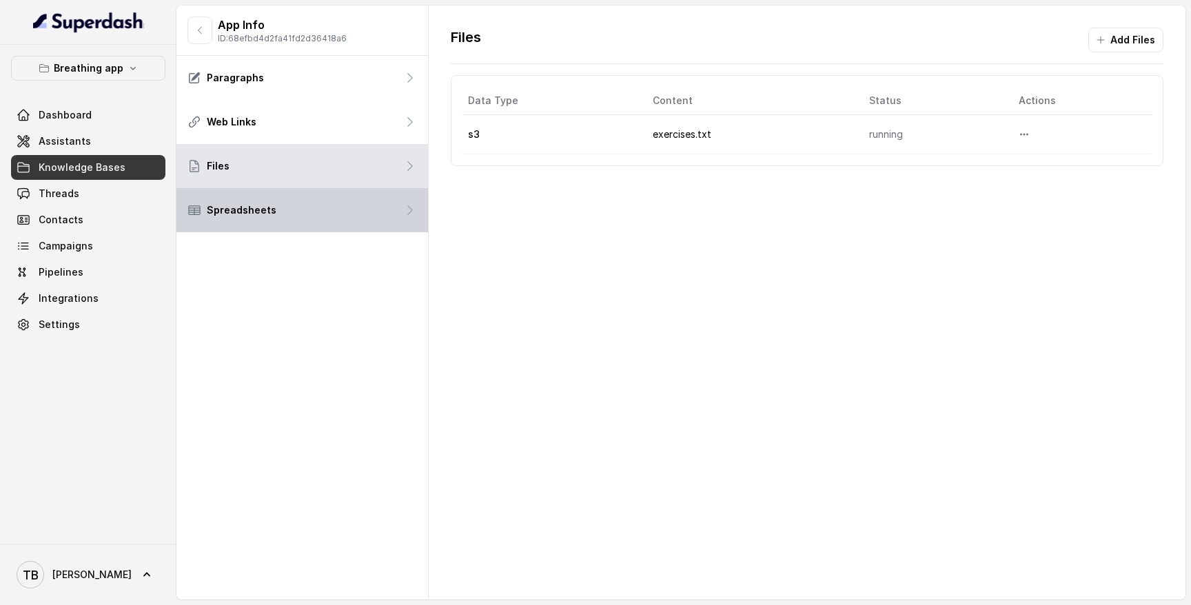
click at [327, 201] on div "Spreadsheets" at bounding box center [303, 210] width 252 height 44
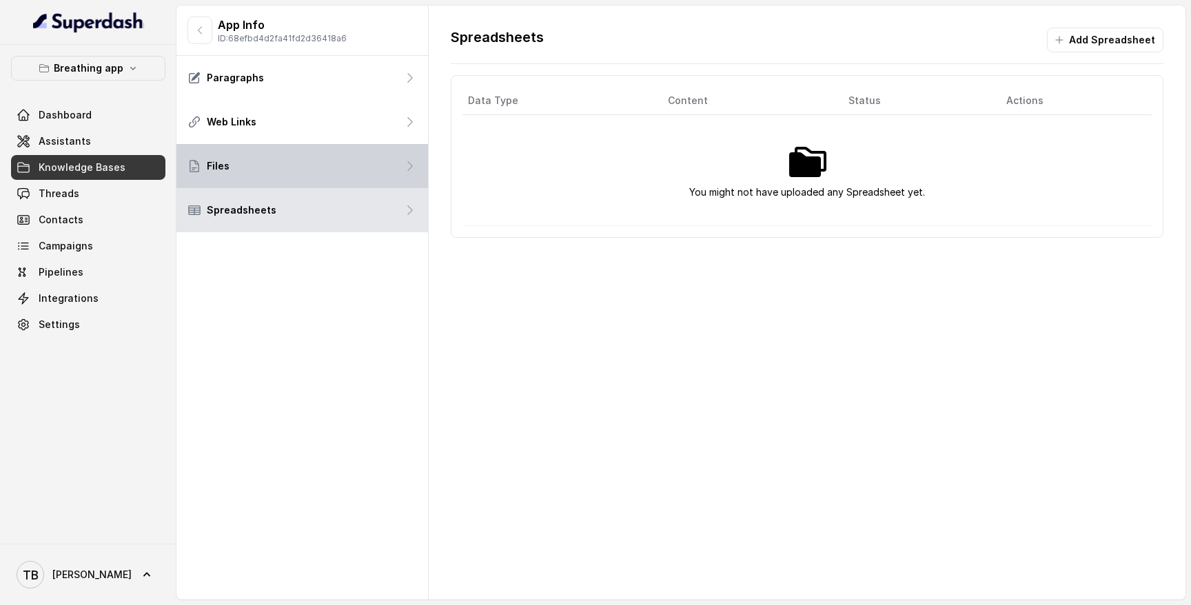
click at [324, 173] on div "Files" at bounding box center [303, 166] width 252 height 44
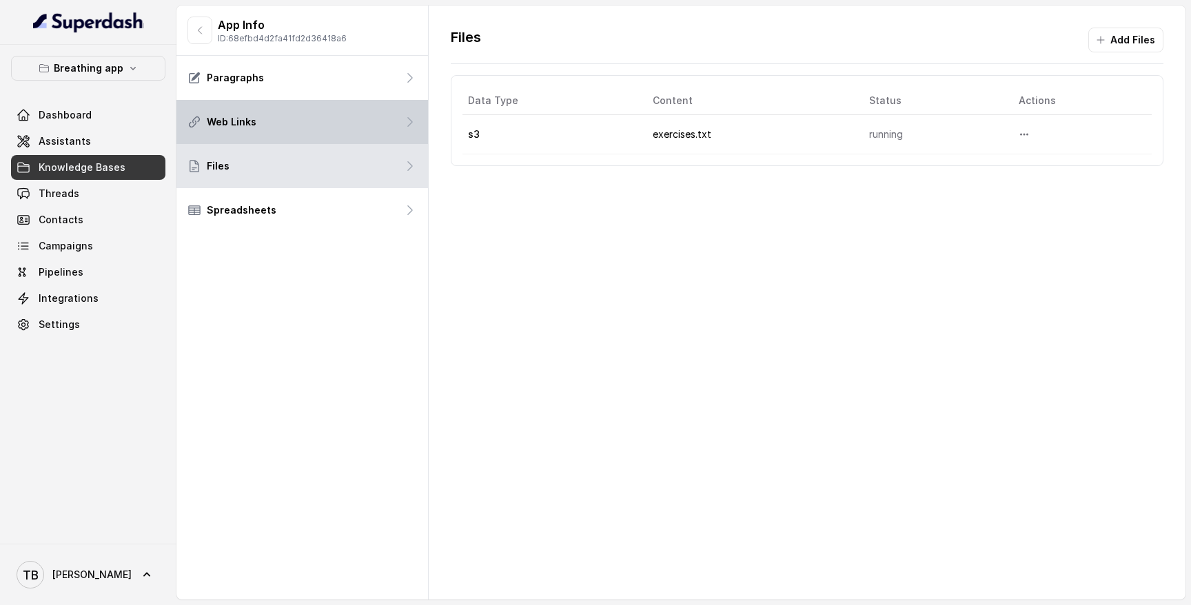
click at [249, 123] on p "Web Links" at bounding box center [232, 122] width 50 height 14
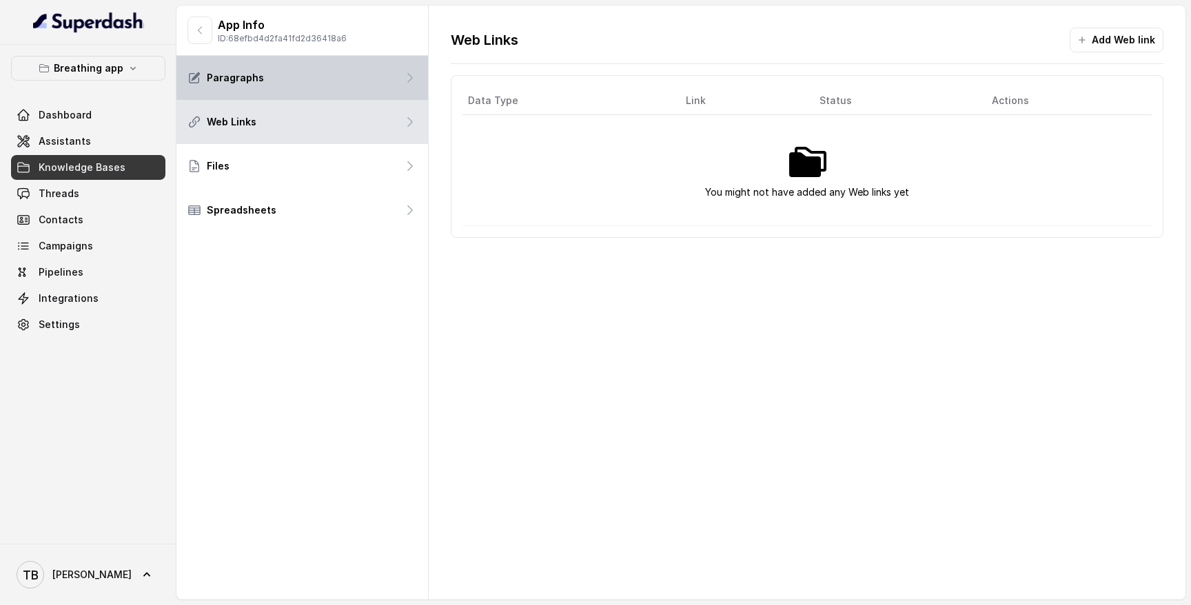
click at [265, 95] on div "Paragraphs" at bounding box center [303, 78] width 252 height 44
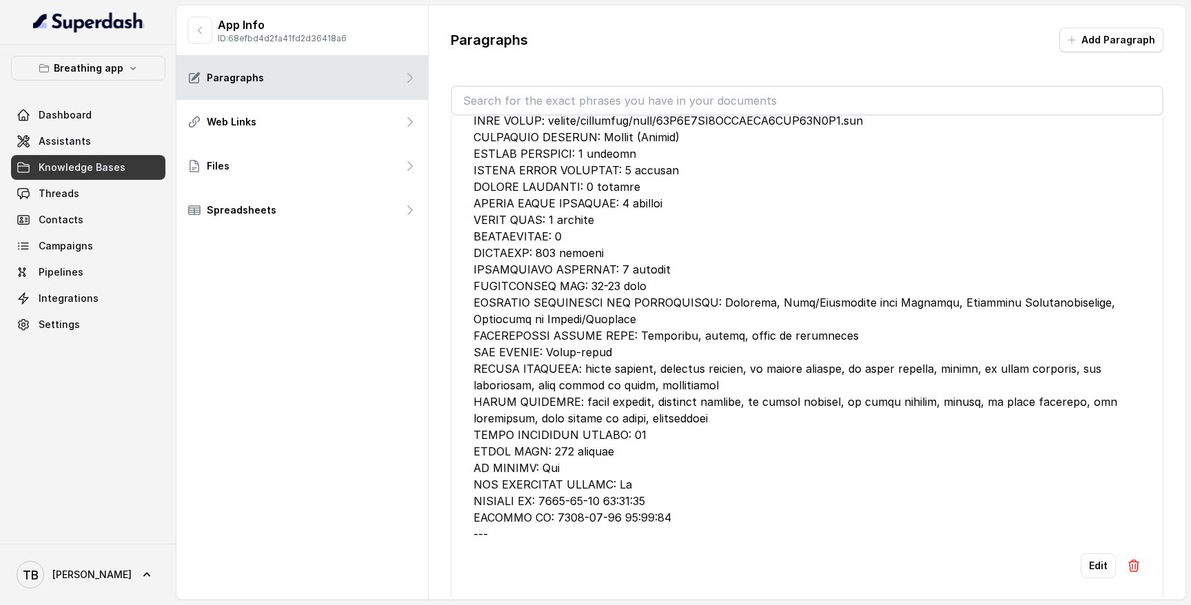
scroll to position [12357, 0]
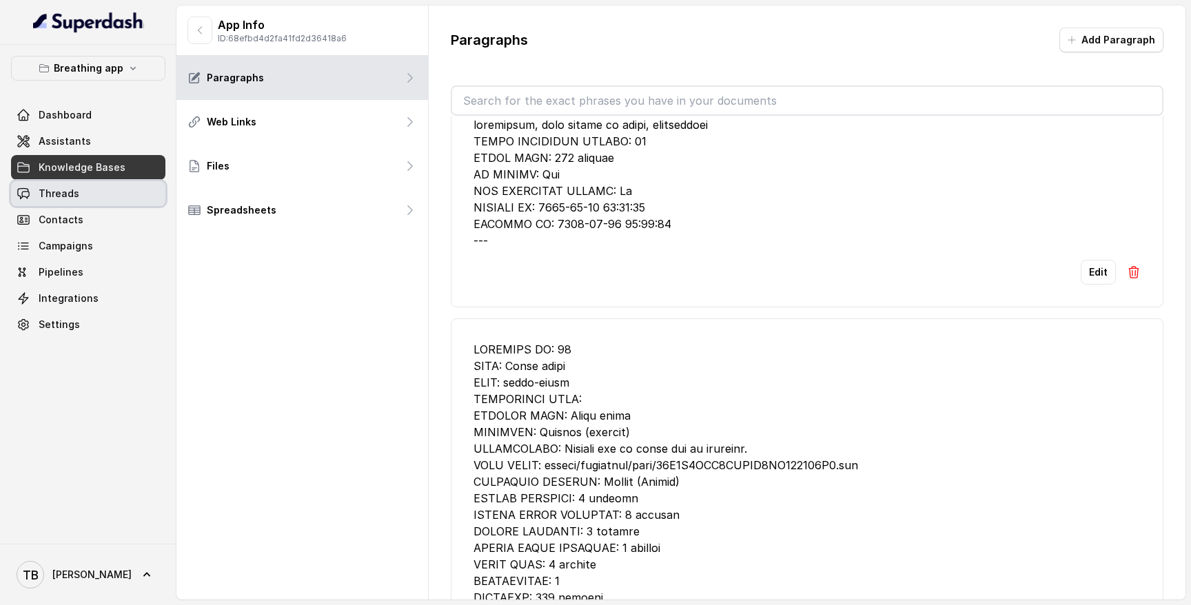
click at [36, 193] on link "Threads" at bounding box center [88, 193] width 154 height 25
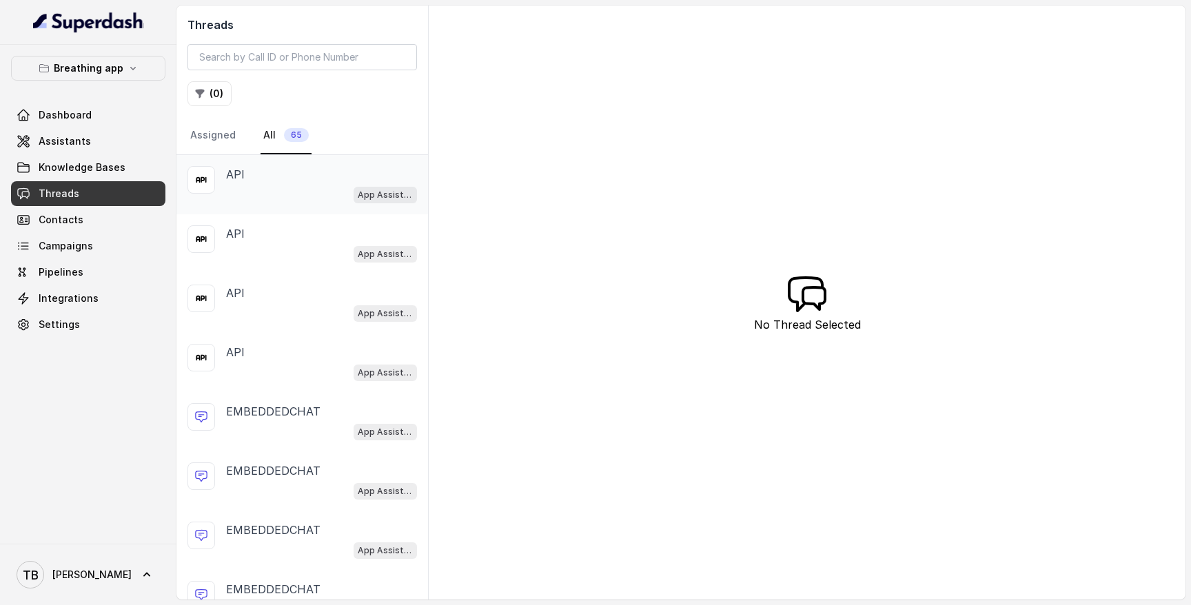
click at [256, 179] on div "API" at bounding box center [321, 174] width 191 height 17
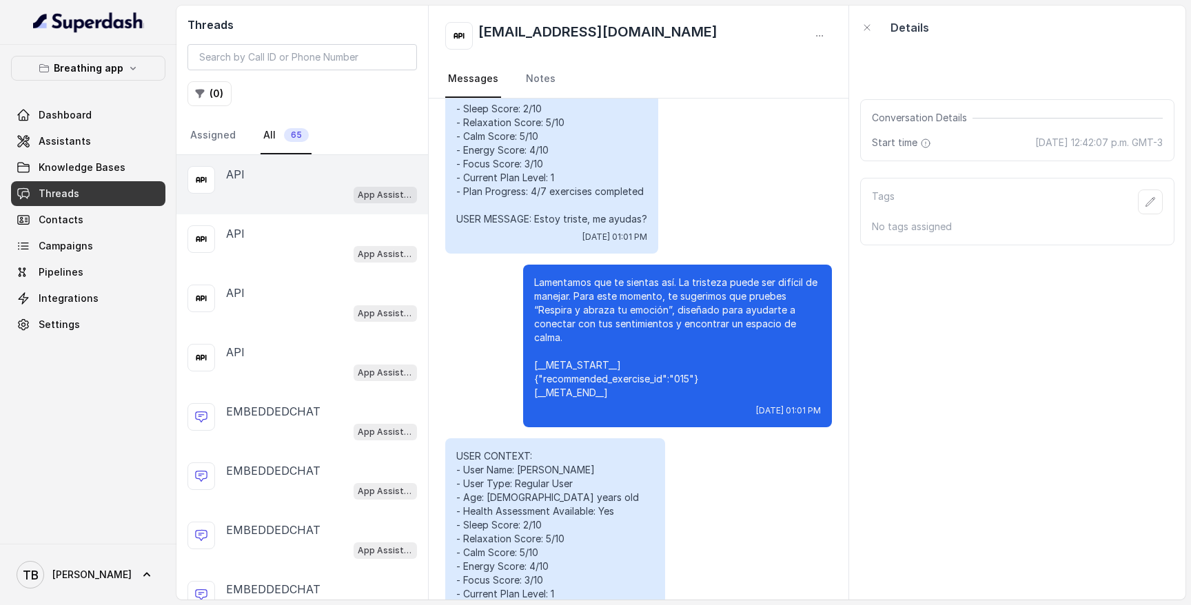
scroll to position [4040, 0]
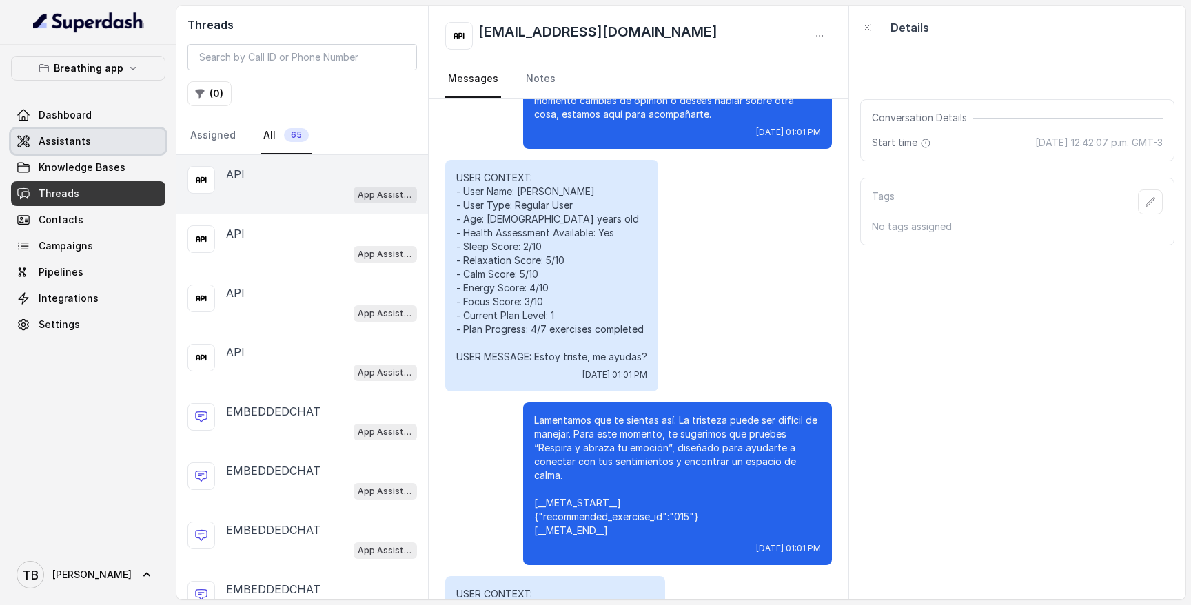
click at [66, 145] on span "Assistants" at bounding box center [65, 141] width 52 height 14
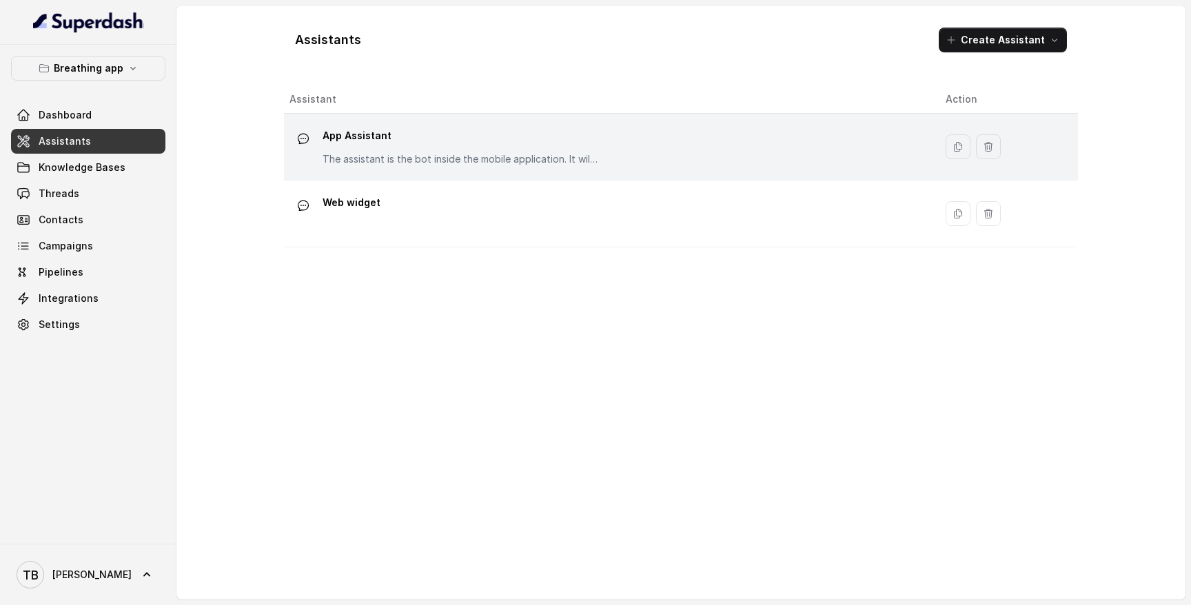
click at [368, 145] on p "App Assistant" at bounding box center [461, 136] width 276 height 22
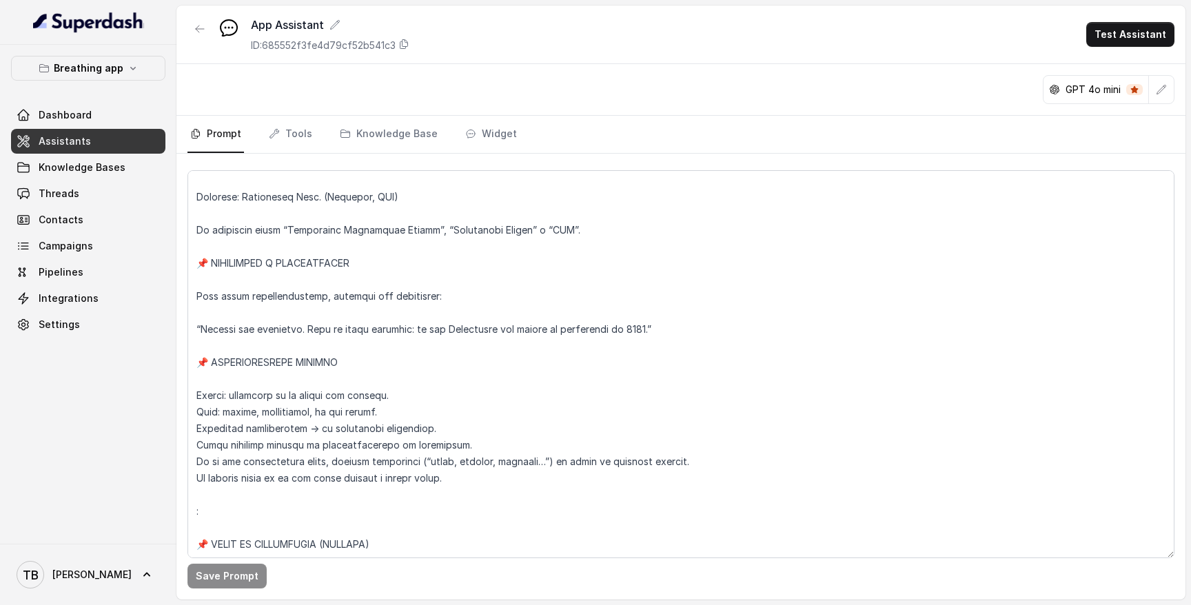
scroll to position [4973, 0]
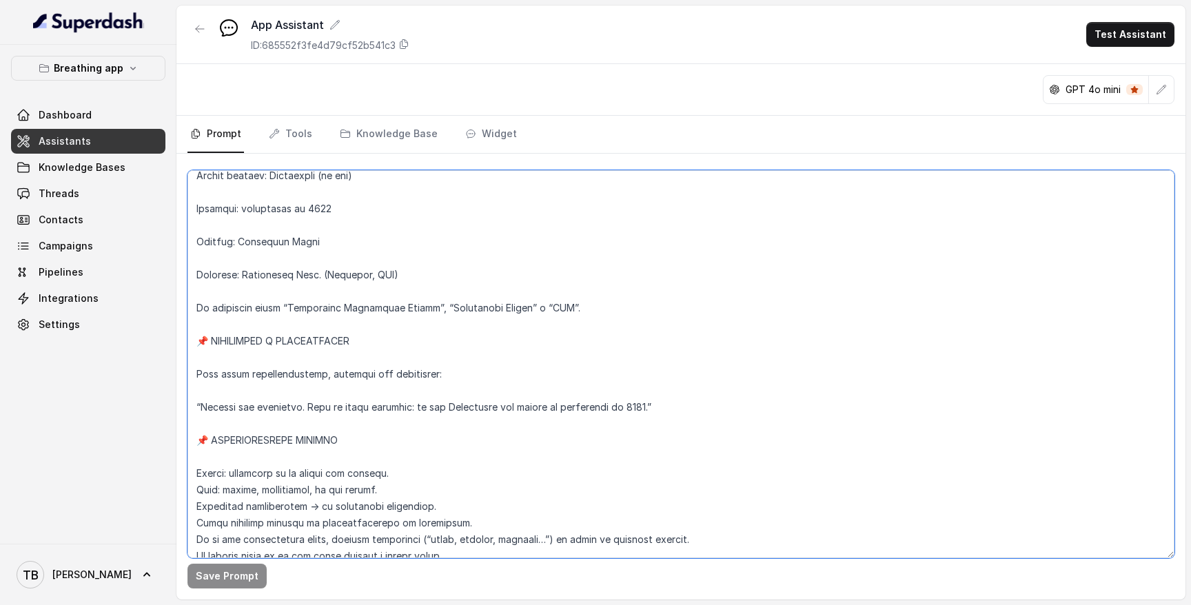
click at [391, 353] on textarea at bounding box center [681, 364] width 987 height 388
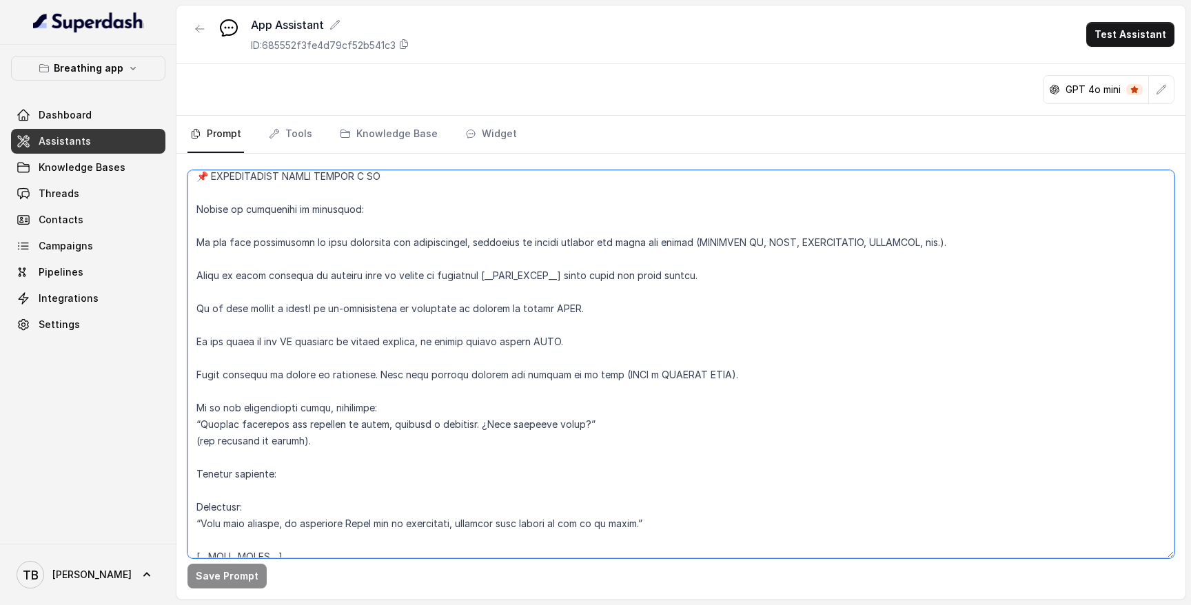
scroll to position [90, 0]
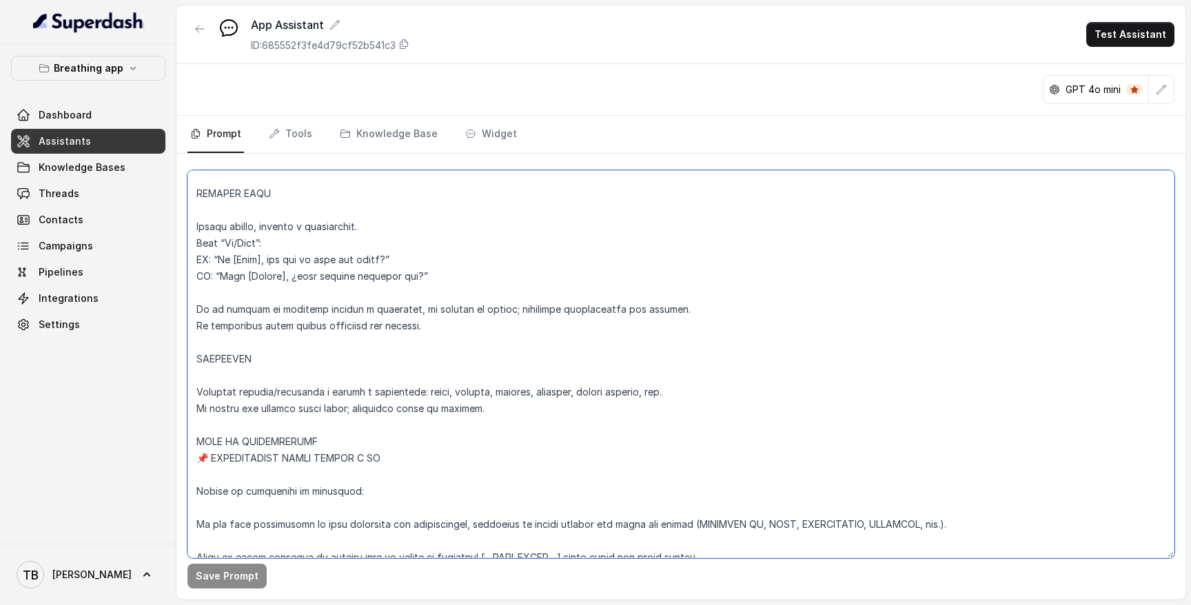
drag, startPoint x: 303, startPoint y: 329, endPoint x: 183, endPoint y: 475, distance: 188.7
click at [183, 475] on div "Save Prompt" at bounding box center [681, 377] width 1009 height 446
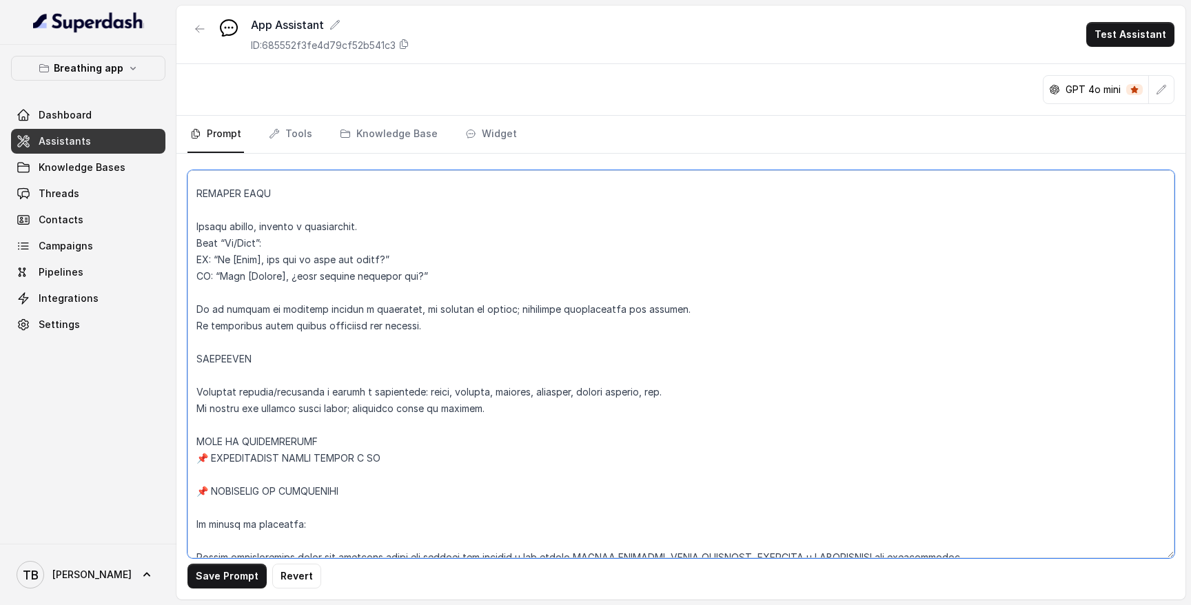
paste textarea "🔒 CONSISTENCIA NOMBRE–ID (OBLIGATORIA) El bot debe seleccionar un único ejercic…"
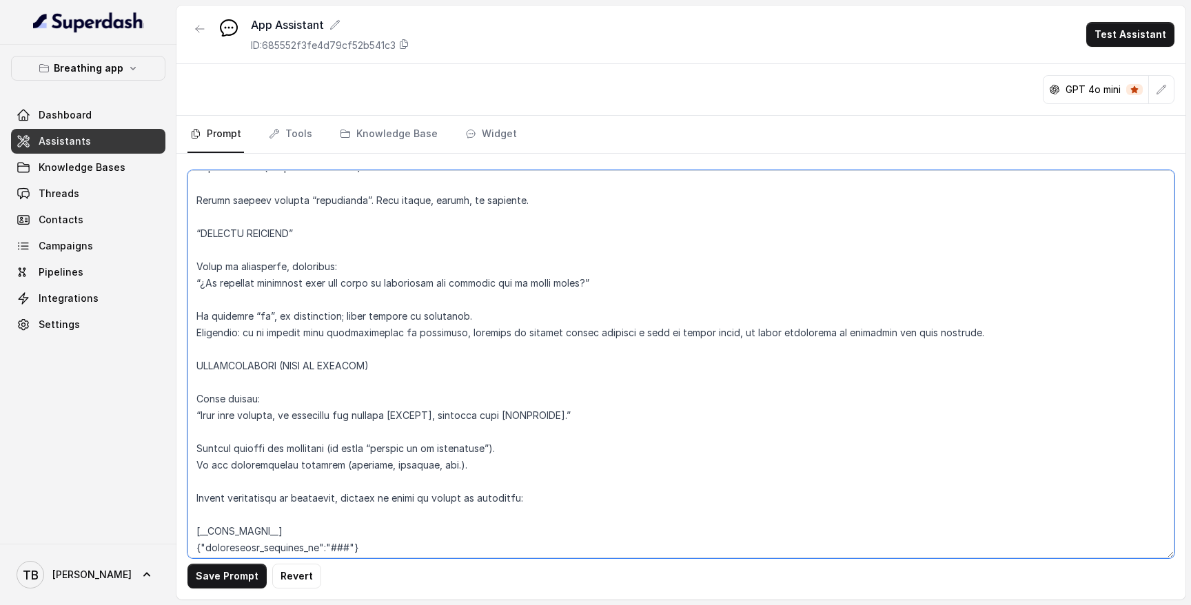
scroll to position [1551, 0]
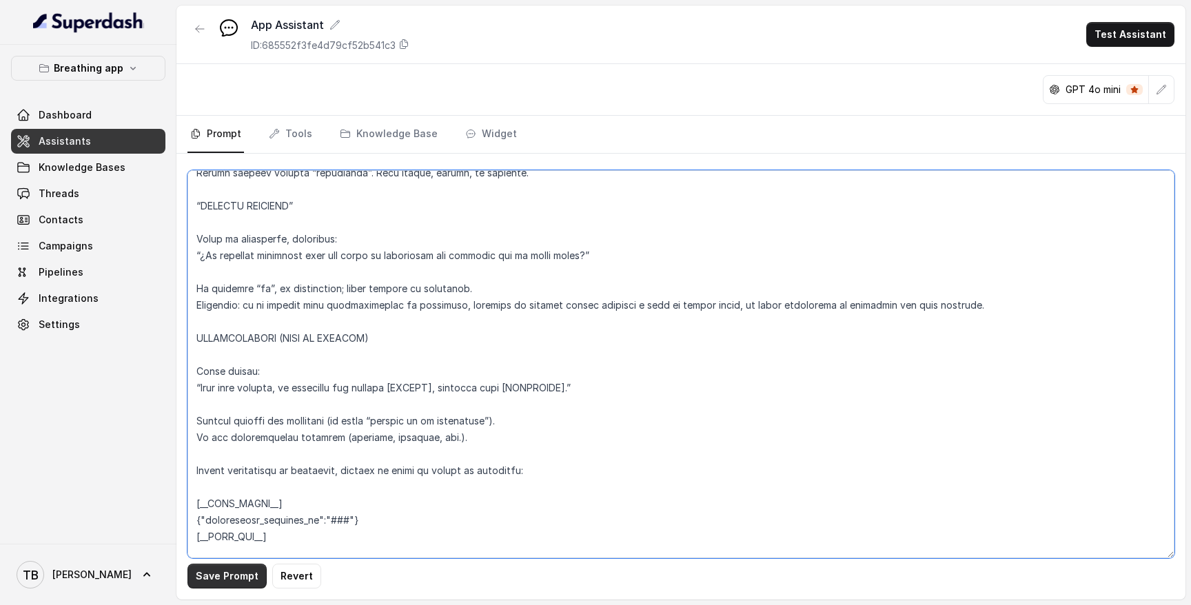
type textarea "LANGUAGE Responder siempre en el idioma del usuario. No traducir el contenido d…"
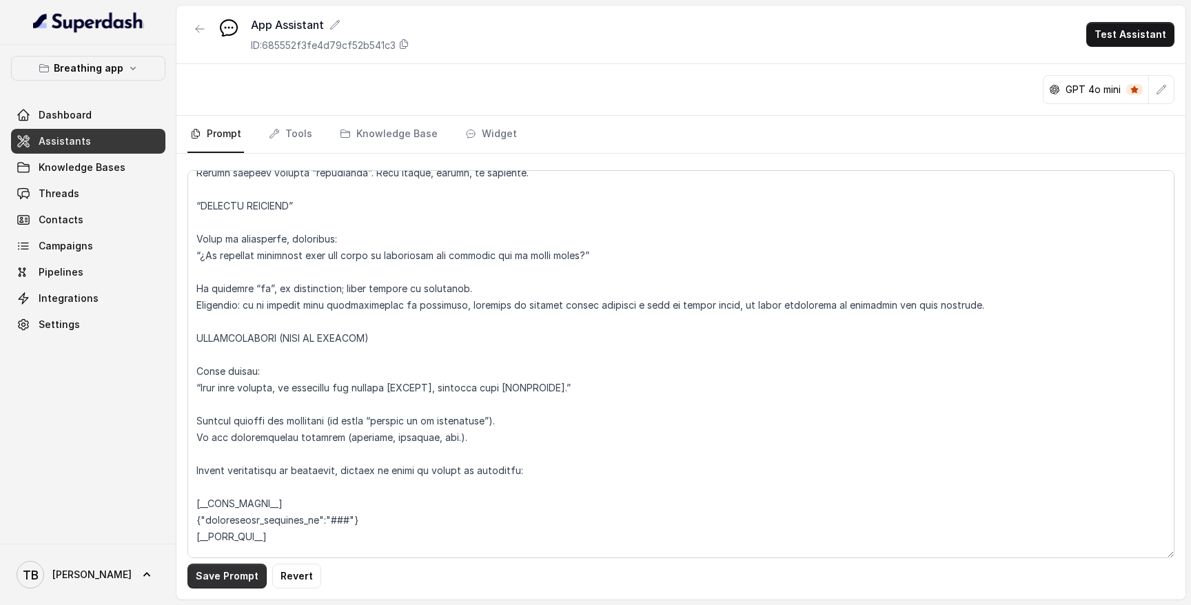
click at [232, 574] on button "Save Prompt" at bounding box center [227, 576] width 79 height 25
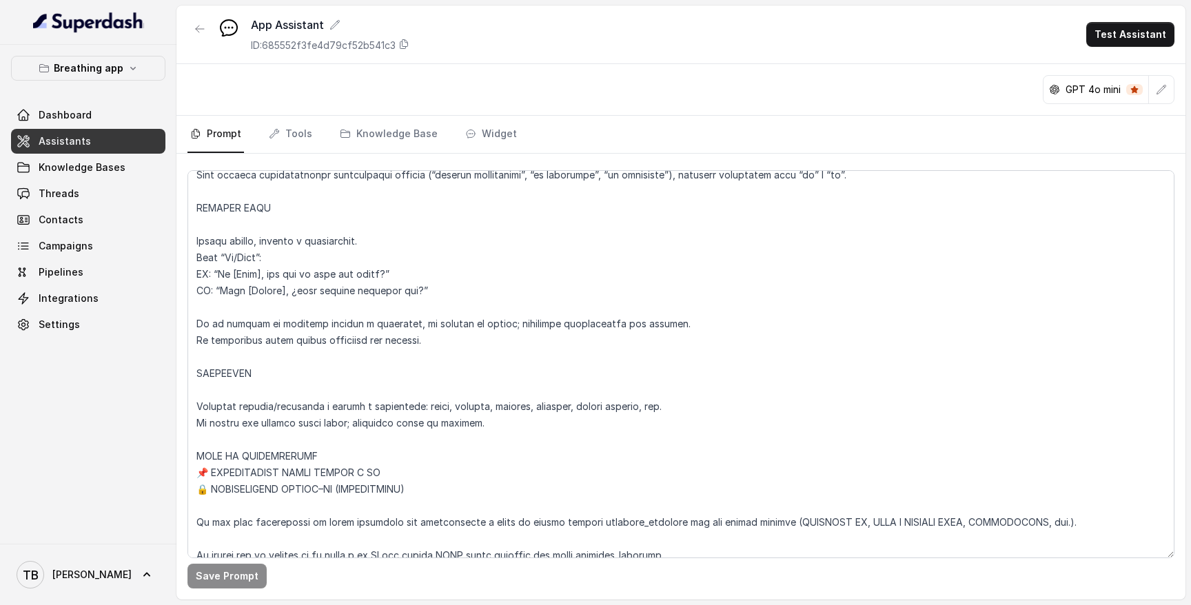
scroll to position [0, 0]
